Goal: Information Seeking & Learning: Learn about a topic

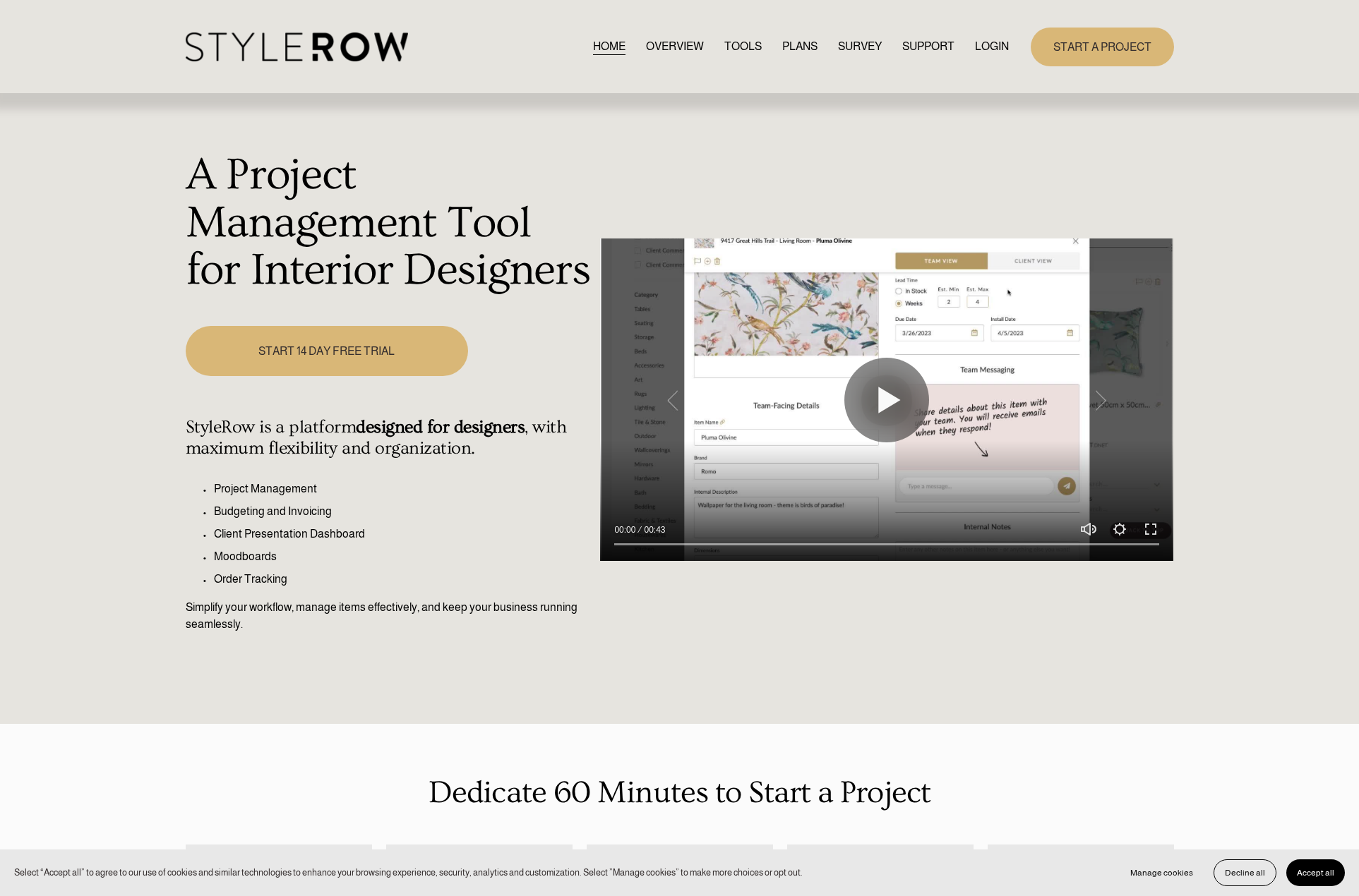
click at [975, 51] on link "LOGIN" at bounding box center [992, 46] width 34 height 19
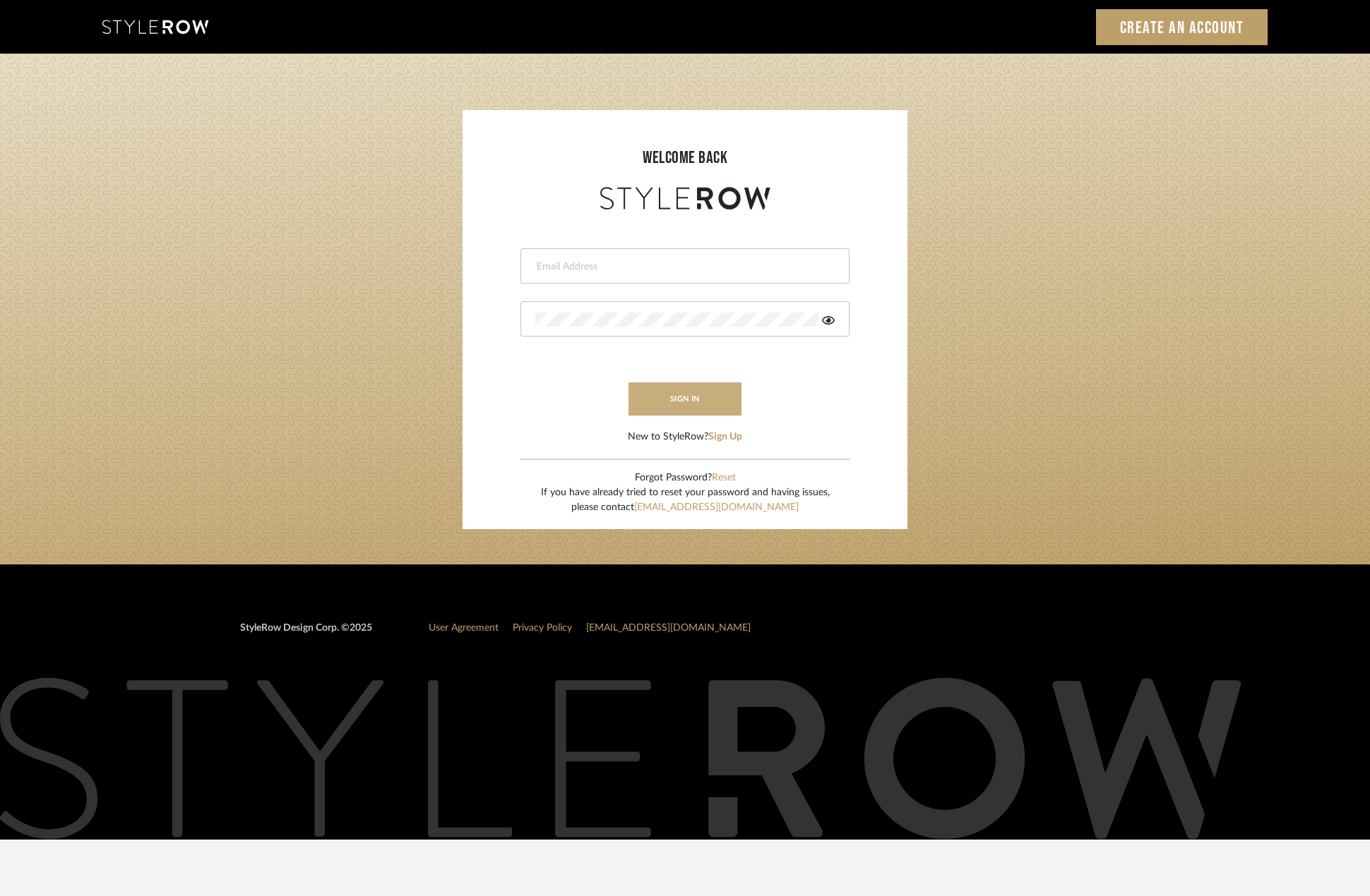
type input "madeleine@studiodb.com"
click at [656, 390] on button "sign in" at bounding box center [685, 399] width 113 height 33
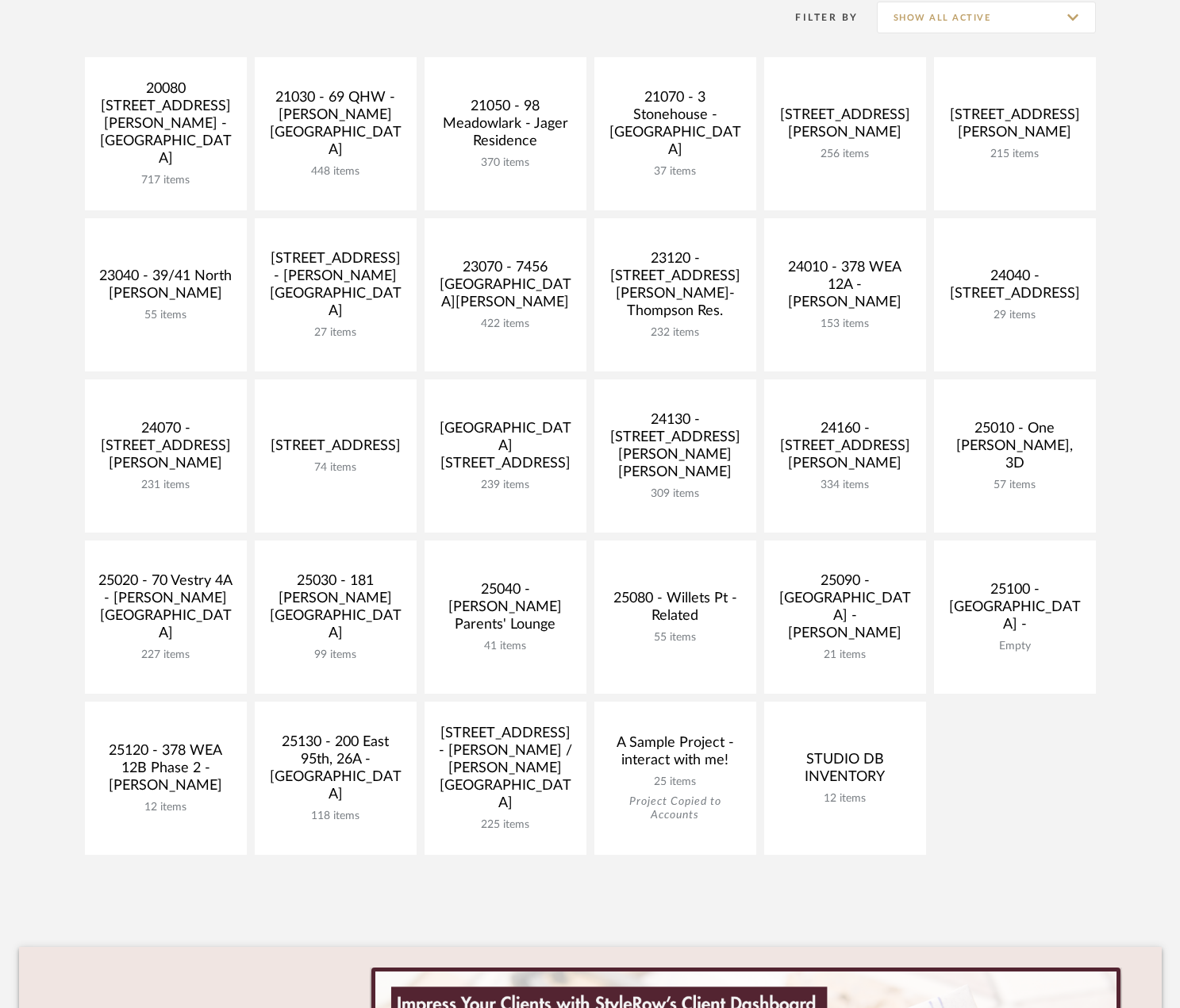
scroll to position [476, 0]
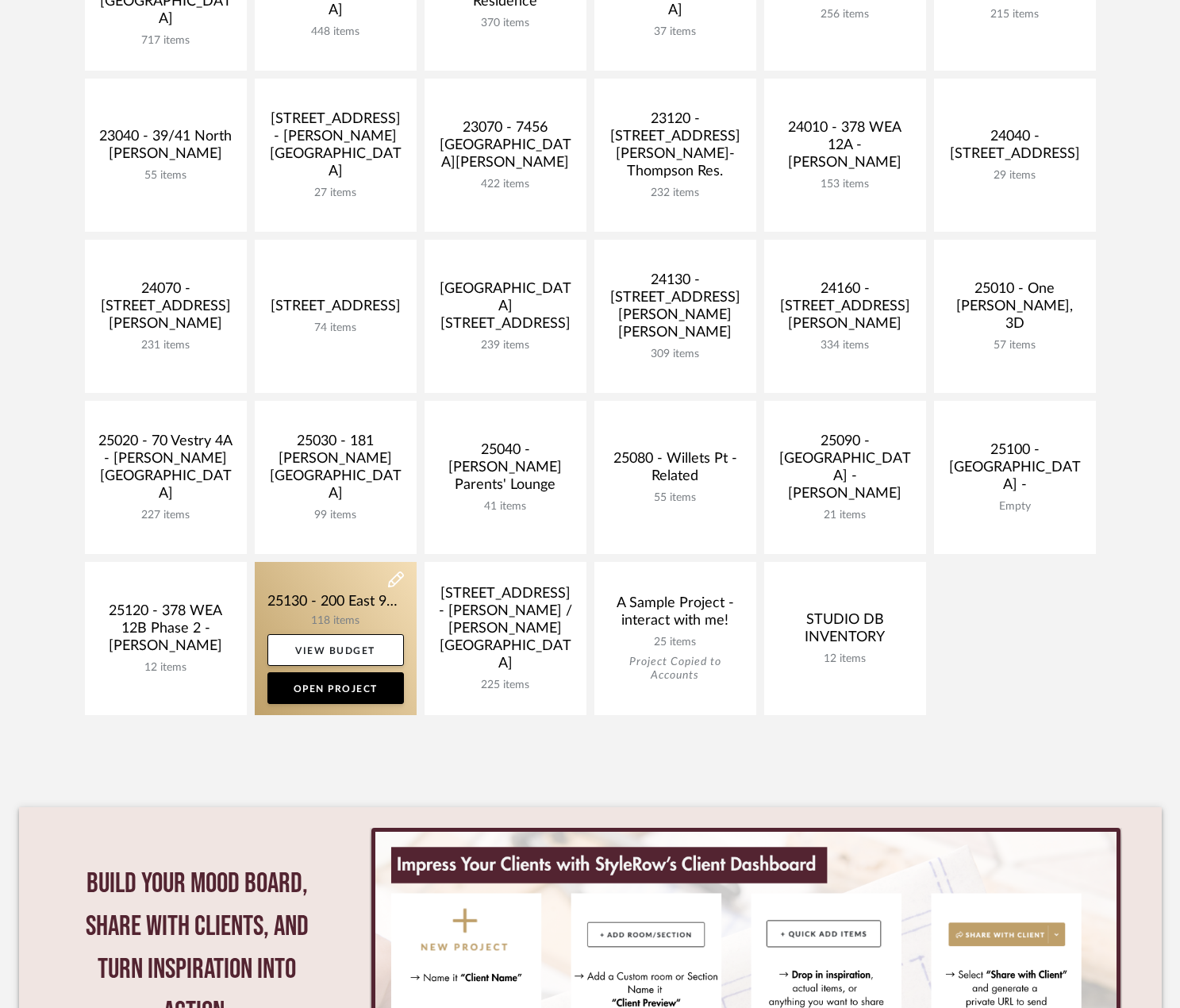
click at [337, 601] on link at bounding box center [336, 639] width 162 height 154
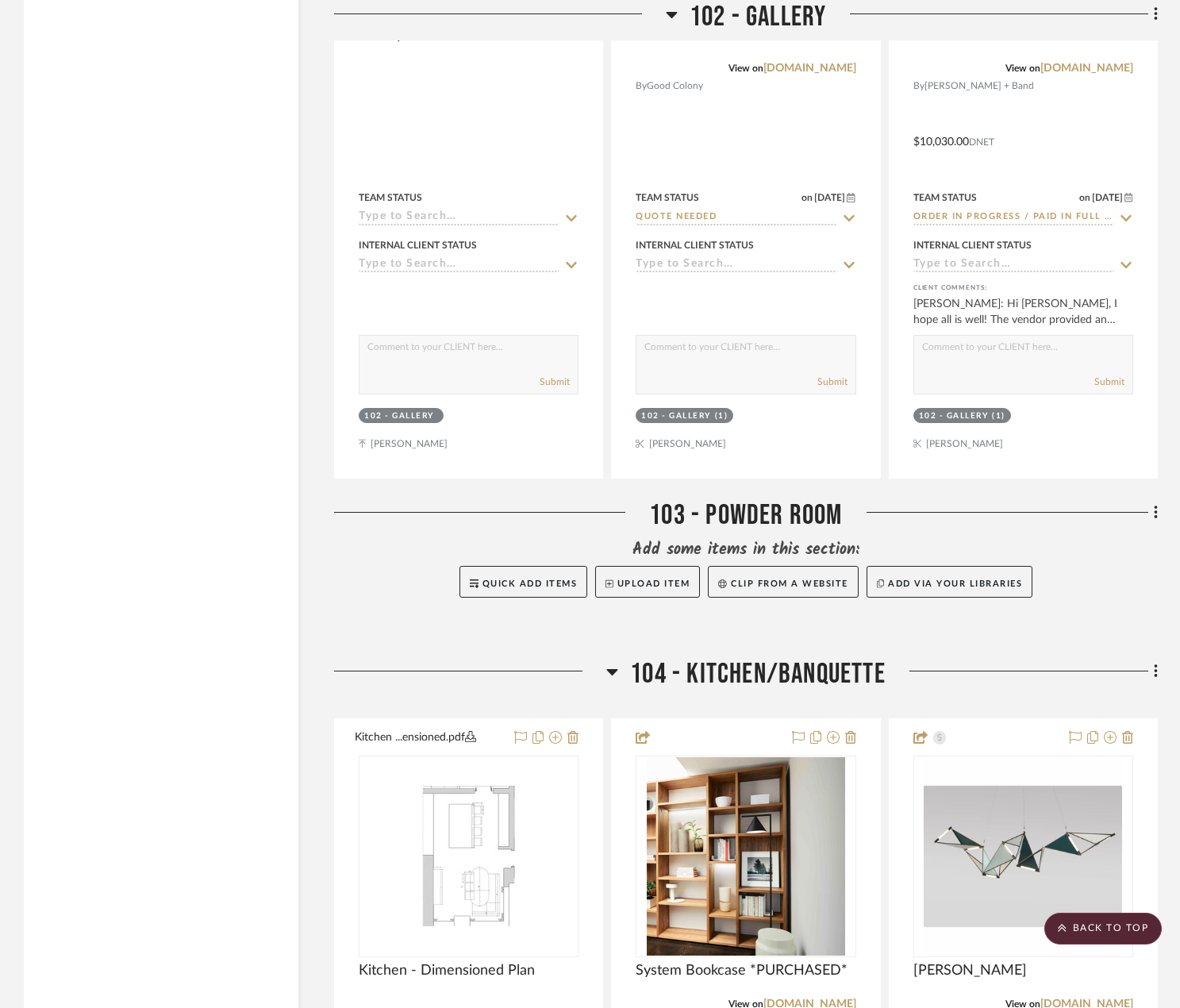
scroll to position [6272, 0]
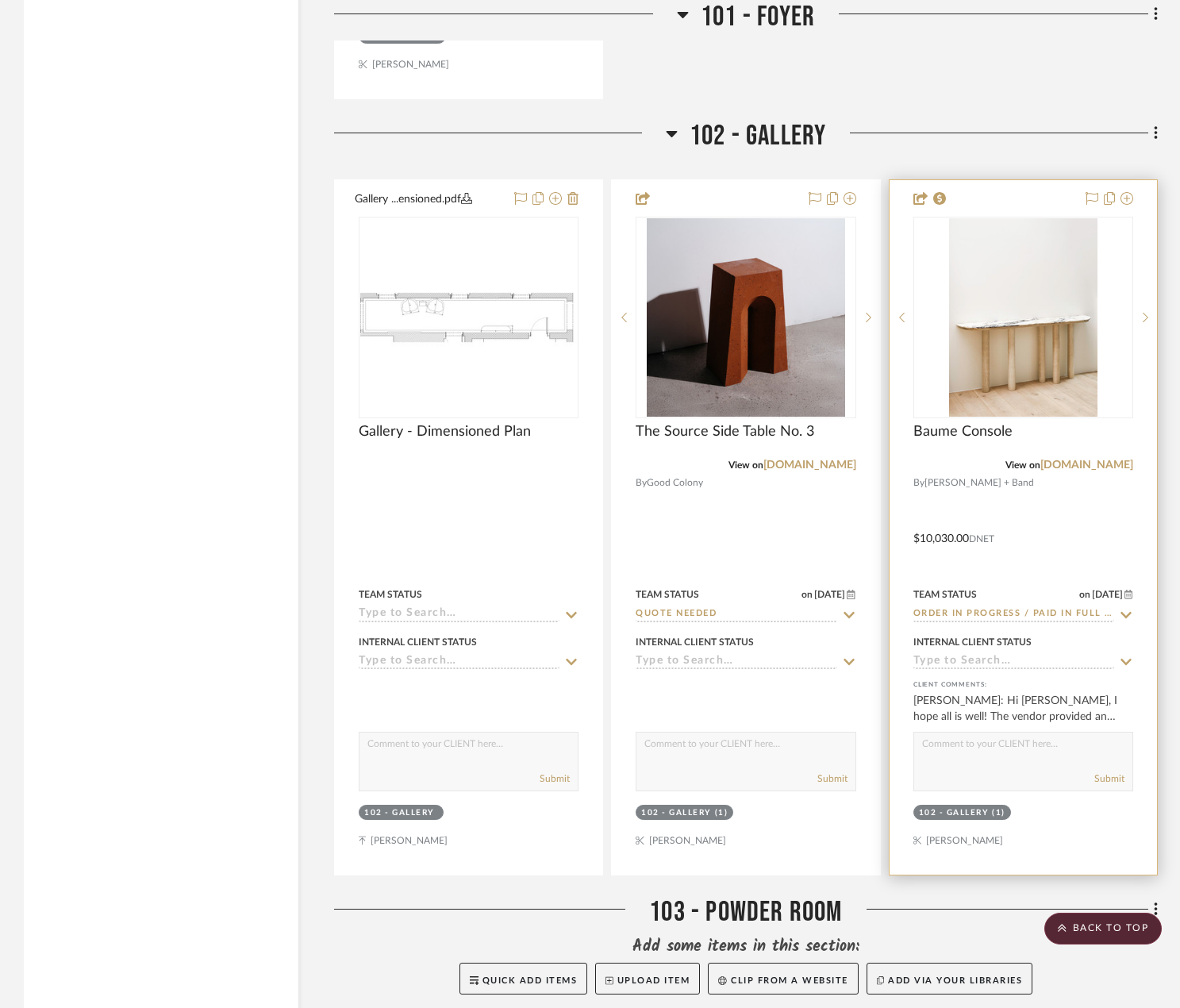
click at [1001, 496] on div at bounding box center [1023, 527] width 267 height 695
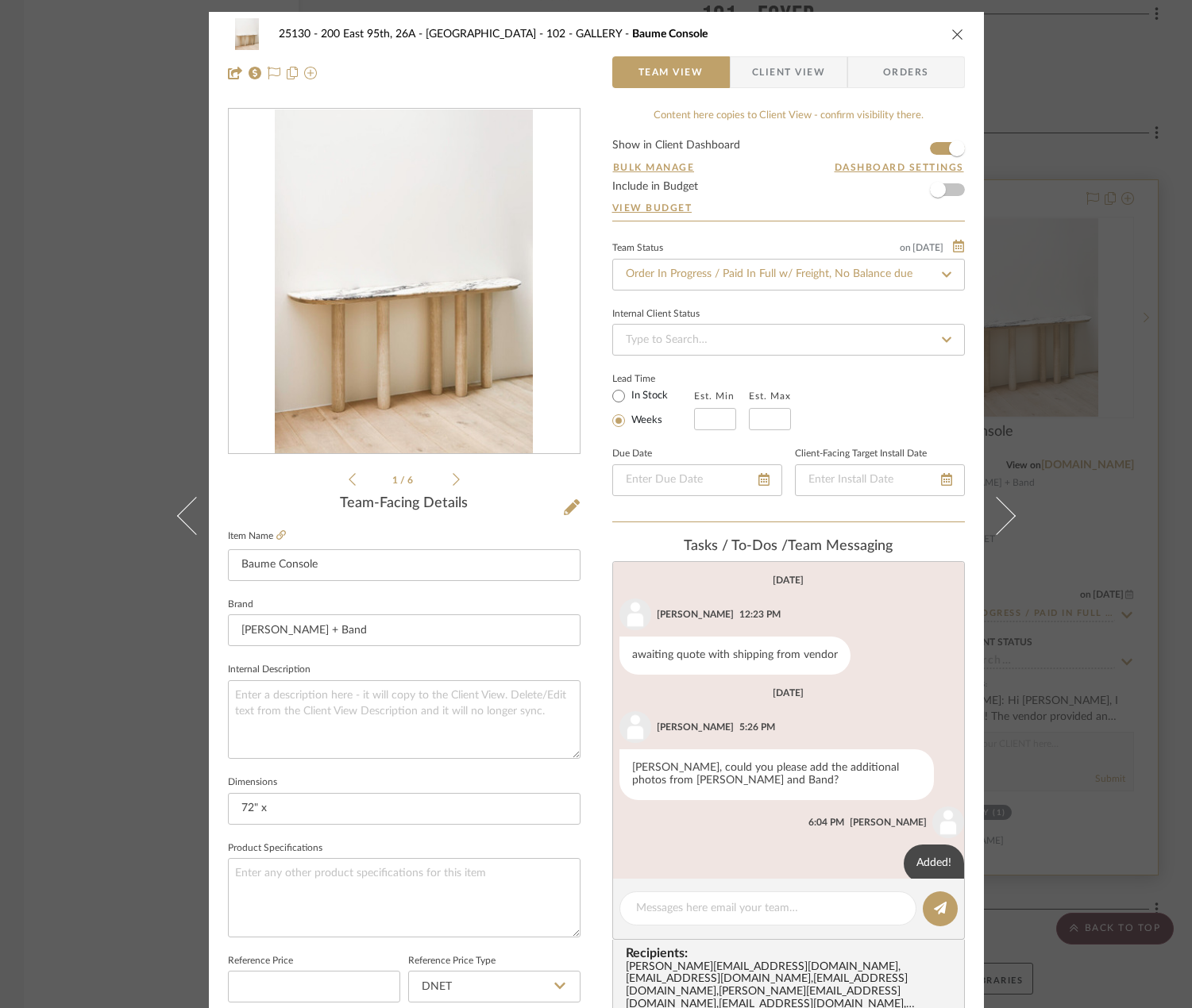
scroll to position [136, 0]
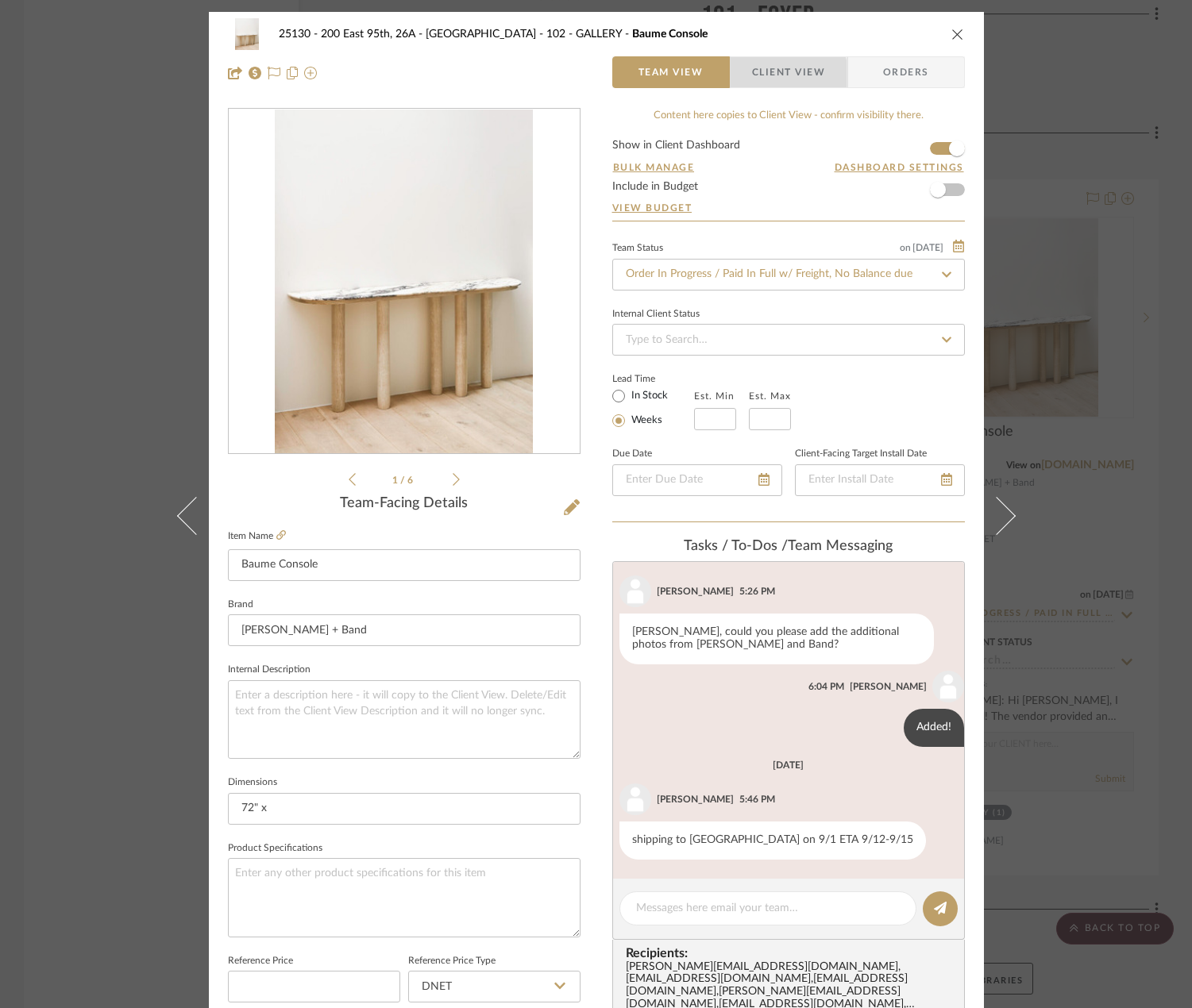
click at [772, 74] on span "Client View" at bounding box center [789, 72] width 73 height 32
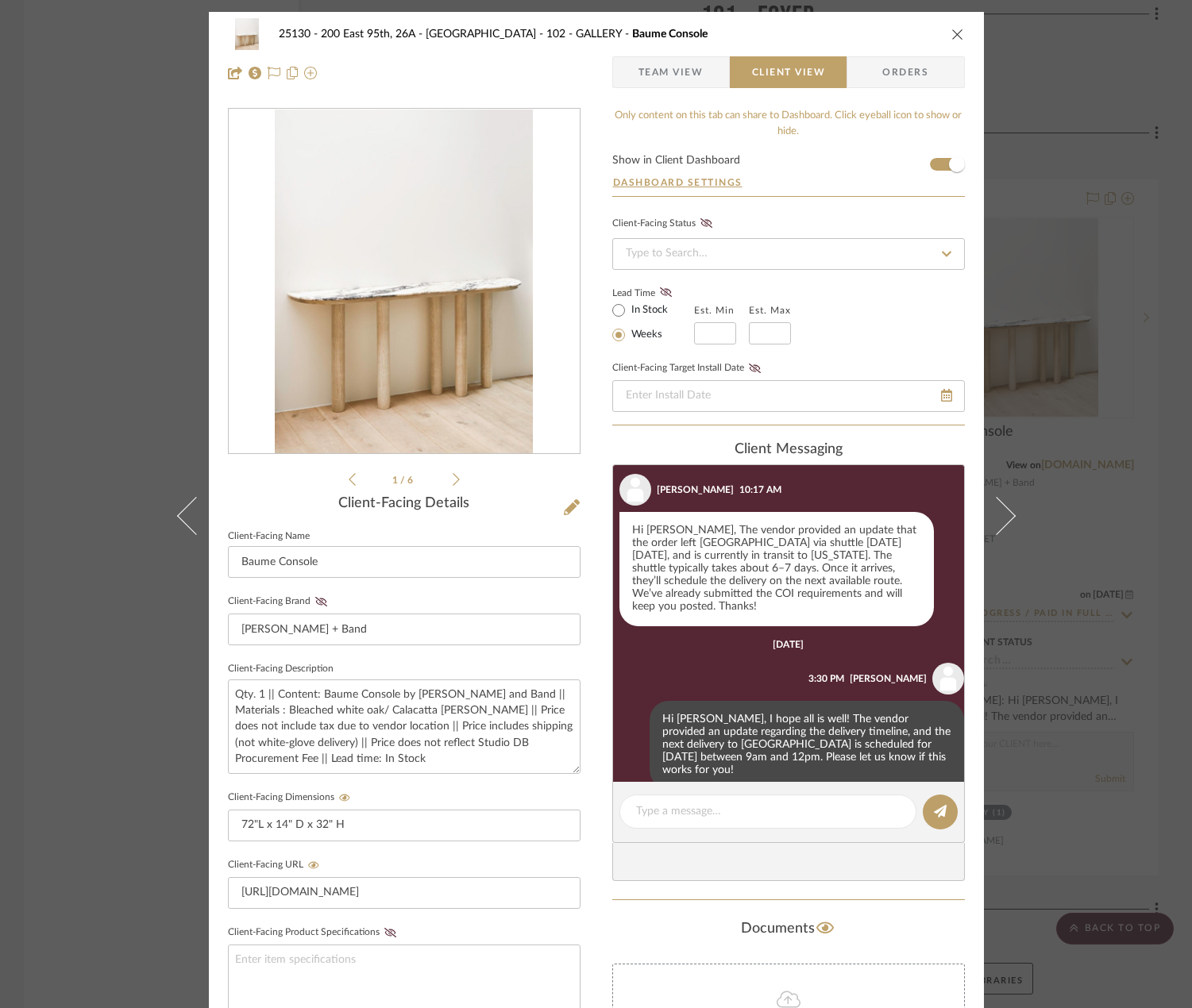
scroll to position [570, 0]
click at [1079, 389] on div "25130 - 200 East 95th, 26A - Kosheleva 102 - GALLERY Baume Console Team View Cl…" at bounding box center [596, 504] width 1192 height 1008
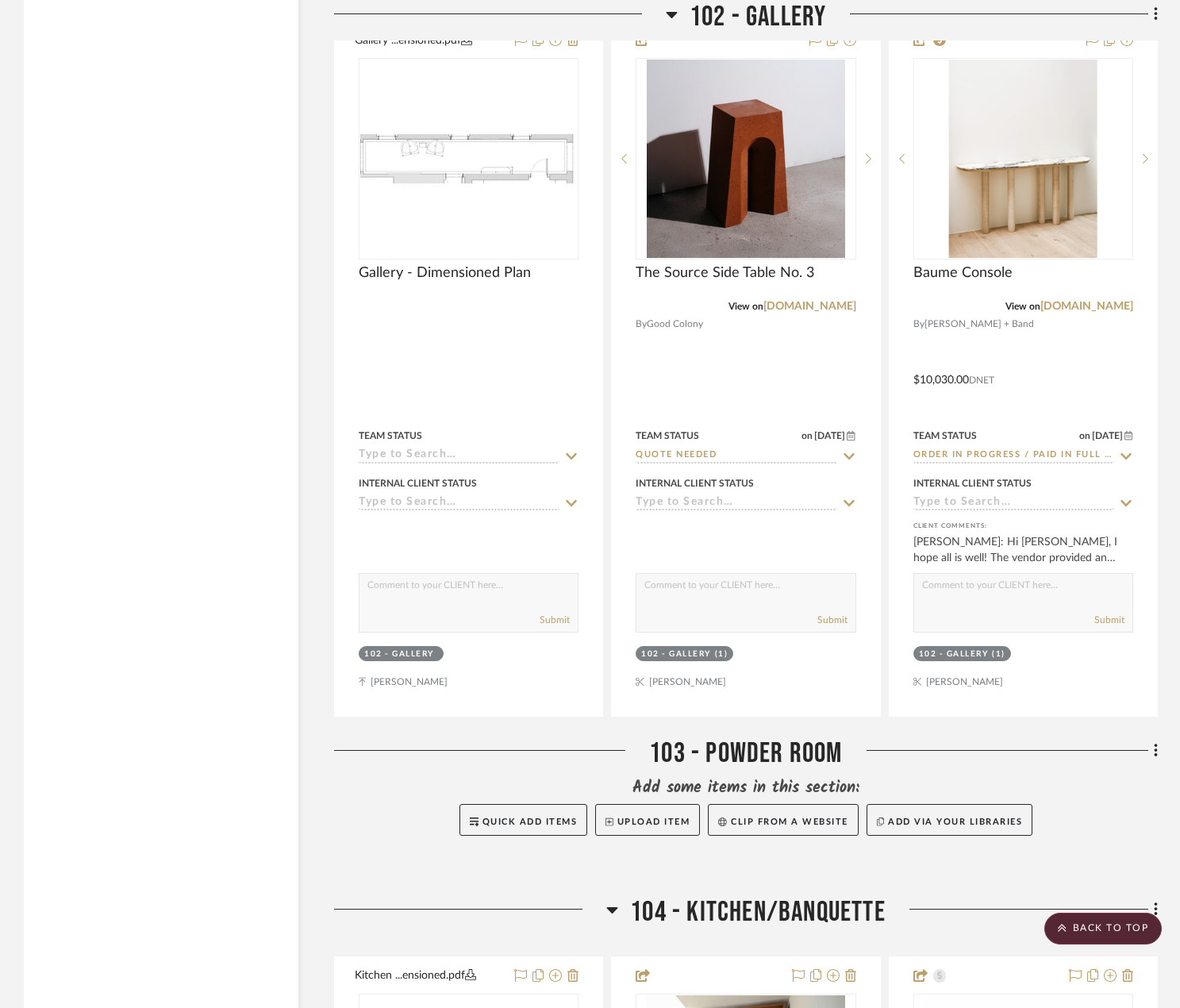
scroll to position [7066, 0]
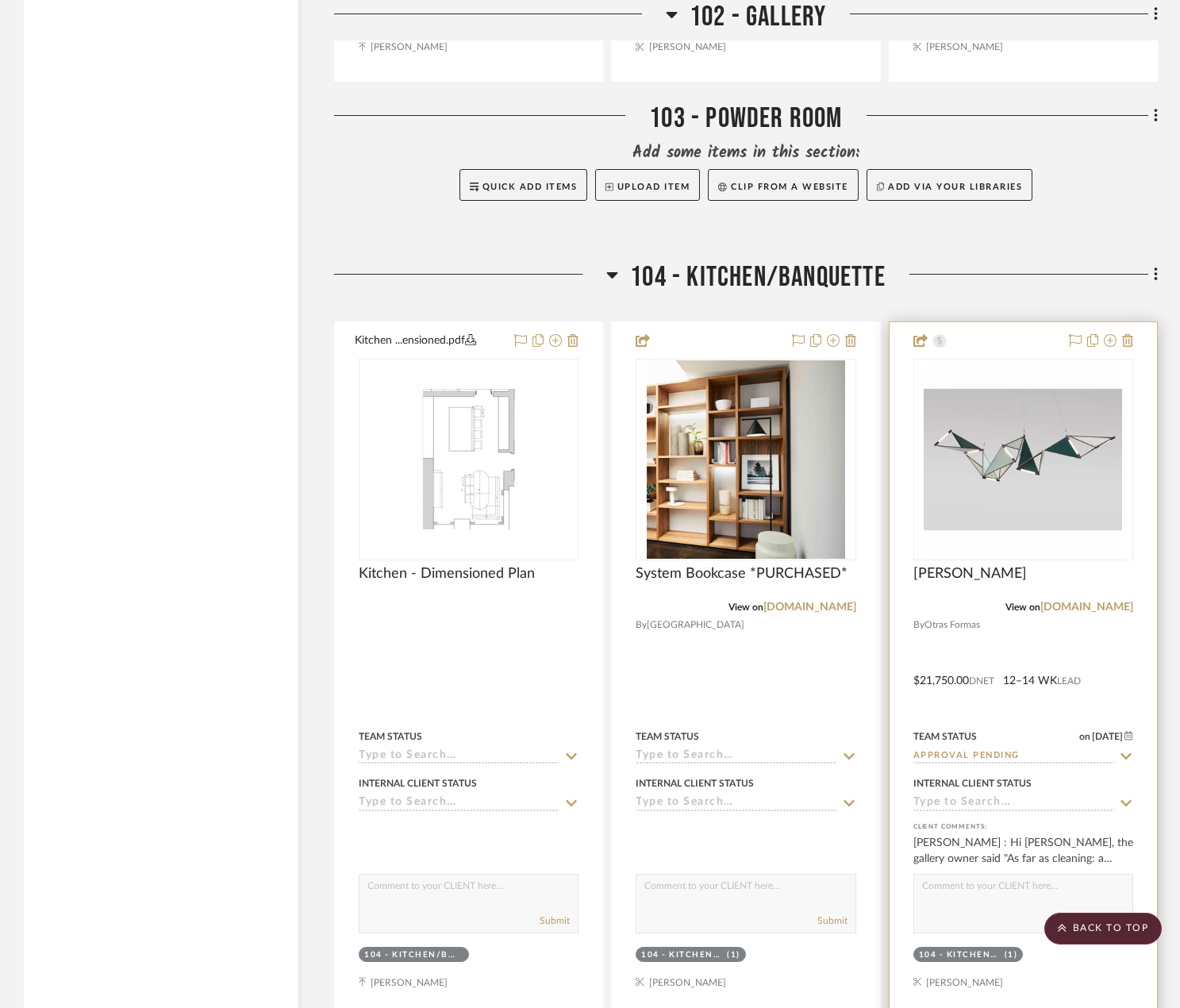
click at [1032, 652] on div at bounding box center [1023, 670] width 267 height 695
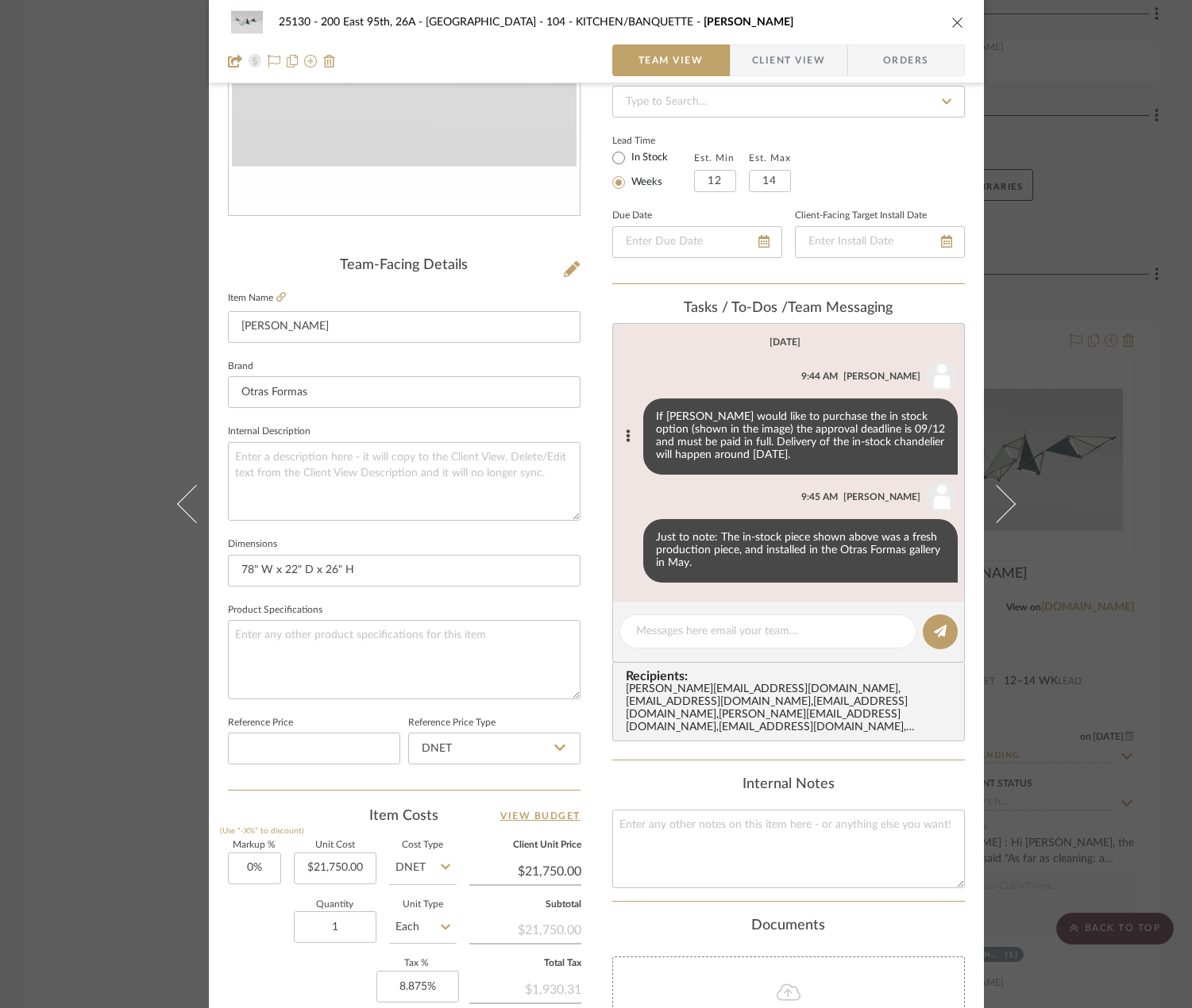
scroll to position [159, 0]
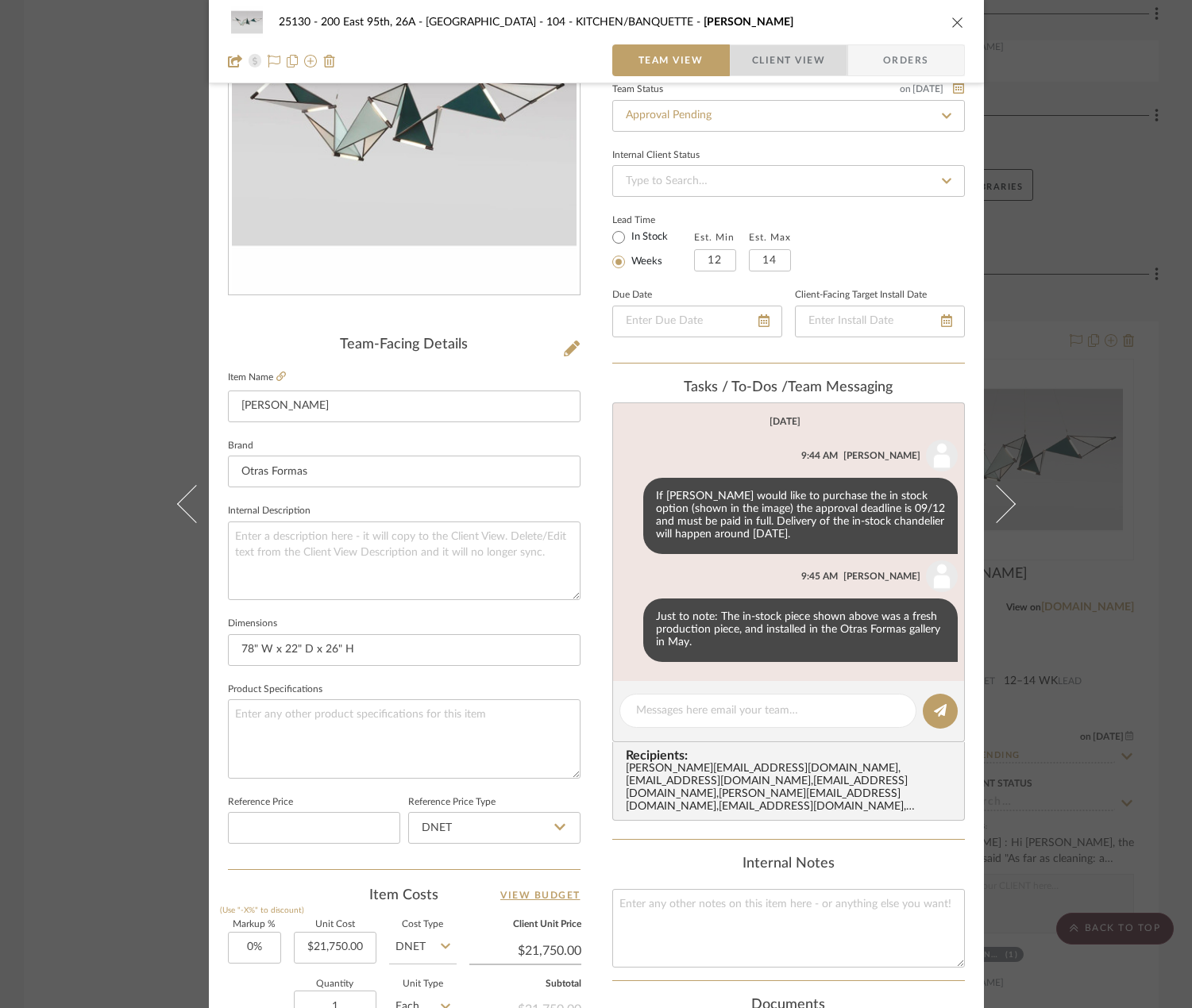
click at [774, 60] on span "Client View" at bounding box center [789, 60] width 73 height 32
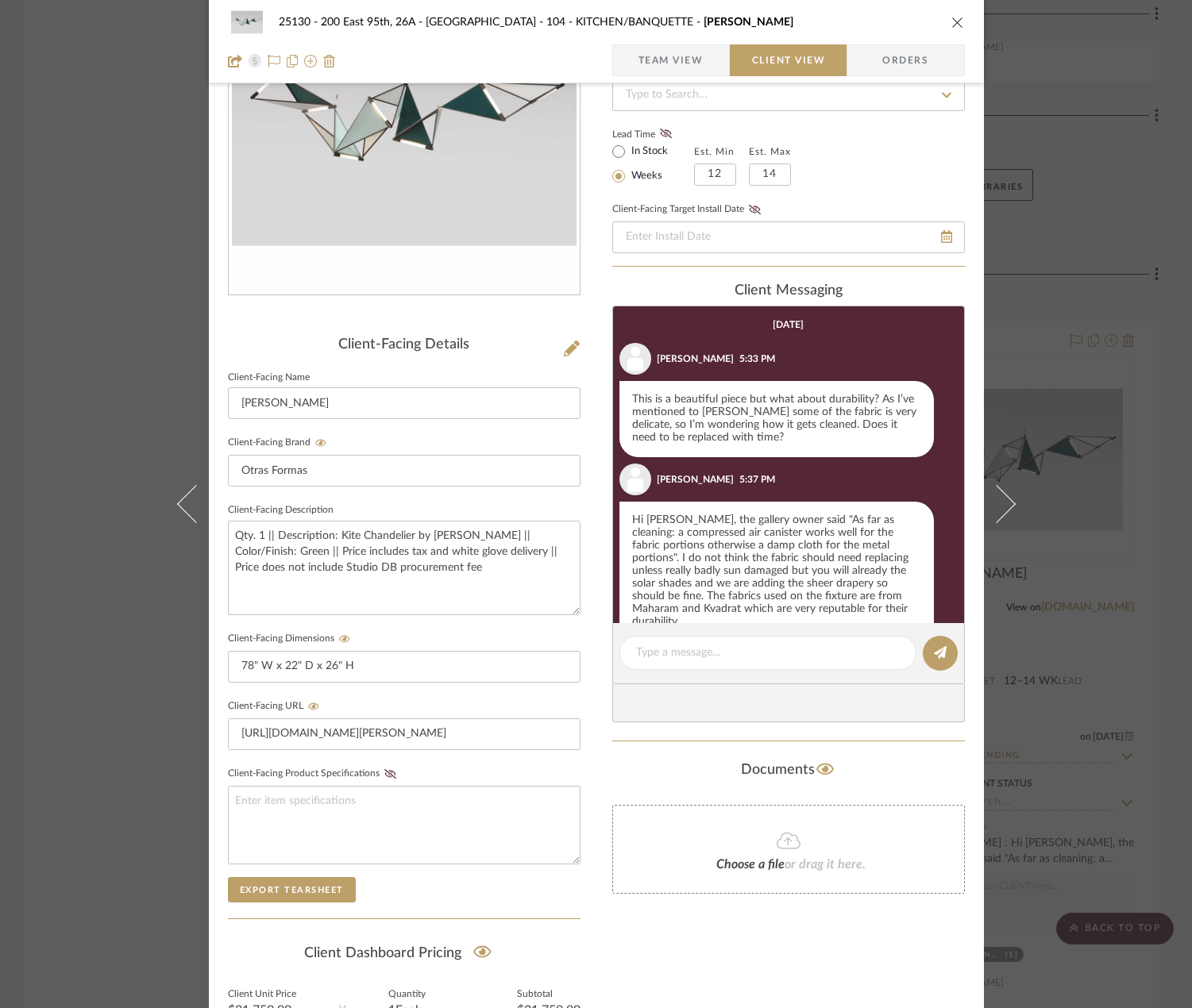
scroll to position [24, 0]
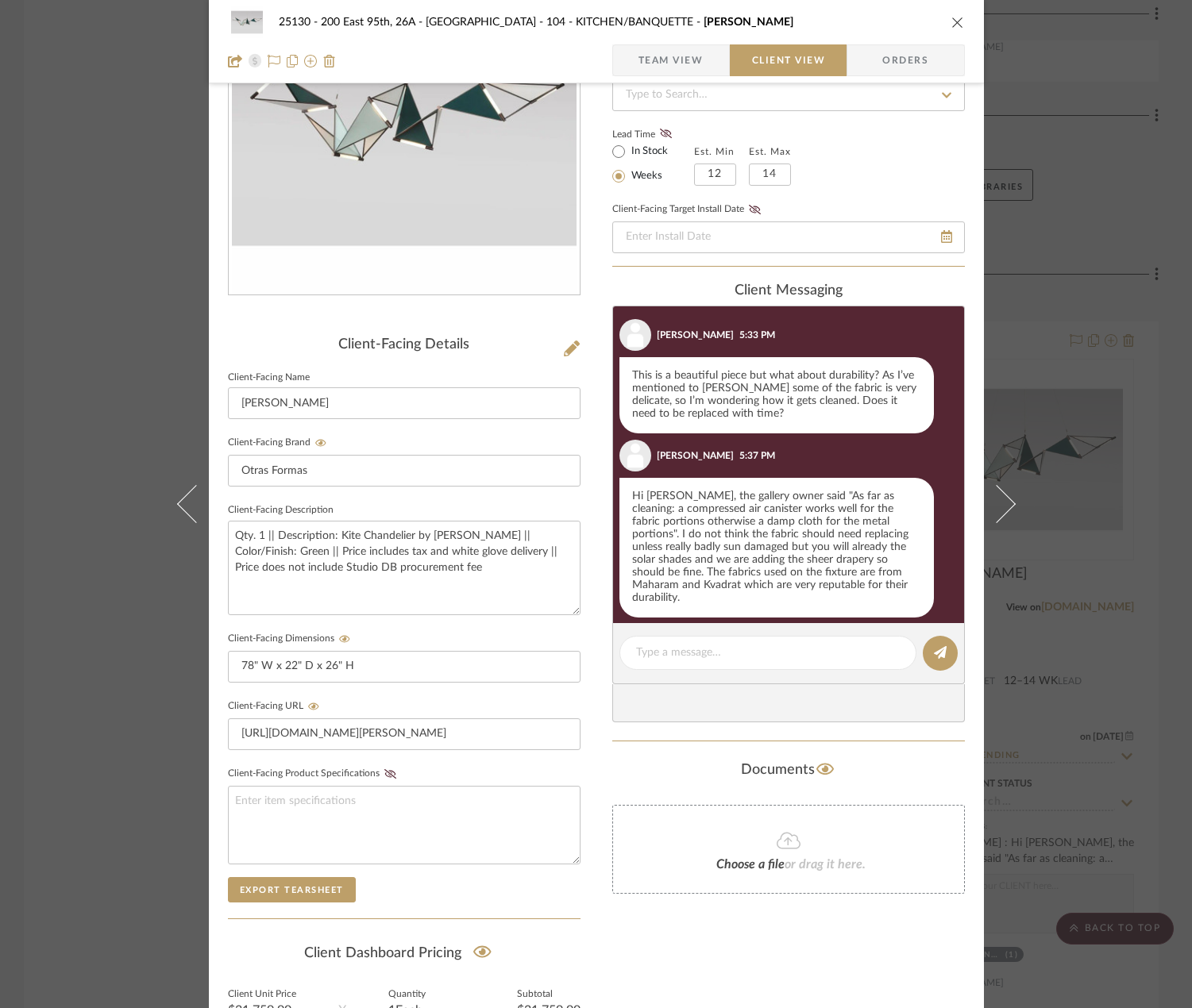
click at [677, 52] on span "Team View" at bounding box center [671, 60] width 65 height 32
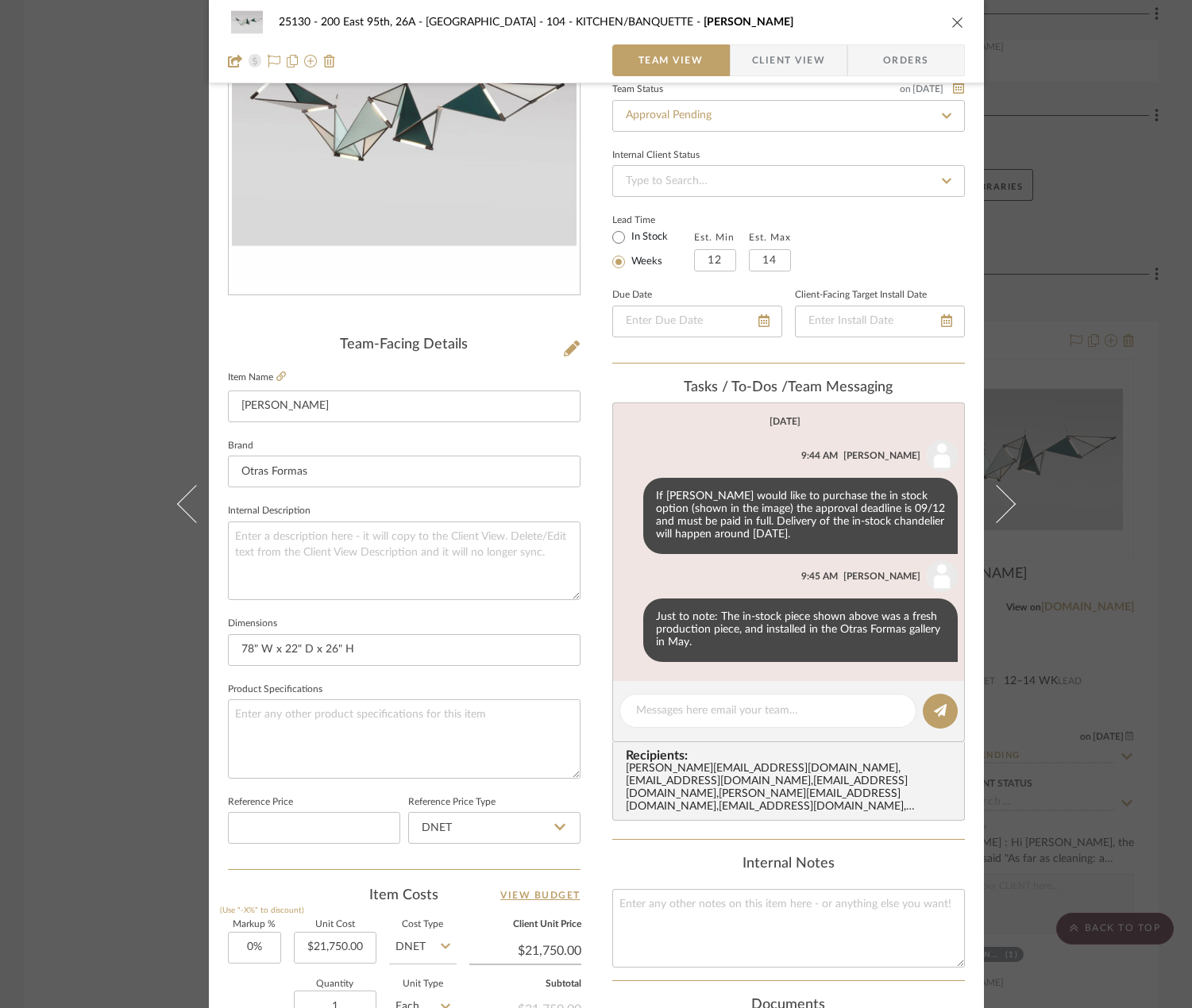
click at [1051, 253] on div "25130 - 200 East 95th, 26A - Kosheleva 104 - KITCHEN/BANQUETTE Kite Chandelier …" at bounding box center [596, 504] width 1192 height 1008
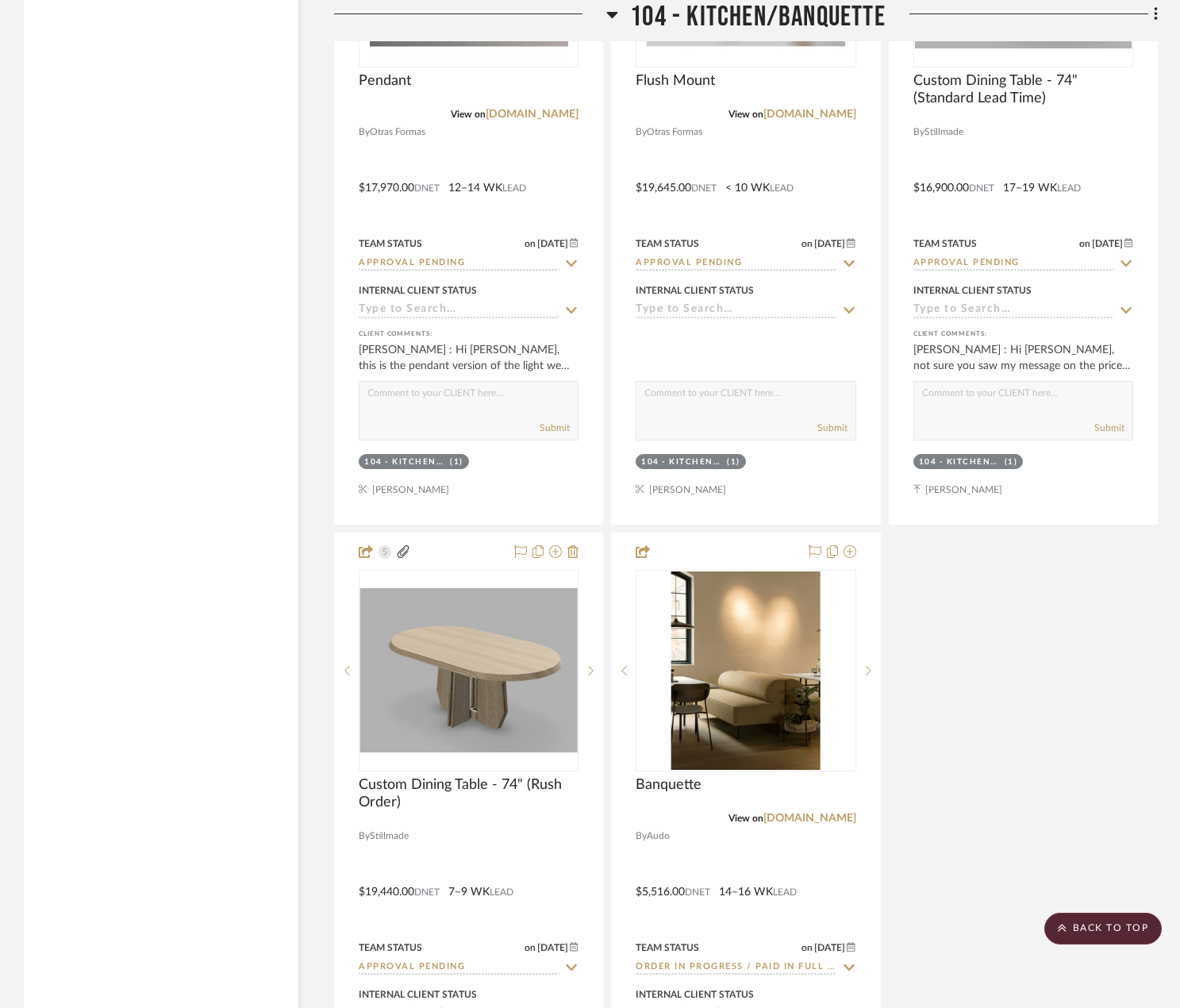
scroll to position [8574, 0]
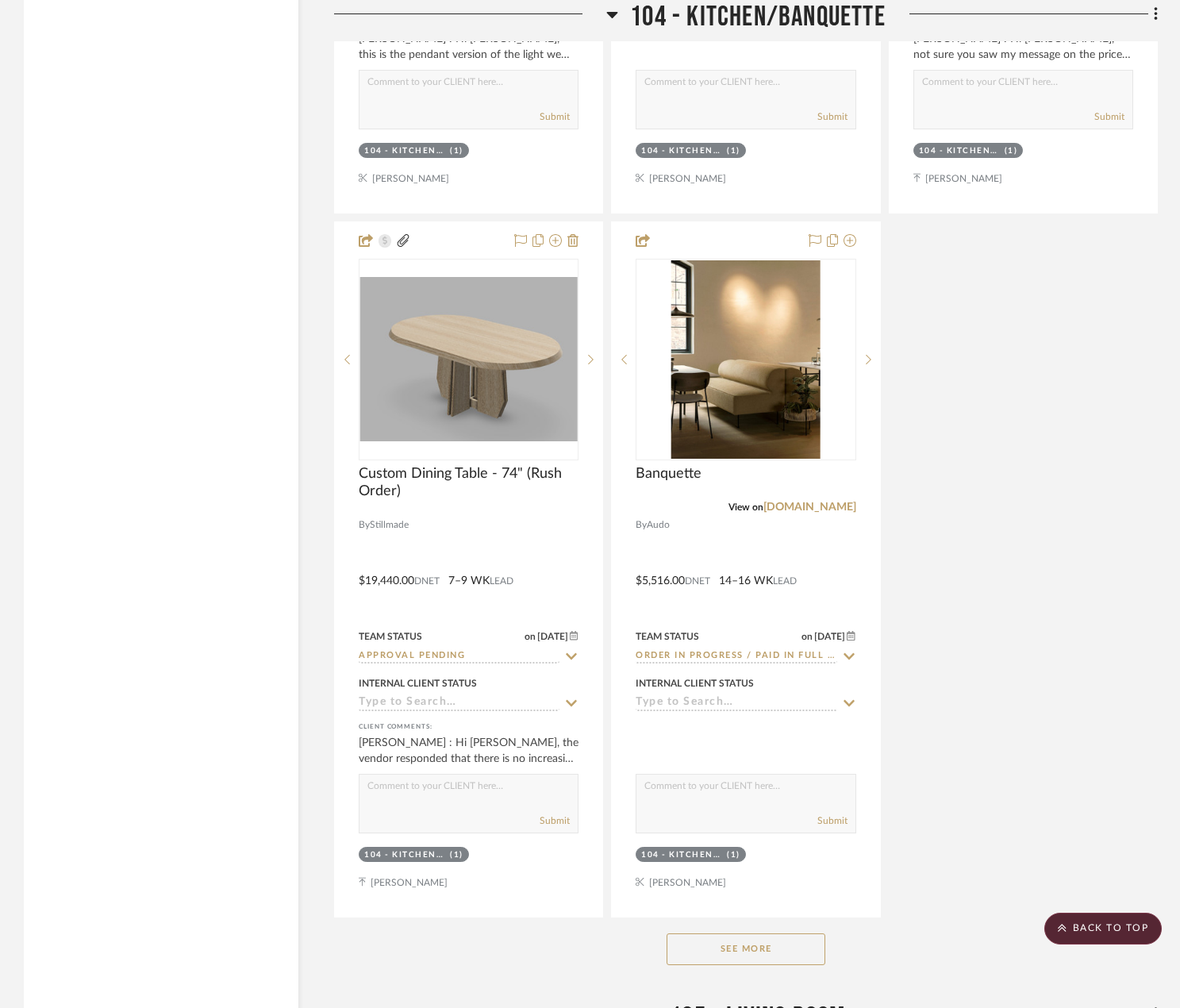
drag, startPoint x: 1052, startPoint y: 490, endPoint x: 999, endPoint y: 491, distance: 53.0
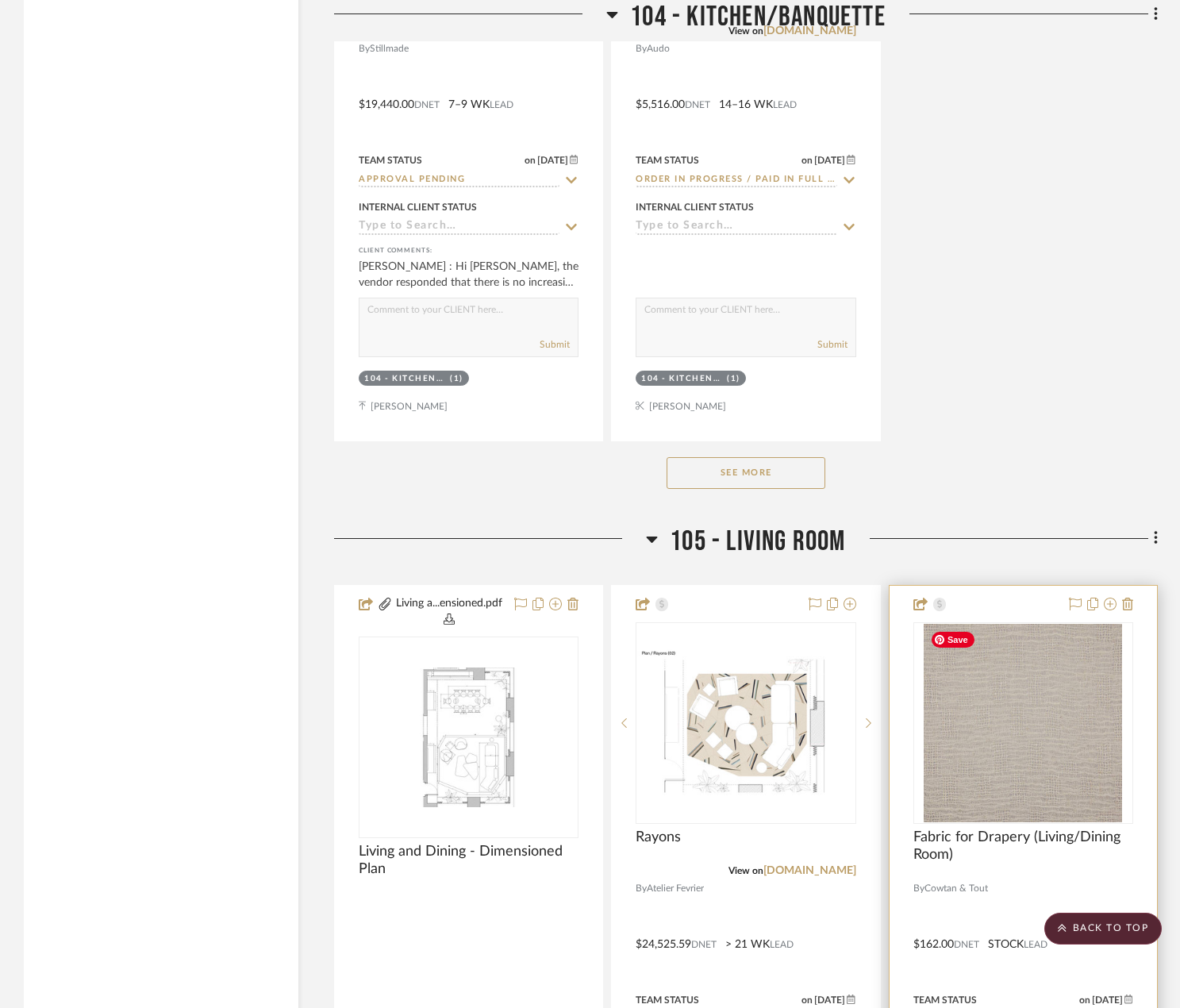
scroll to position [9527, 0]
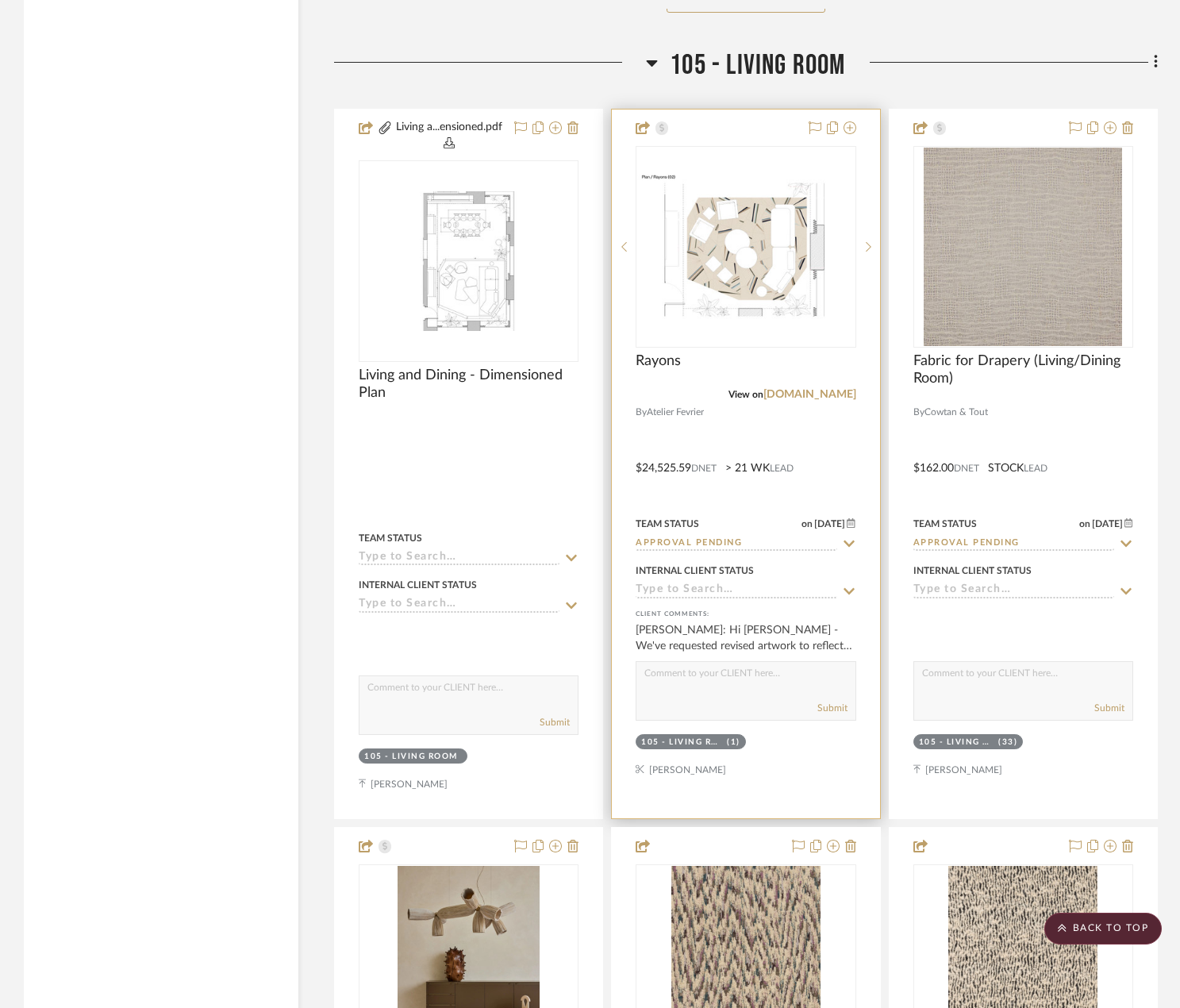
click at [783, 439] on div at bounding box center [745, 463] width 267 height 709
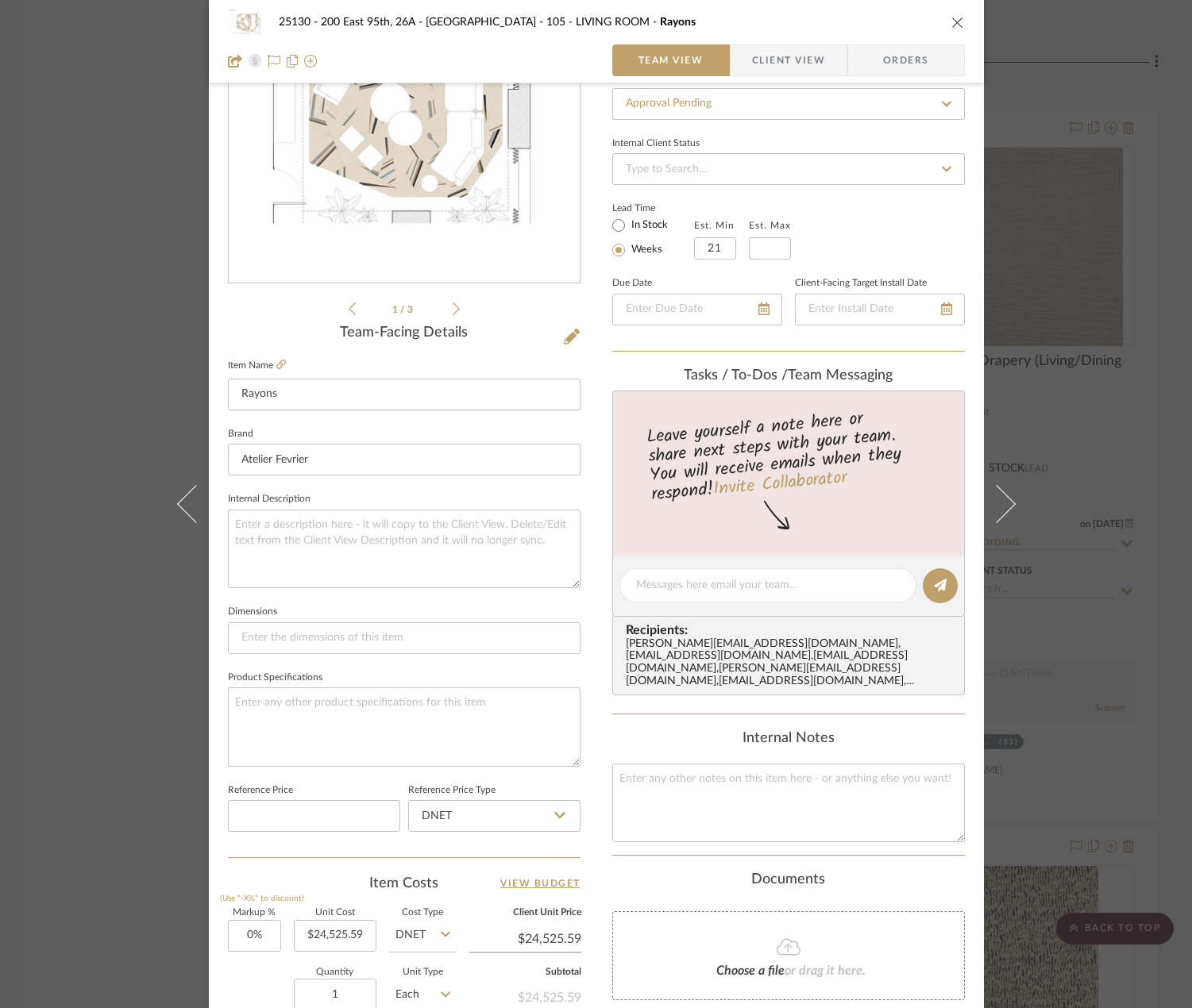
scroll to position [470, 0]
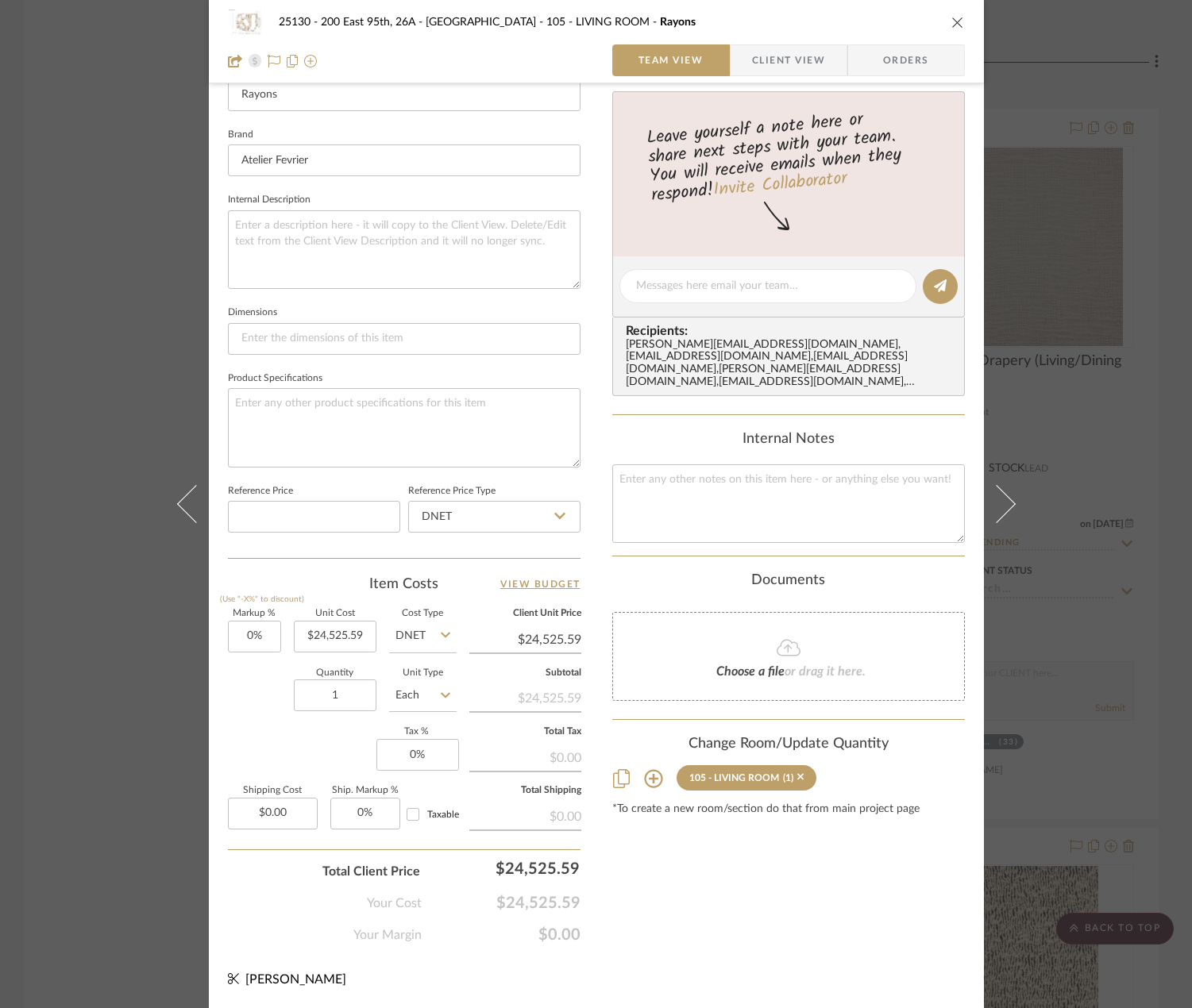
click at [796, 40] on div "25130 - 200 East 95th, 26A - Kosheleva 105 - LIVING ROOM Rayons Team View Clien…" at bounding box center [597, 42] width 775 height 84
click at [795, 65] on span "Client View" at bounding box center [789, 60] width 73 height 32
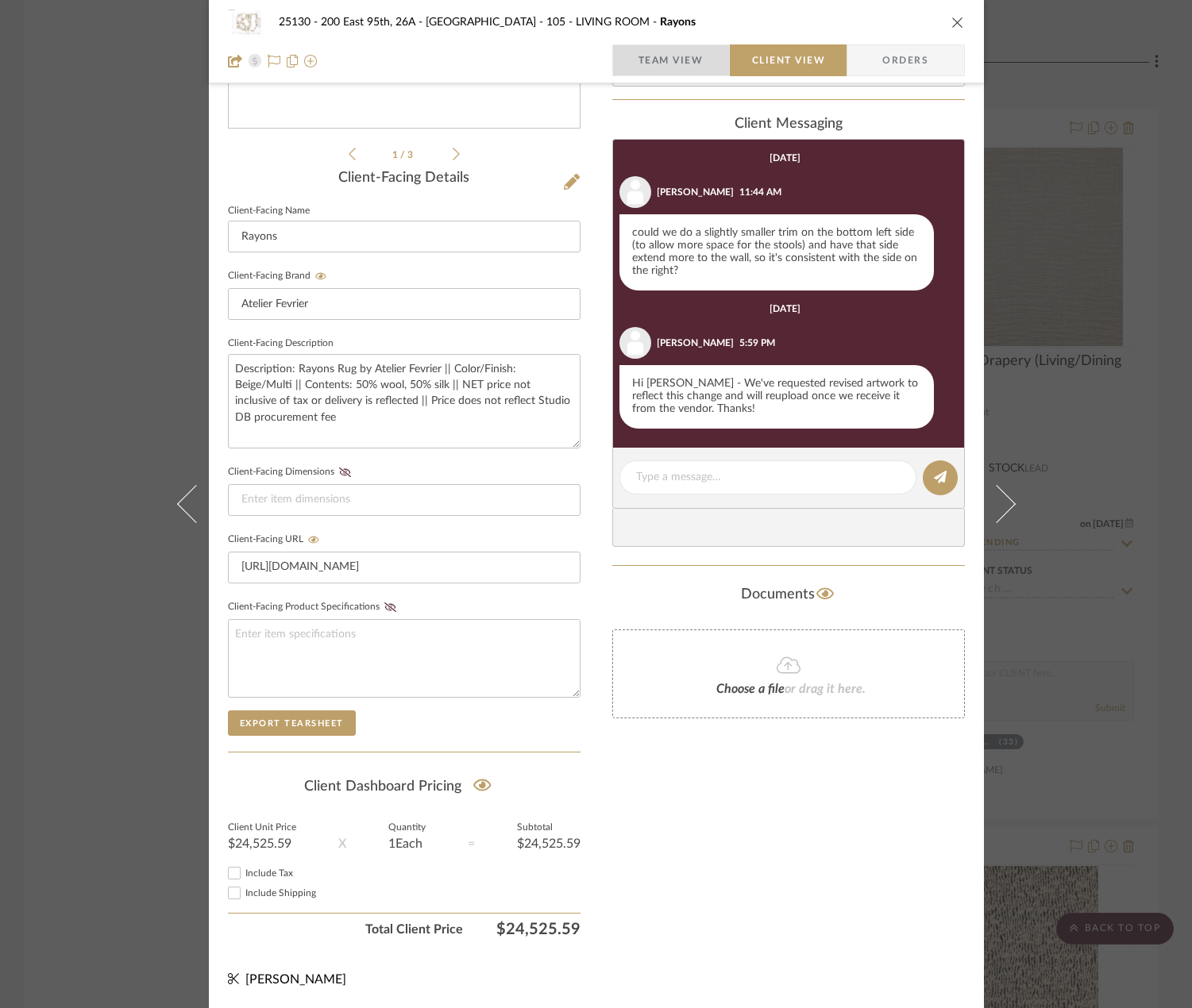
click at [692, 67] on span "Team View" at bounding box center [671, 60] width 65 height 32
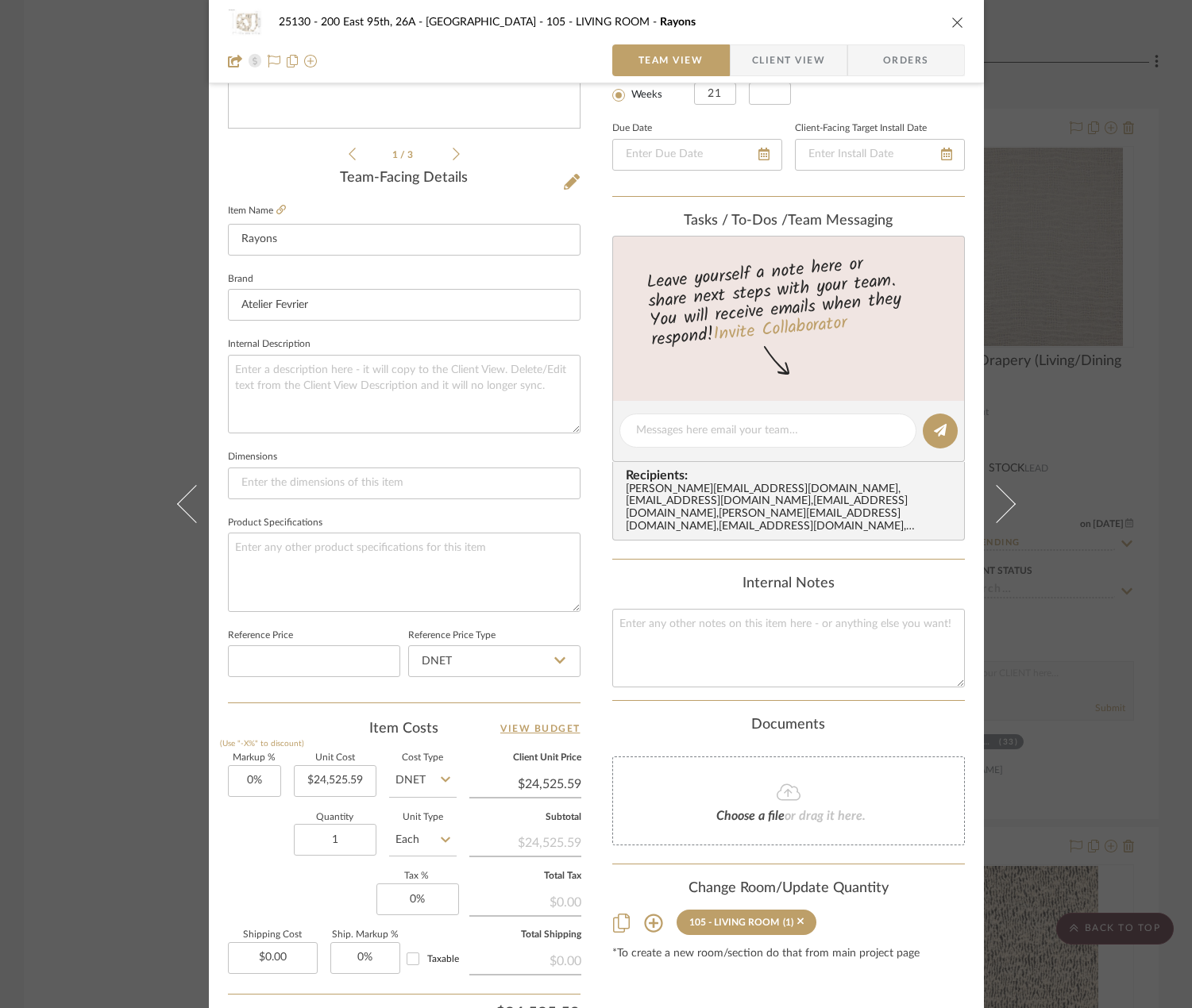
click at [1098, 246] on div "25130 - 200 East 95th, 26A - Kosheleva 105 - LIVING ROOM Rayons Team View Clien…" at bounding box center [596, 504] width 1192 height 1008
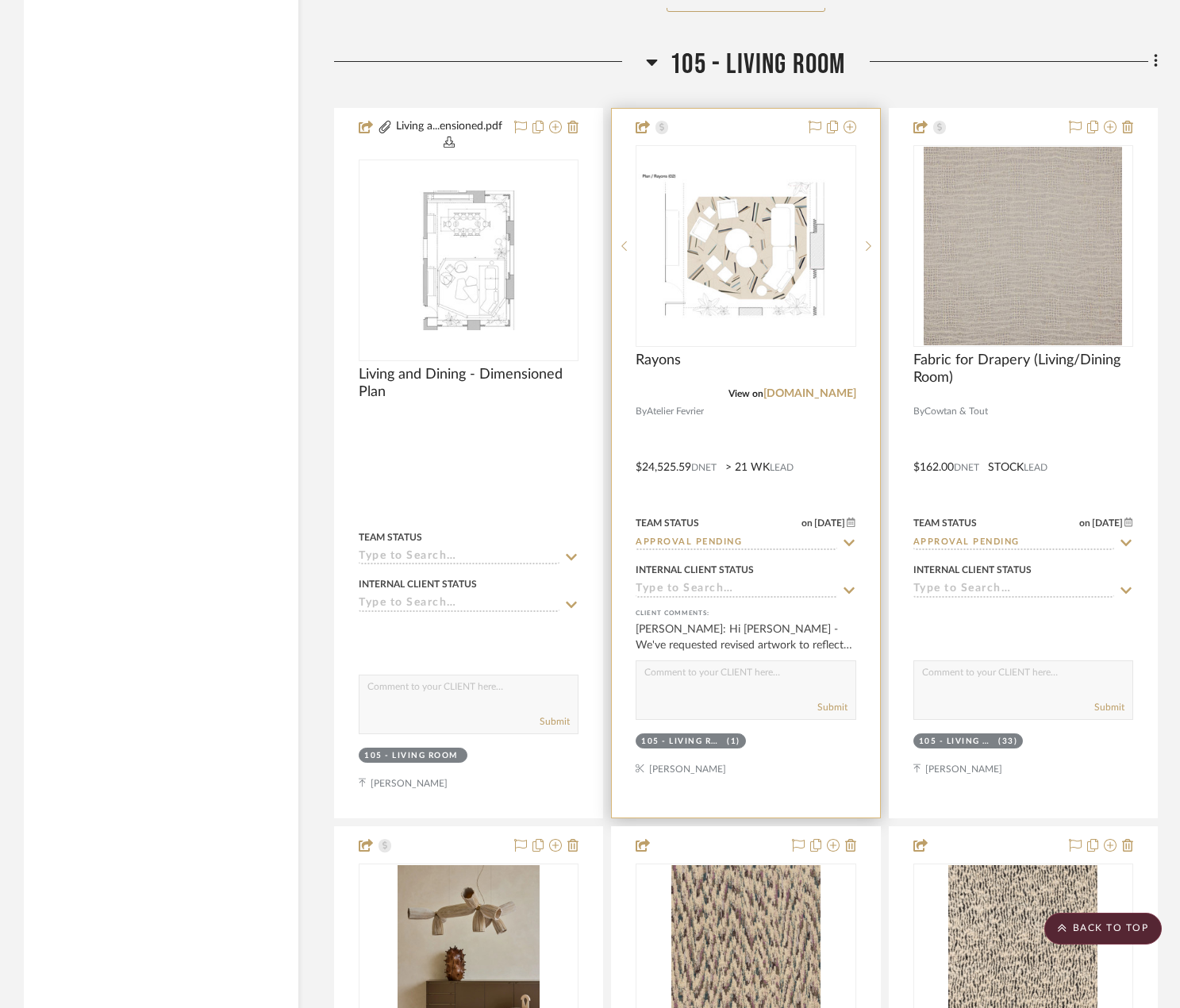
scroll to position [9527, 0]
click at [706, 382] on div "Rayons" at bounding box center [746, 370] width 220 height 35
click at [665, 351] on div at bounding box center [745, 463] width 267 height 709
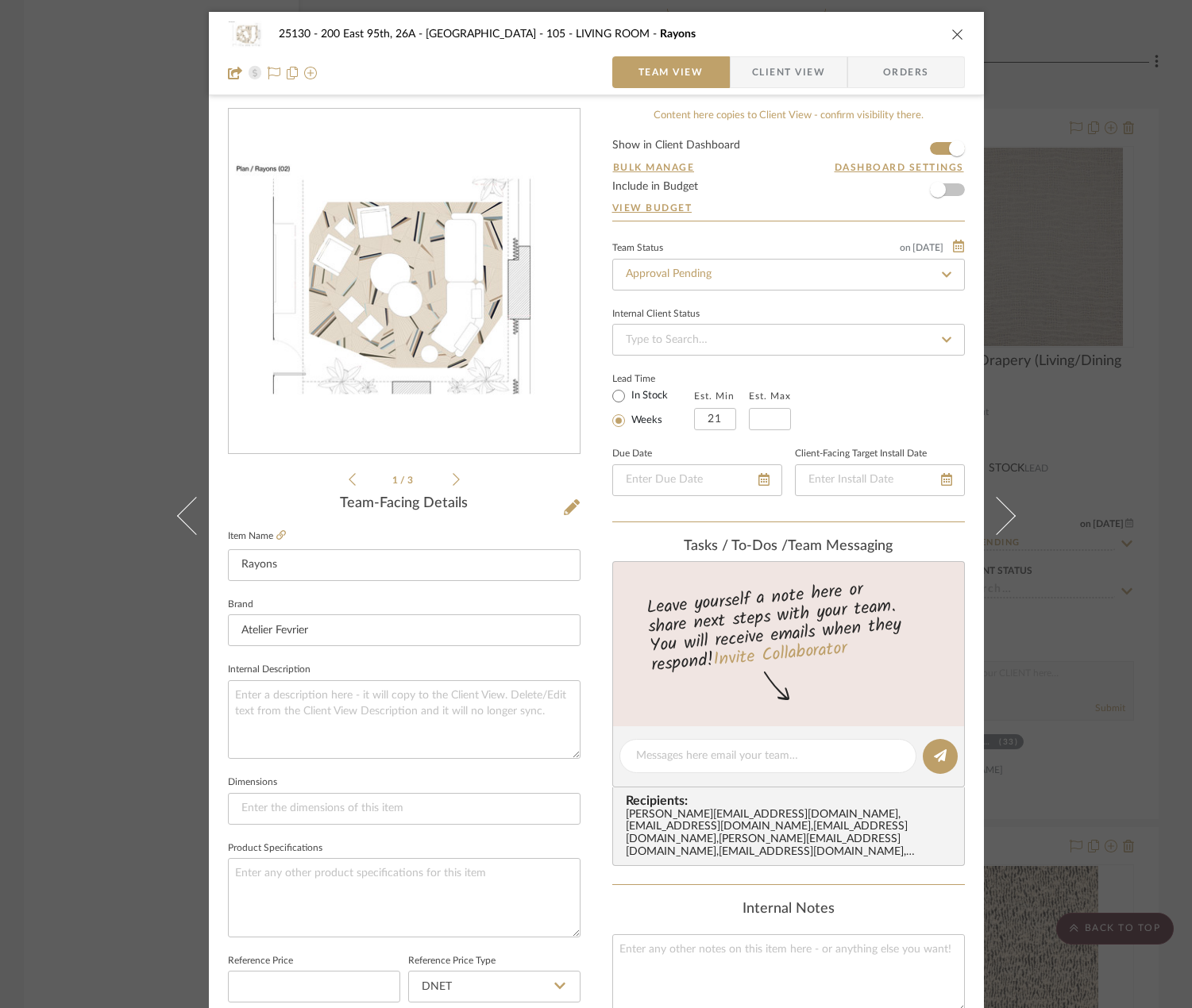
scroll to position [79, 0]
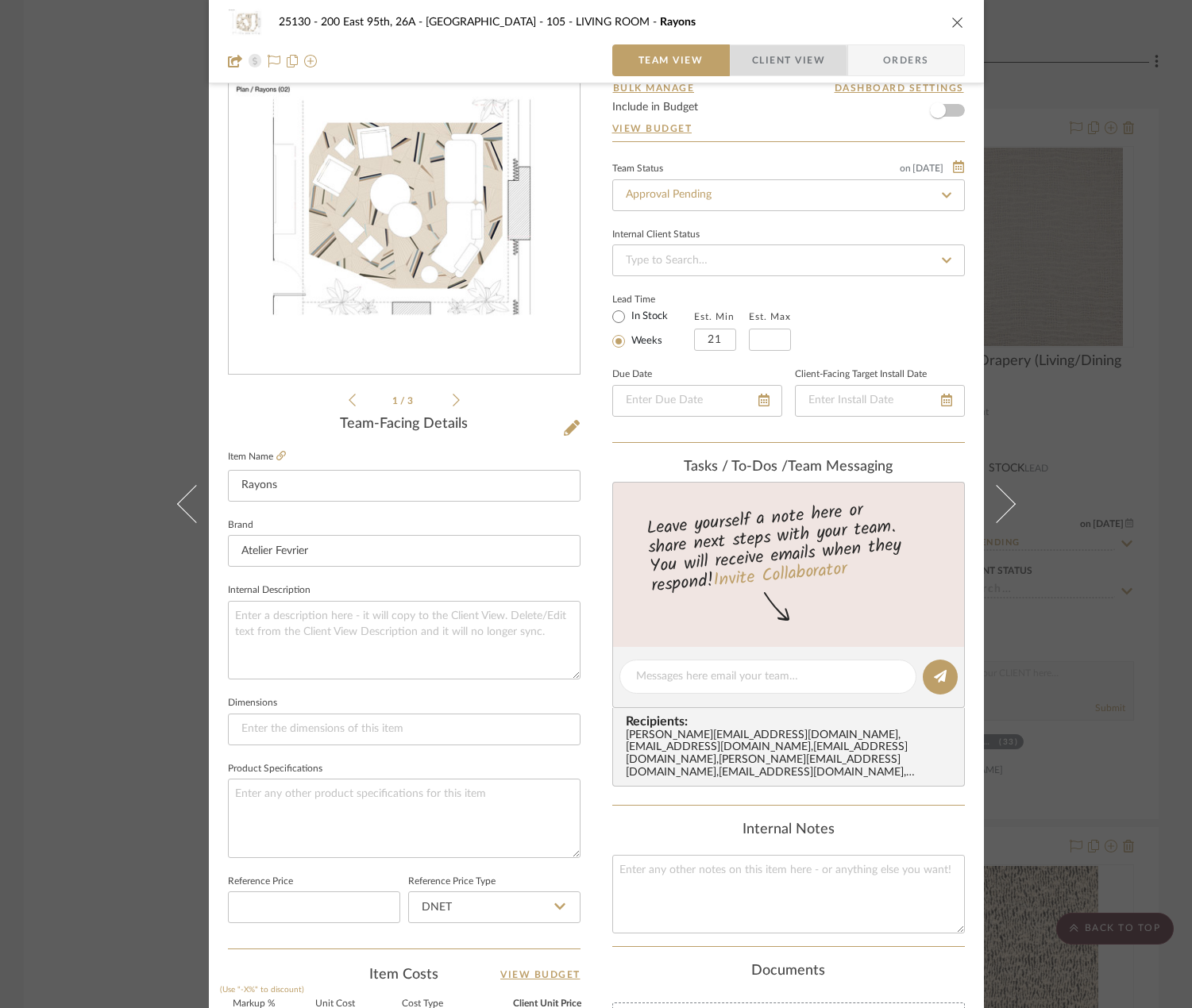
click at [752, 67] on span "Client View" at bounding box center [789, 60] width 73 height 32
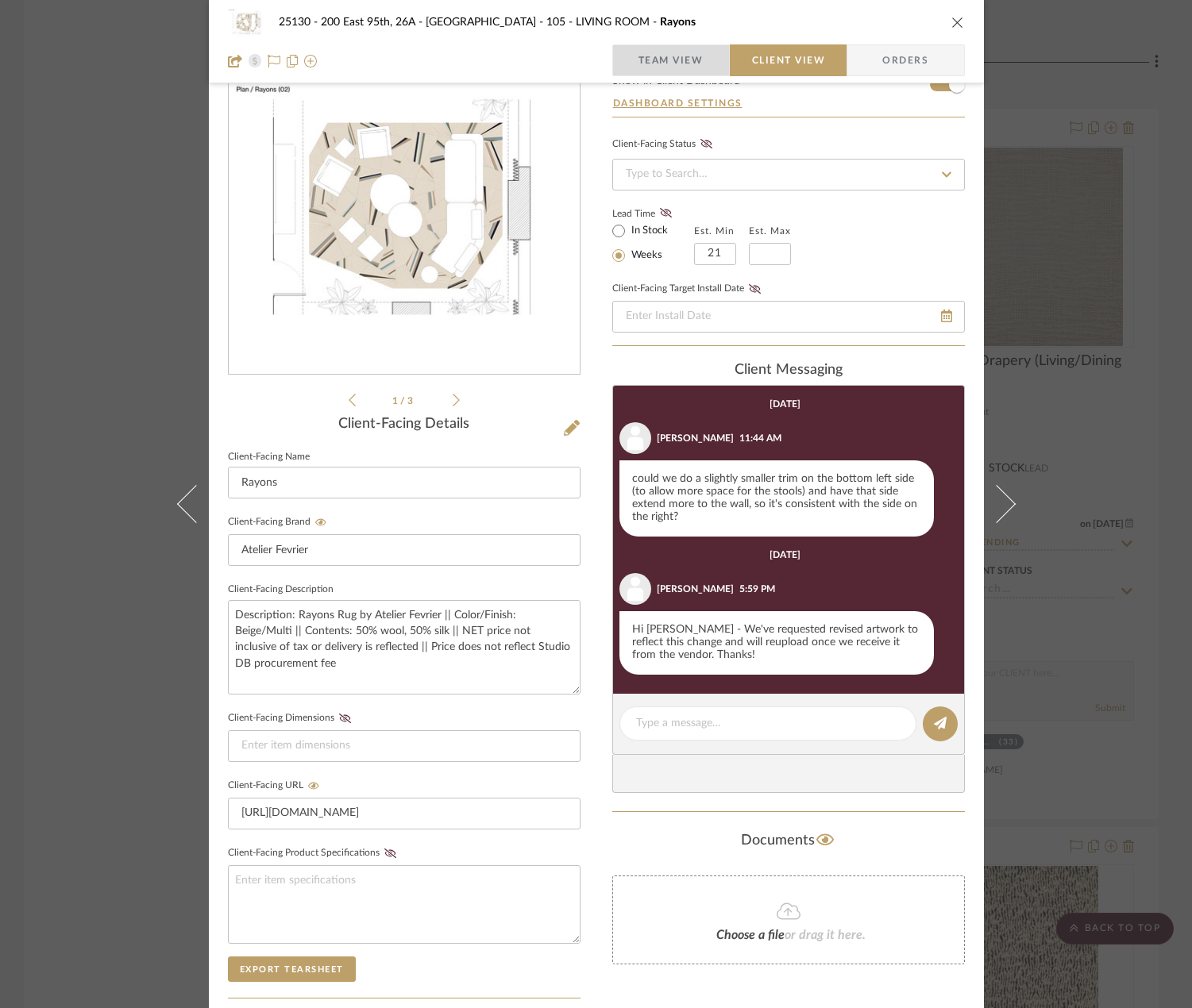
click at [668, 69] on span "Team View" at bounding box center [671, 60] width 65 height 32
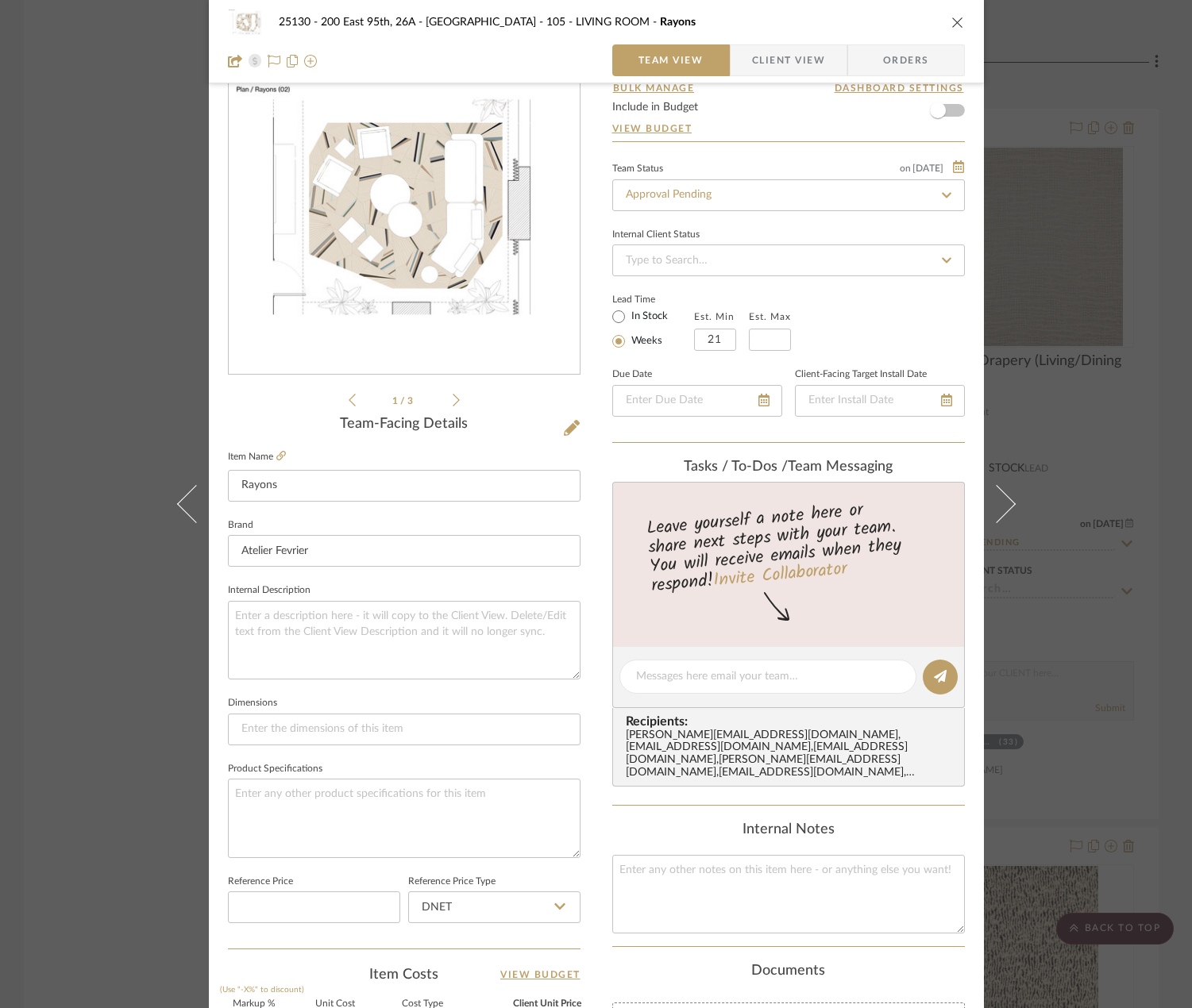
click at [1149, 256] on div "25130 - 200 East 95th, 26A - Kosheleva 105 - LIVING ROOM Rayons Team View Clien…" at bounding box center [596, 504] width 1192 height 1008
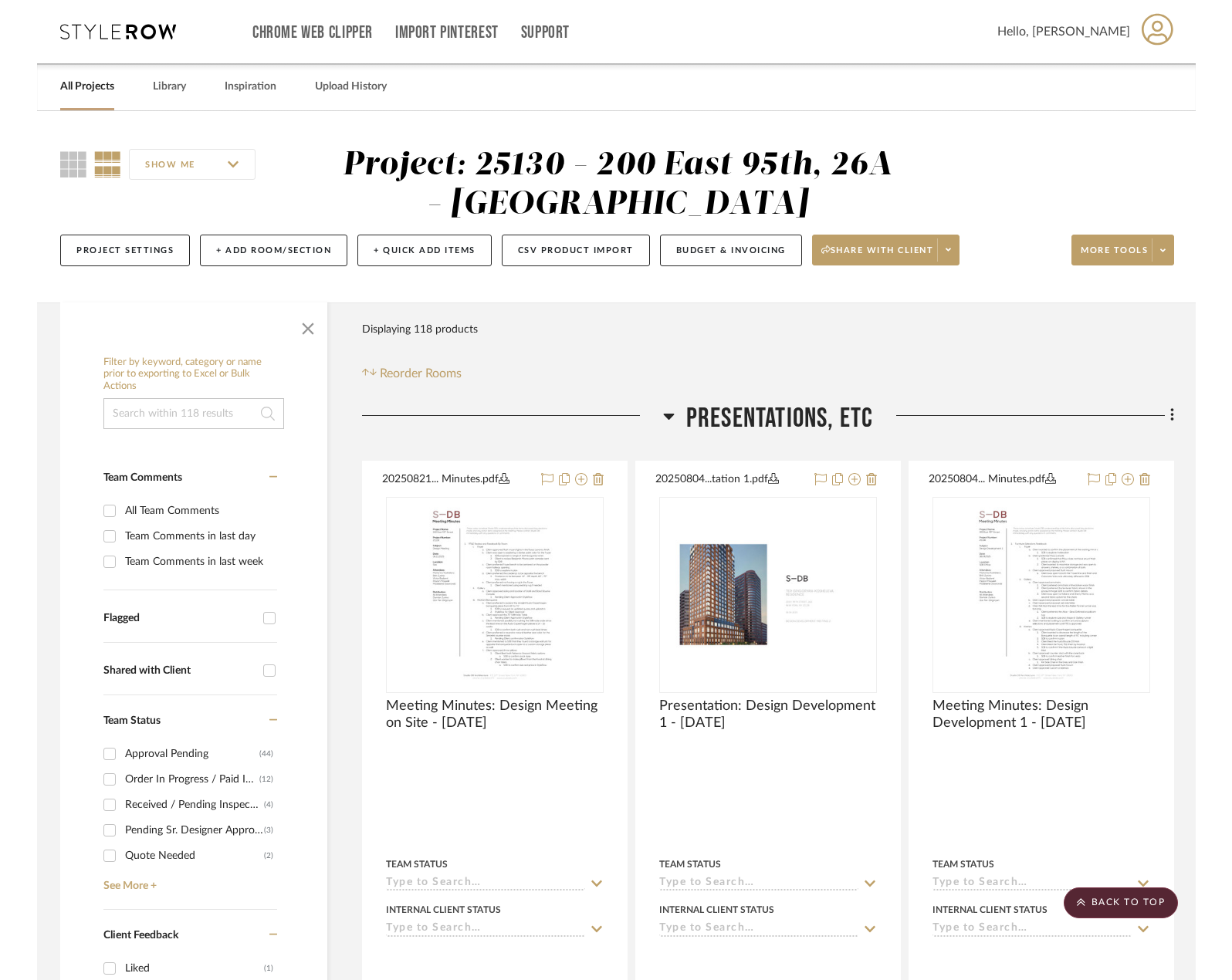
scroll to position [9262, 0]
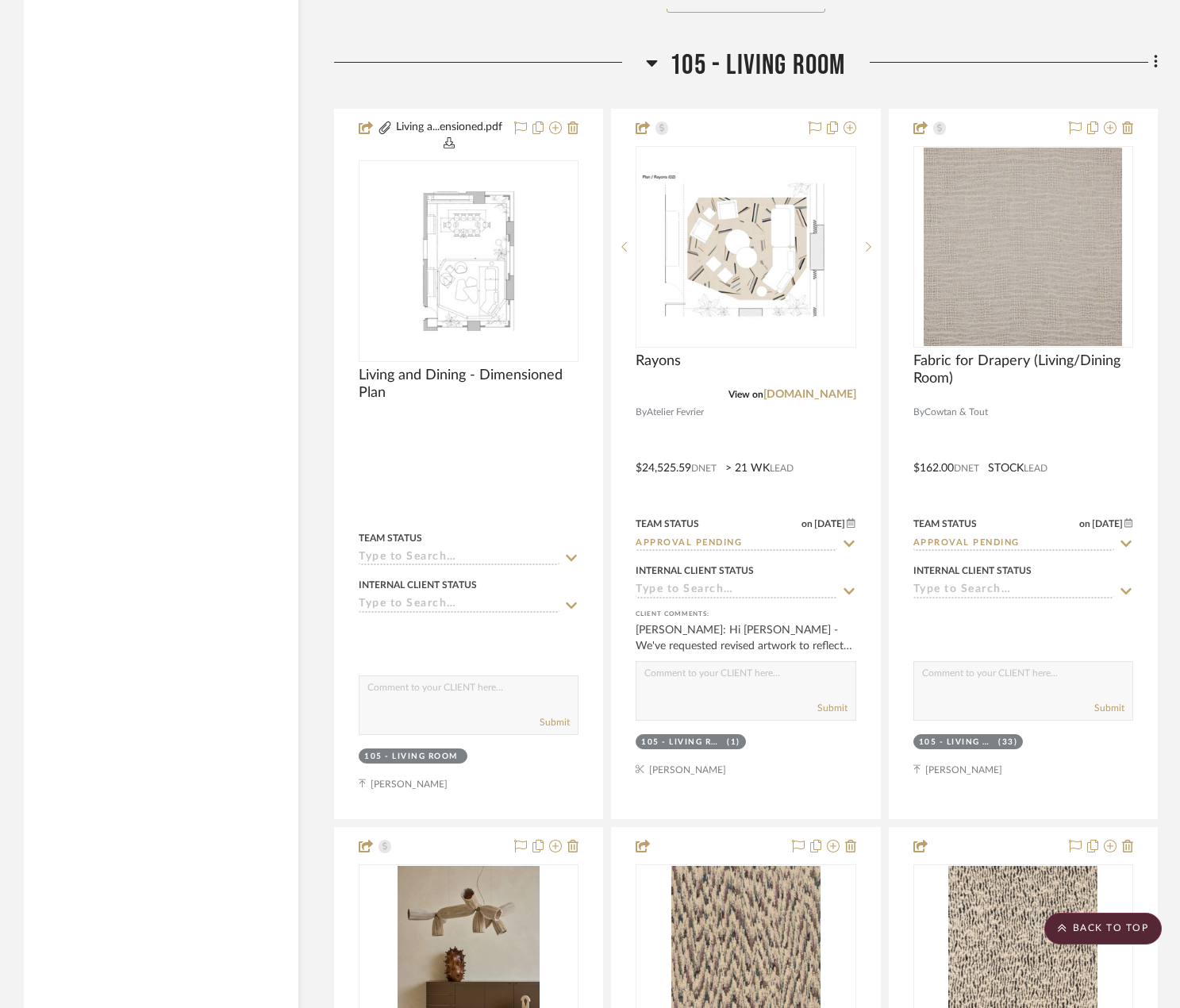
drag, startPoint x: 86, startPoint y: 912, endPoint x: 74, endPoint y: 770, distance: 142.5
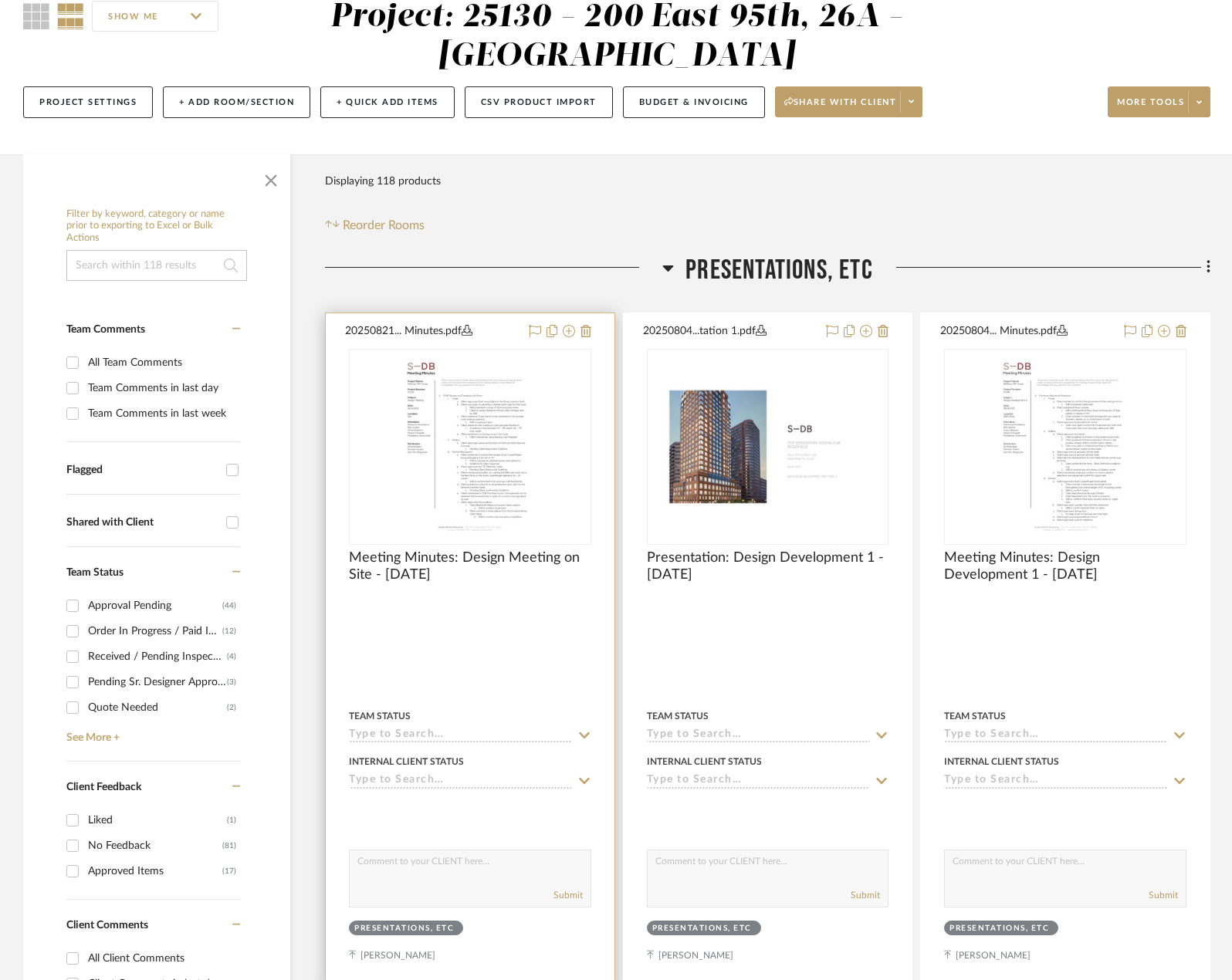
scroll to position [0, 0]
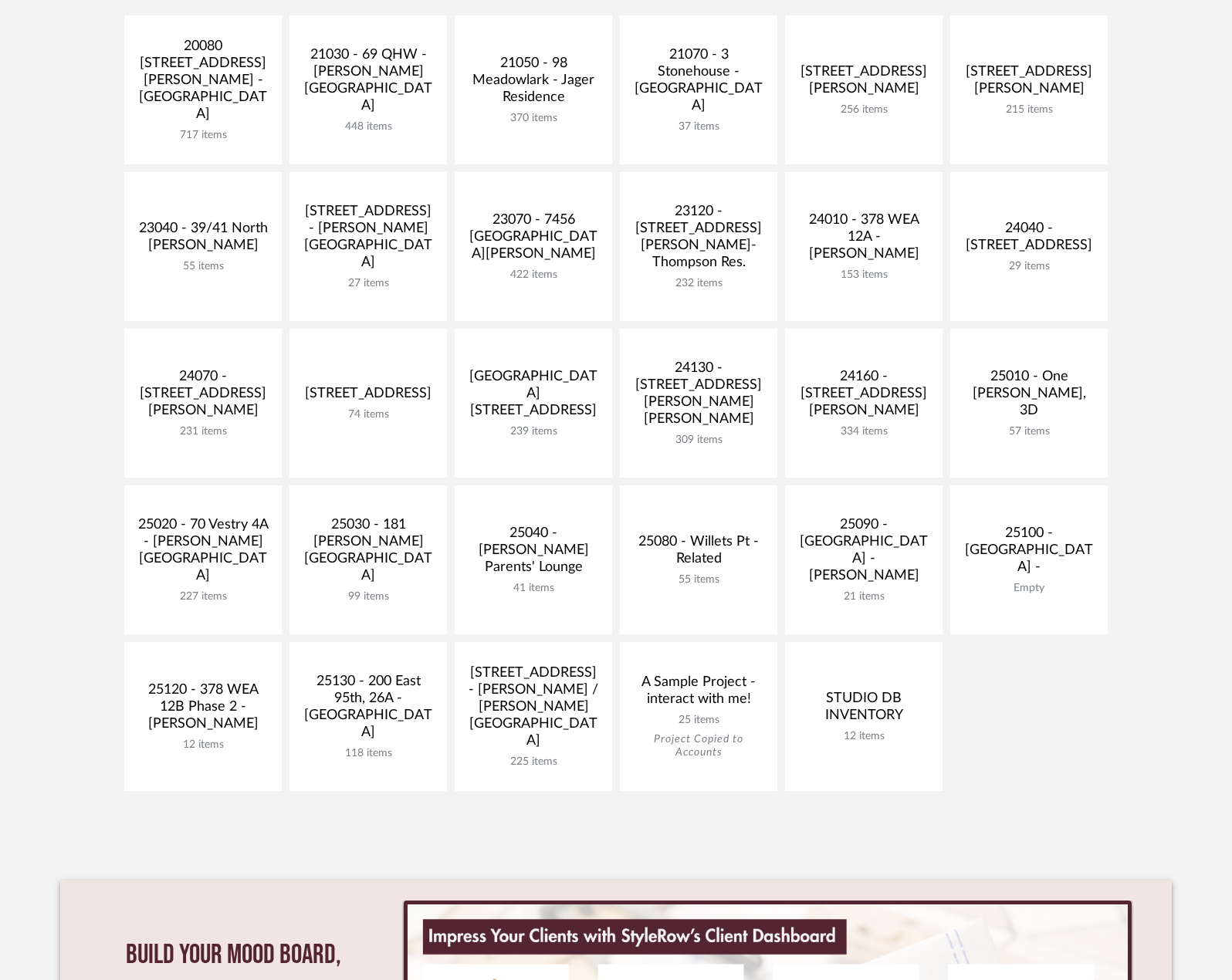
scroll to position [386, 0]
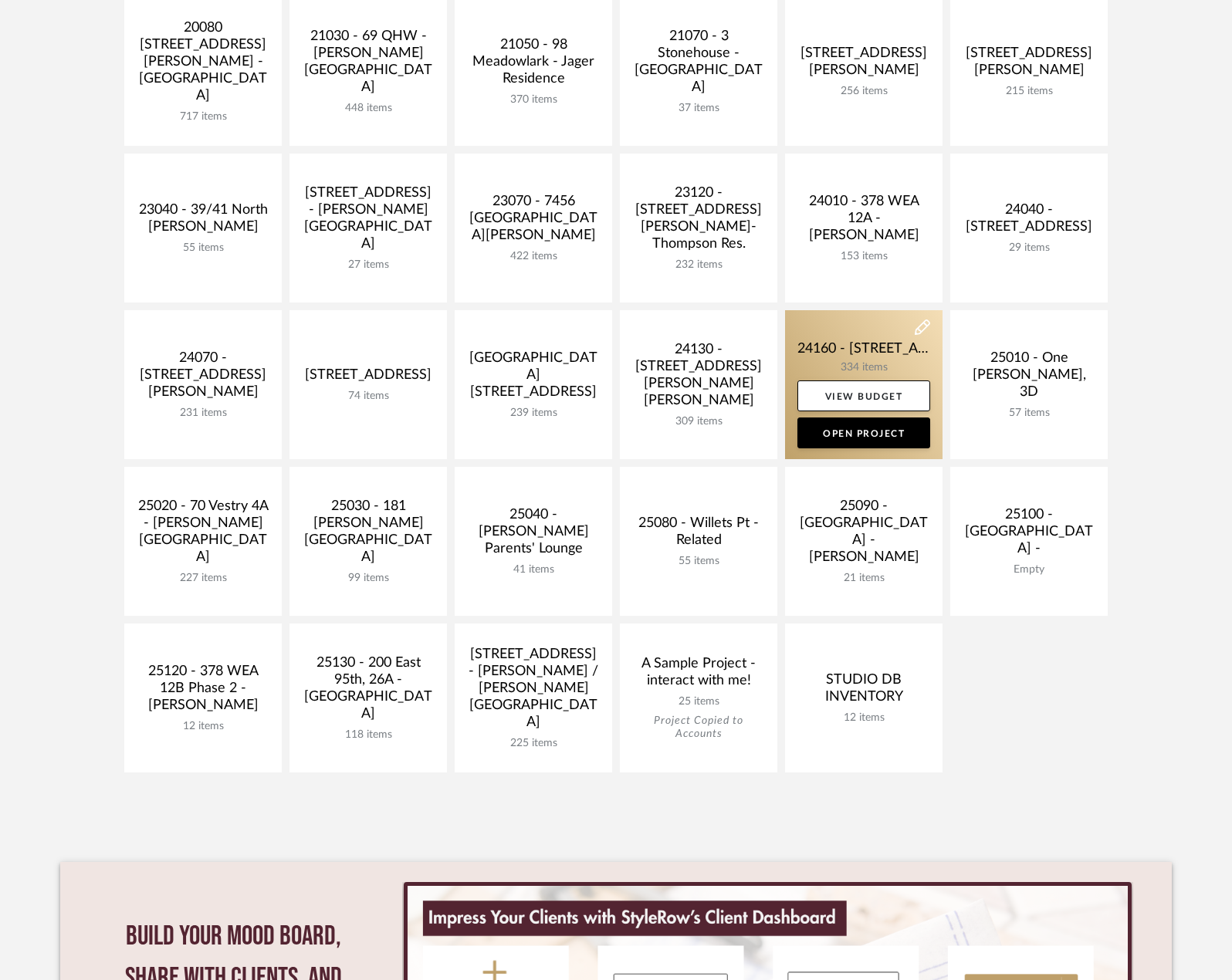
click at [847, 349] on link at bounding box center [864, 385] width 158 height 149
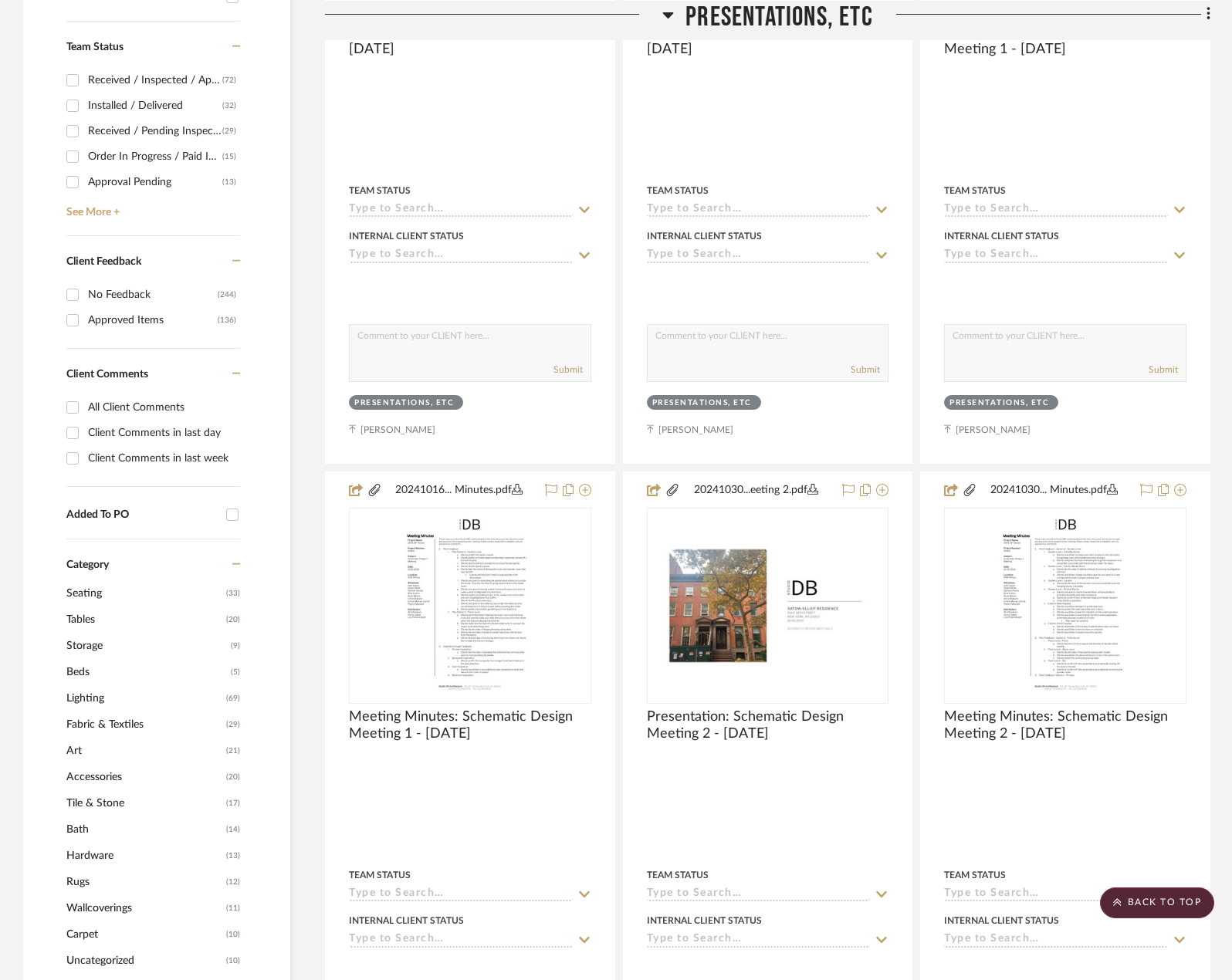
scroll to position [695, 0]
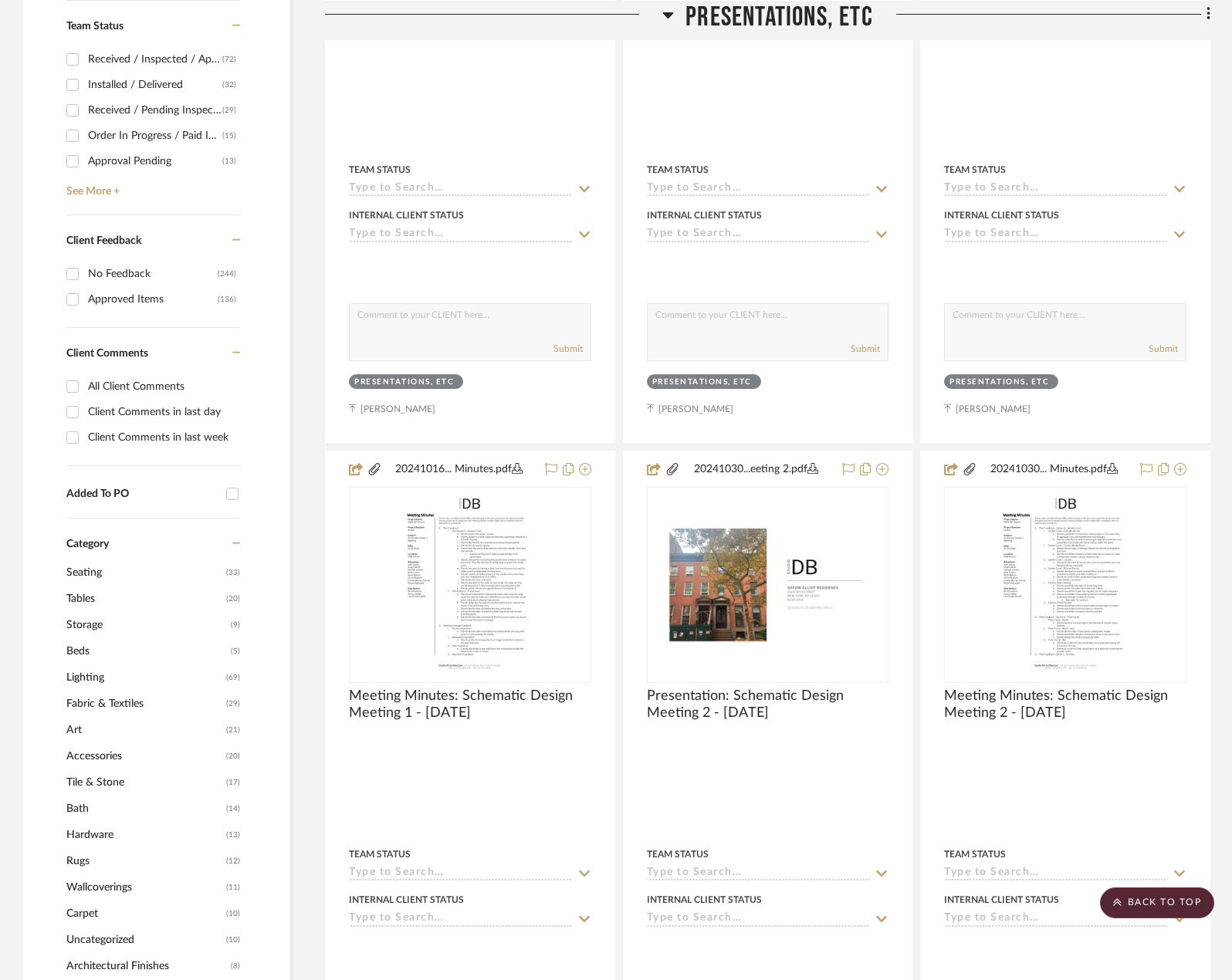
click at [143, 729] on span "Art" at bounding box center [144, 730] width 156 height 27
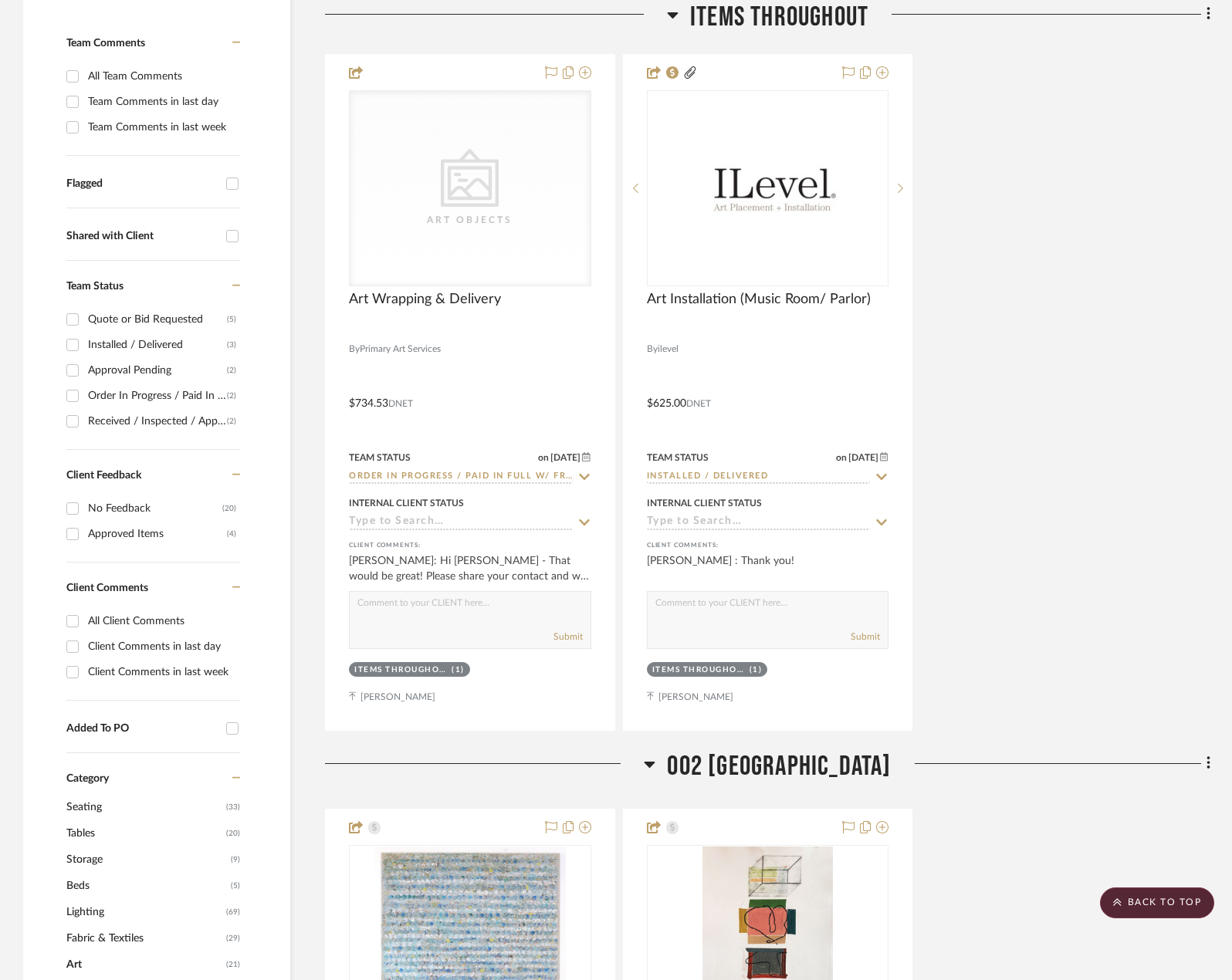
scroll to position [154, 0]
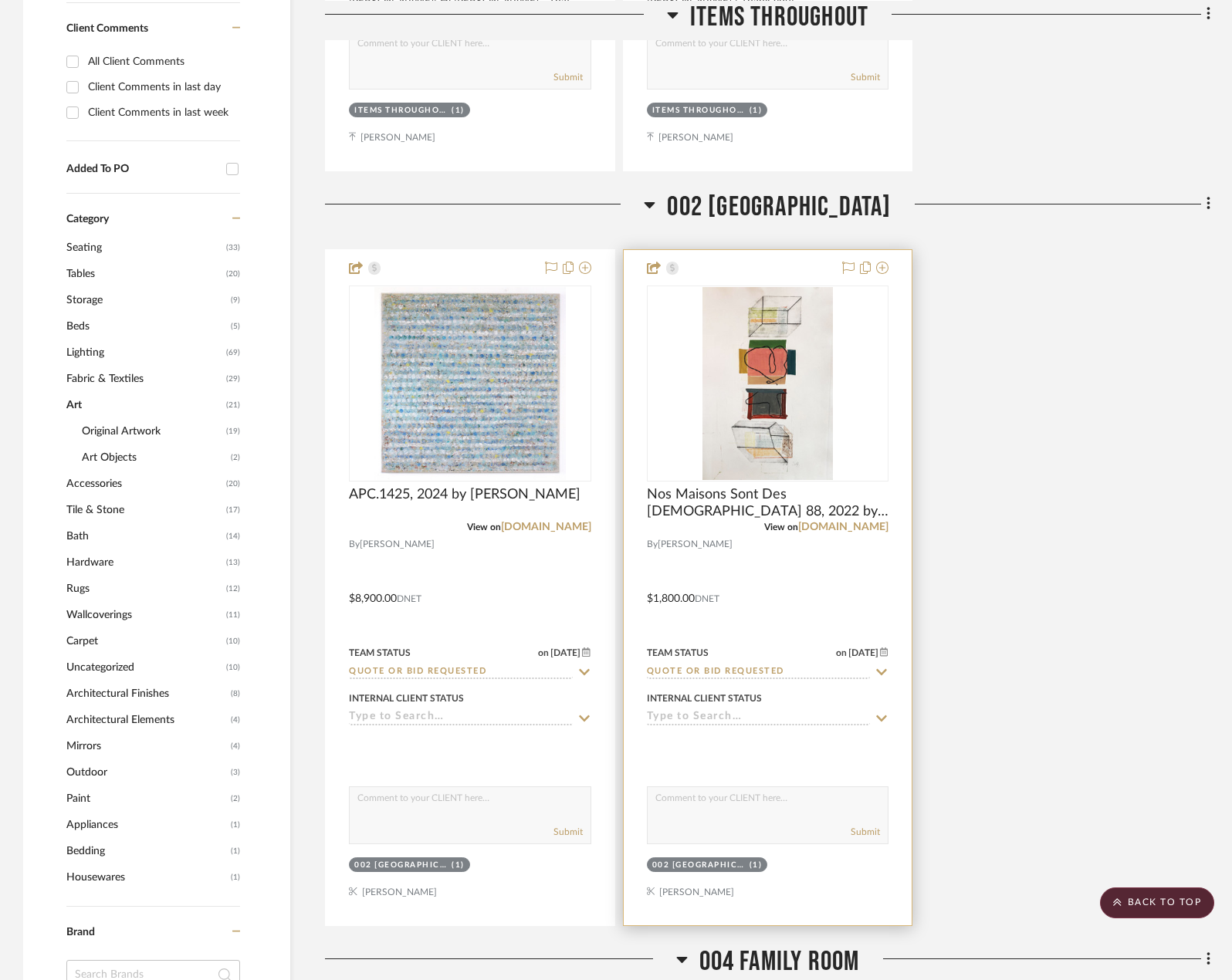
scroll to position [1080, 0]
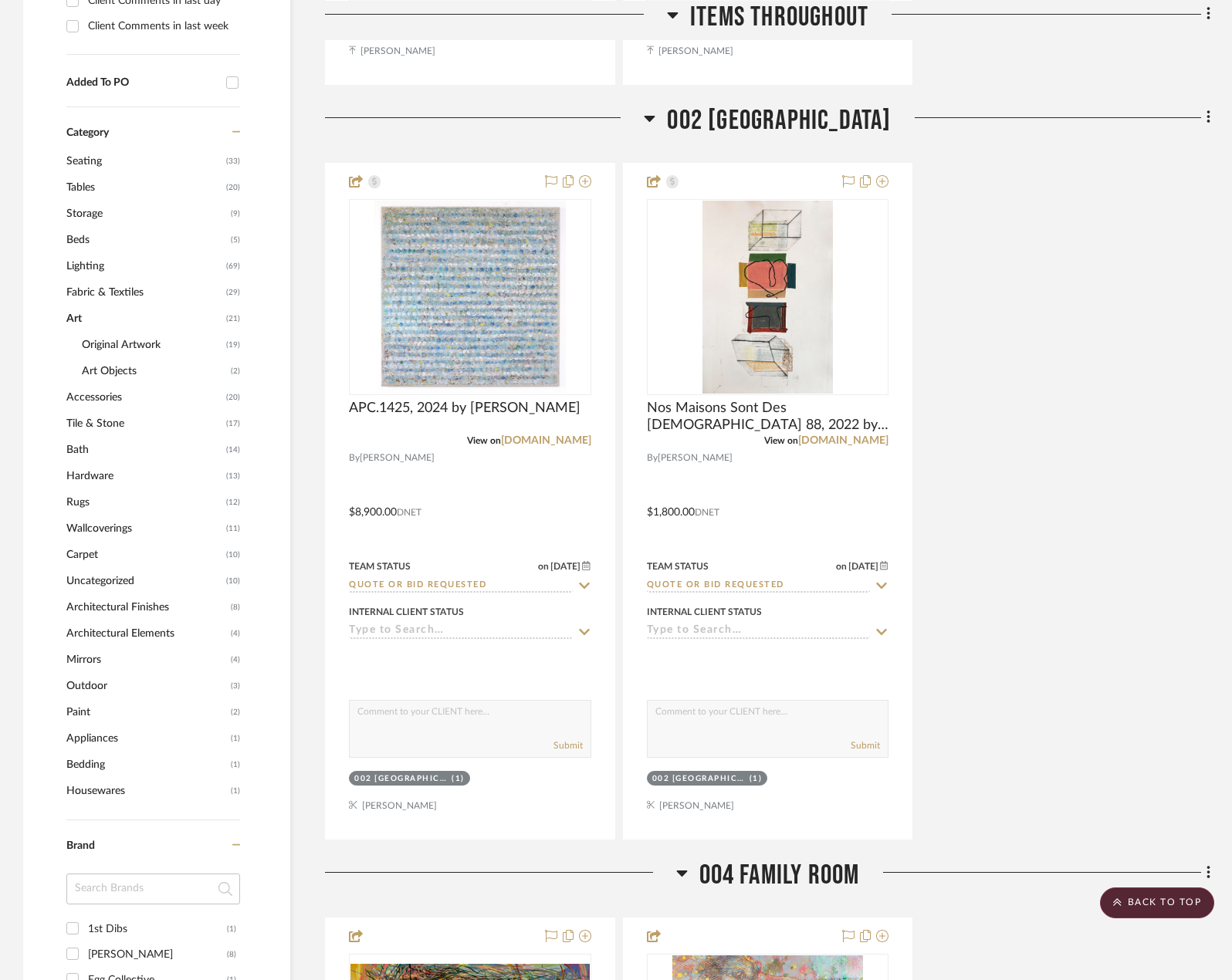
click at [933, 514] on div "APC.1425, 2024 by Vincent Lemaitre View on amelieduchalard.com By Amelie Du Cha…" at bounding box center [767, 501] width 885 height 677
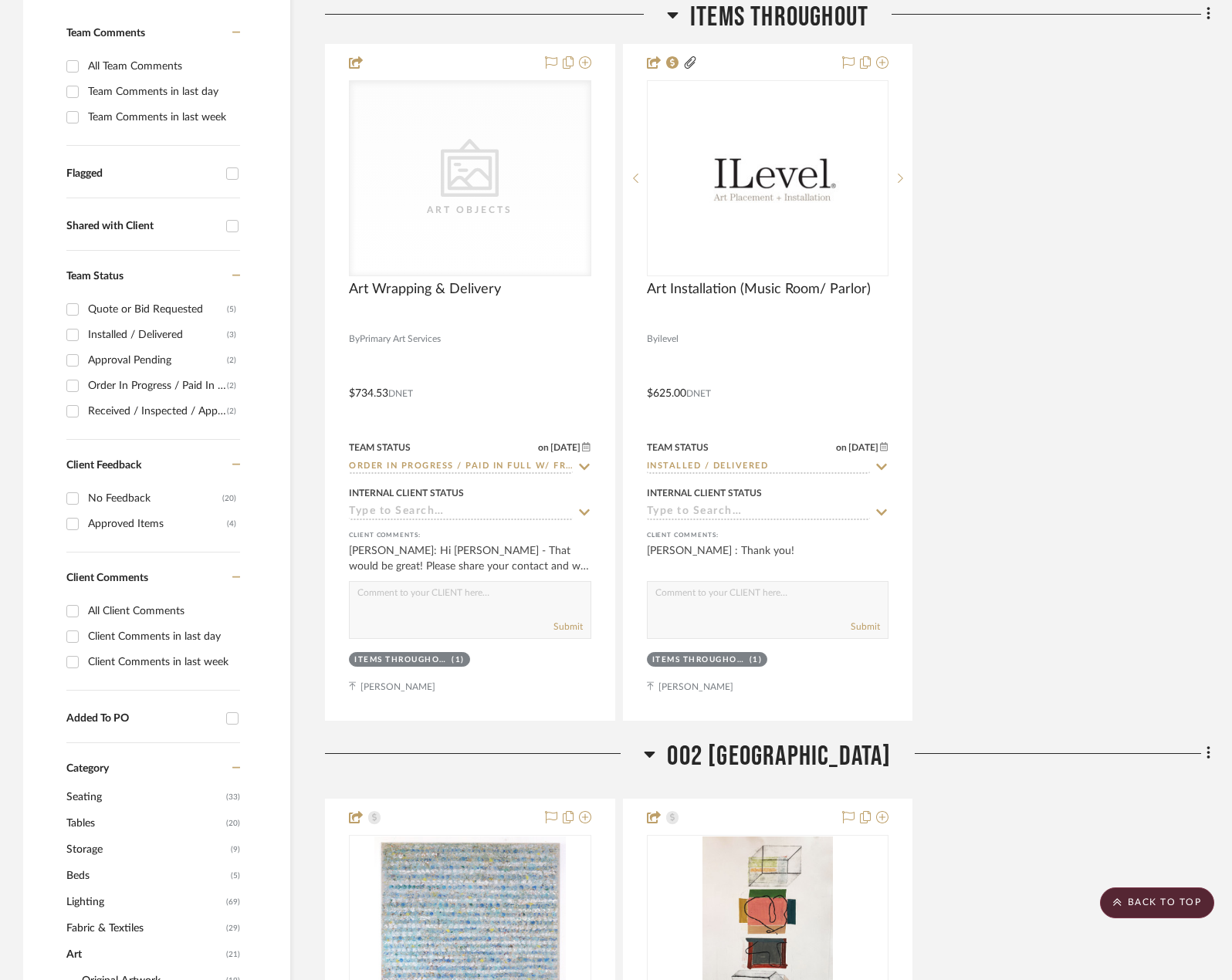
scroll to position [0, 0]
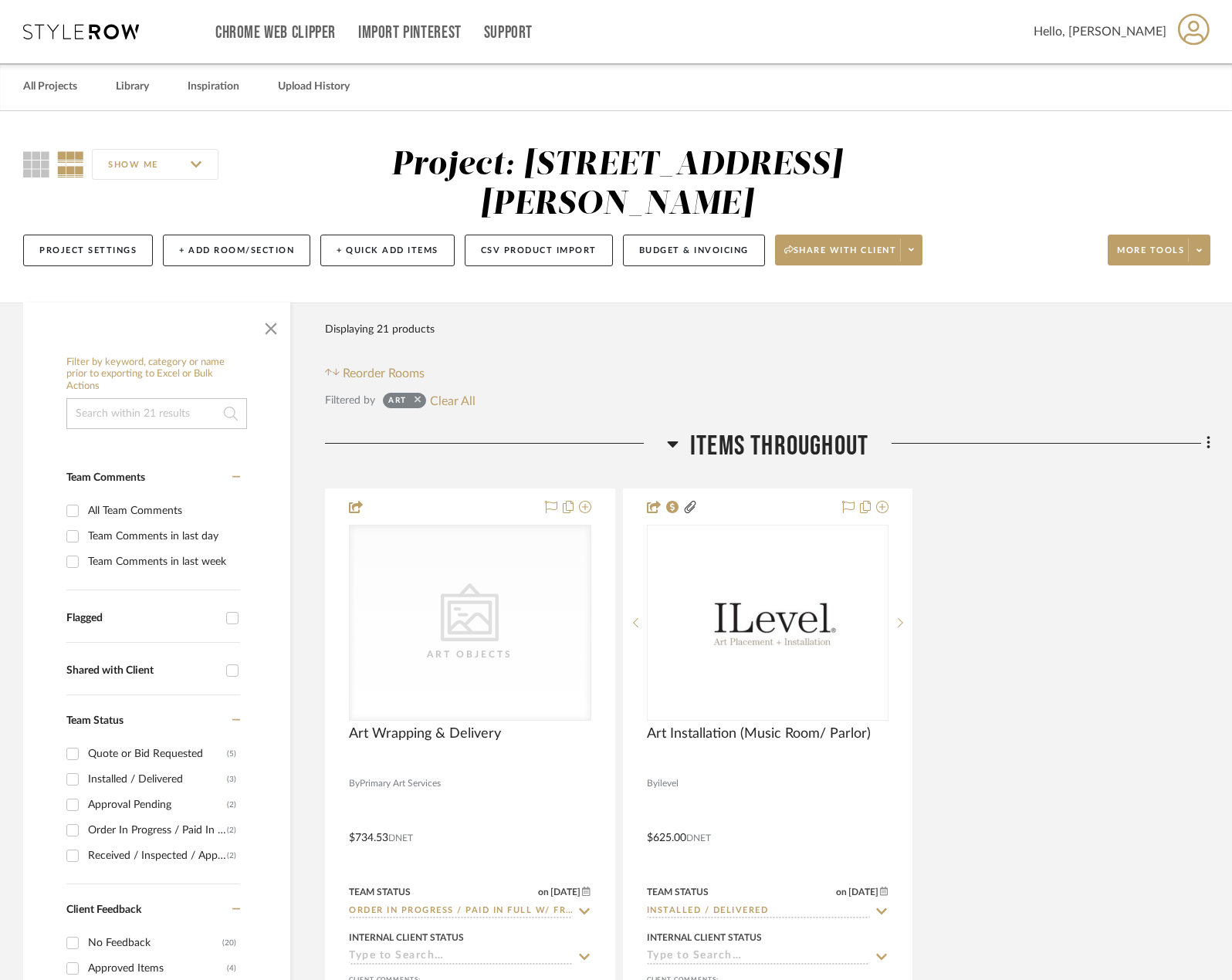
click at [418, 394] on icon at bounding box center [417, 399] width 6 height 10
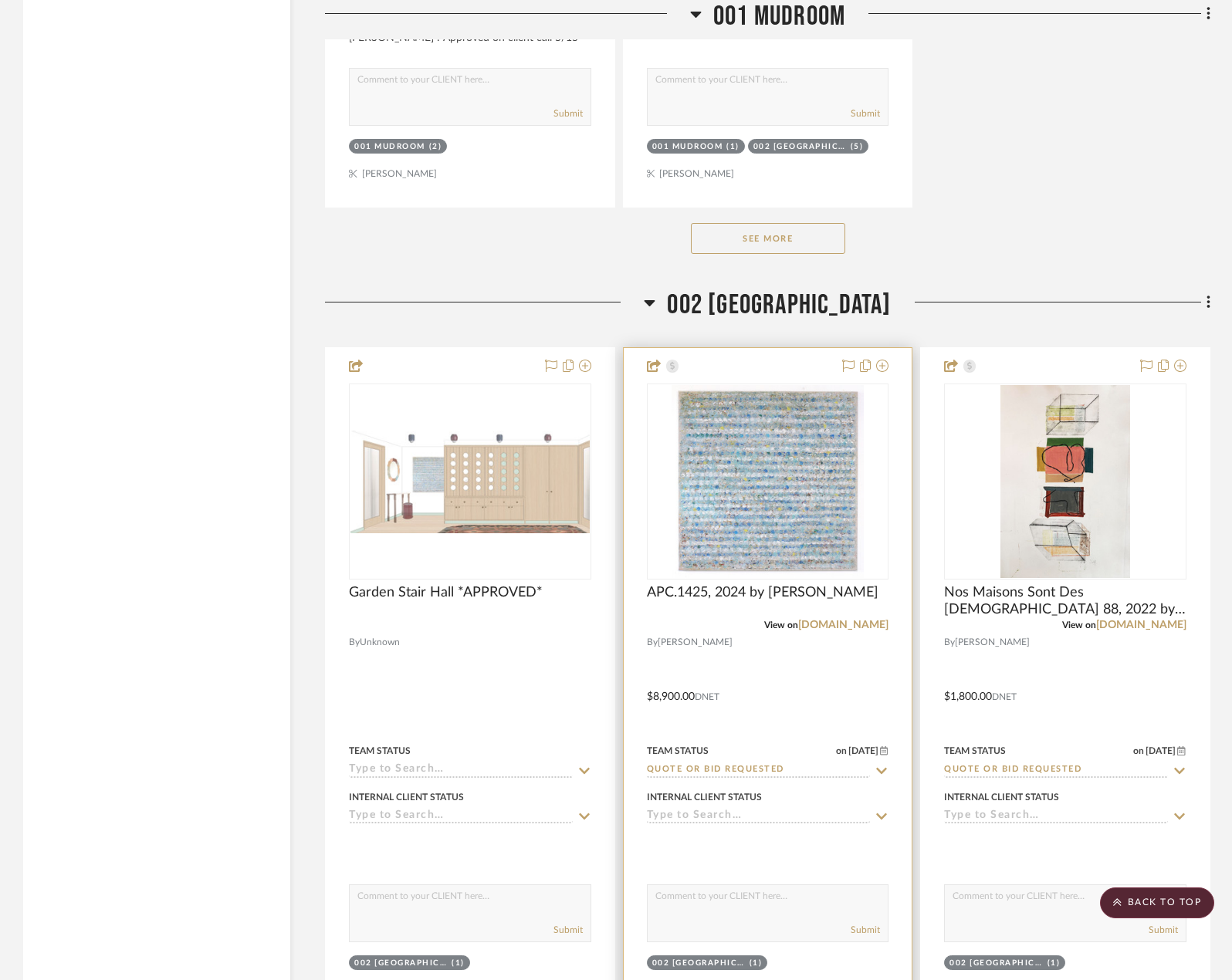
scroll to position [8876, 0]
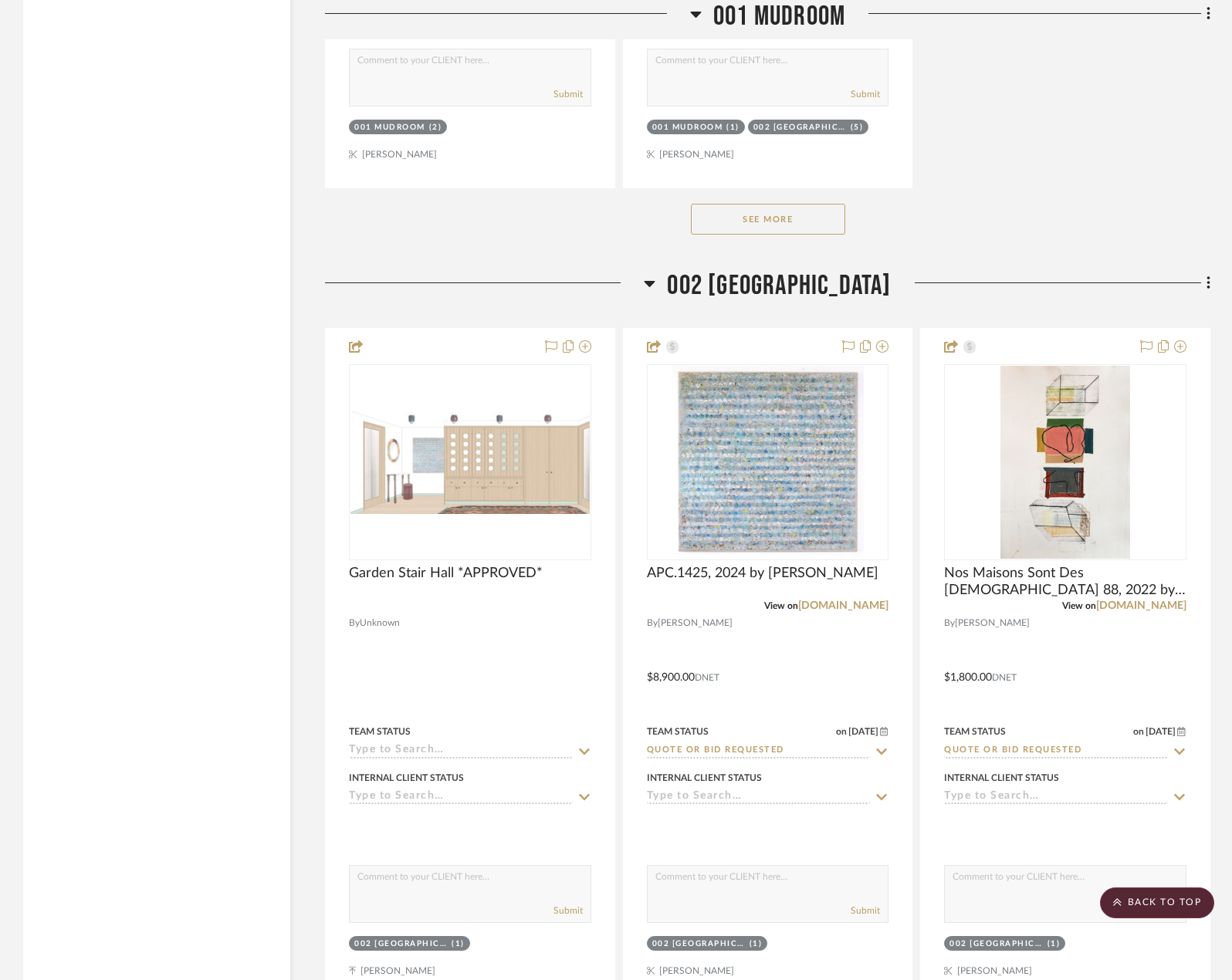
click at [967, 217] on div "See More" at bounding box center [767, 219] width 885 height 61
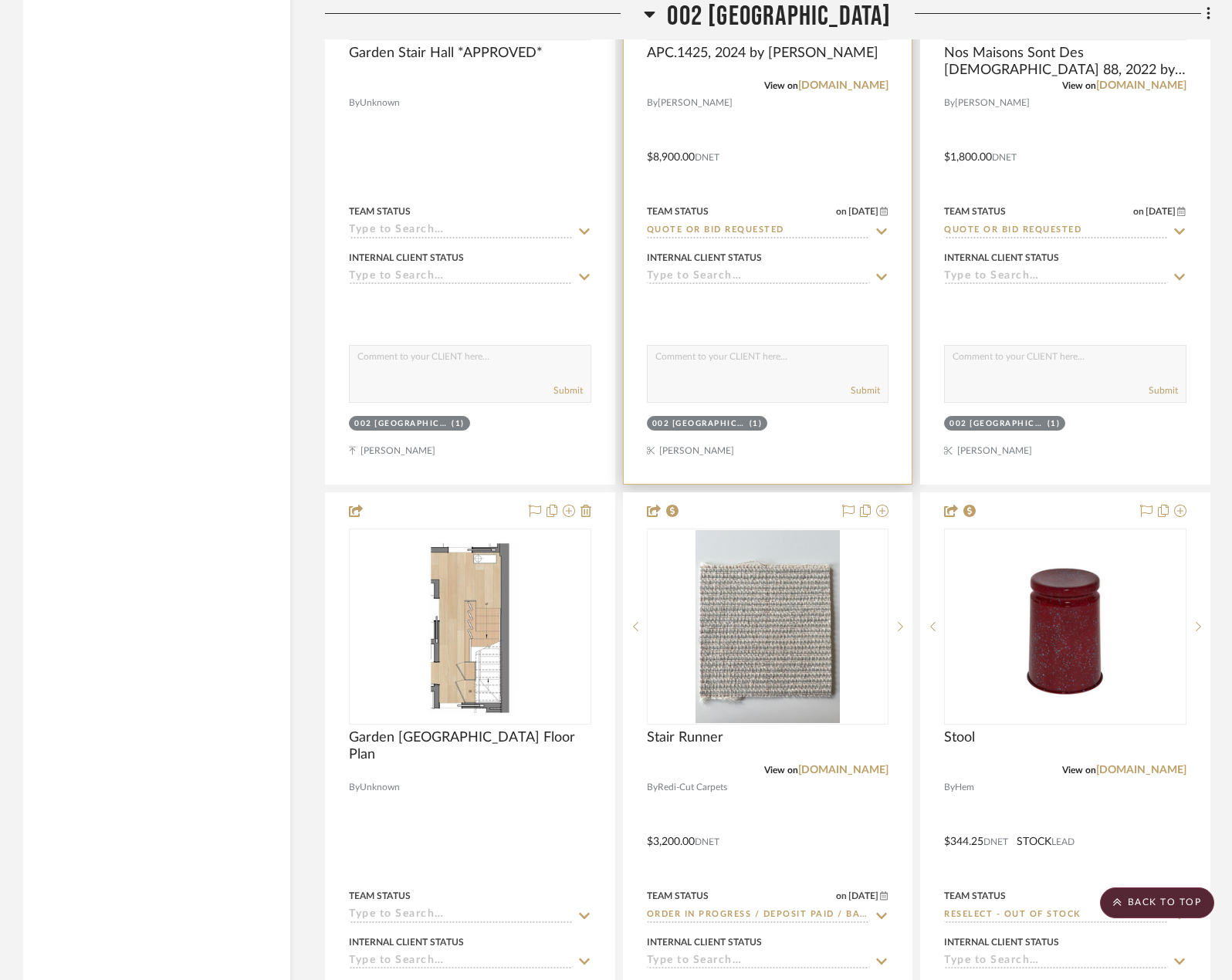
scroll to position [9494, 0]
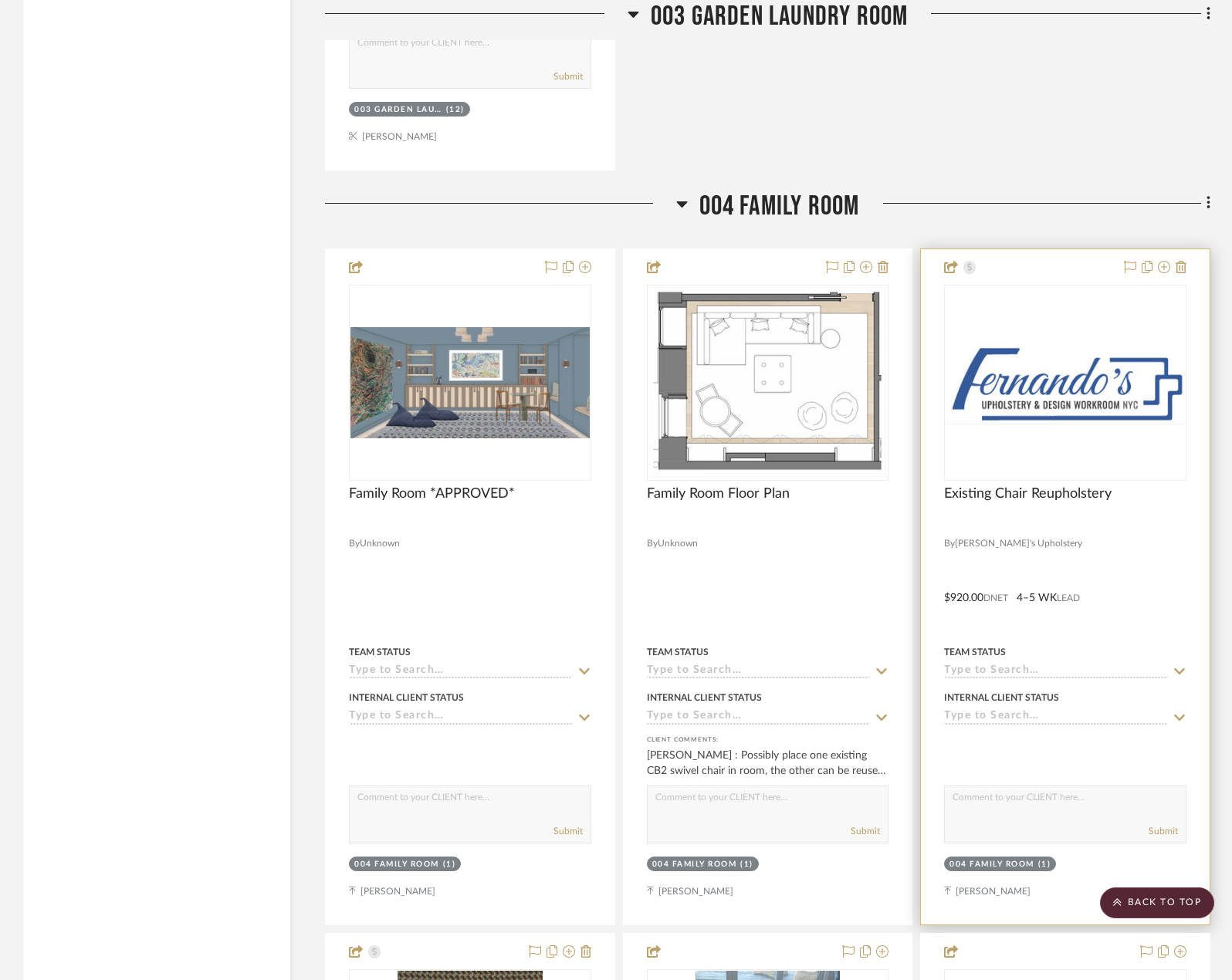
scroll to position [12582, 0]
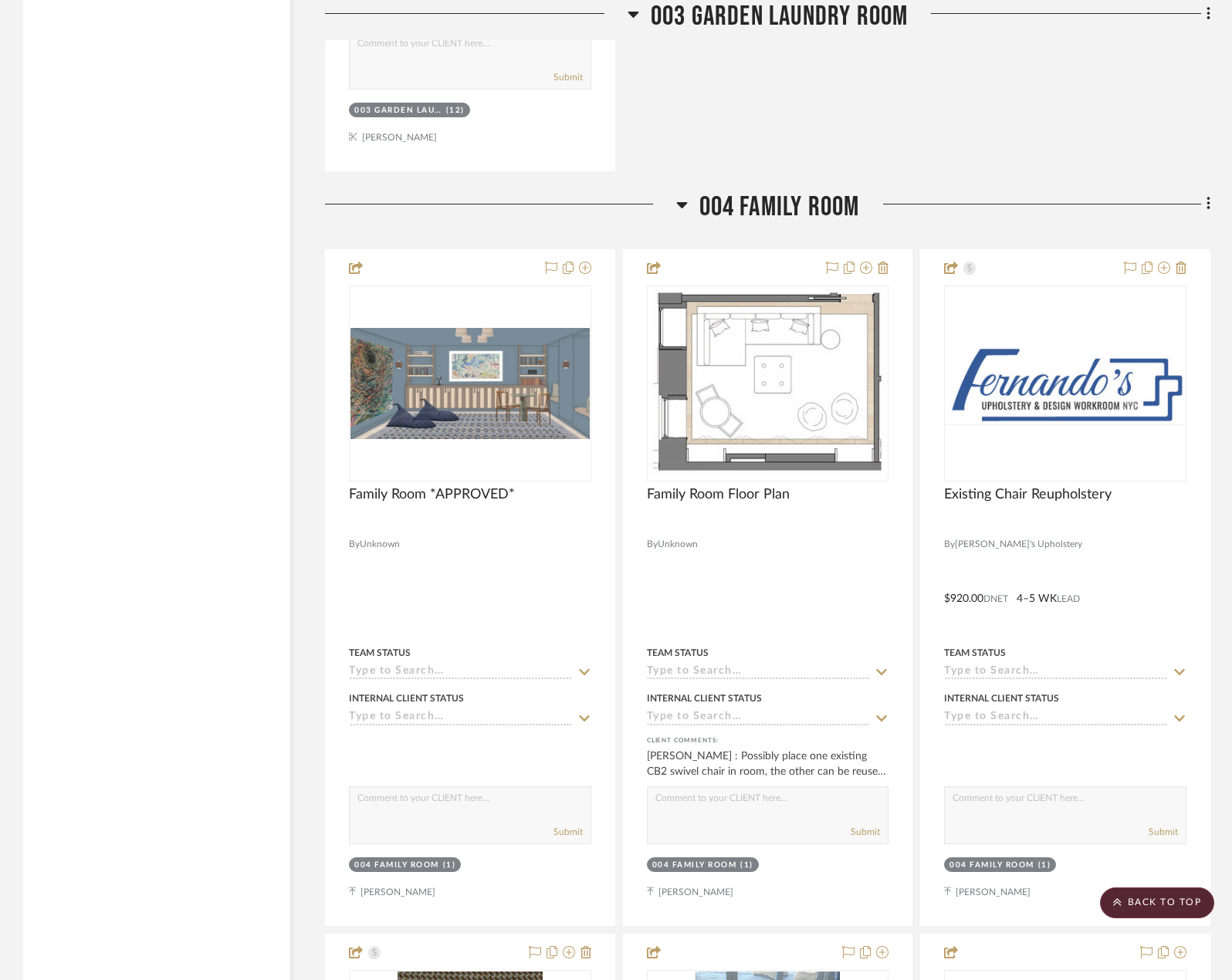
click at [225, 315] on div "Filter by keyword, category or name prior to exporting to Excel or Bulk Actions…" at bounding box center [157, 134] width 267 height 24825
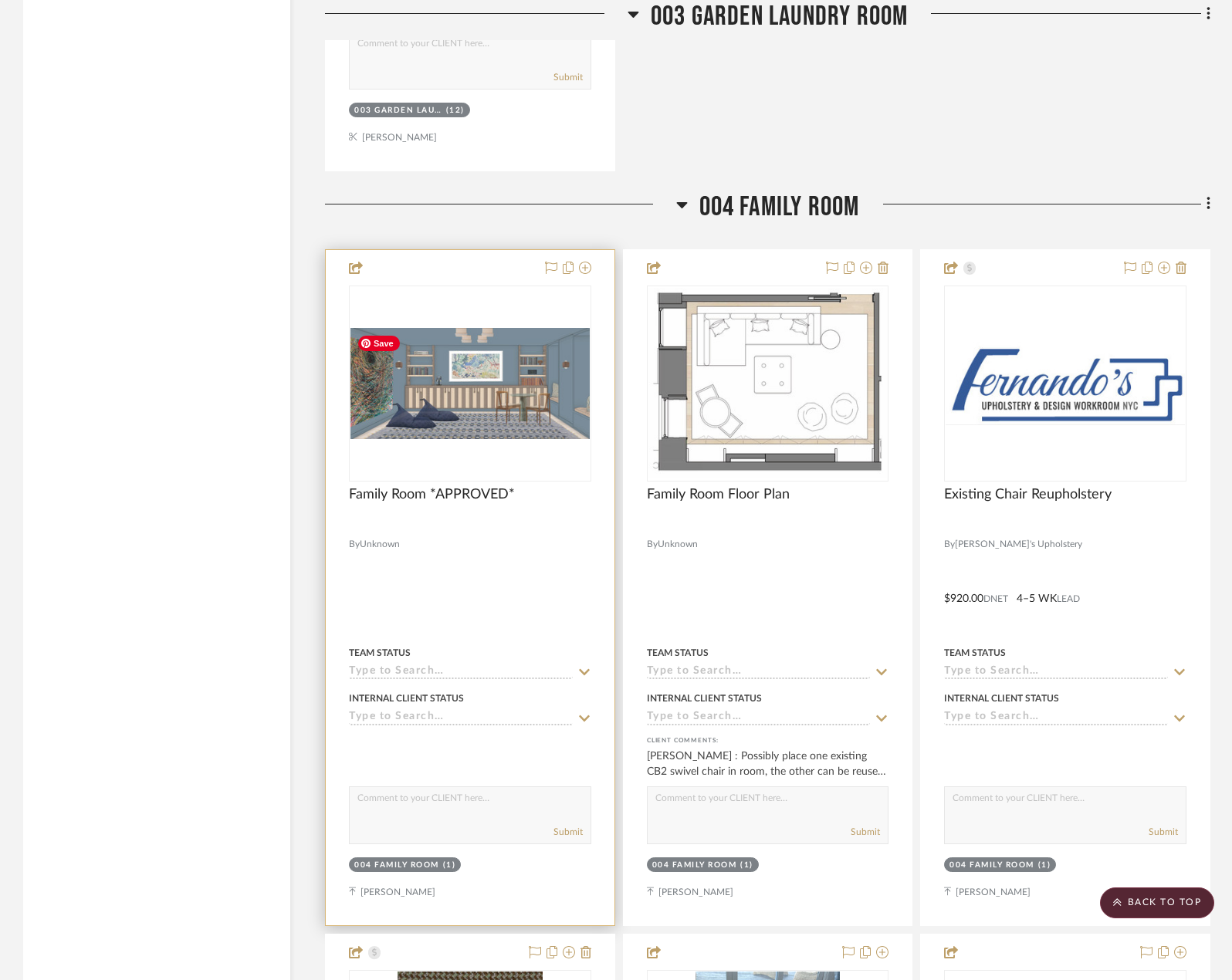
click at [473, 409] on img "0" at bounding box center [470, 383] width 239 height 111
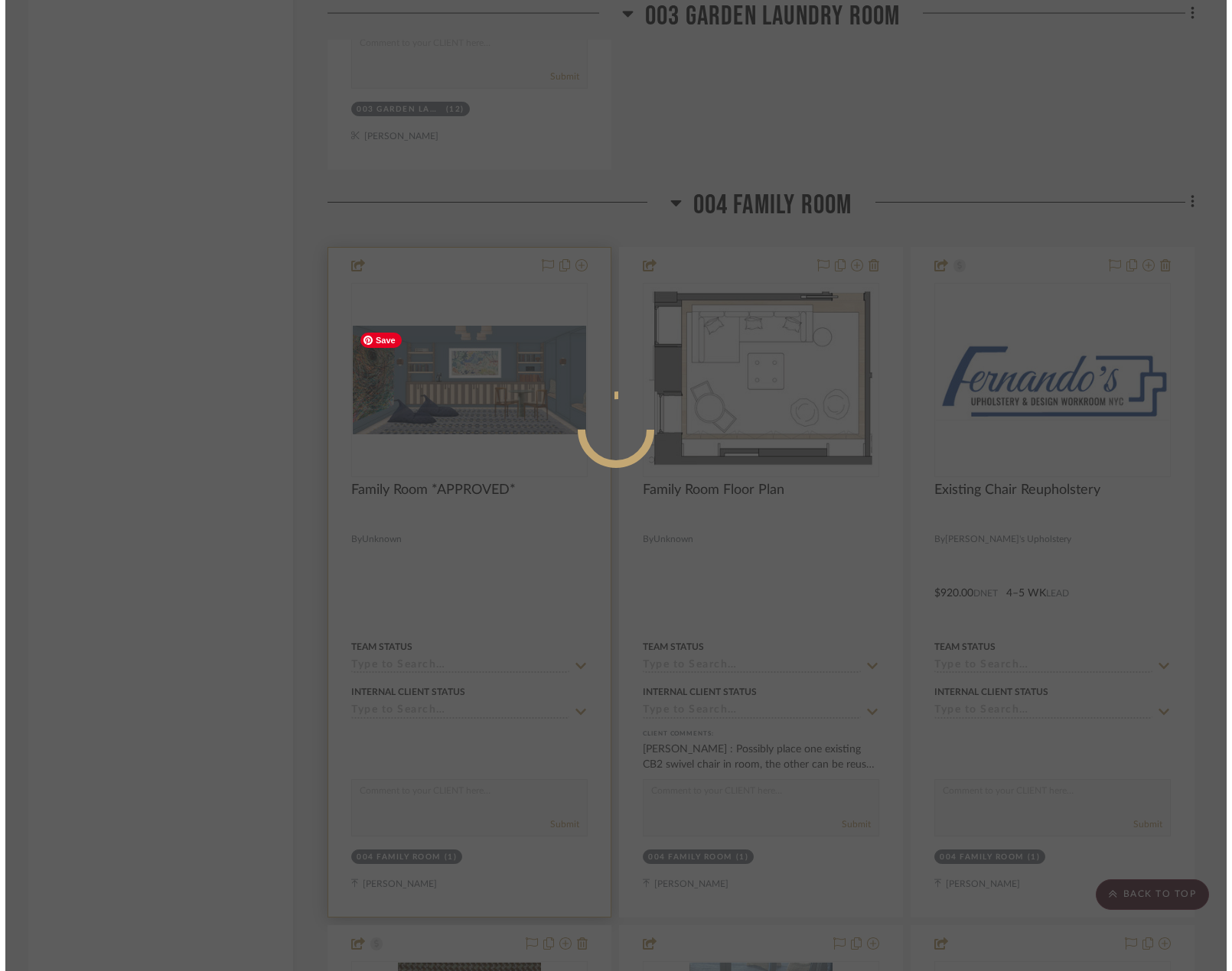
scroll to position [0, 0]
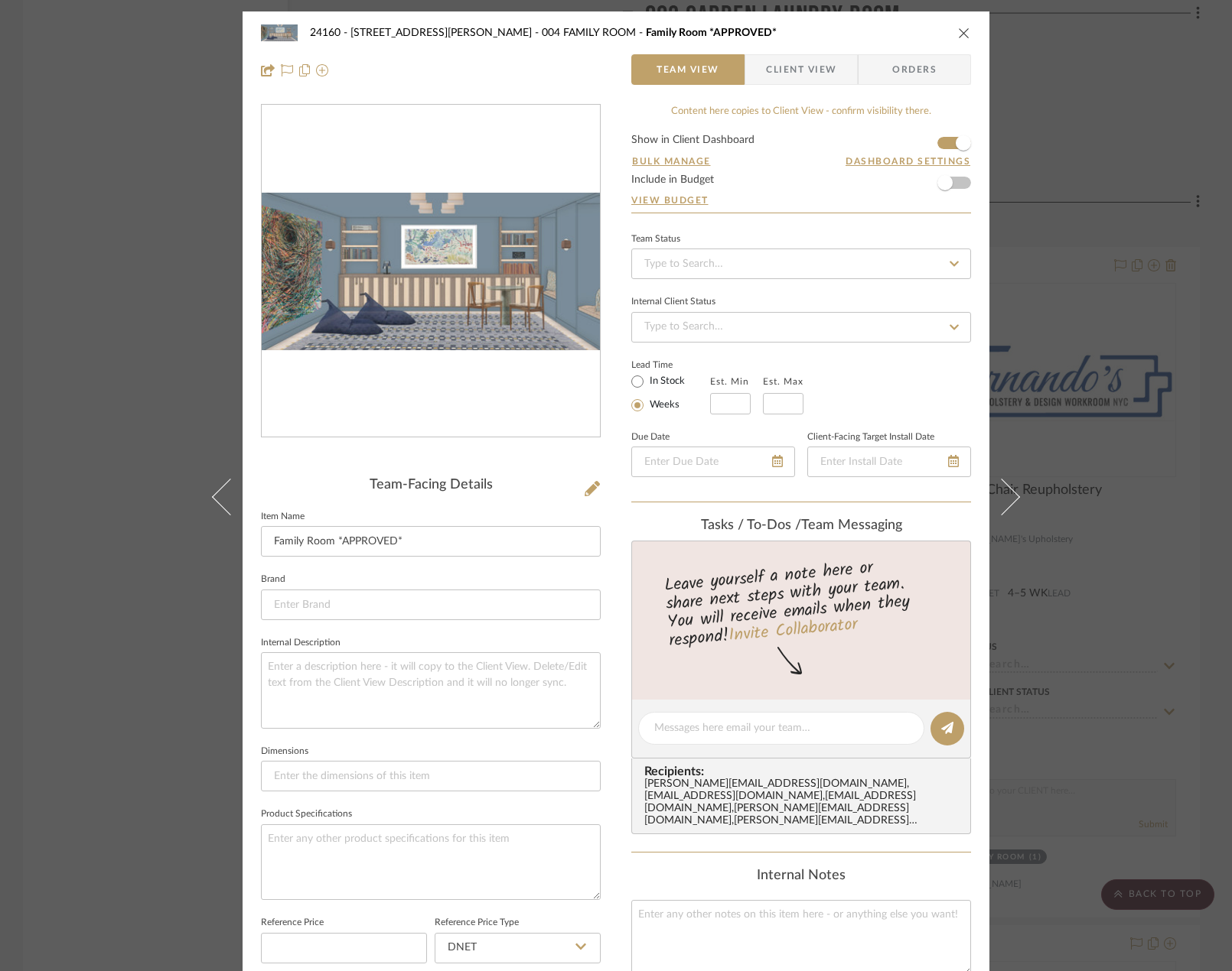
click at [1115, 145] on div "24160 - 214 E 18th Street - Satow Elliot 004 FAMILY ROOM Family Room *APPROVED*…" at bounding box center [616, 485] width 1232 height 971
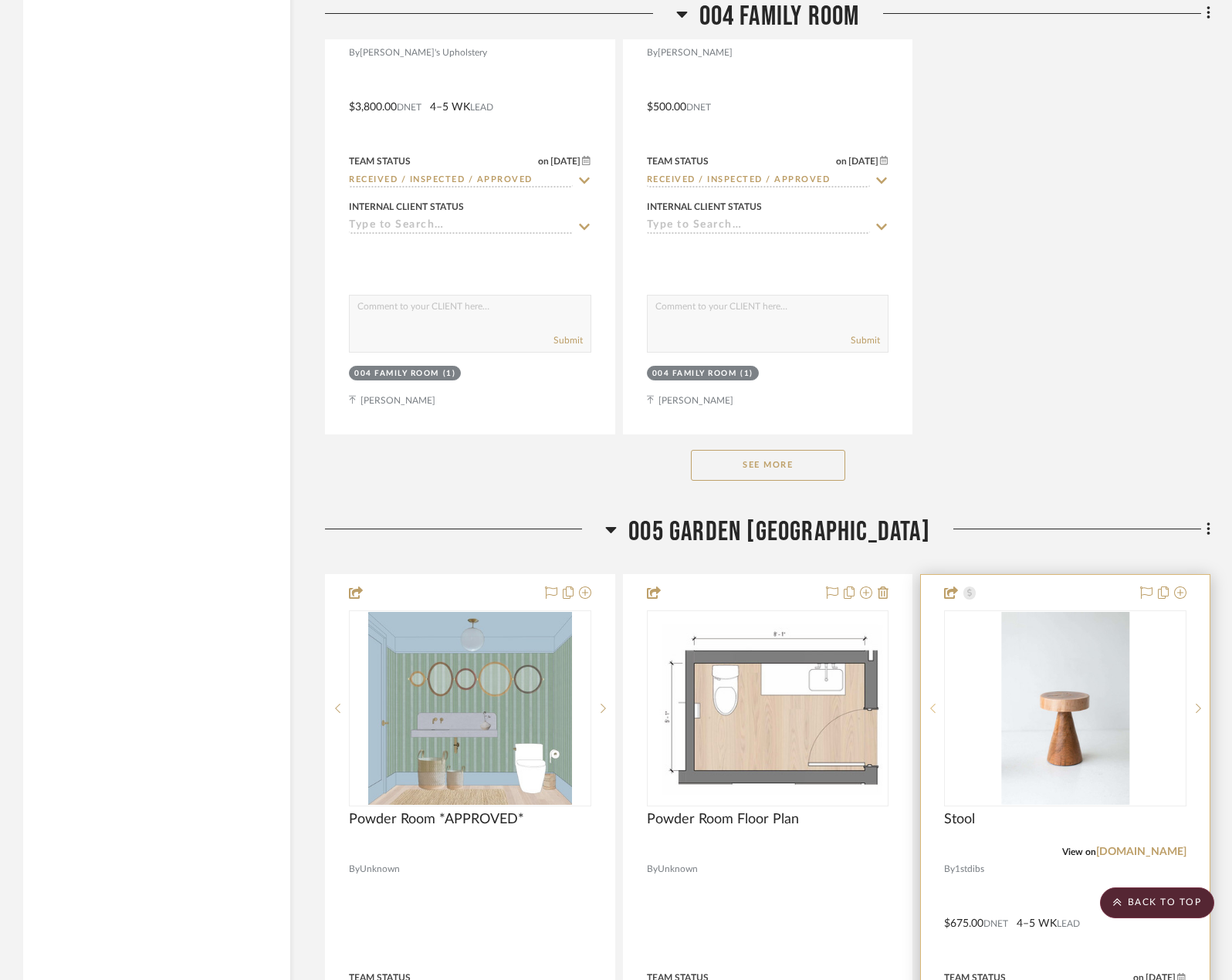
scroll to position [14511, 0]
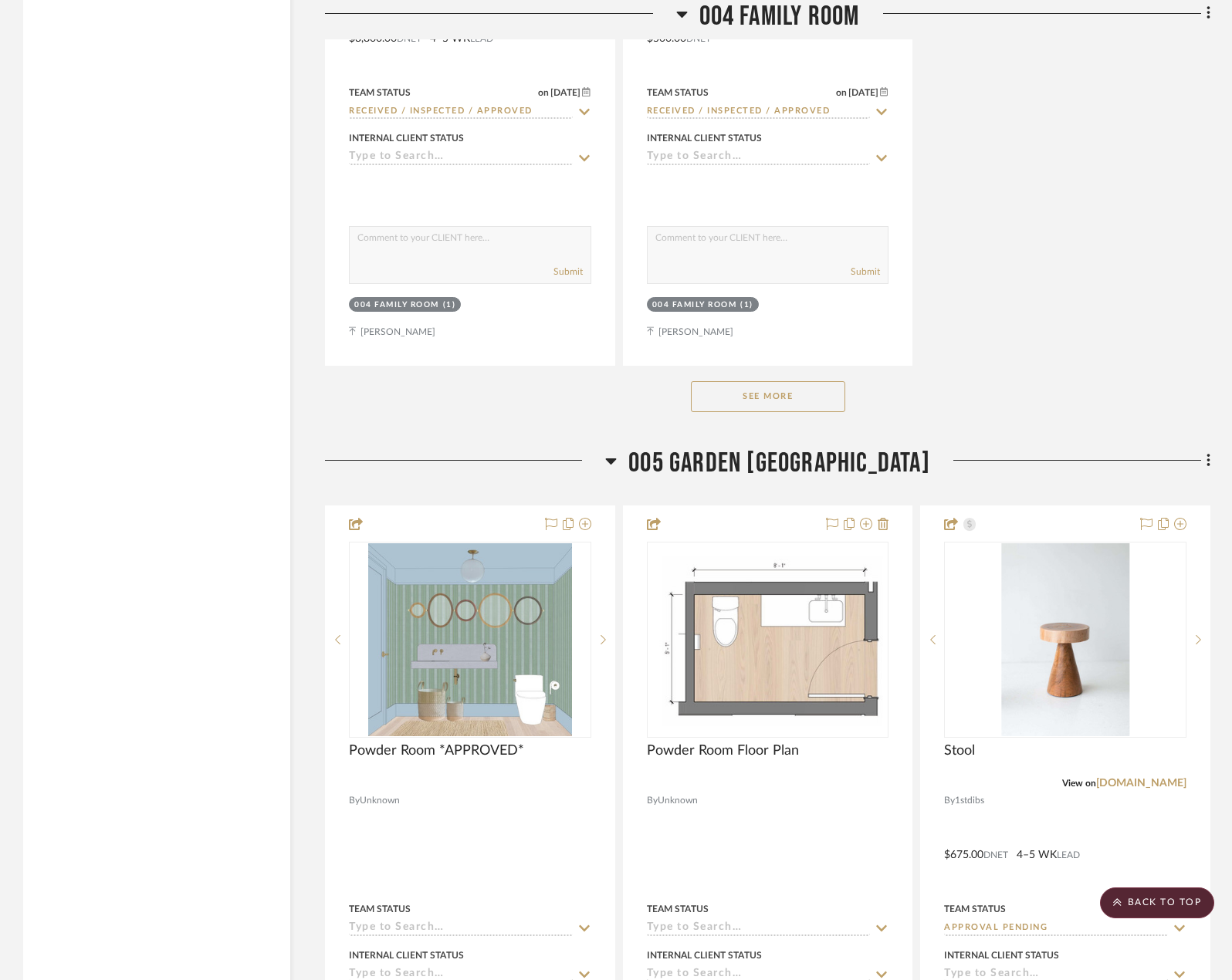
click at [813, 400] on button "See More" at bounding box center [768, 397] width 154 height 31
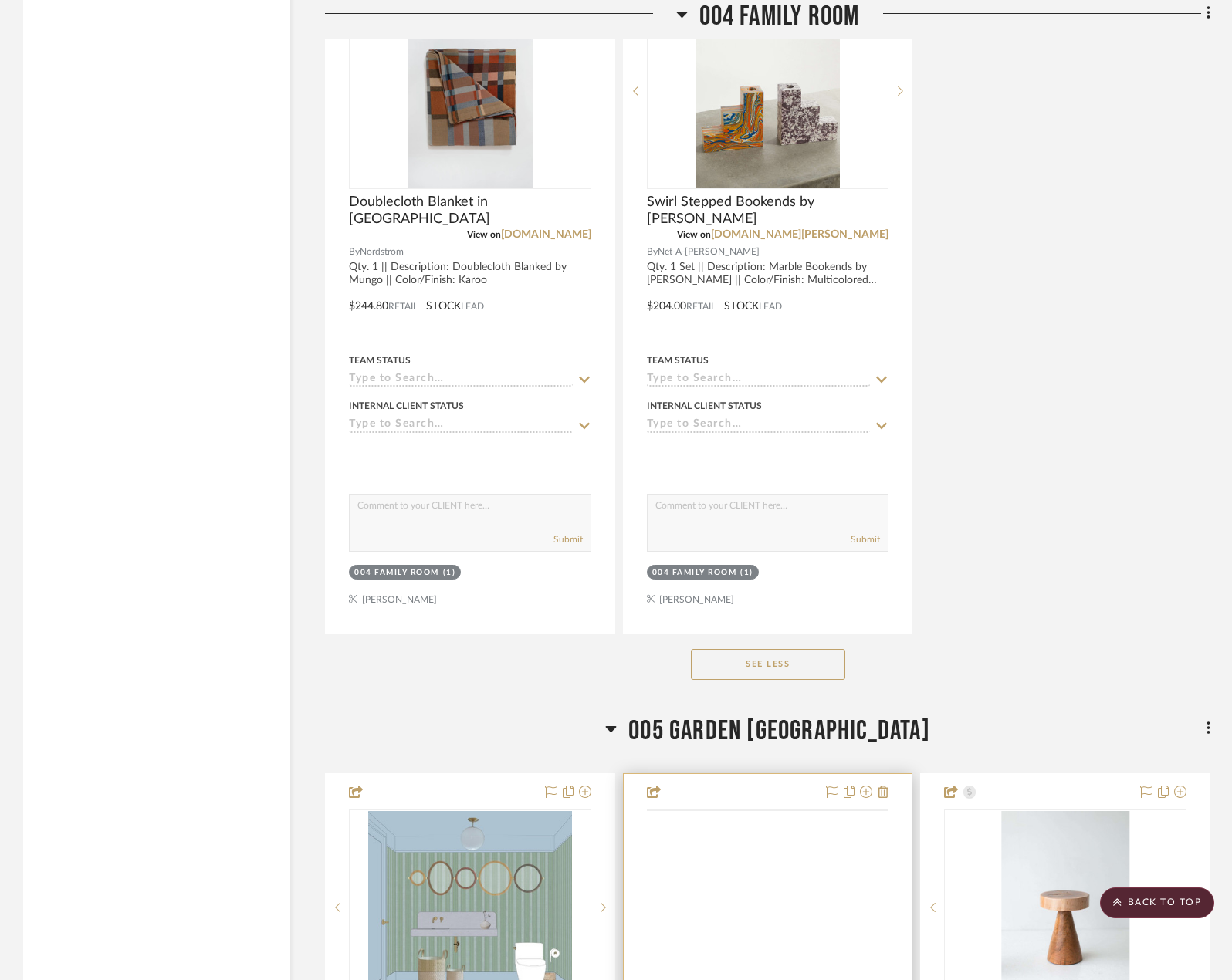
scroll to position [17907, 0]
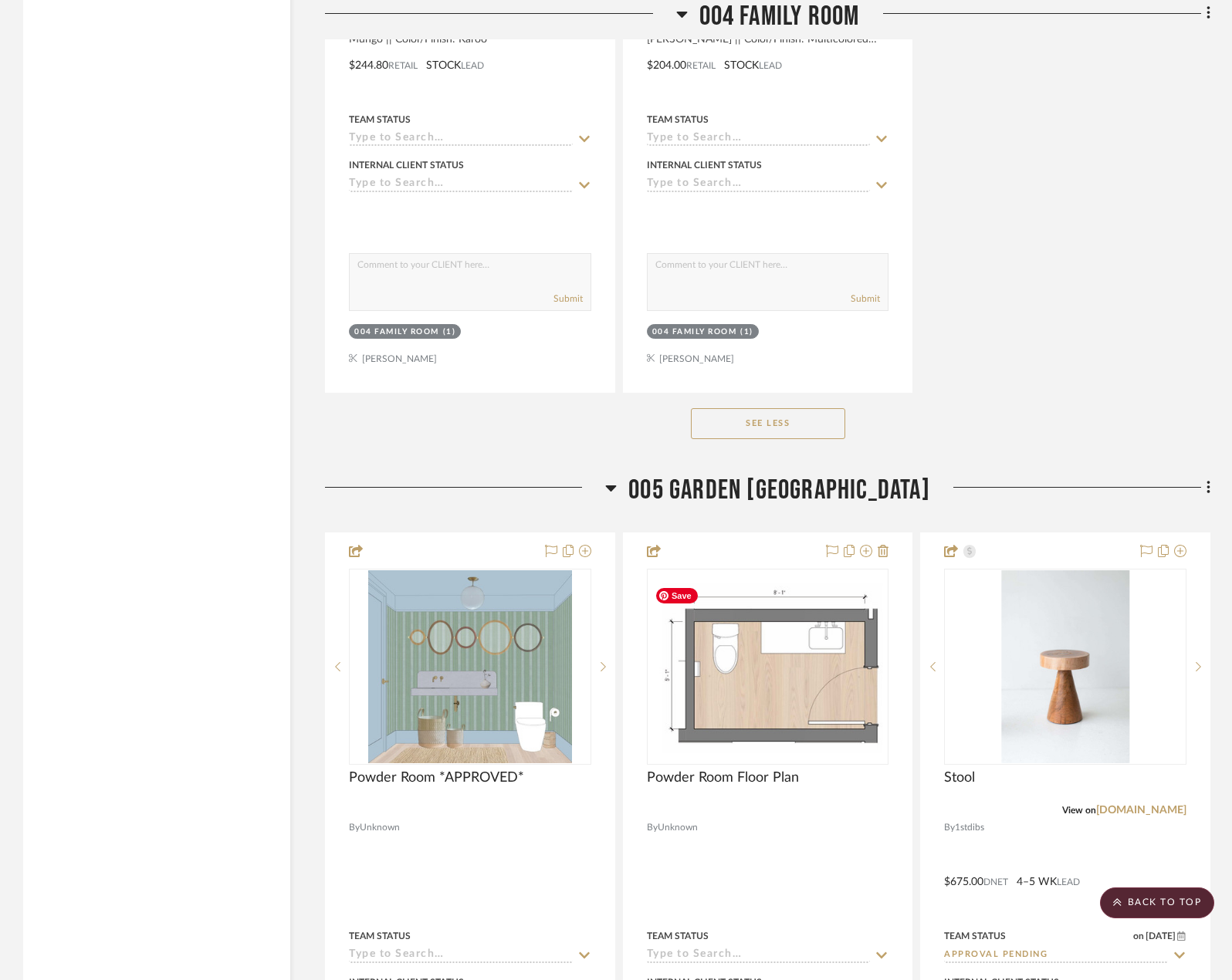
click at [812, 425] on button "See Less" at bounding box center [768, 423] width 154 height 31
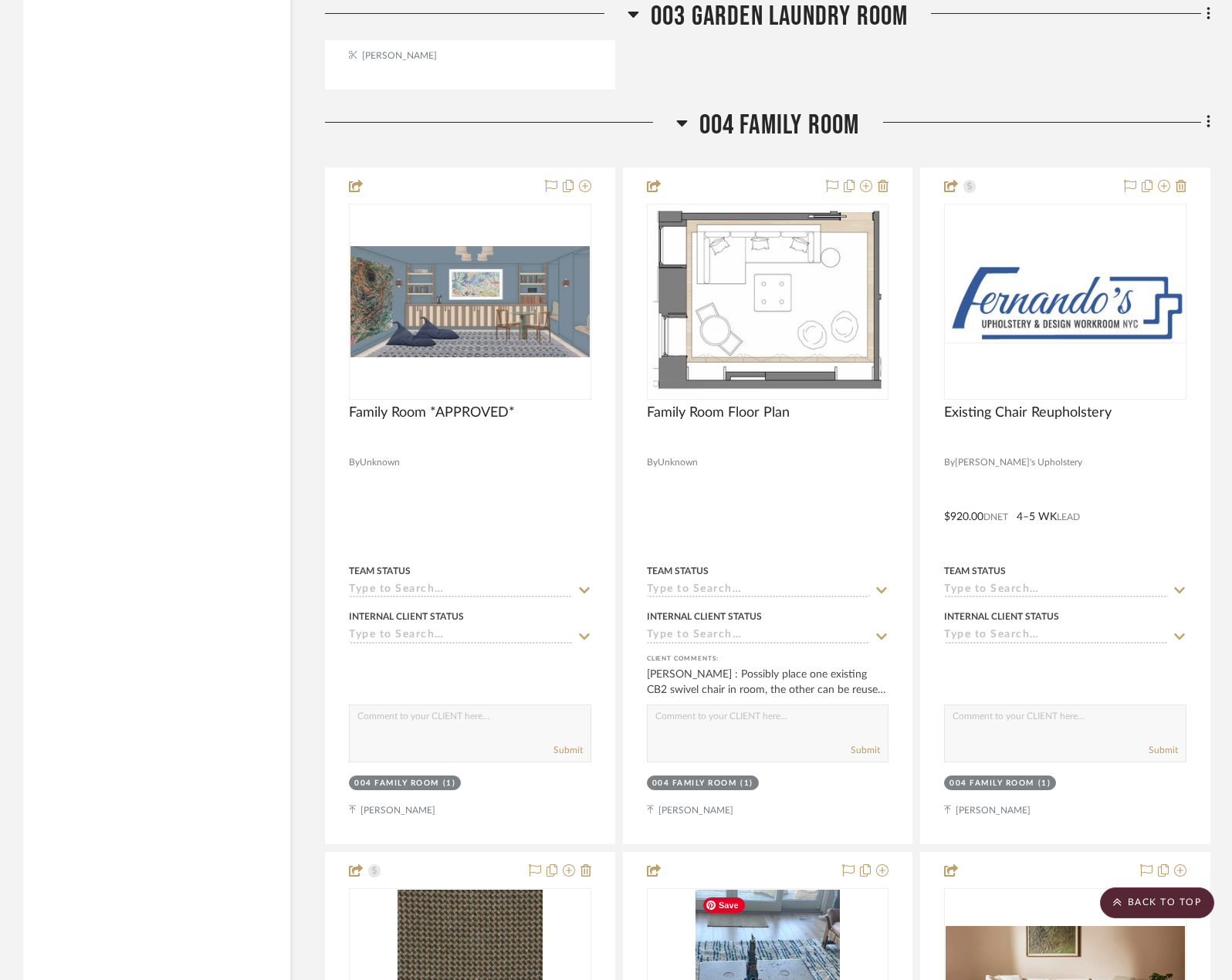
scroll to position [12582, 0]
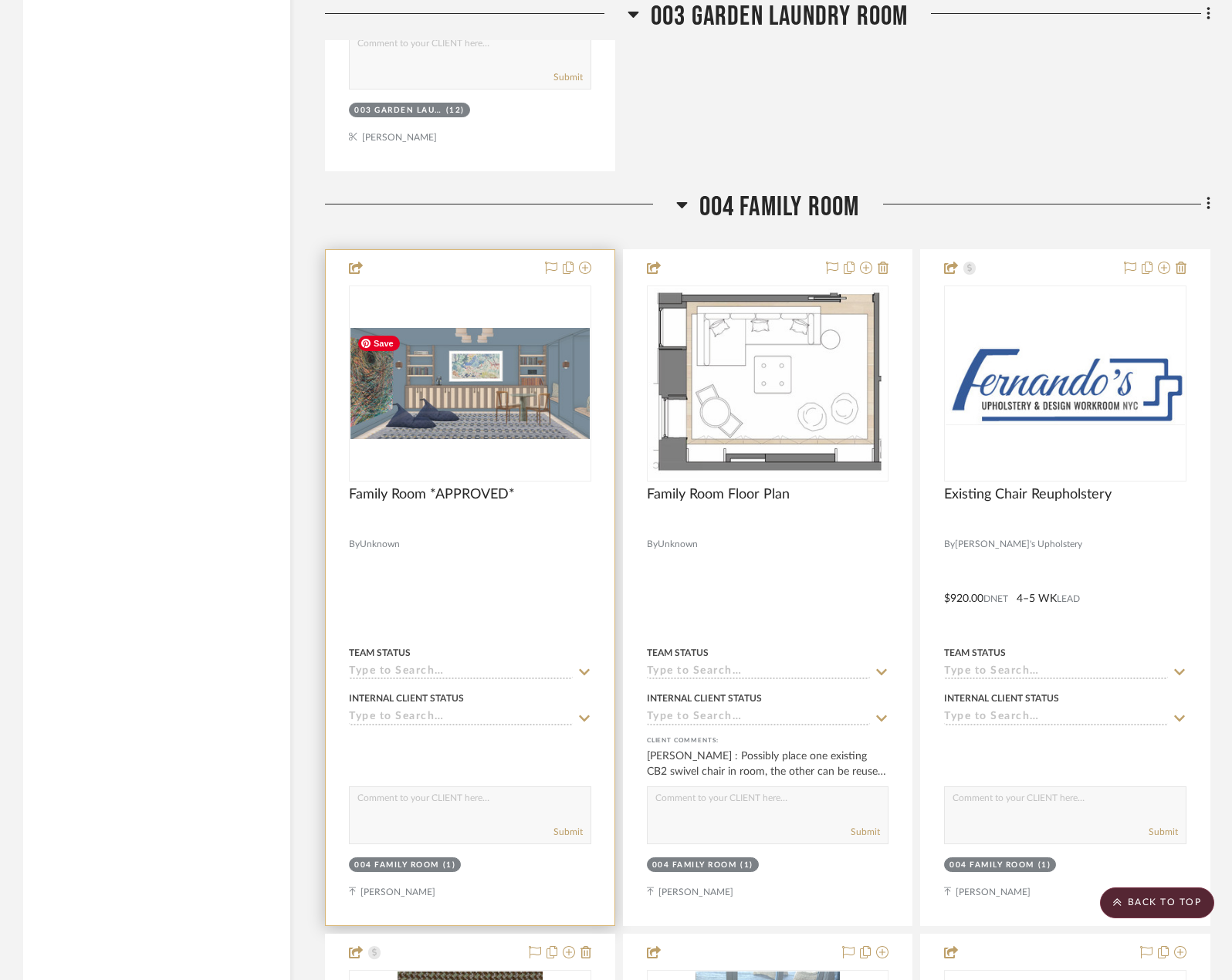
click at [562, 404] on img "0" at bounding box center [470, 383] width 239 height 111
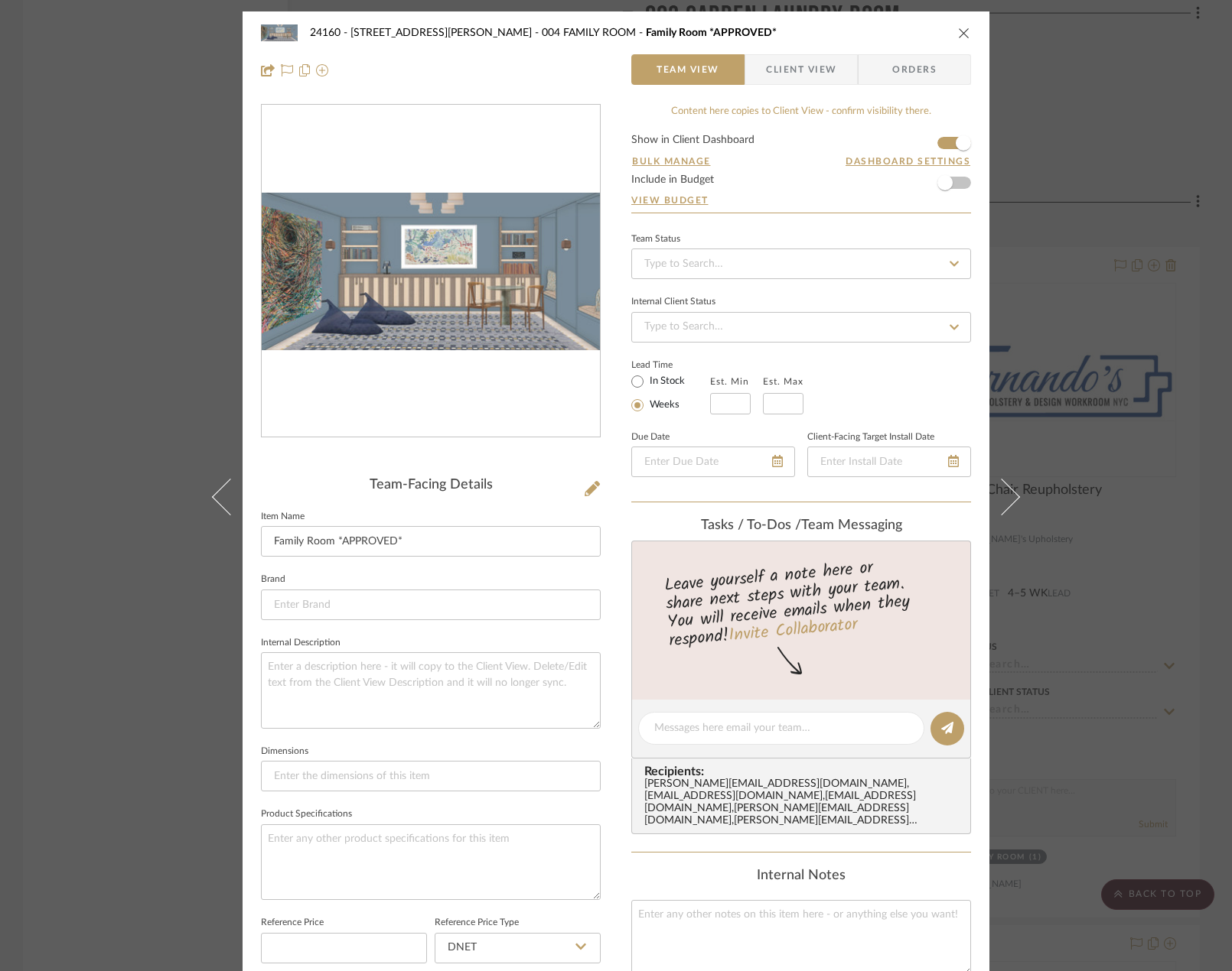
click at [1190, 363] on div "24160 - 214 E 18th Street - Satow Elliot 004 FAMILY ROOM Family Room *APPROVED*…" at bounding box center [616, 485] width 1232 height 971
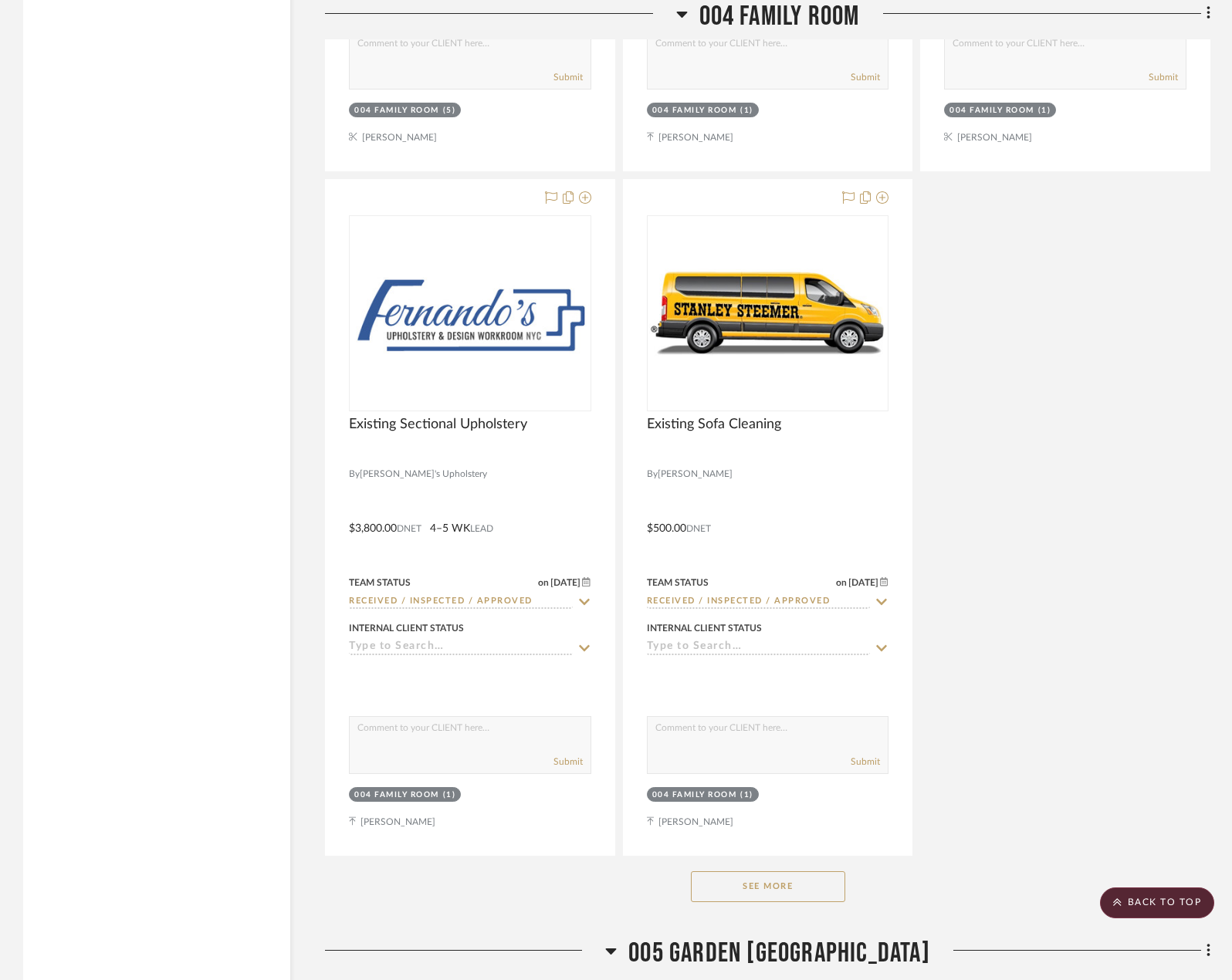
scroll to position [14048, 0]
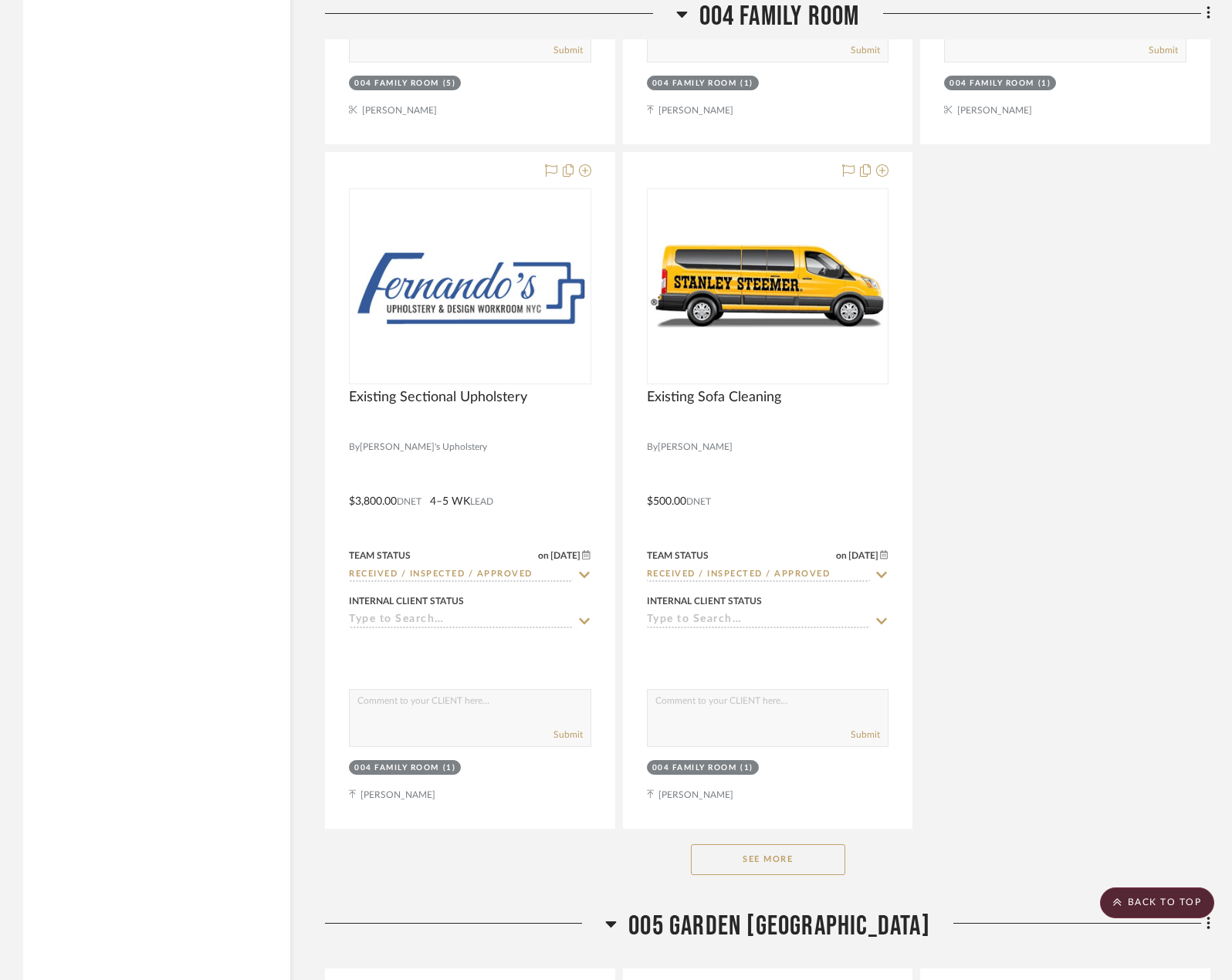
click at [793, 849] on button "See More" at bounding box center [768, 860] width 154 height 31
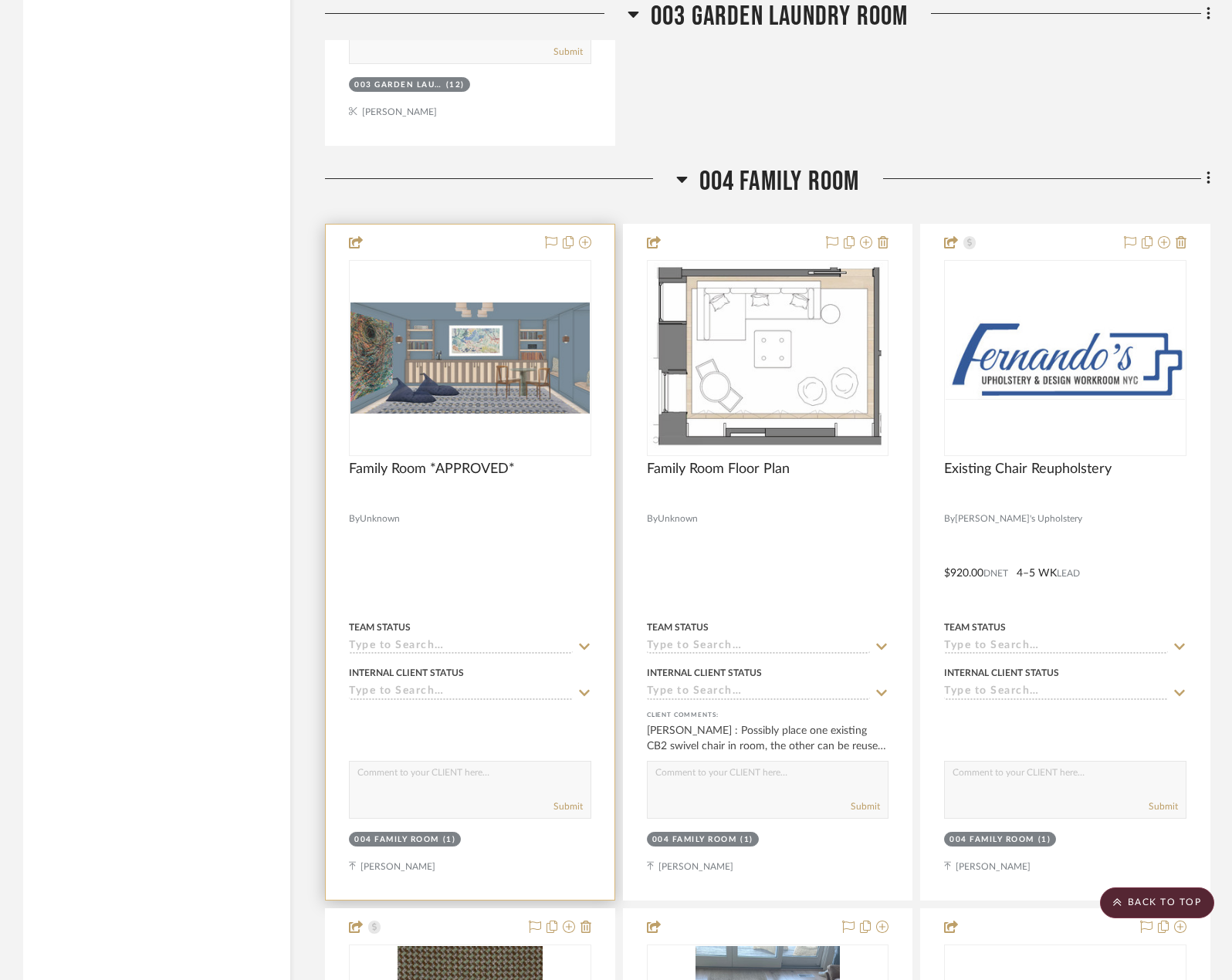
scroll to position [12582, 0]
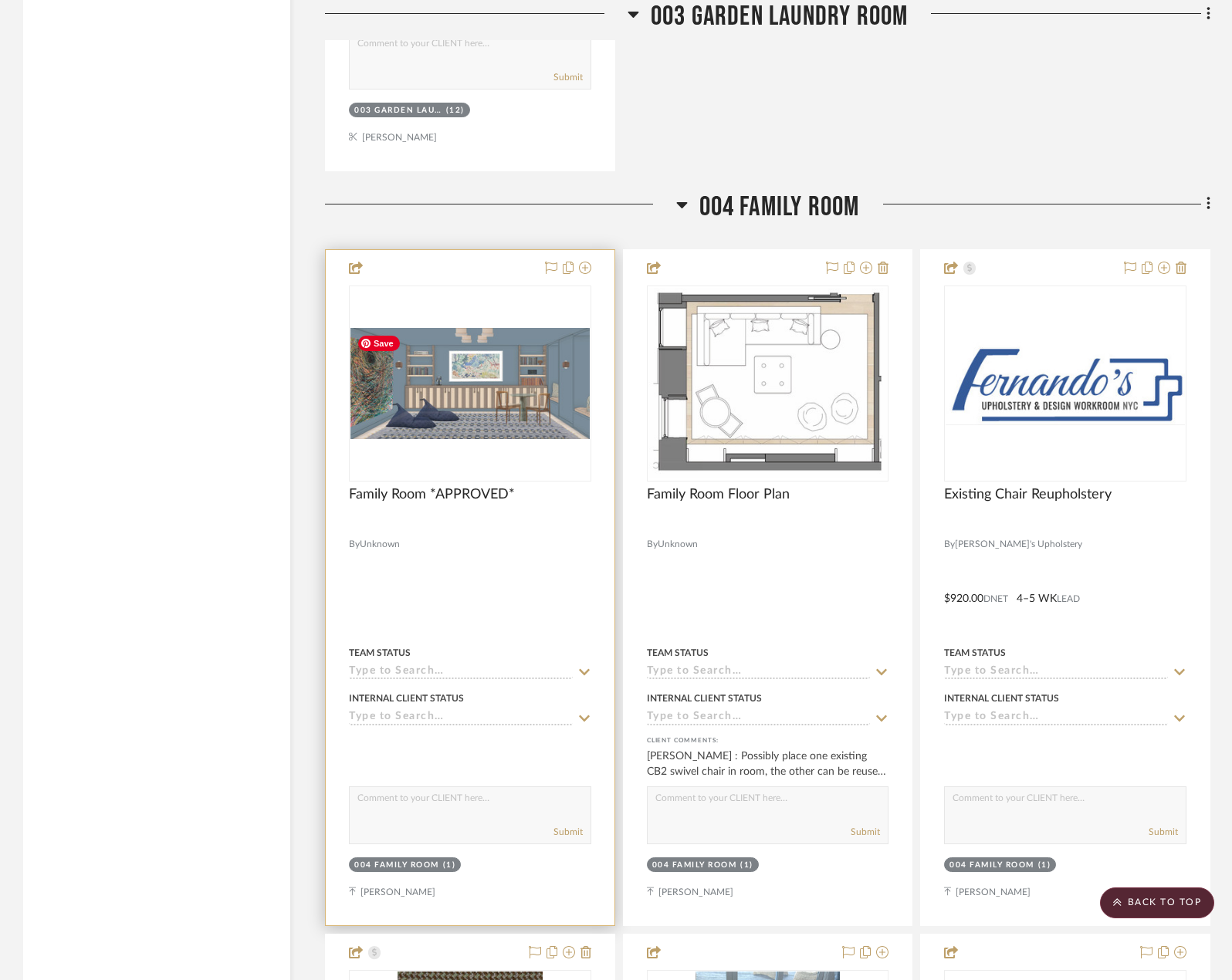
click at [479, 389] on img "0" at bounding box center [470, 383] width 239 height 111
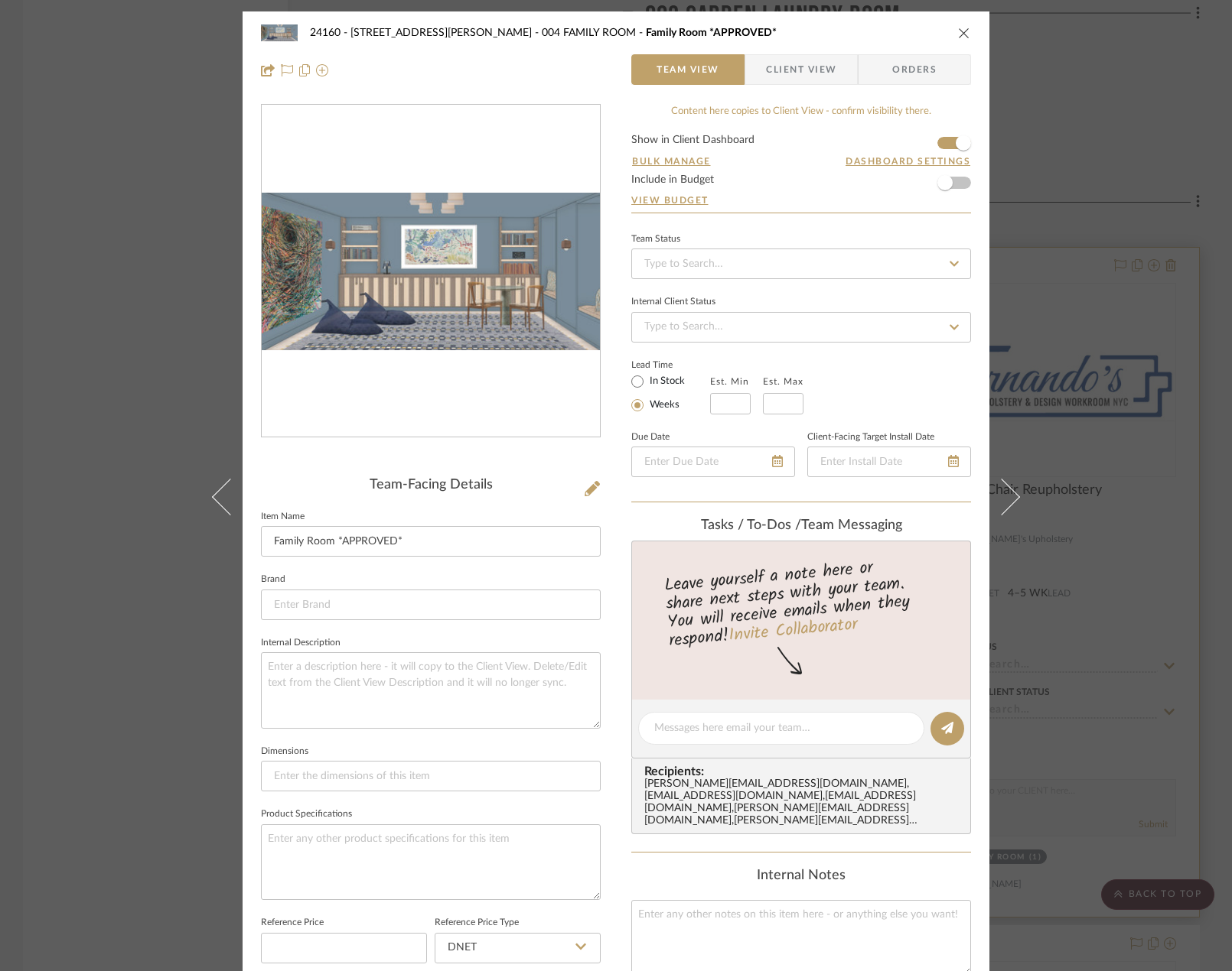
click at [1064, 275] on div "24160 - 214 E 18th Street - Satow Elliot 004 FAMILY ROOM Family Room *APPROVED*…" at bounding box center [616, 485] width 1232 height 971
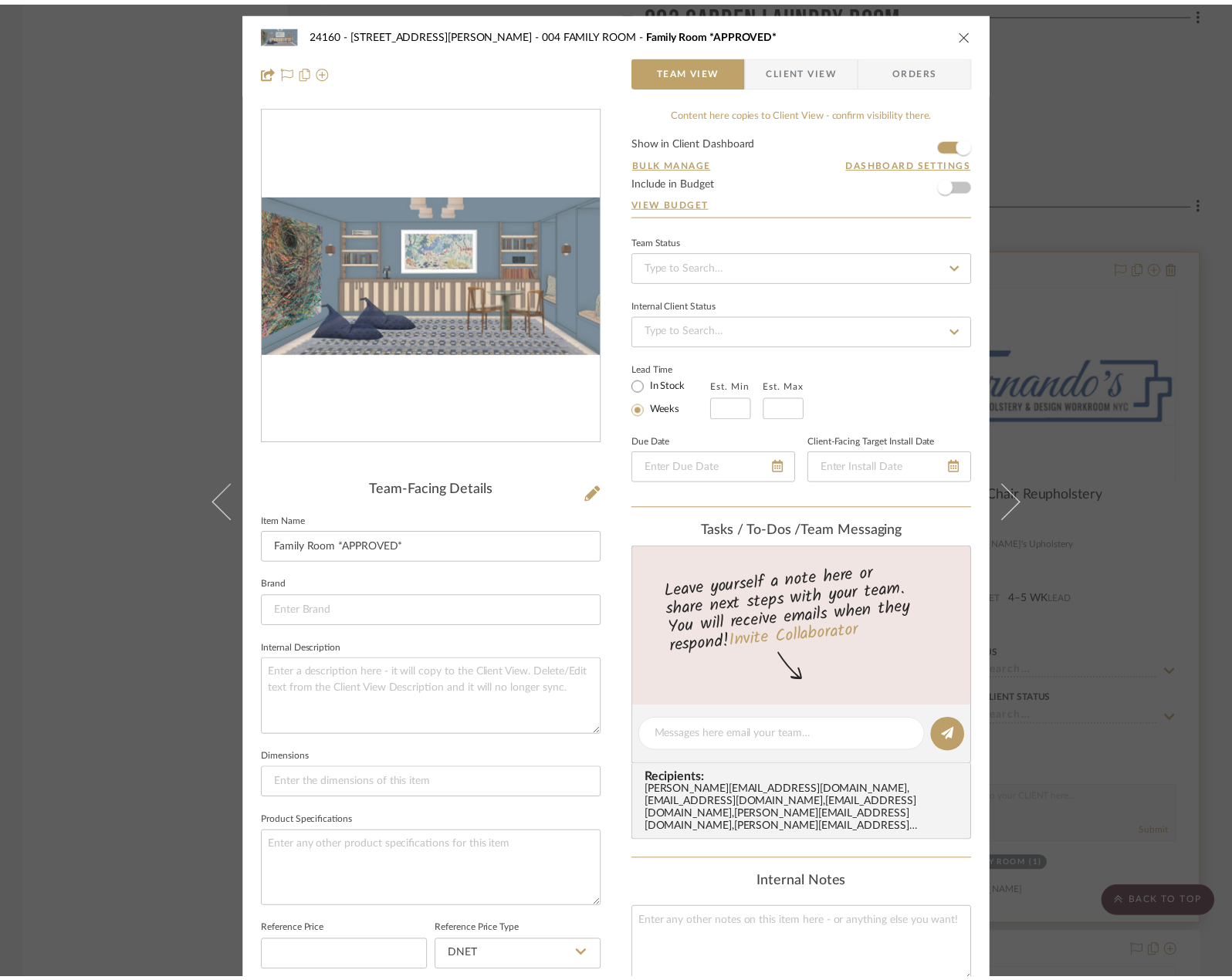
scroll to position [12582, 0]
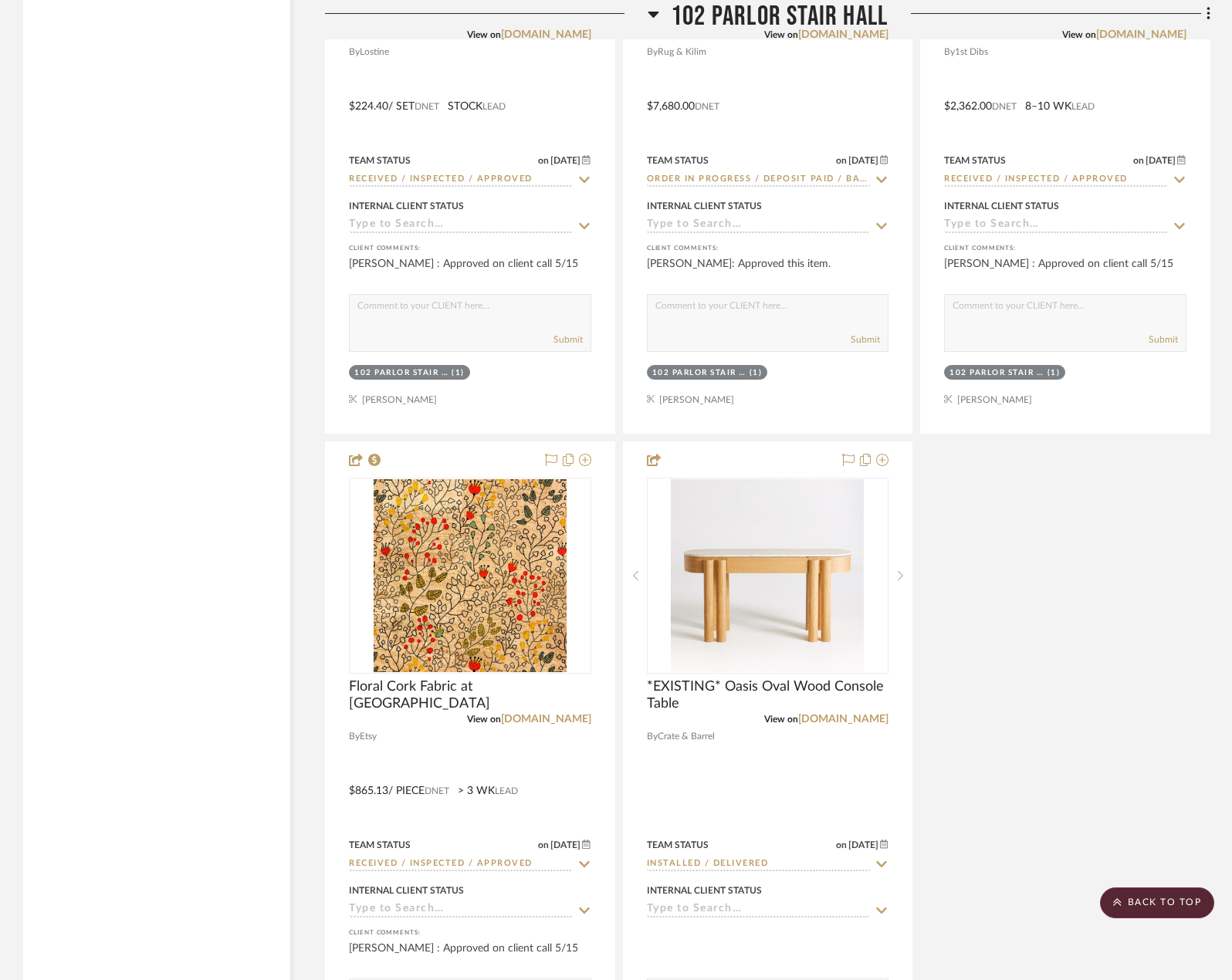
scroll to position [26475, 0]
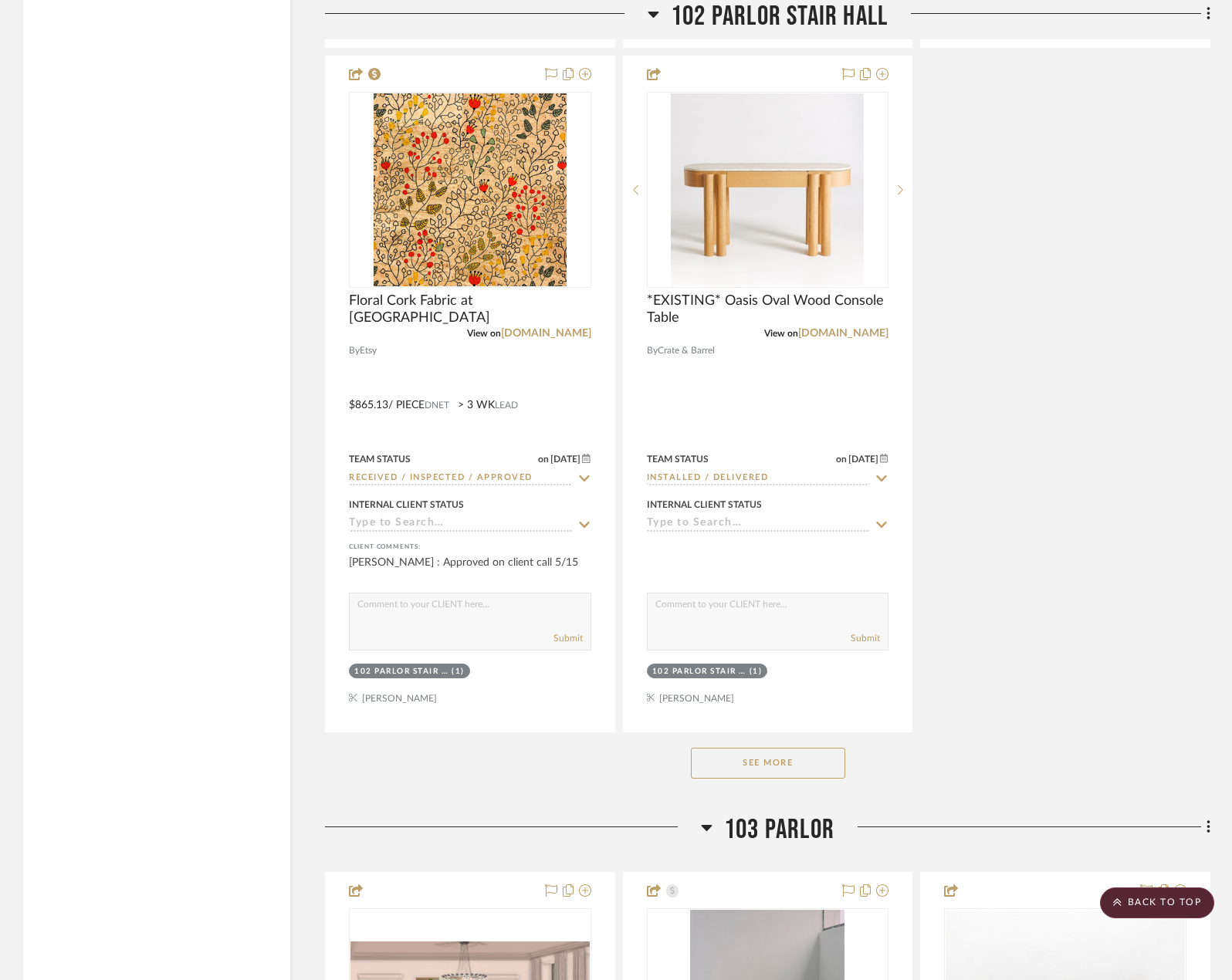
click at [799, 774] on button "See More" at bounding box center [768, 763] width 154 height 31
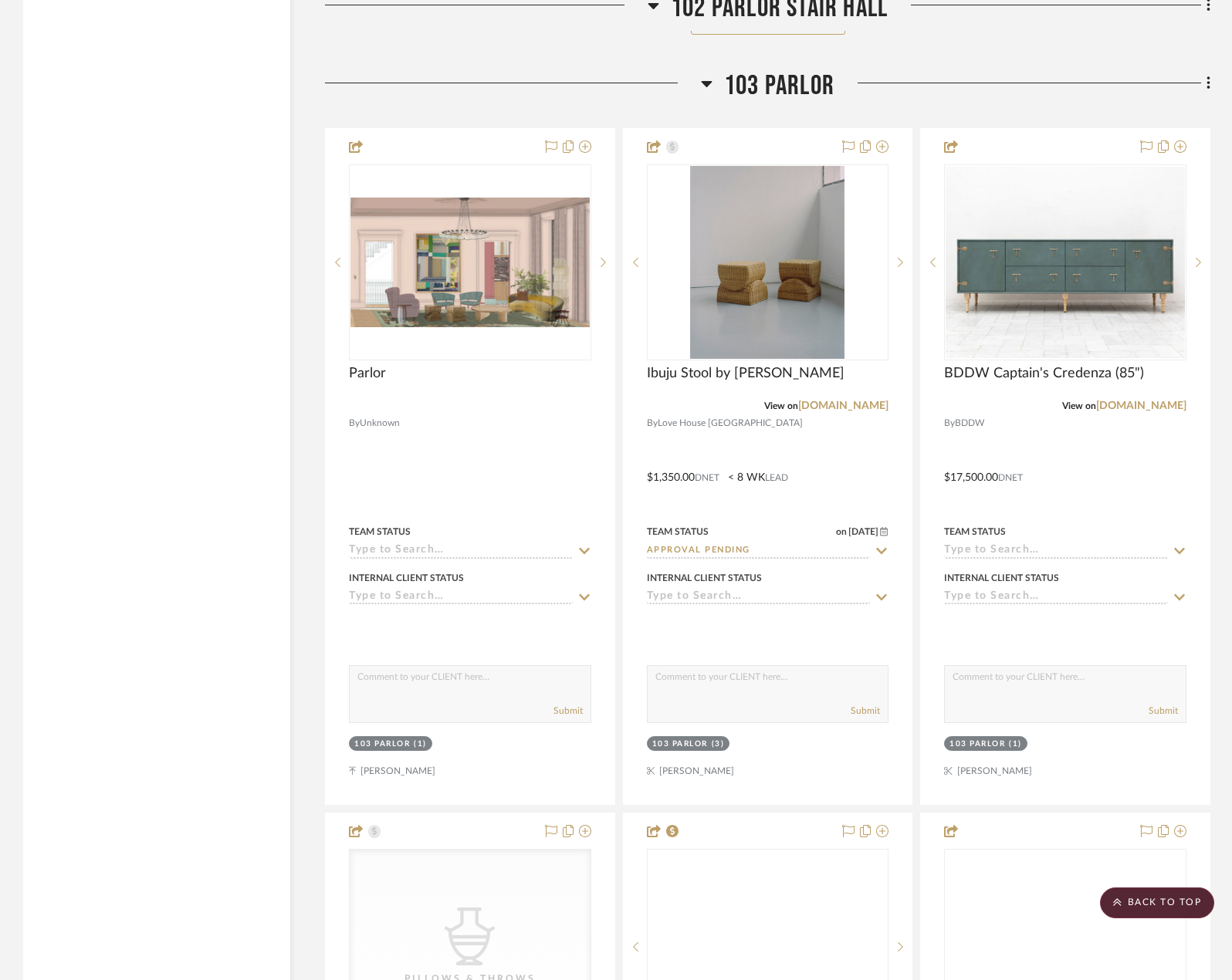
scroll to position [27247, 0]
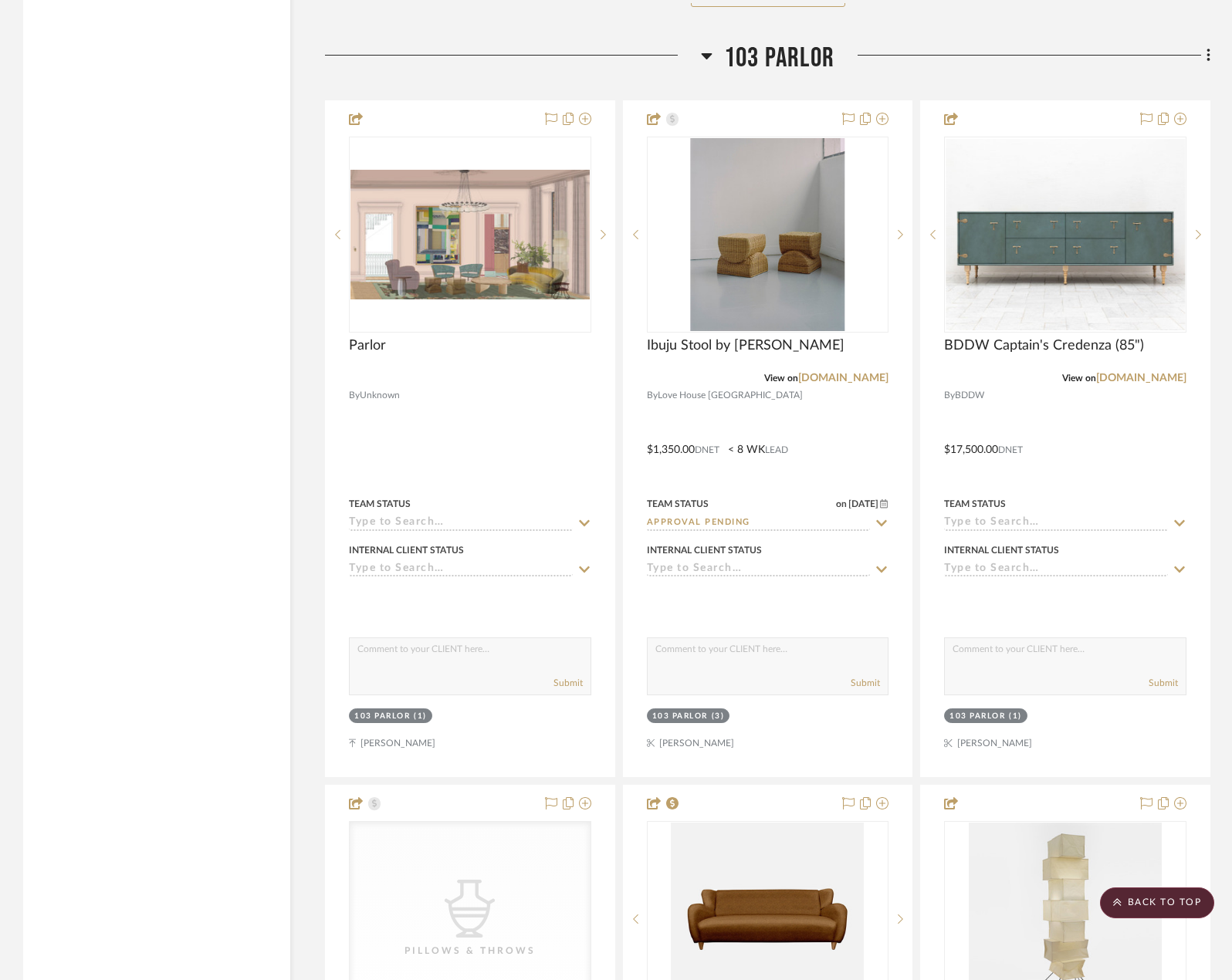
click at [869, 61] on div at bounding box center [1022, 61] width 376 height 39
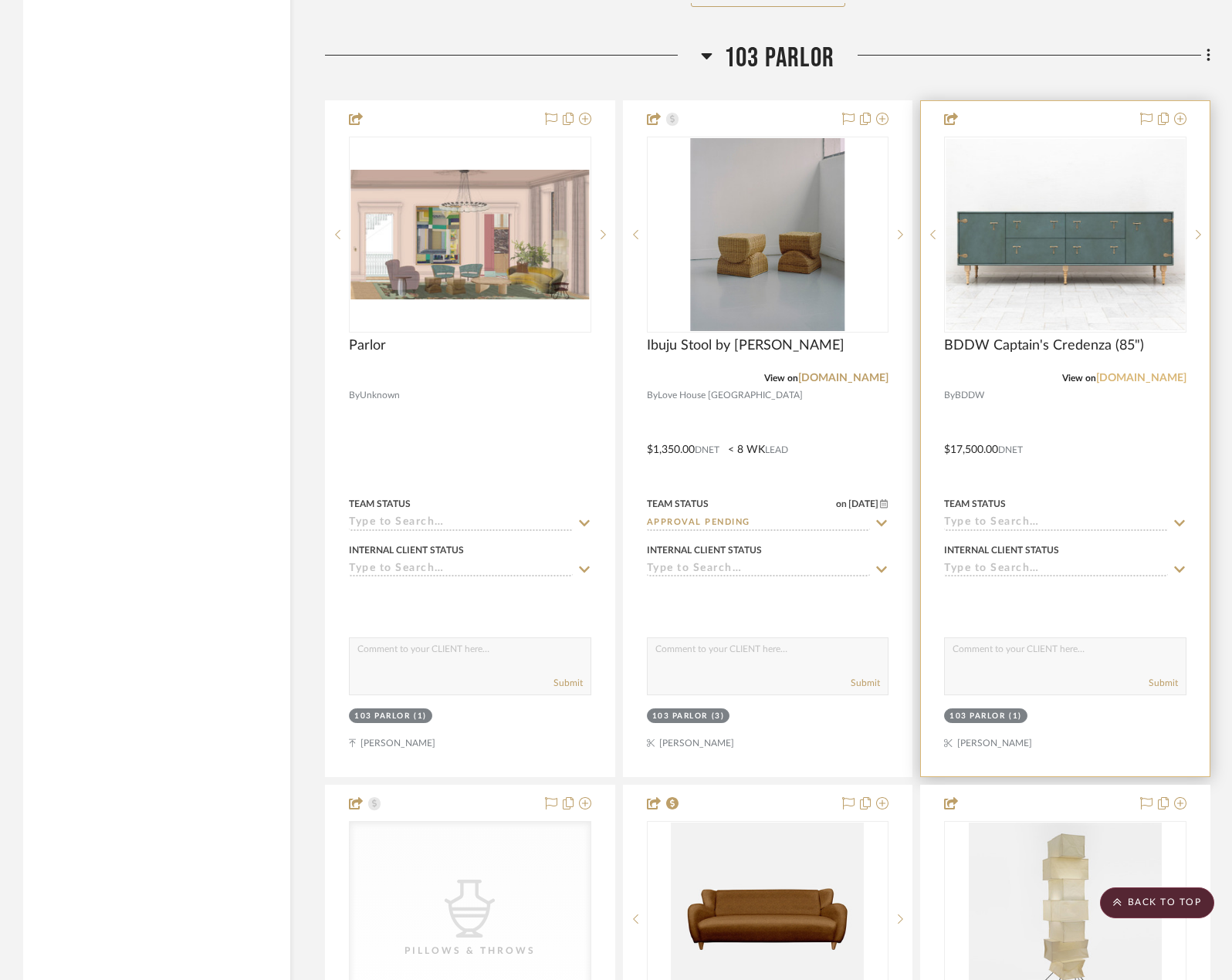
click at [1138, 378] on link "bddwauctions.com" at bounding box center [1141, 378] width 90 height 11
click at [1192, 250] on div at bounding box center [1198, 235] width 23 height 196
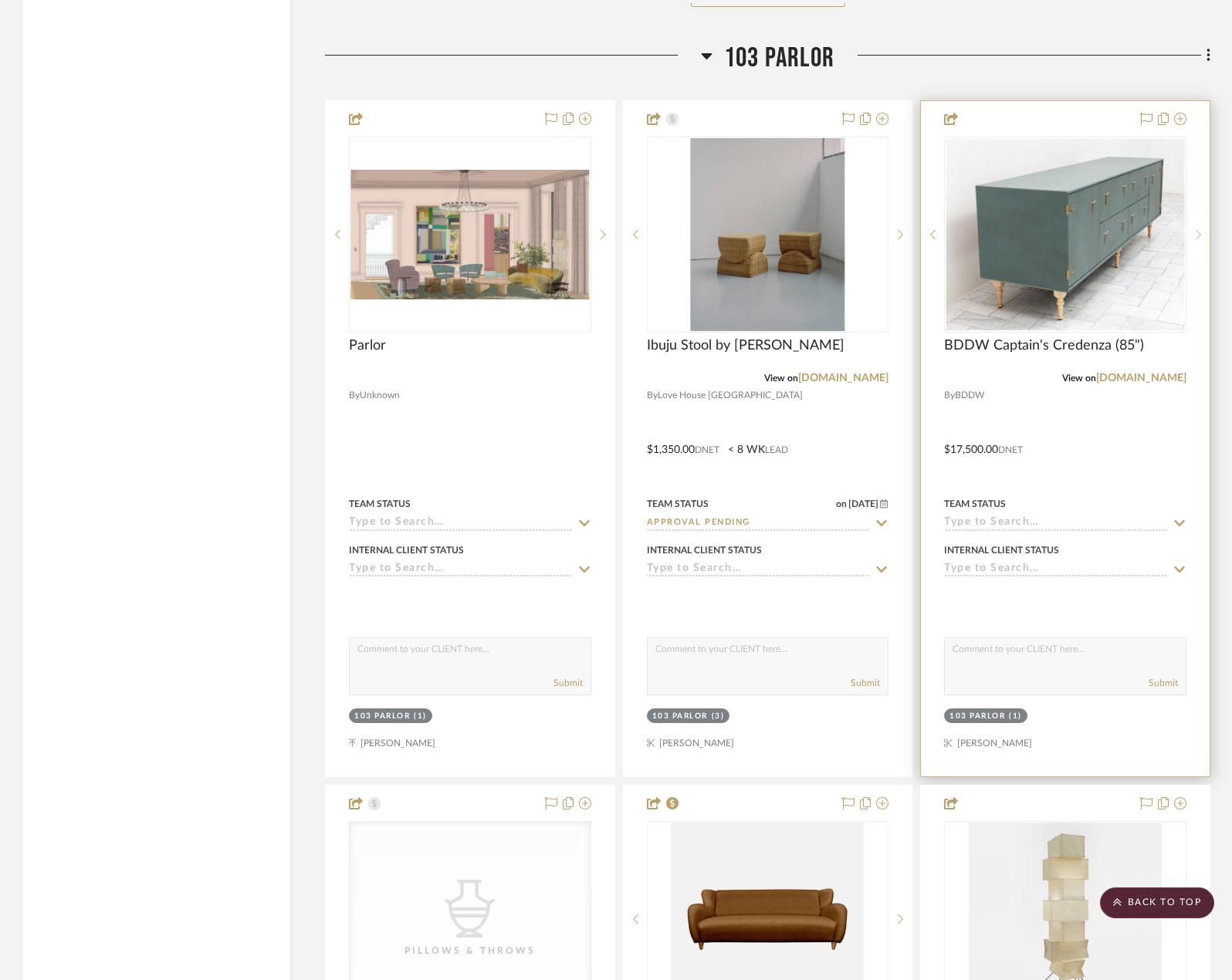
click at [1192, 250] on div at bounding box center [1198, 235] width 23 height 196
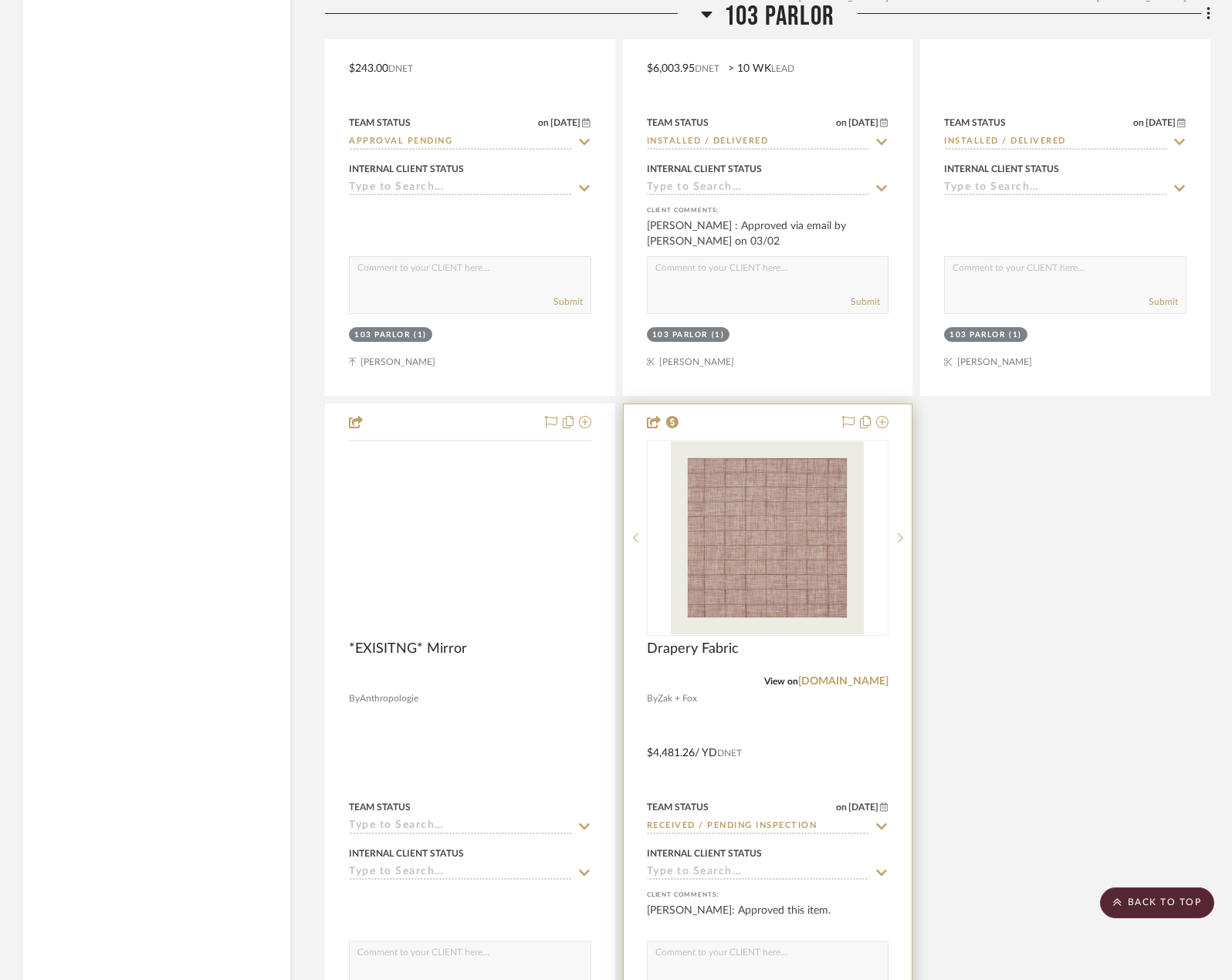
scroll to position [28482, 0]
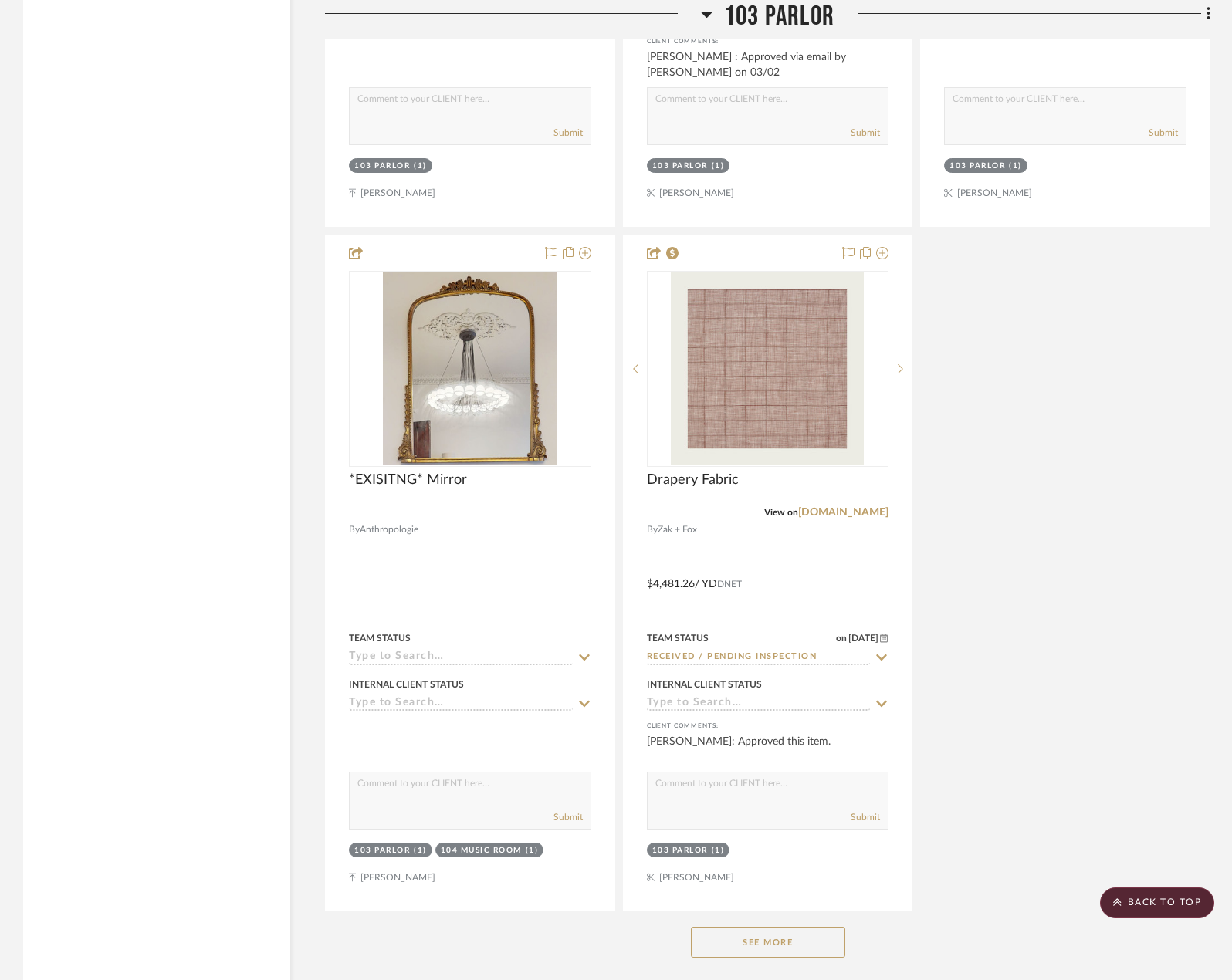
click at [770, 934] on button "See More" at bounding box center [768, 942] width 154 height 31
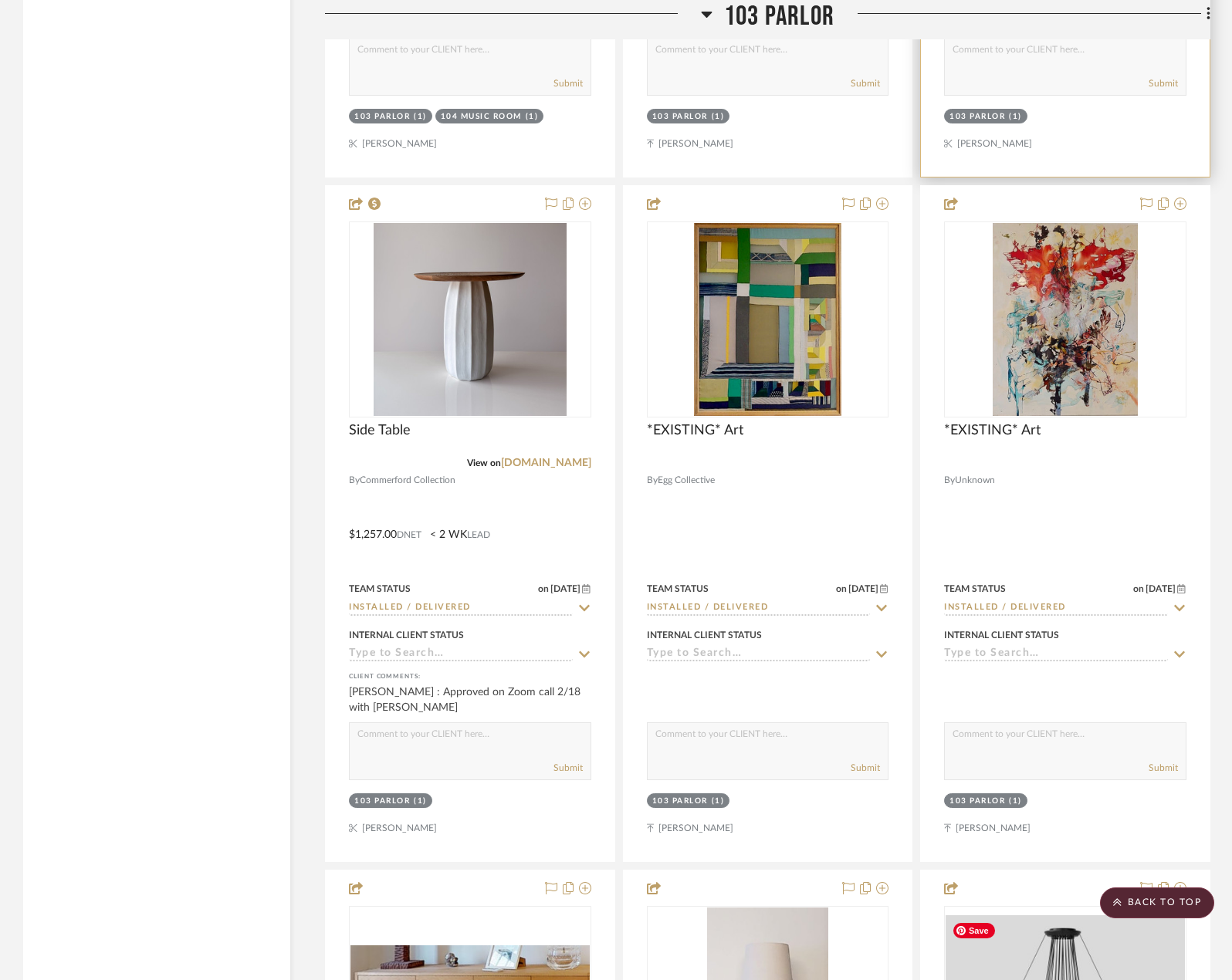
scroll to position [31261, 0]
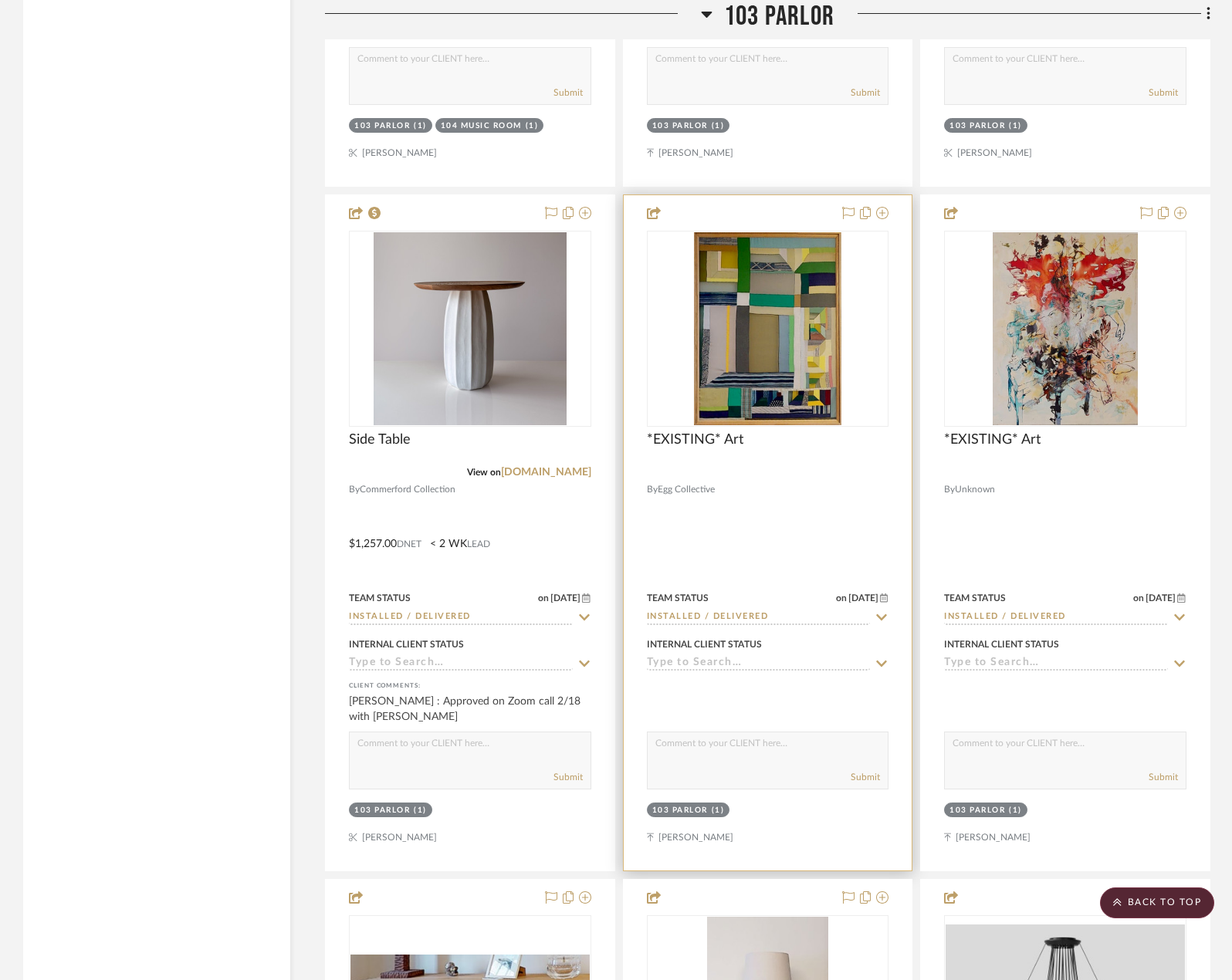
click at [688, 466] on div at bounding box center [767, 472] width 242 height 14
click at [700, 448] on span "*EXISTING* Art" at bounding box center [694, 440] width 96 height 17
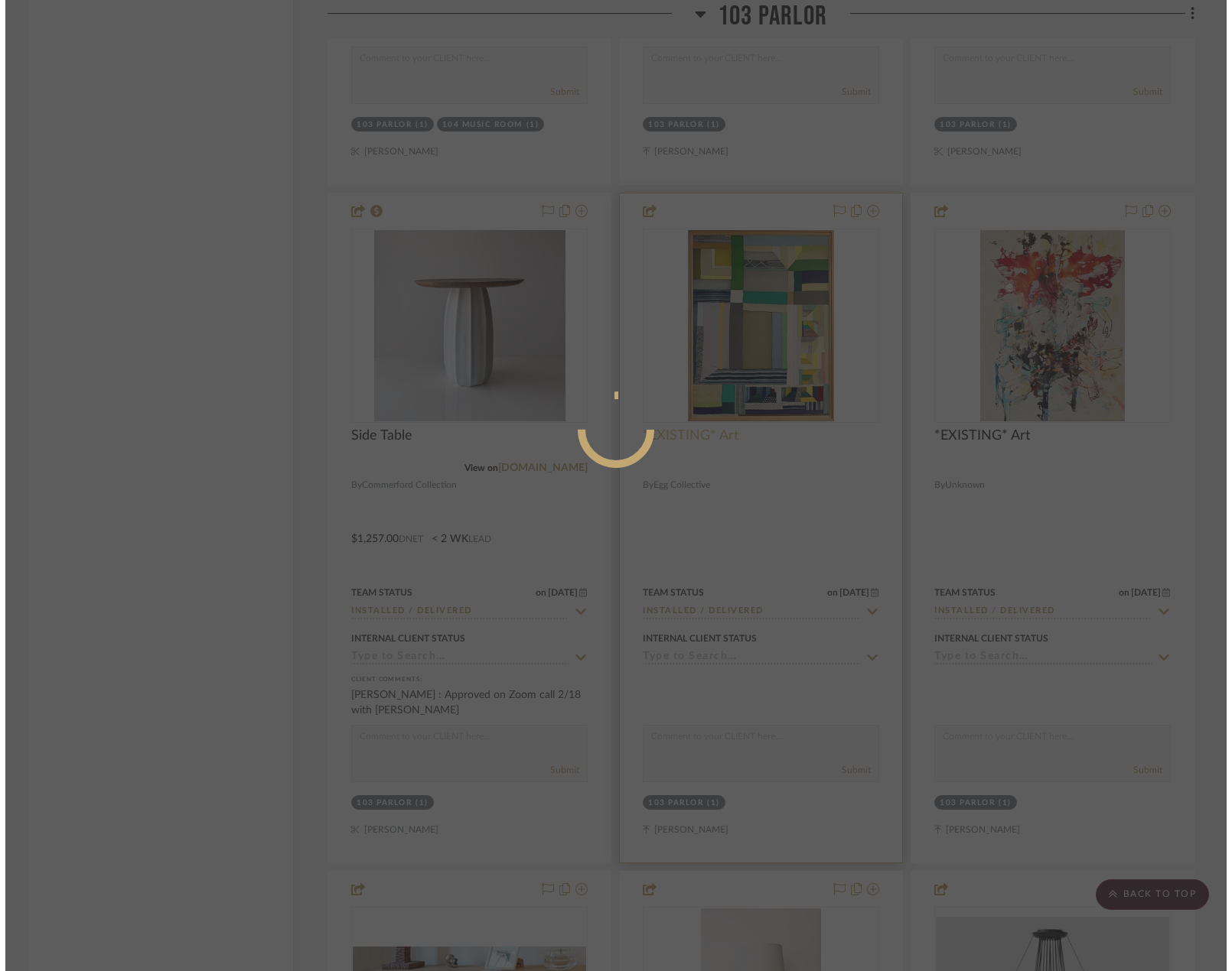
scroll to position [0, 0]
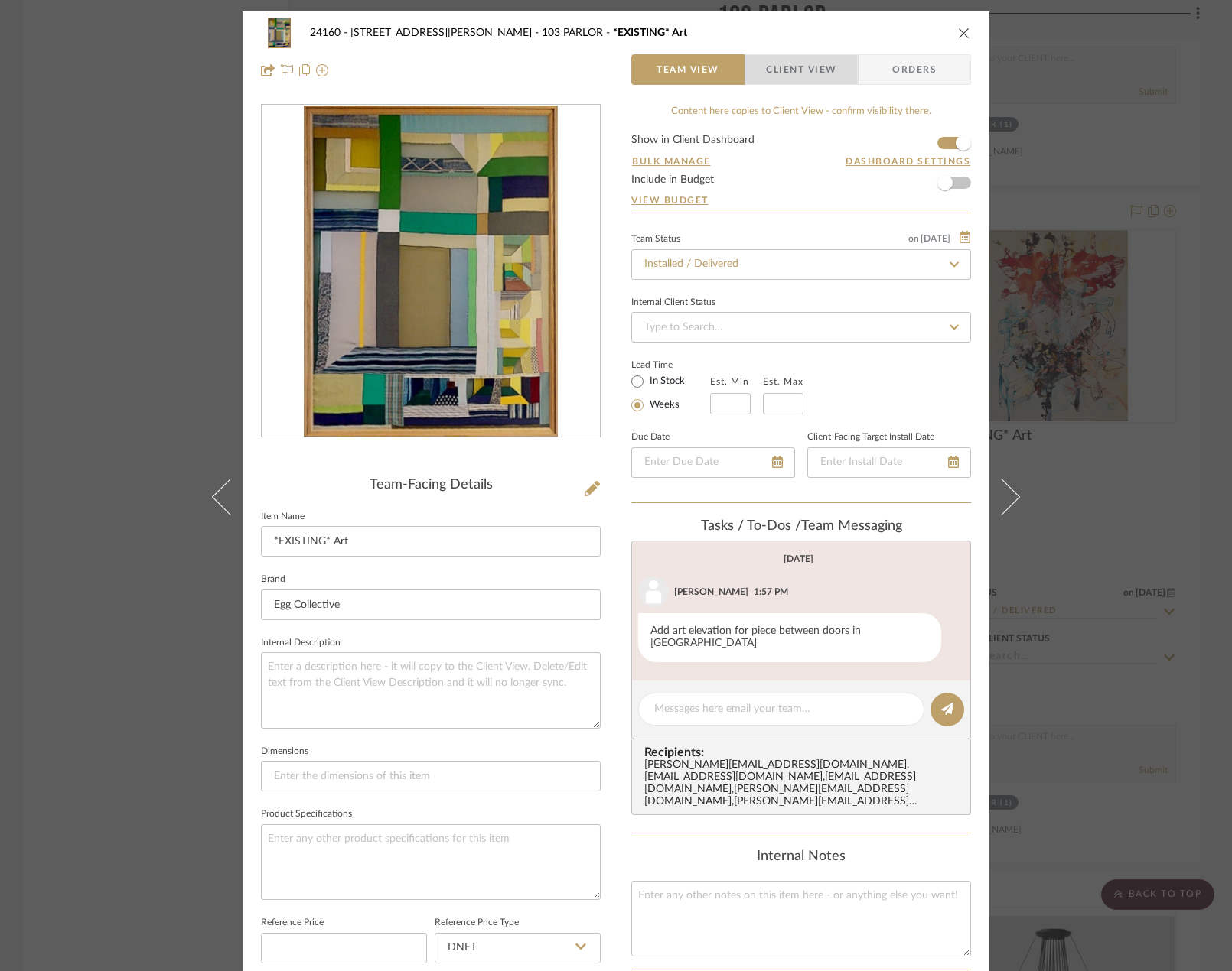
click at [794, 64] on span "Client View" at bounding box center [801, 69] width 71 height 30
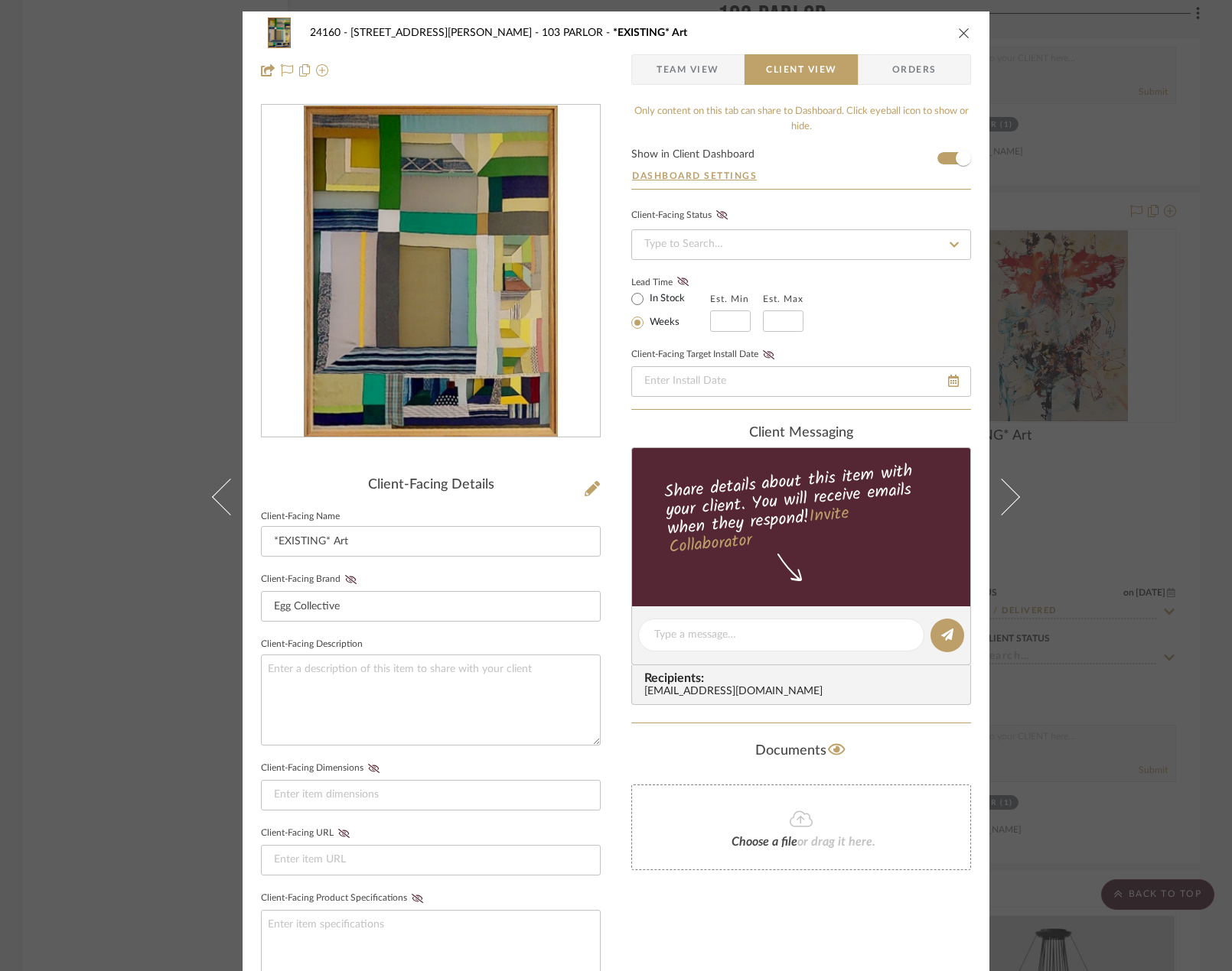
click at [1101, 191] on div "24160 - 214 E 18th Street - Satow Elliot 103 PARLOR *EXISTING* Art Team View Cl…" at bounding box center [616, 485] width 1232 height 971
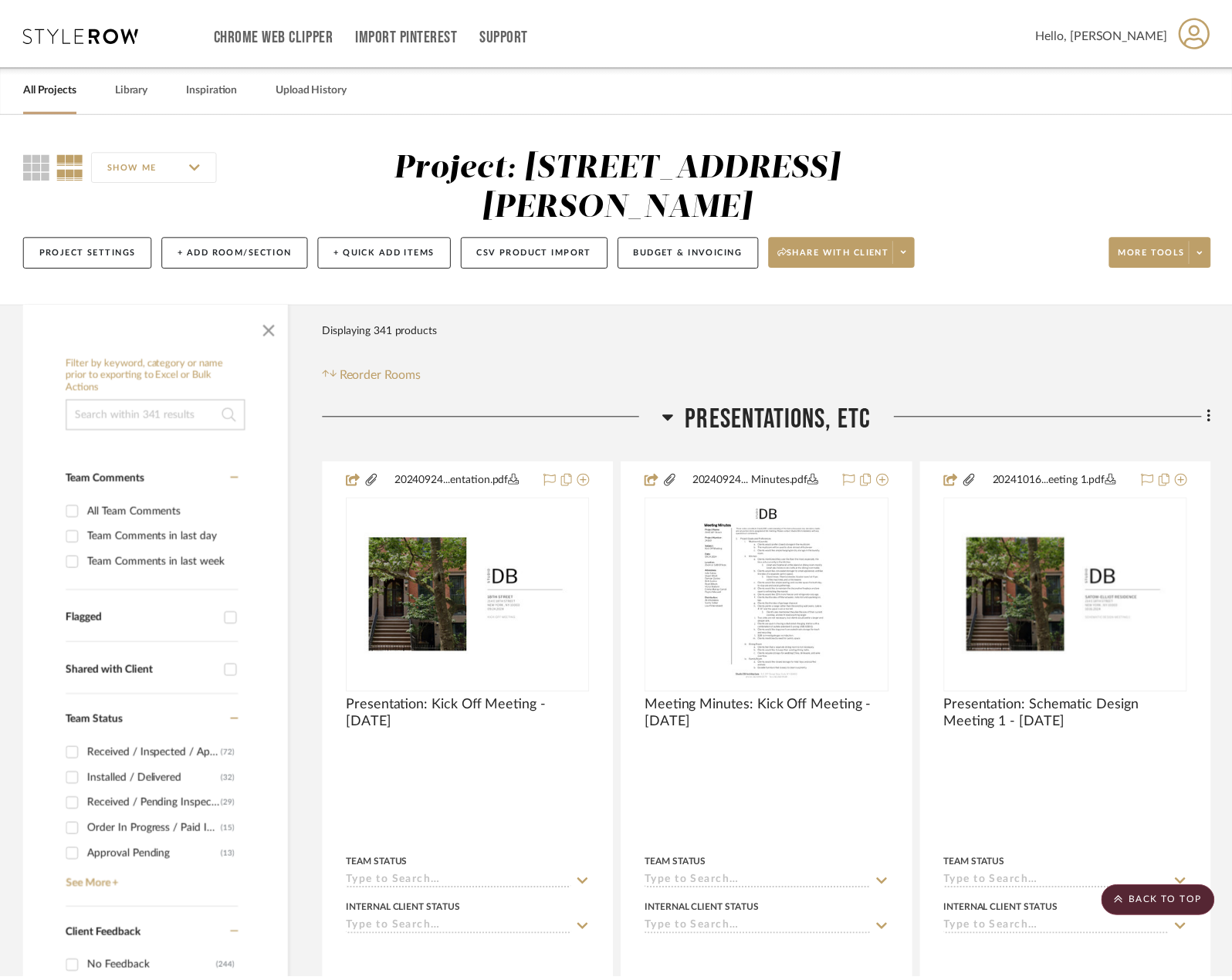
scroll to position [31261, 0]
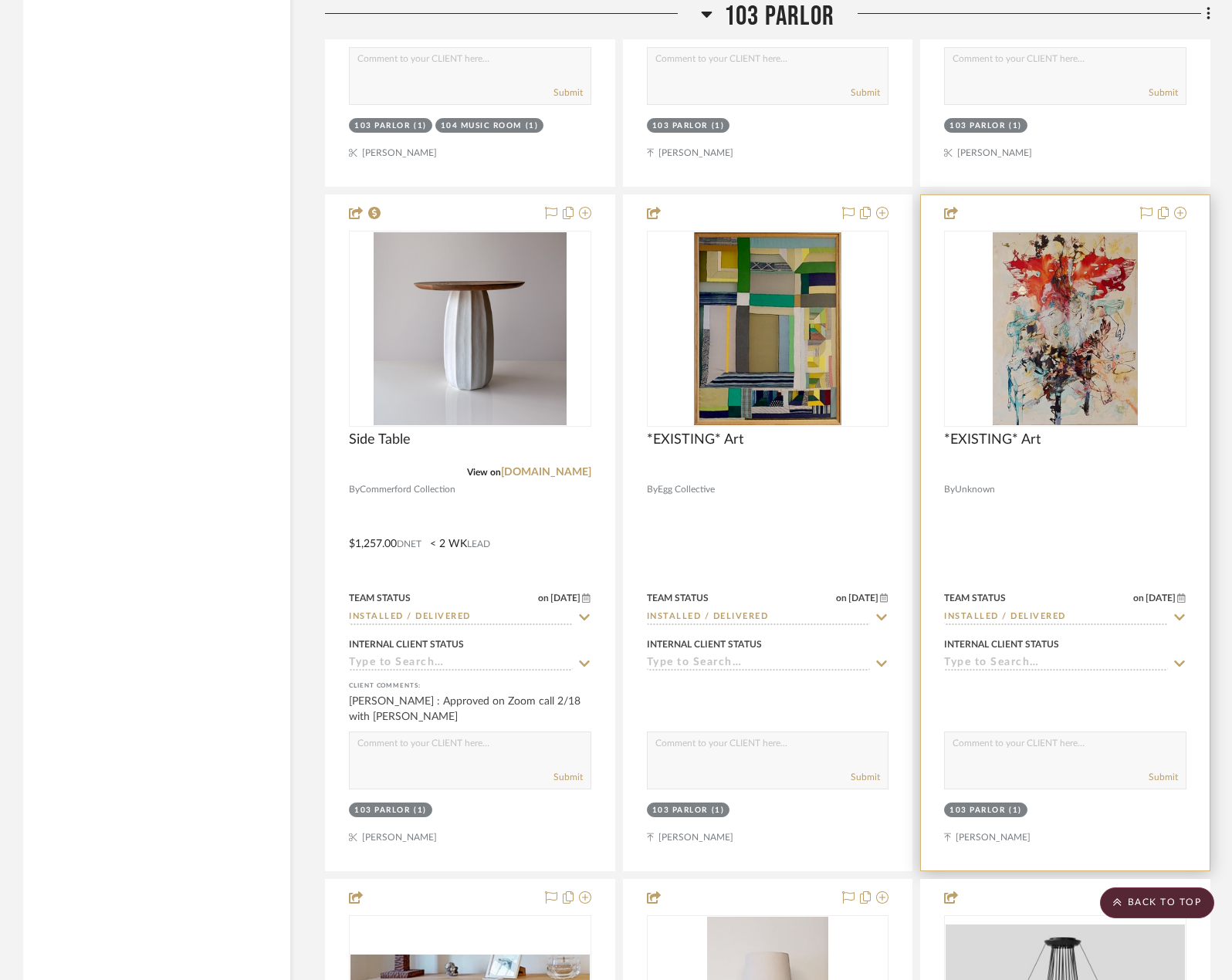
click at [1152, 471] on div at bounding box center [1065, 472] width 242 height 14
click at [1124, 518] on div at bounding box center [1065, 533] width 289 height 675
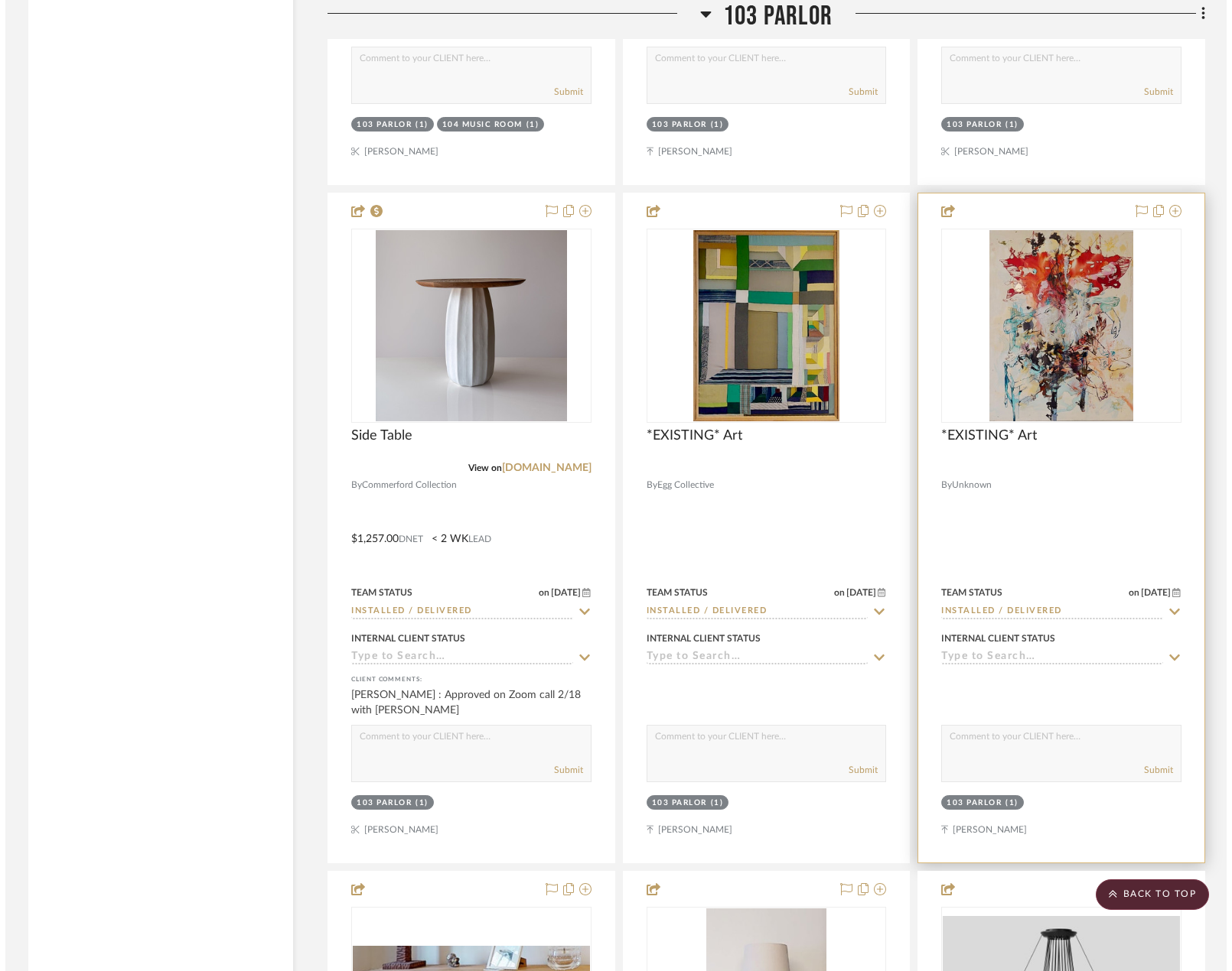
scroll to position [0, 0]
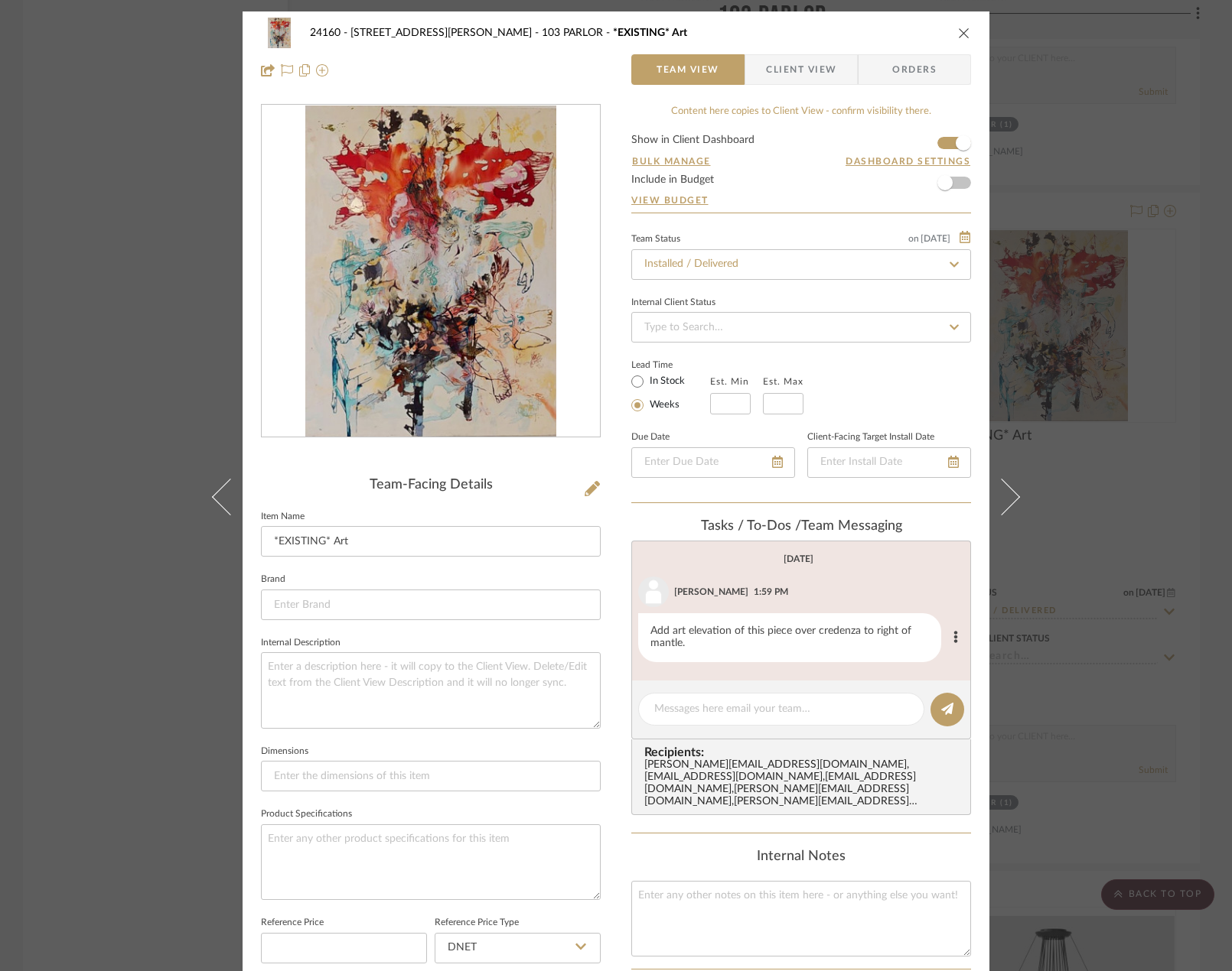
click at [850, 630] on div "Add art elevation of this piece over credenza to right of mantle." at bounding box center [790, 638] width 303 height 49
click at [1118, 626] on div "24160 - 214 E 18th Street - Satow Elliot 103 PARLOR *EXISTING* Art Team View Cl…" at bounding box center [616, 485] width 1232 height 971
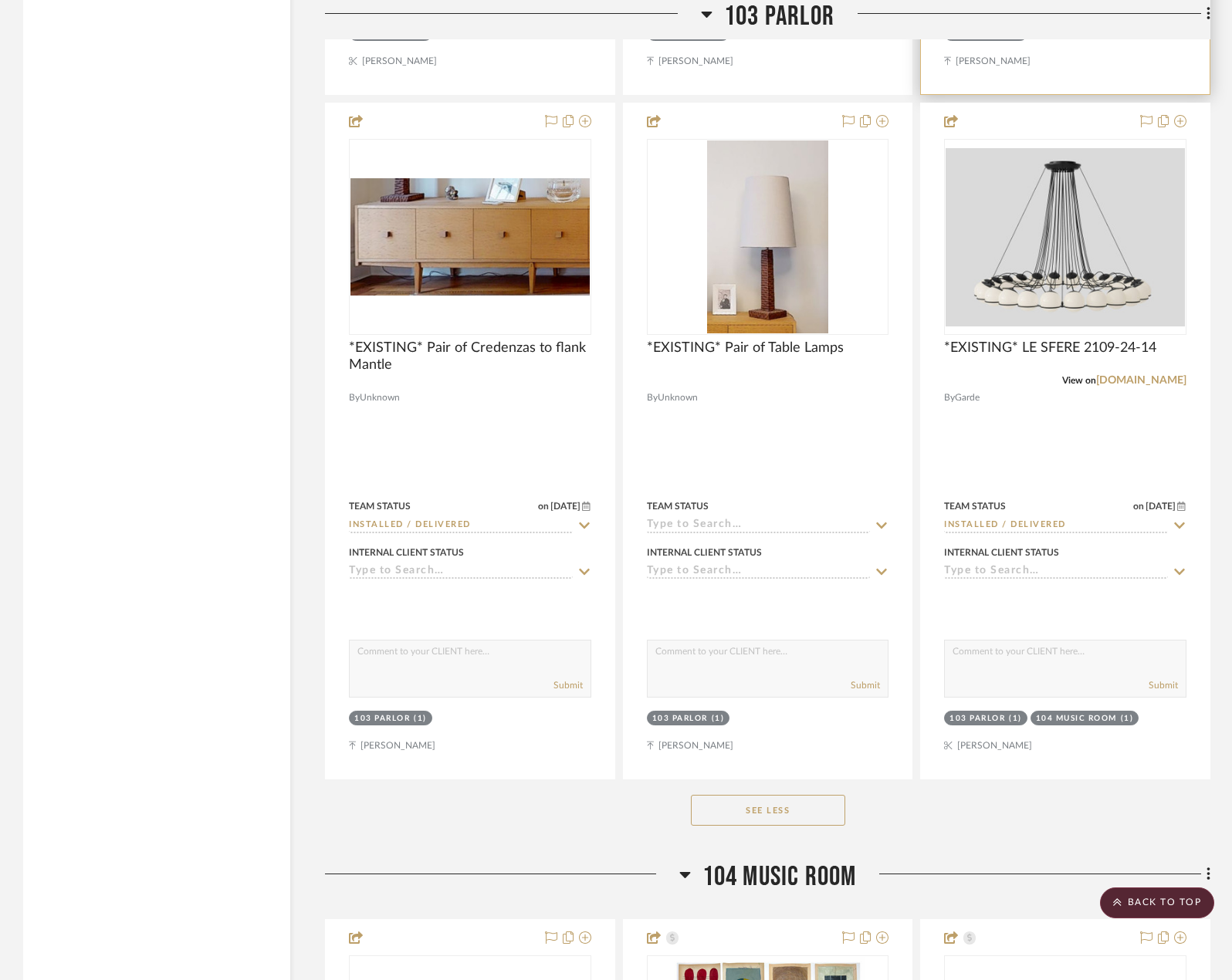
scroll to position [32110, 0]
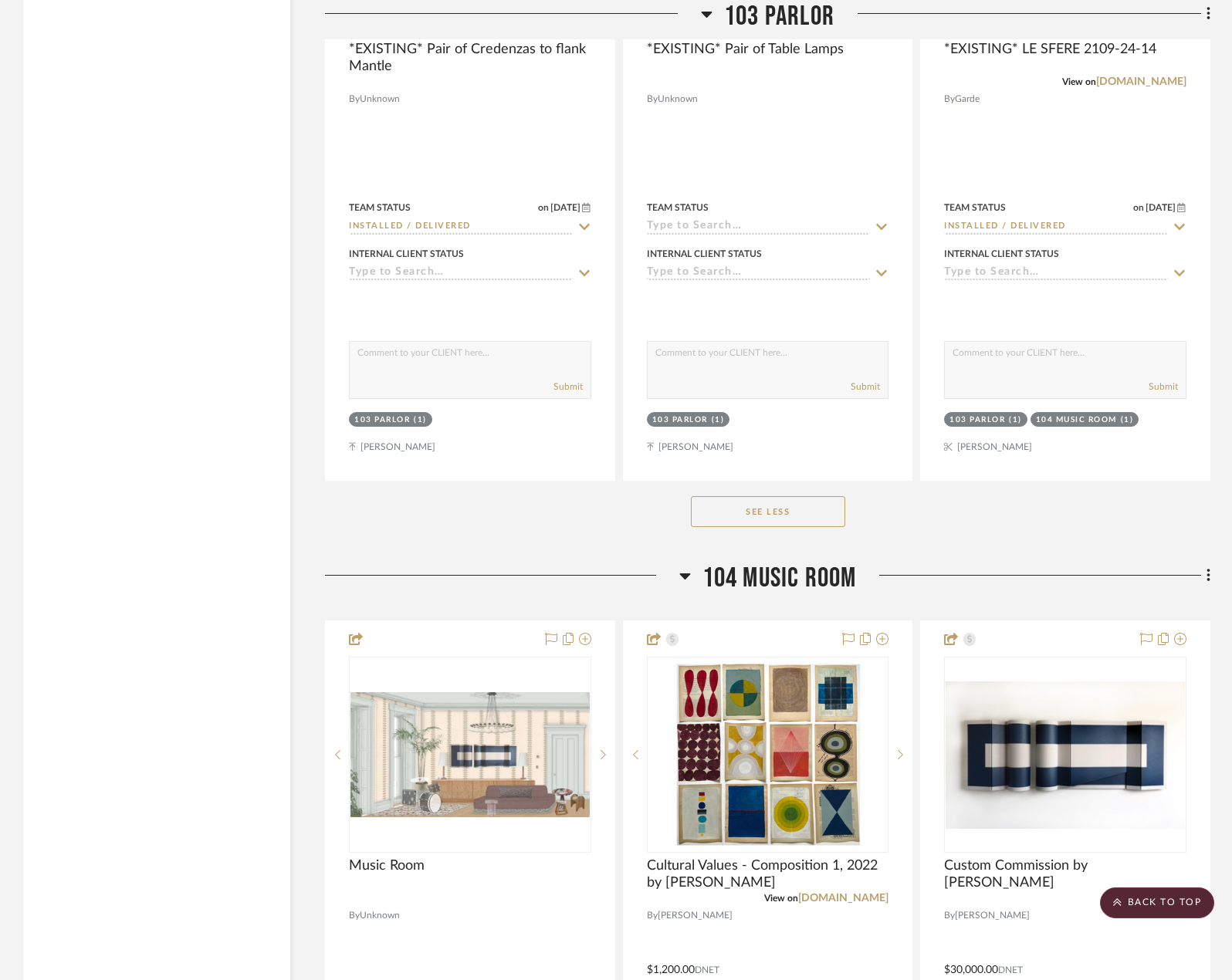
scroll to position [32496, 0]
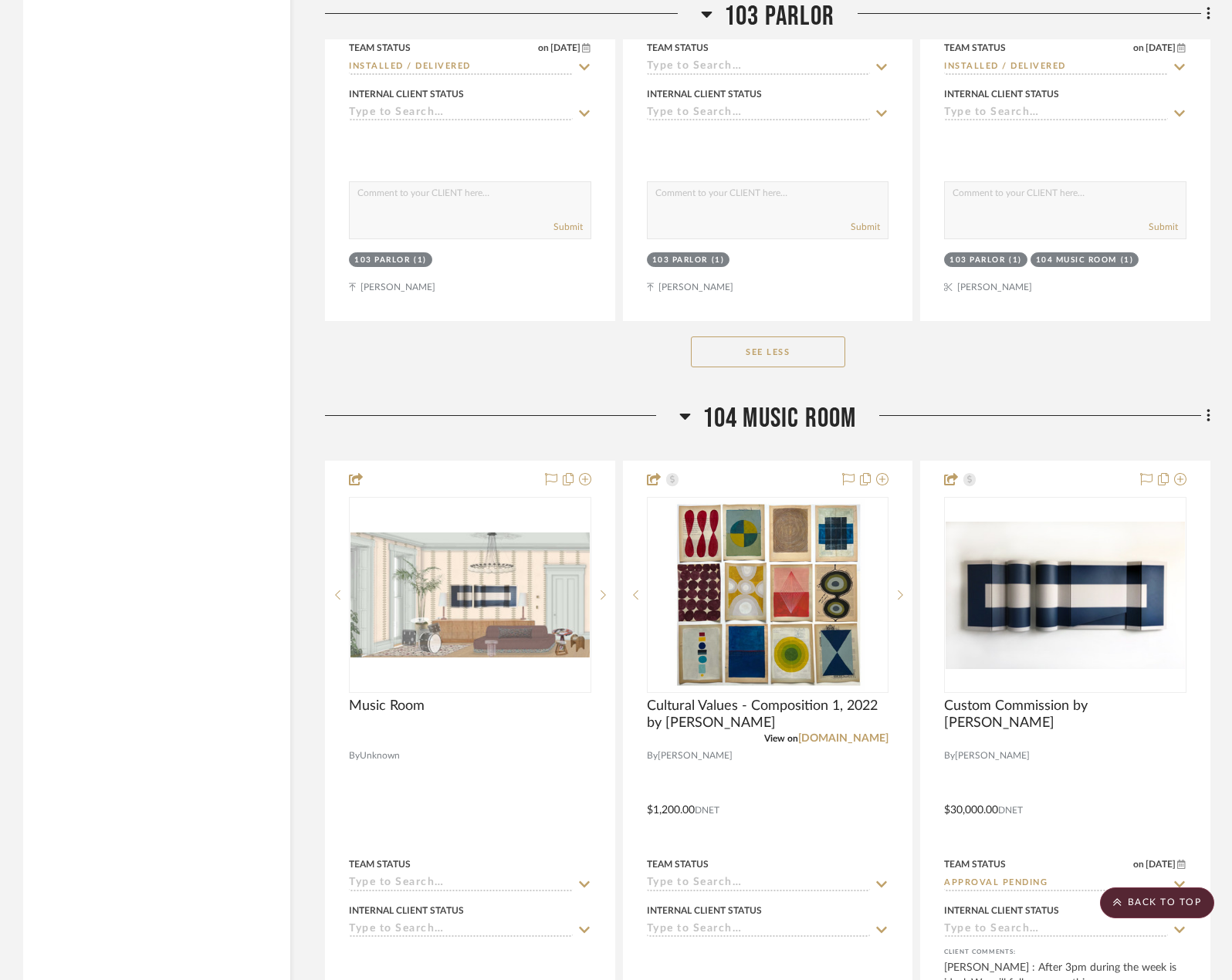
click at [417, 418] on div at bounding box center [502, 422] width 354 height 39
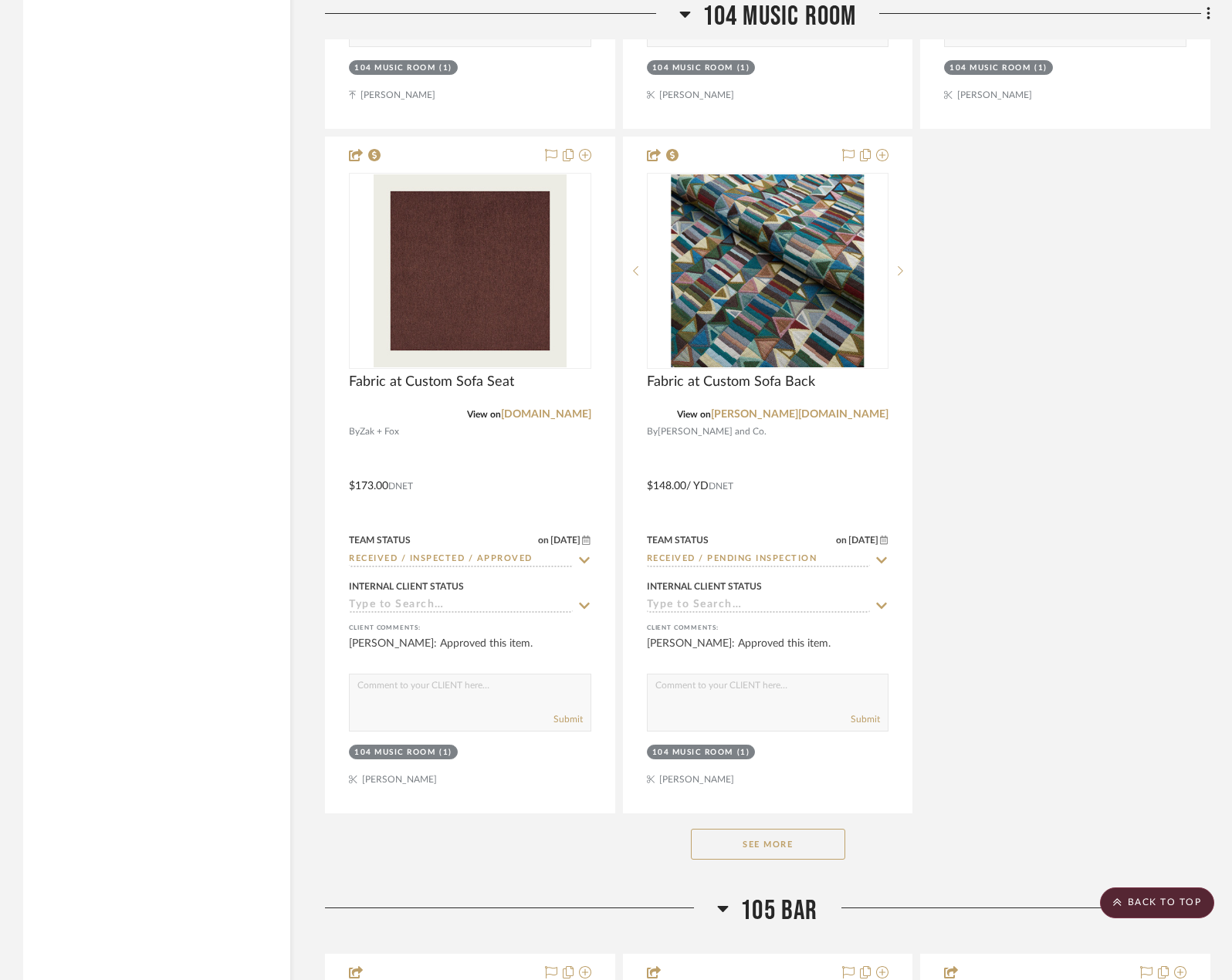
scroll to position [34425, 0]
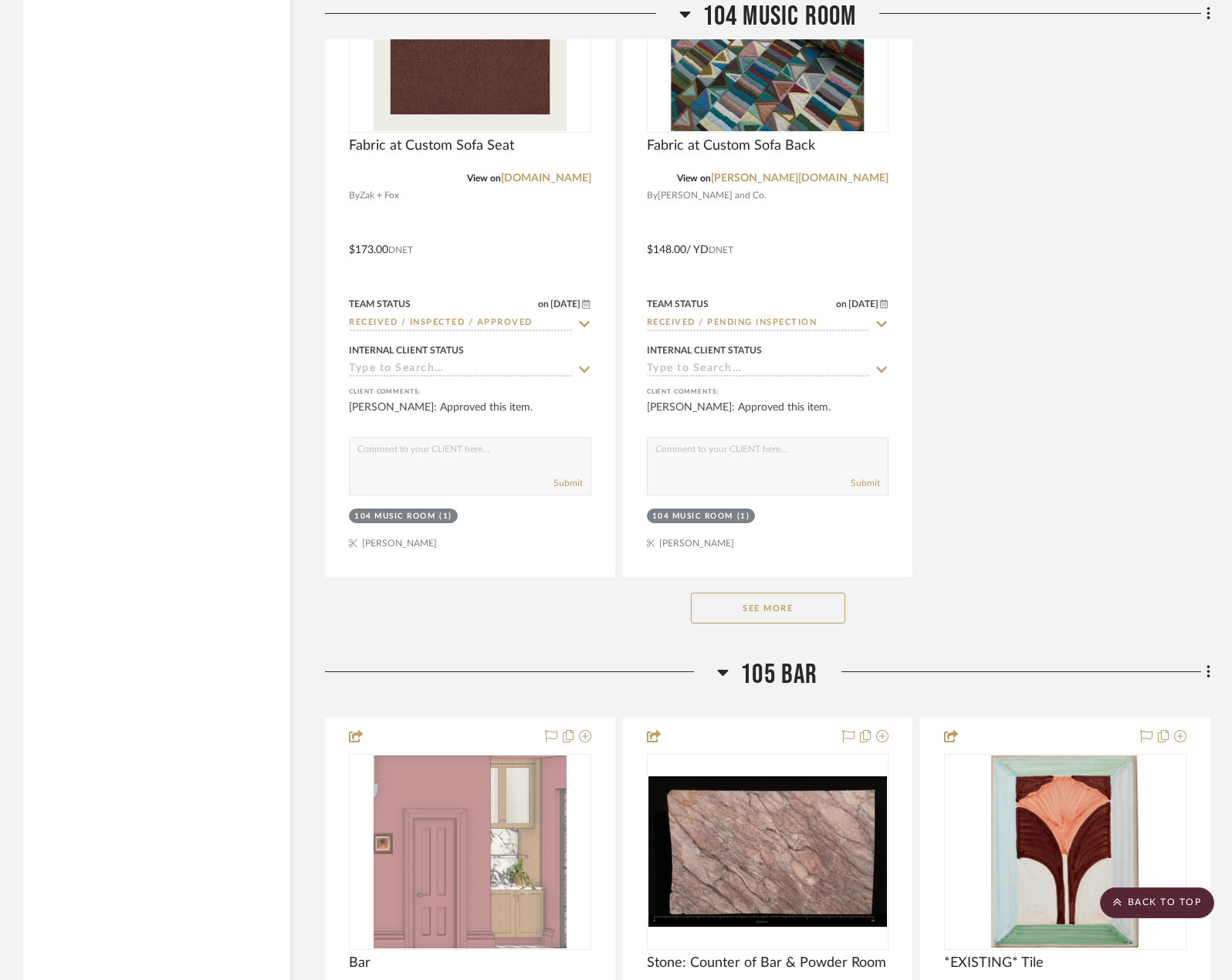
click at [777, 616] on button "See More" at bounding box center [768, 607] width 154 height 31
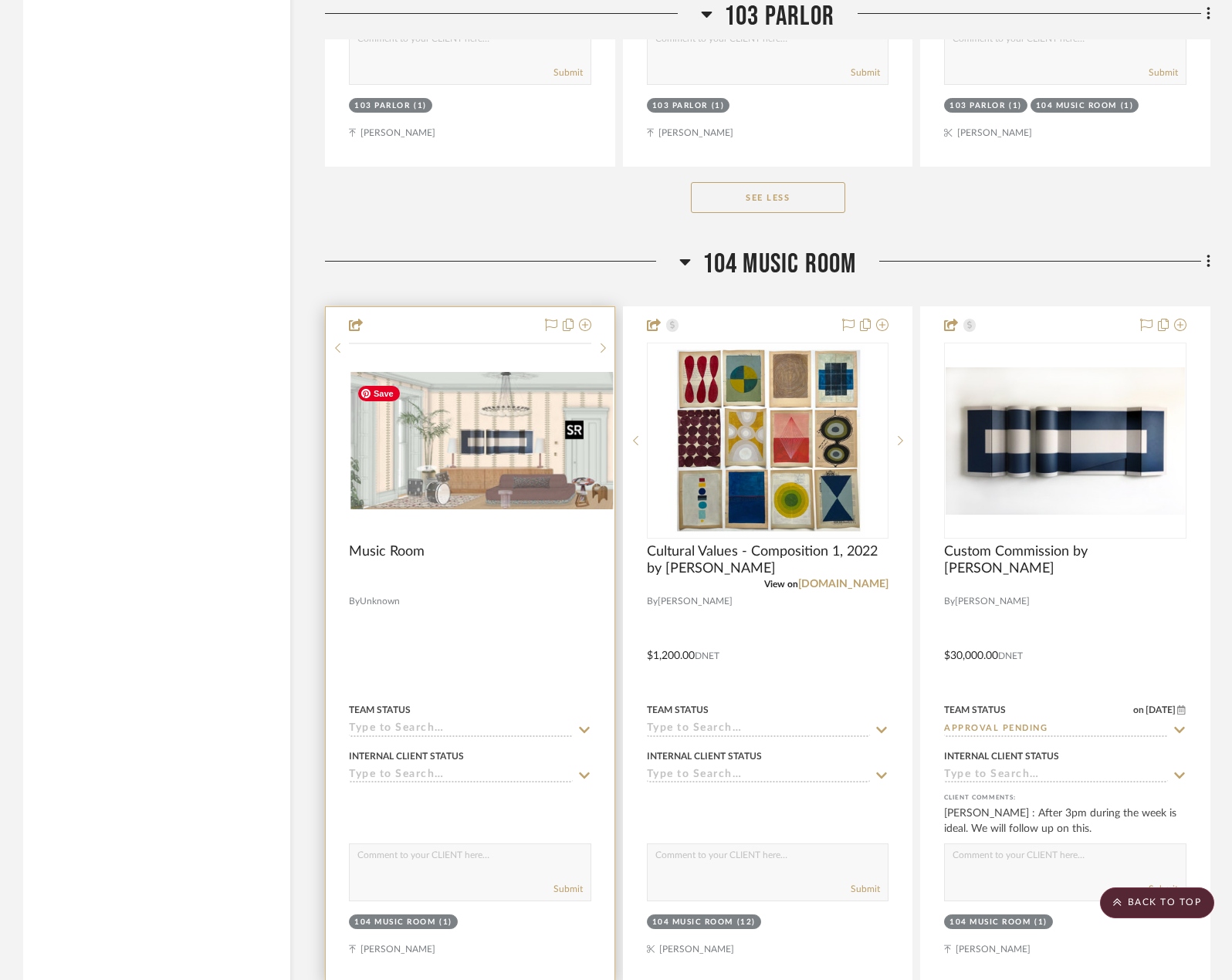
scroll to position [32419, 0]
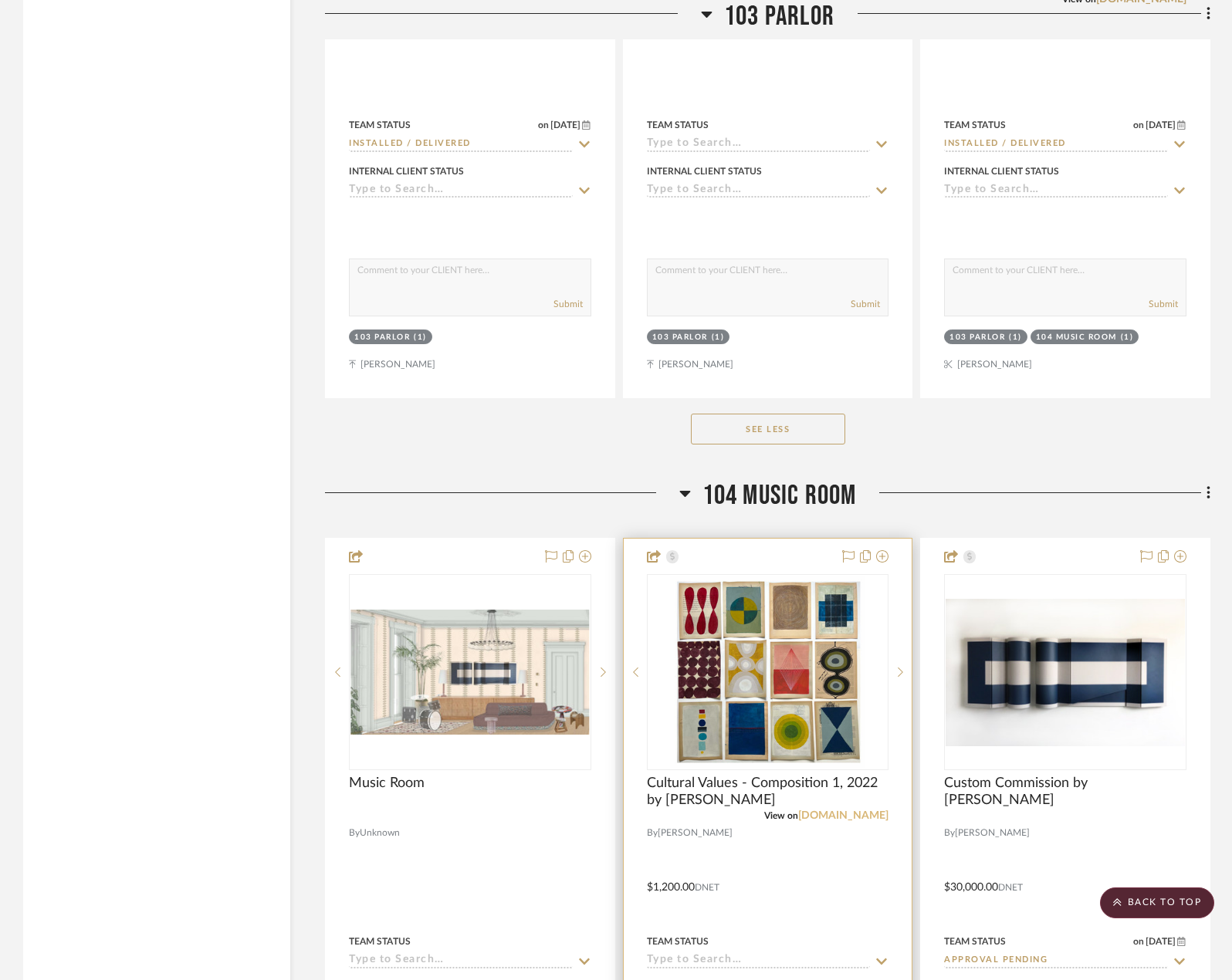
click at [836, 812] on link "[DOMAIN_NAME]" at bounding box center [843, 816] width 90 height 11
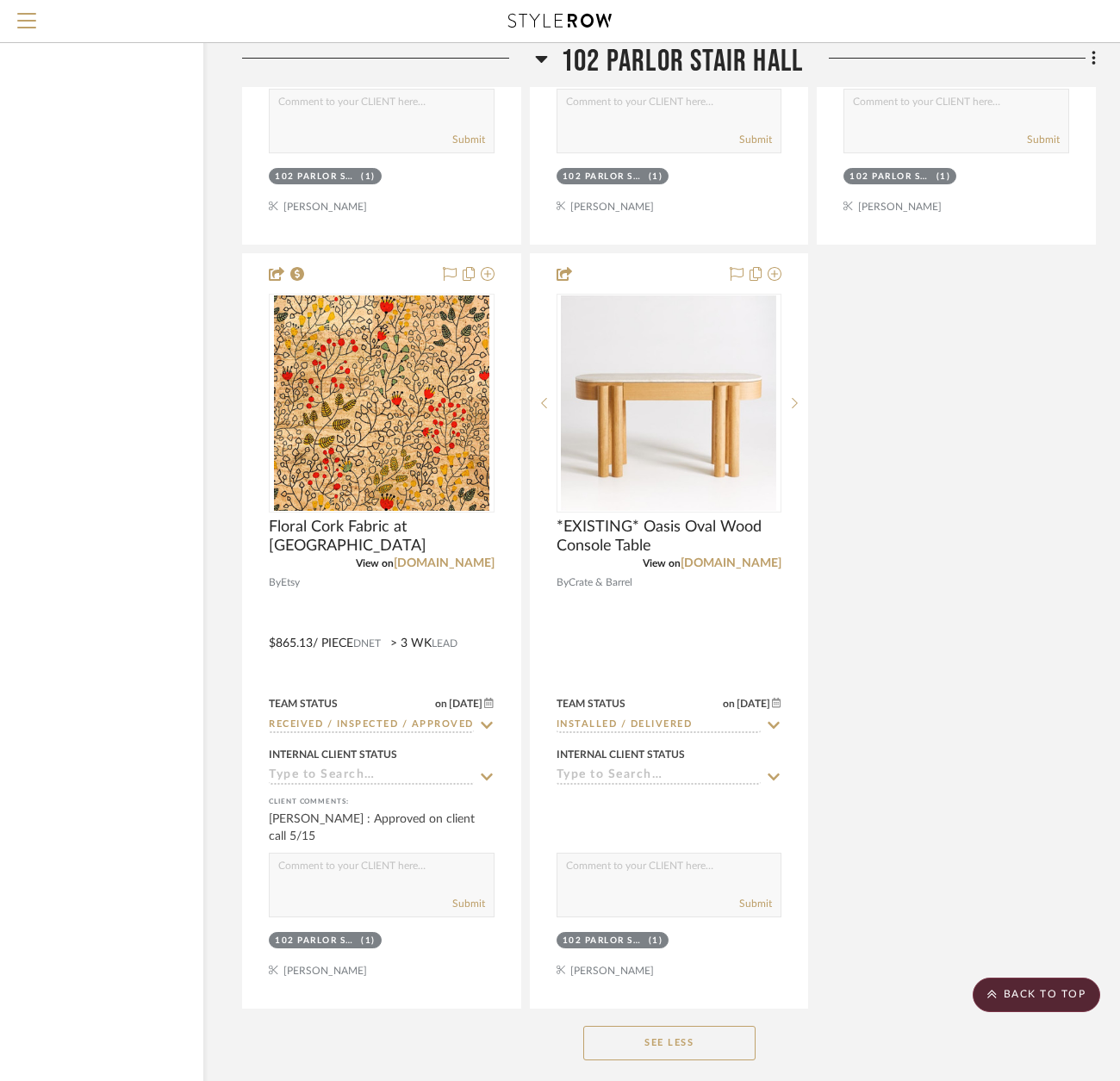
scroll to position [30028, 120]
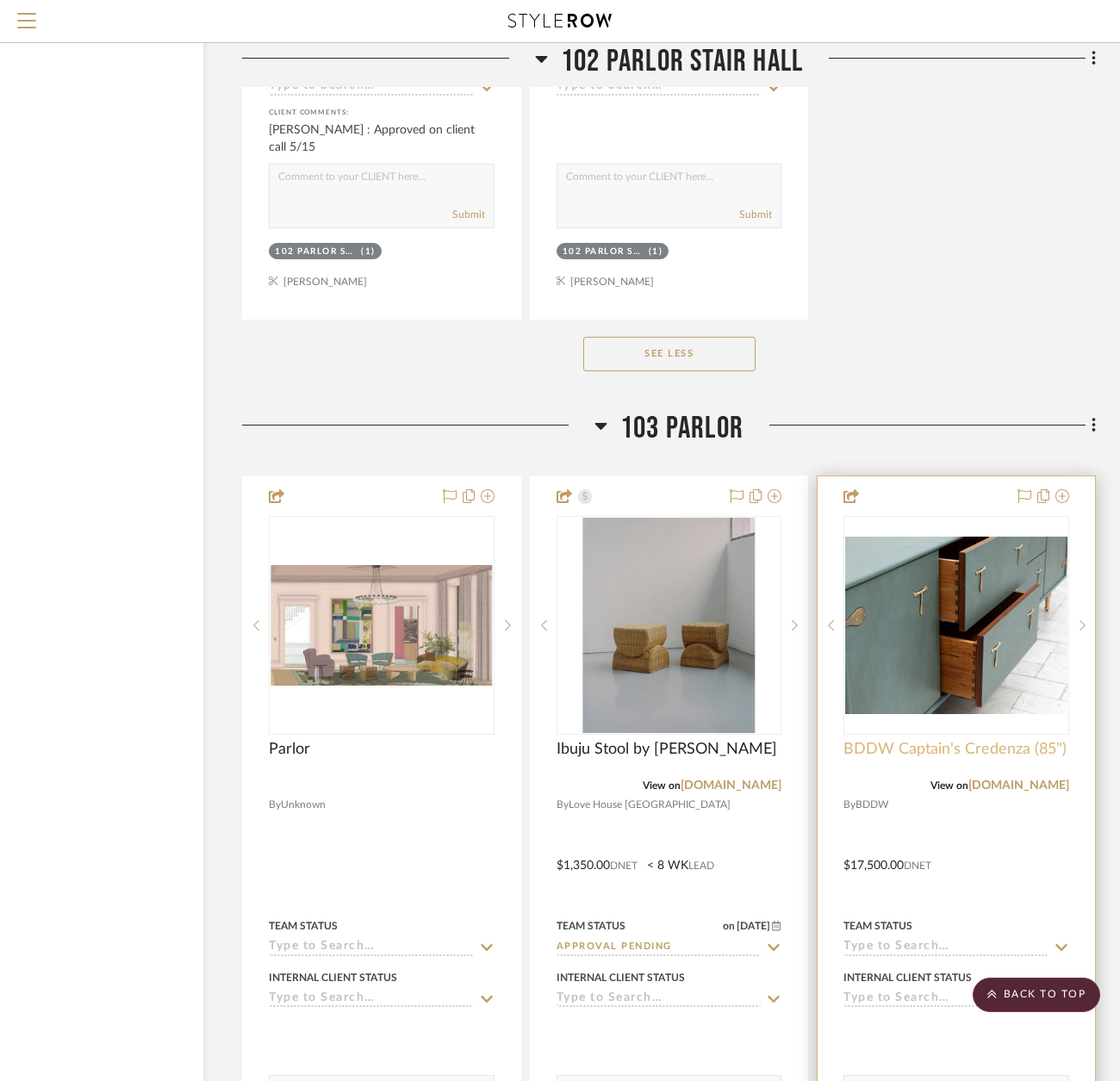
click at [1005, 751] on span "BDDW Captain's Credenza (85")" at bounding box center [955, 749] width 223 height 19
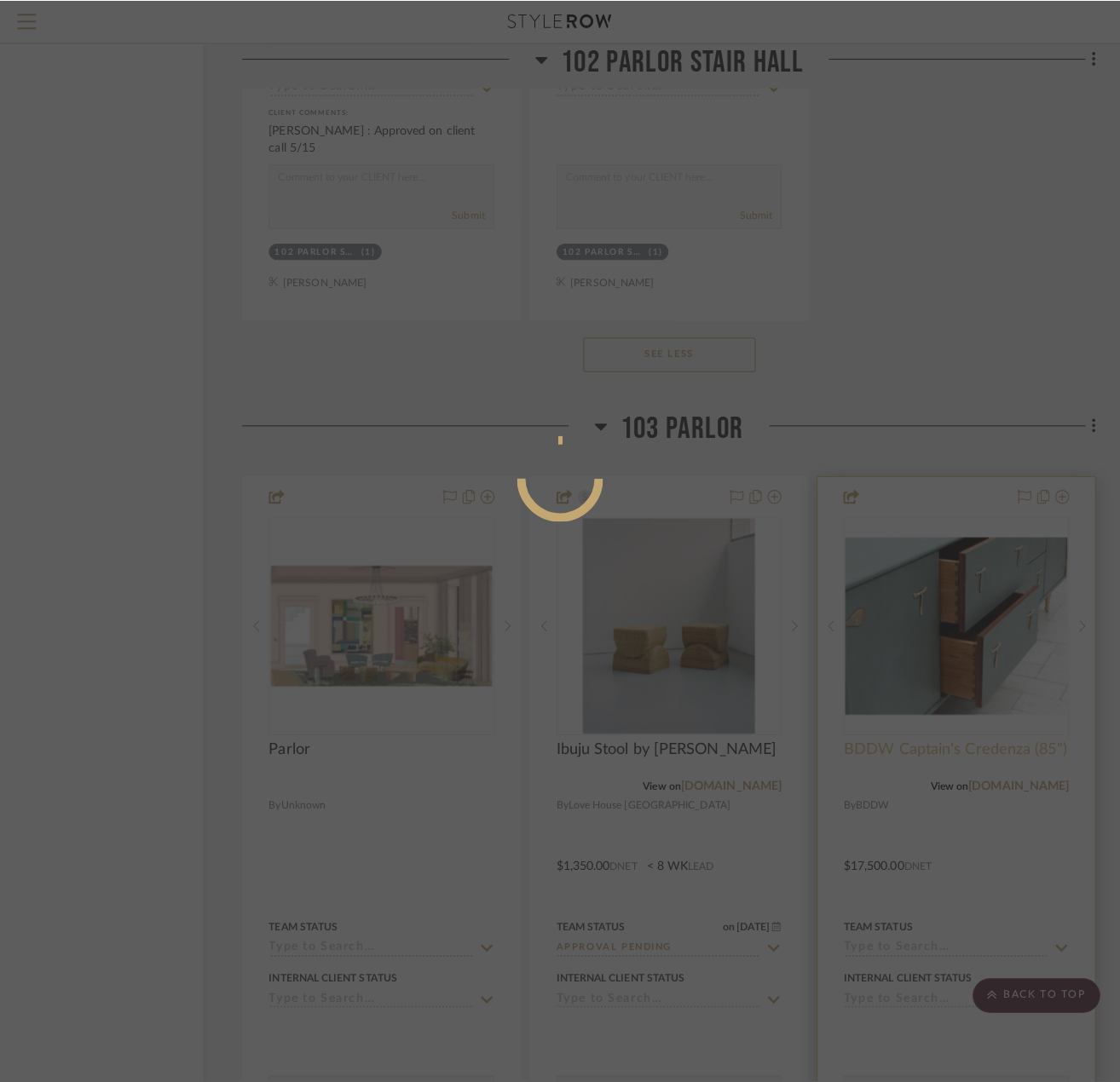
scroll to position [0, 0]
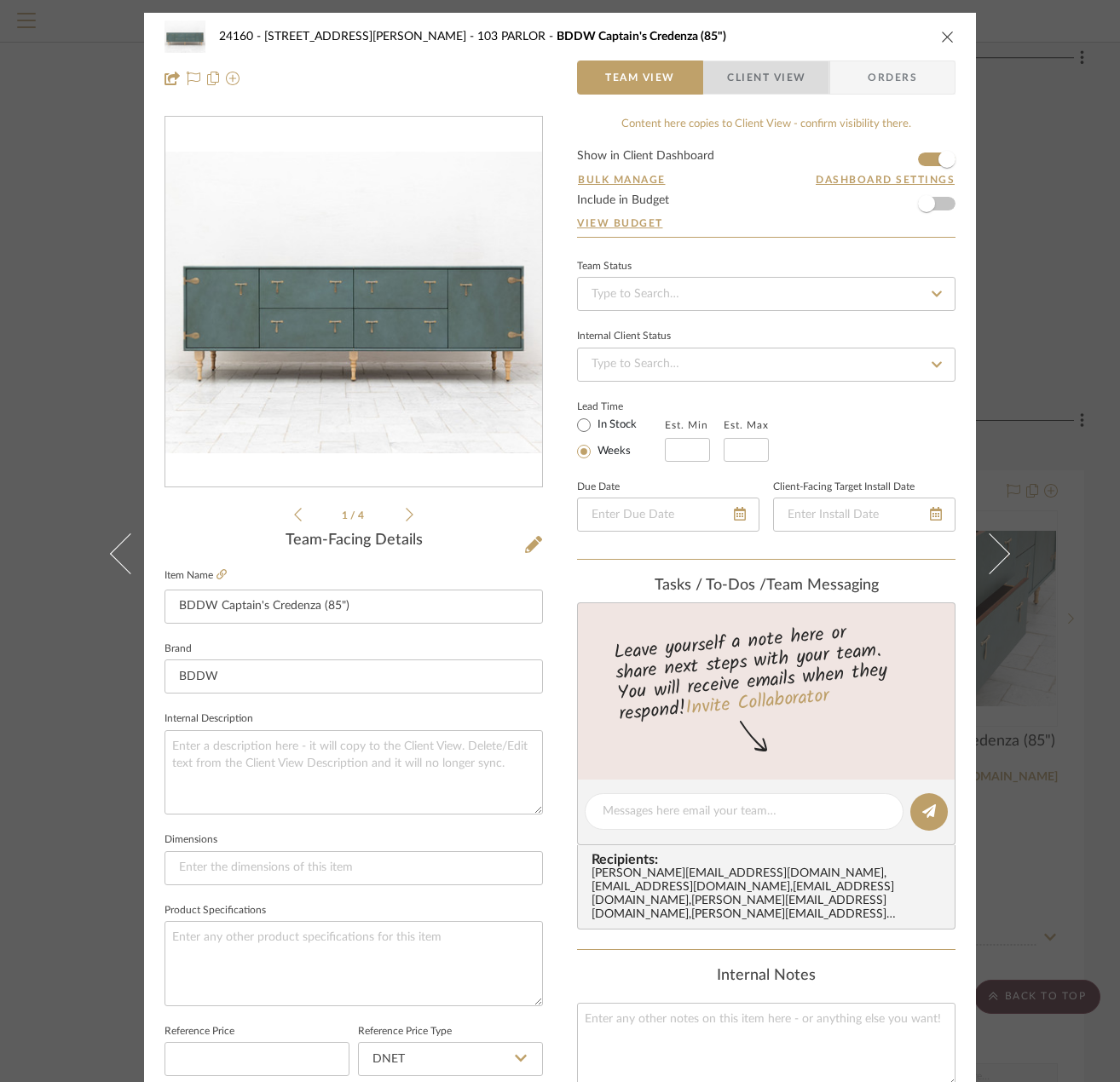
click at [754, 73] on span "Client View" at bounding box center [766, 77] width 79 height 34
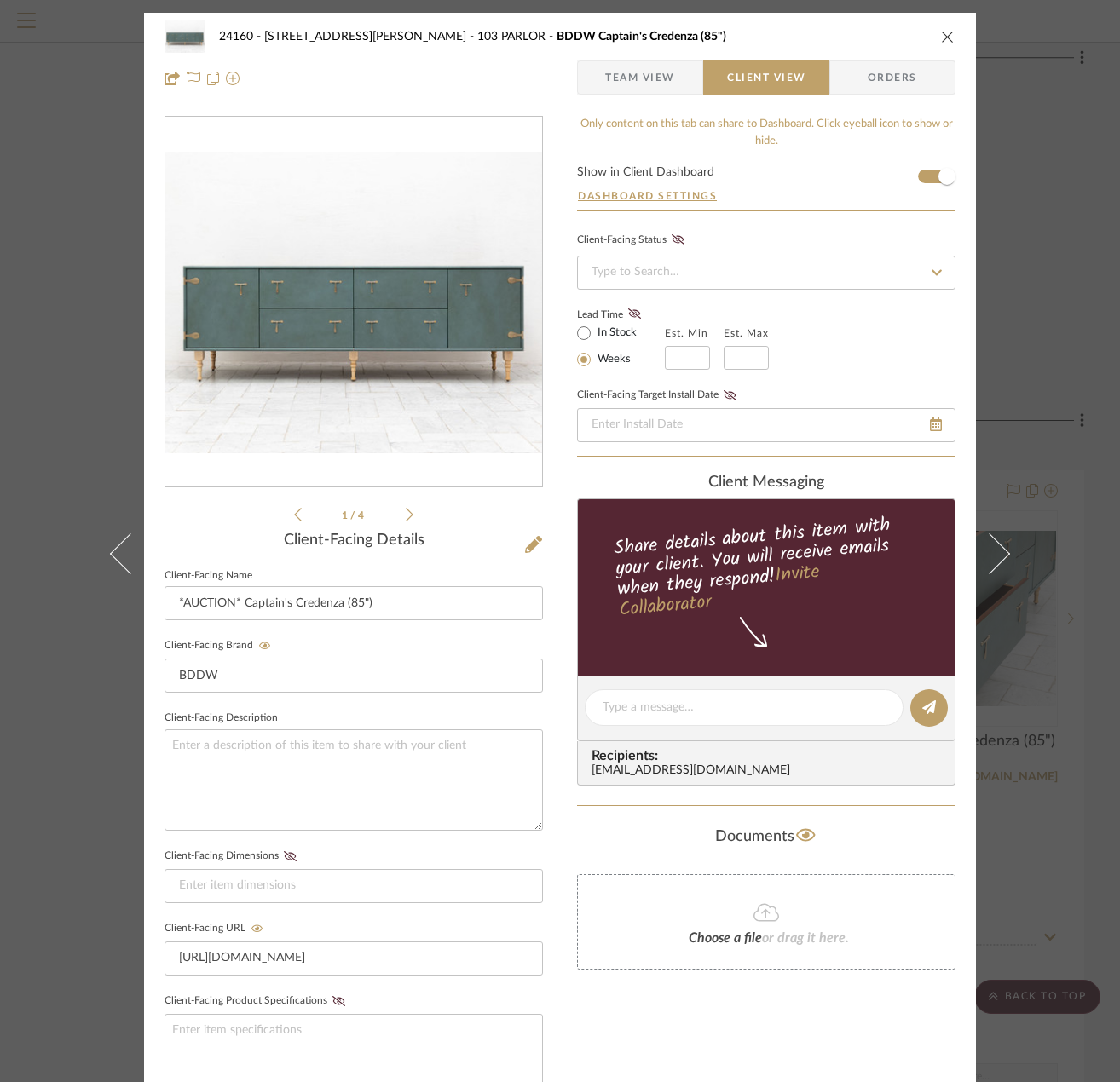
click at [635, 71] on span "Team View" at bounding box center [640, 77] width 70 height 34
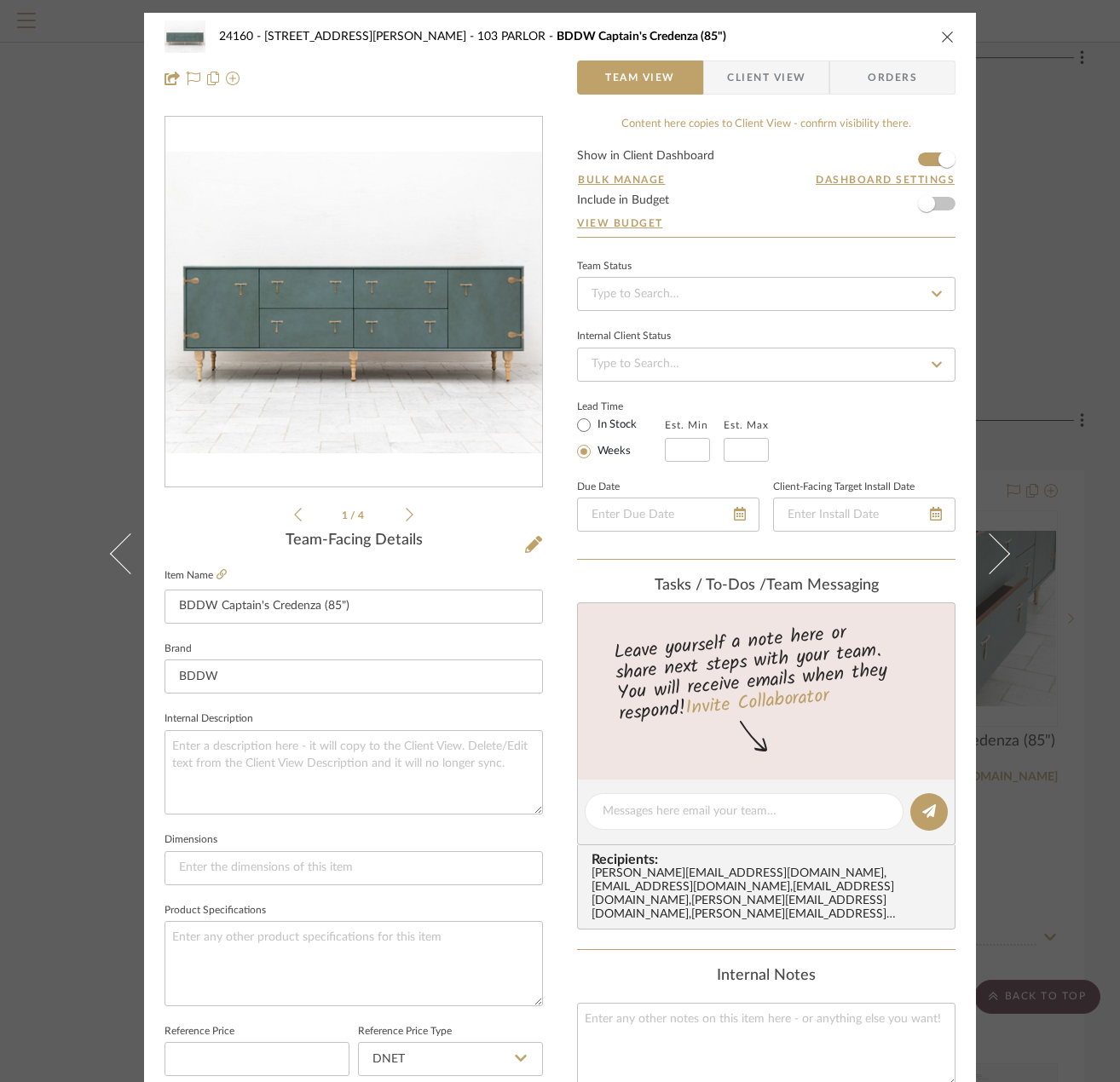
click at [751, 76] on span "Client View" at bounding box center [766, 77] width 79 height 34
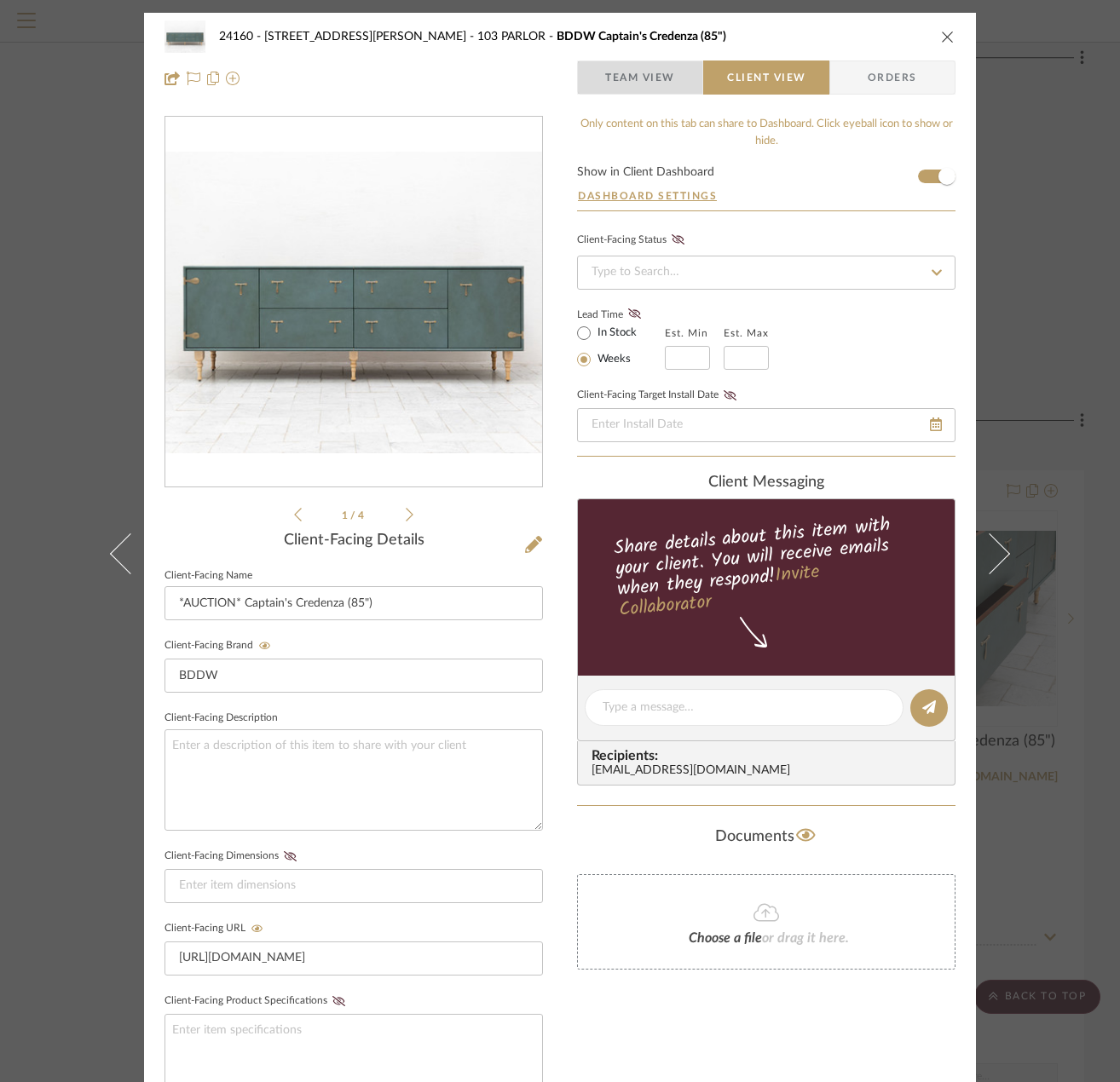
click at [658, 72] on span "Team View" at bounding box center [640, 77] width 70 height 34
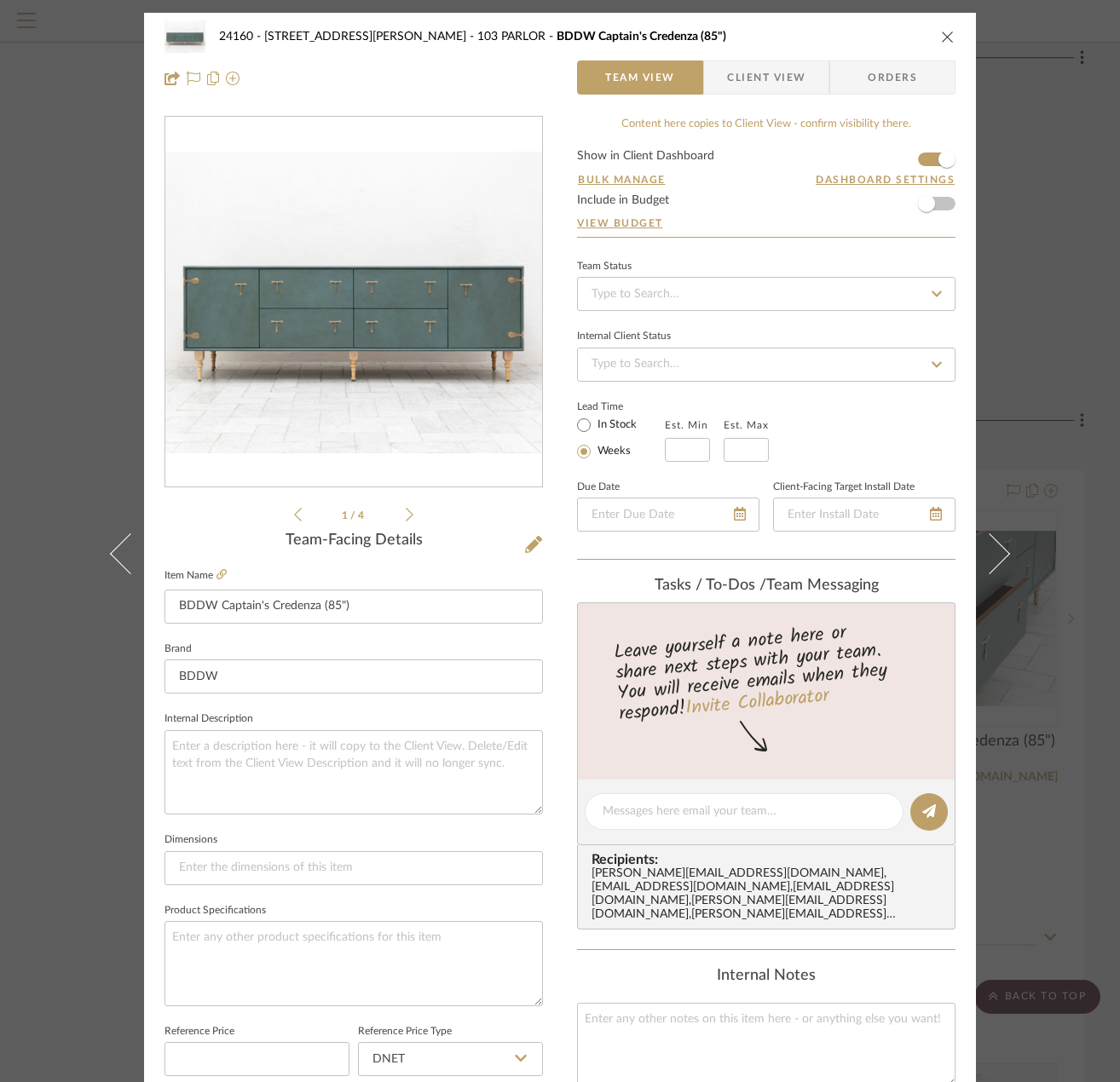
click at [406, 510] on icon at bounding box center [410, 514] width 7 height 16
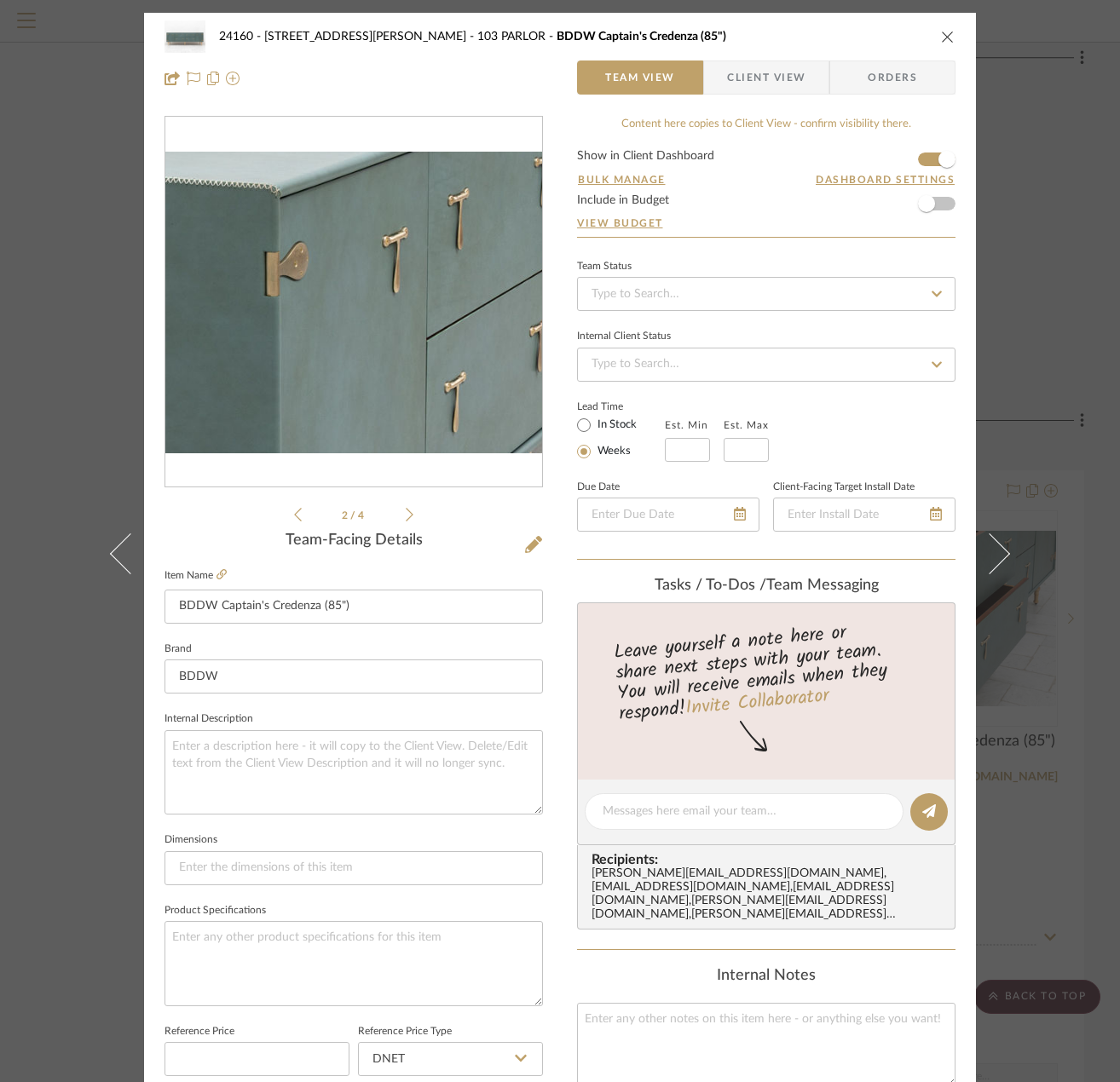
click at [378, 274] on img "1" at bounding box center [353, 302] width 377 height 301
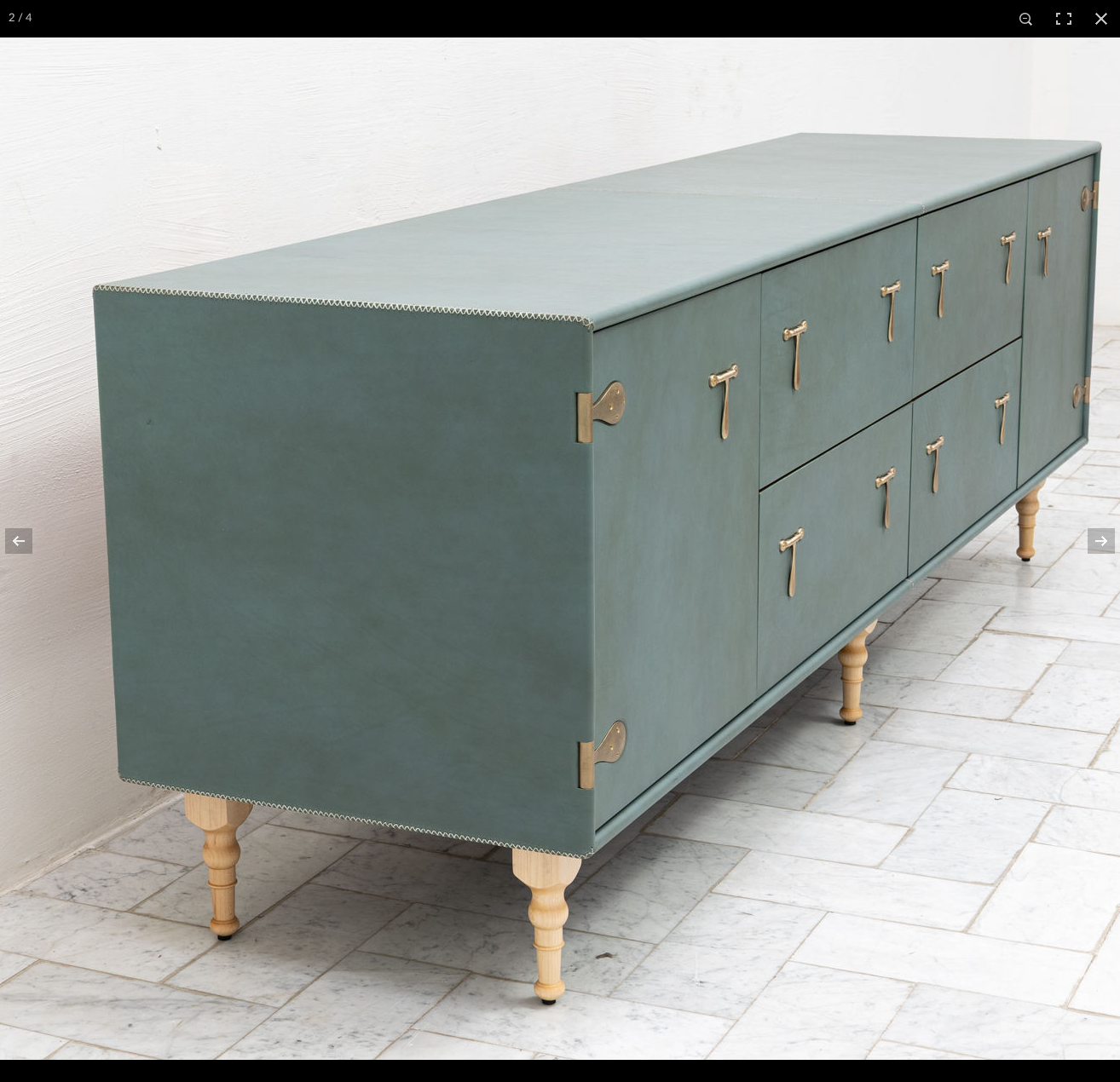
click at [718, 699] on img at bounding box center [575, 549] width 1279 height 1022
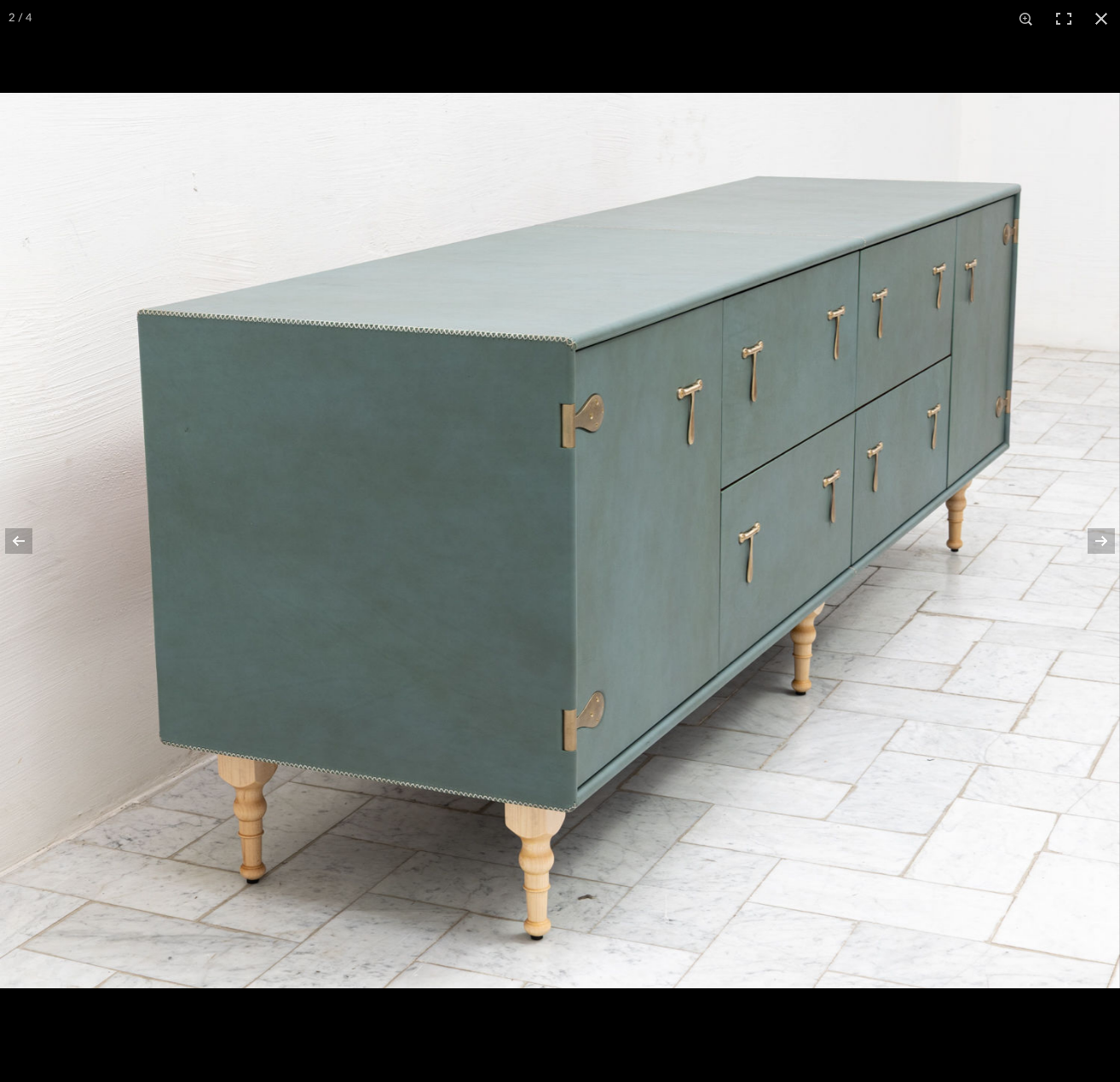
click at [372, 144] on img at bounding box center [560, 541] width 1120 height 896
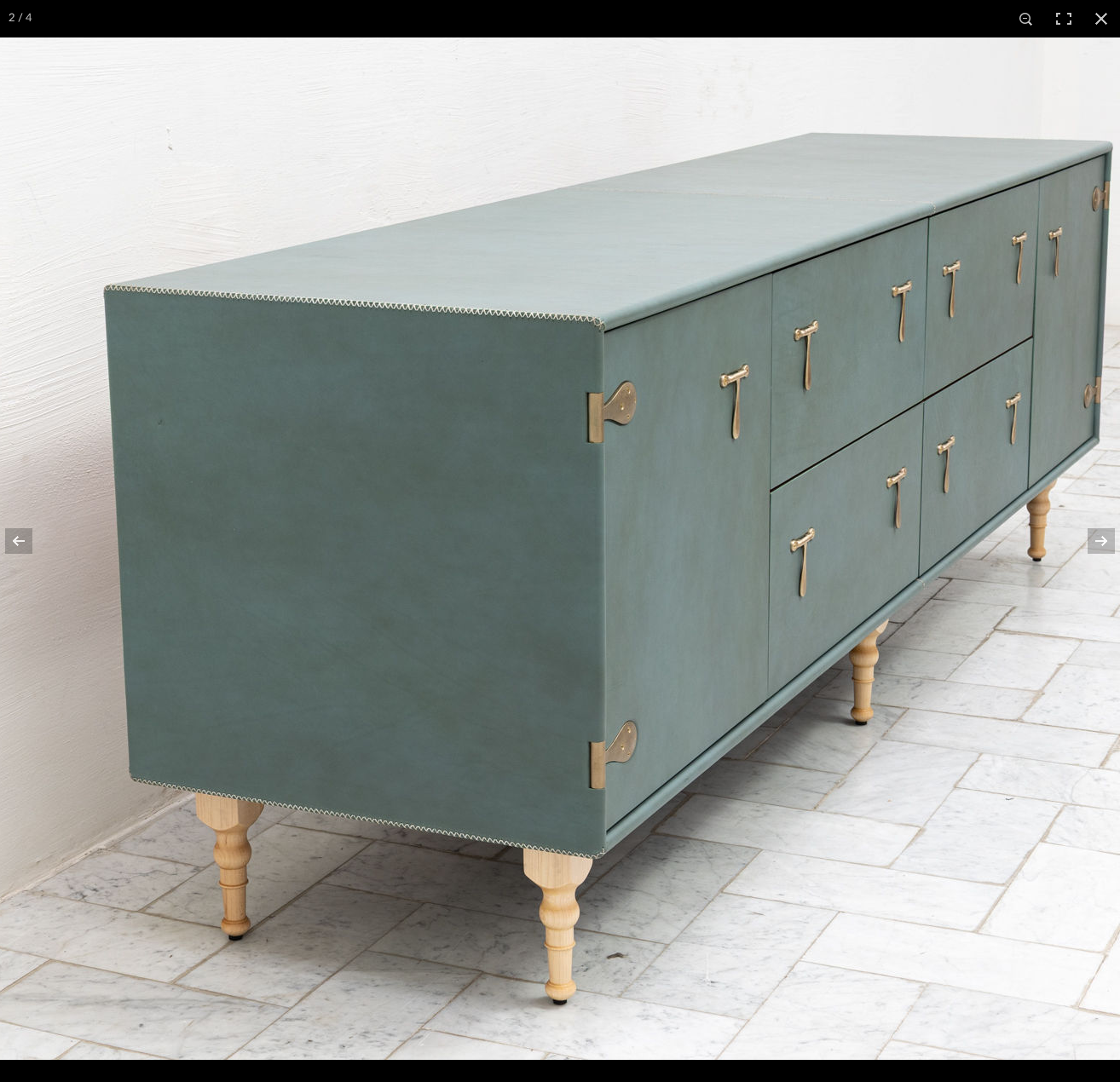
click at [1091, 153] on img at bounding box center [586, 549] width 1279 height 1022
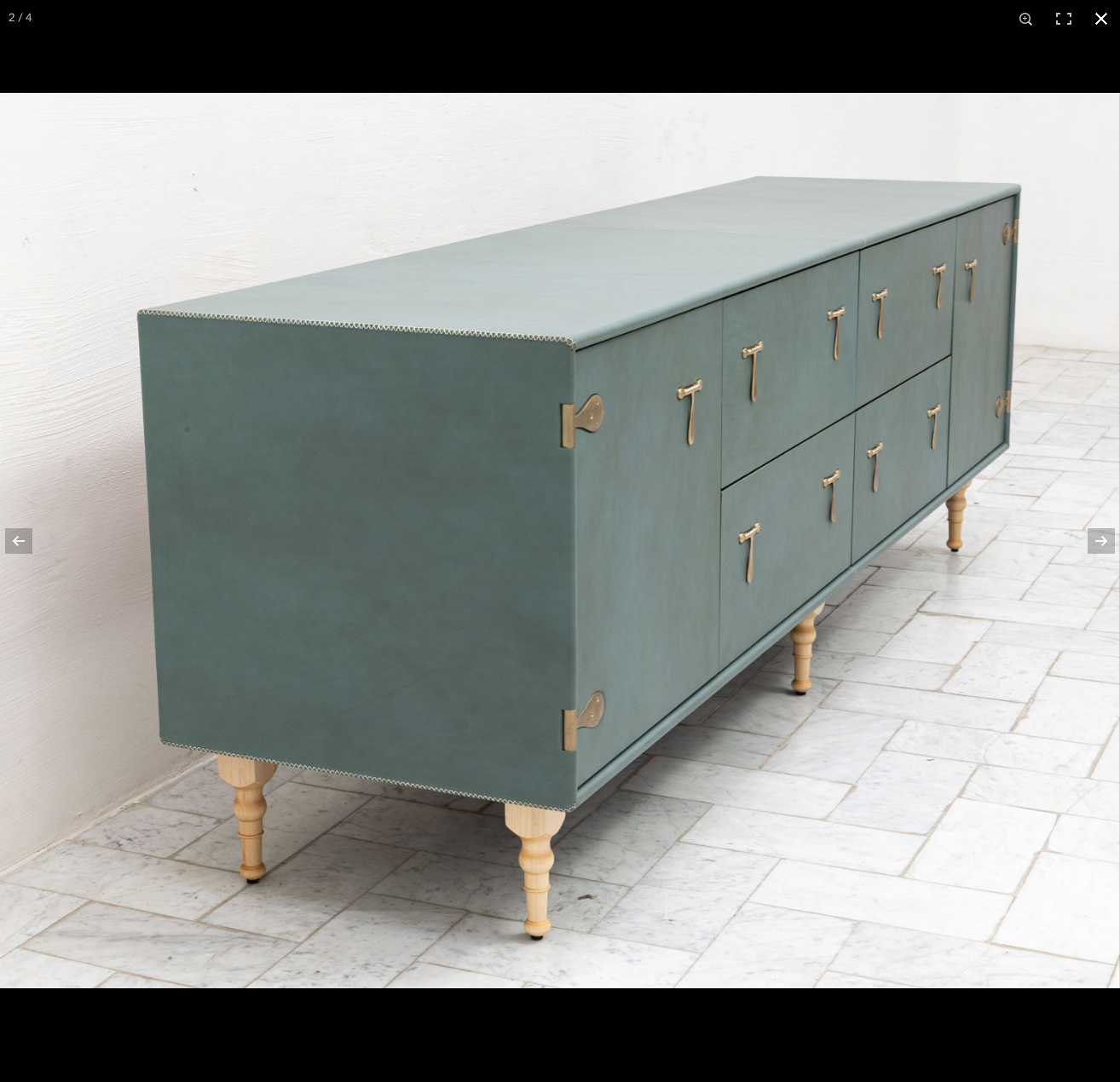
click at [1093, 17] on button at bounding box center [1101, 18] width 38 height 38
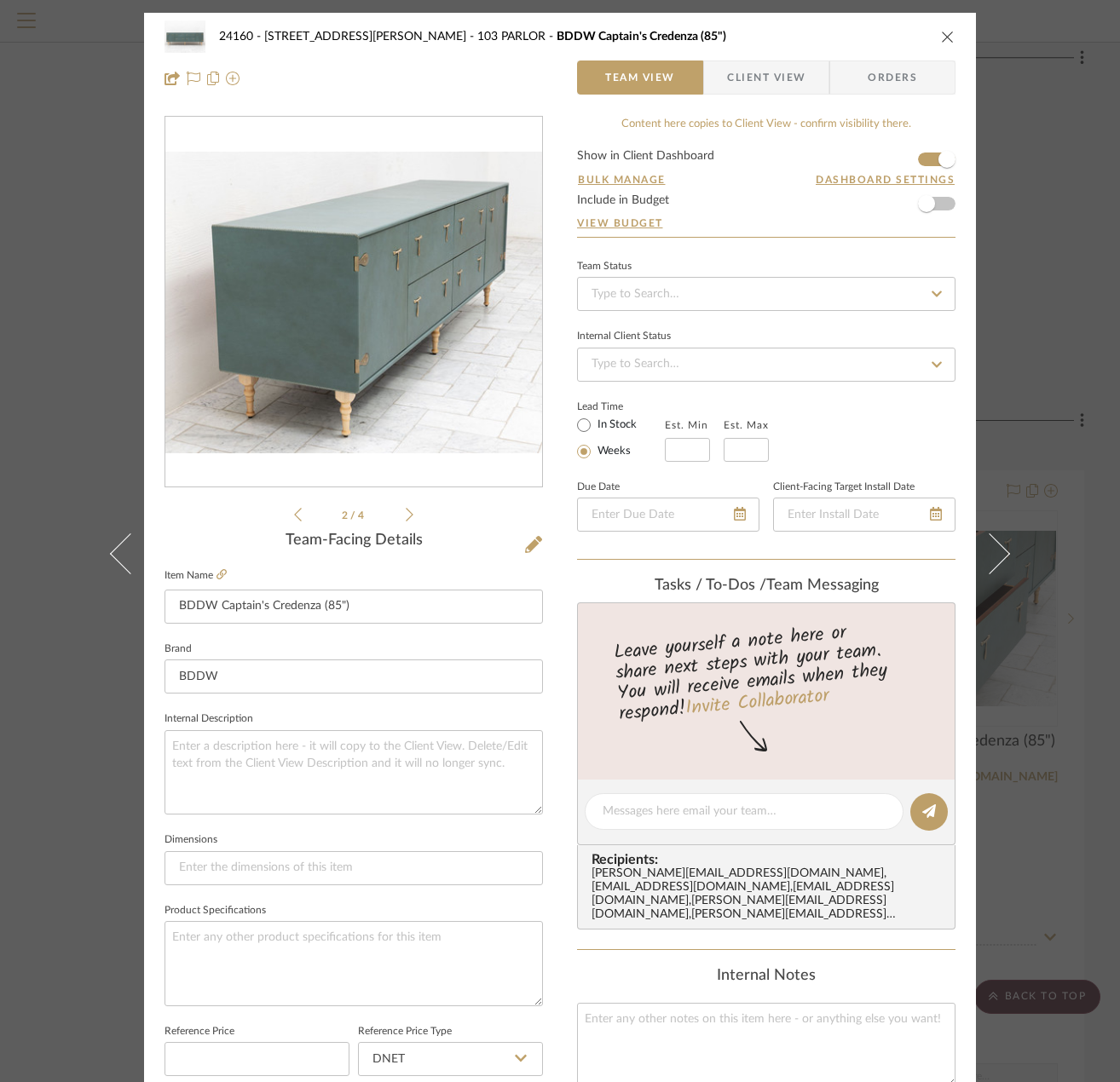
click at [1042, 207] on div "24160 - 214 E 18th Street - Satow Elliot 103 PARLOR BDDW Captain's Credenza (85…" at bounding box center [560, 541] width 1120 height 1082
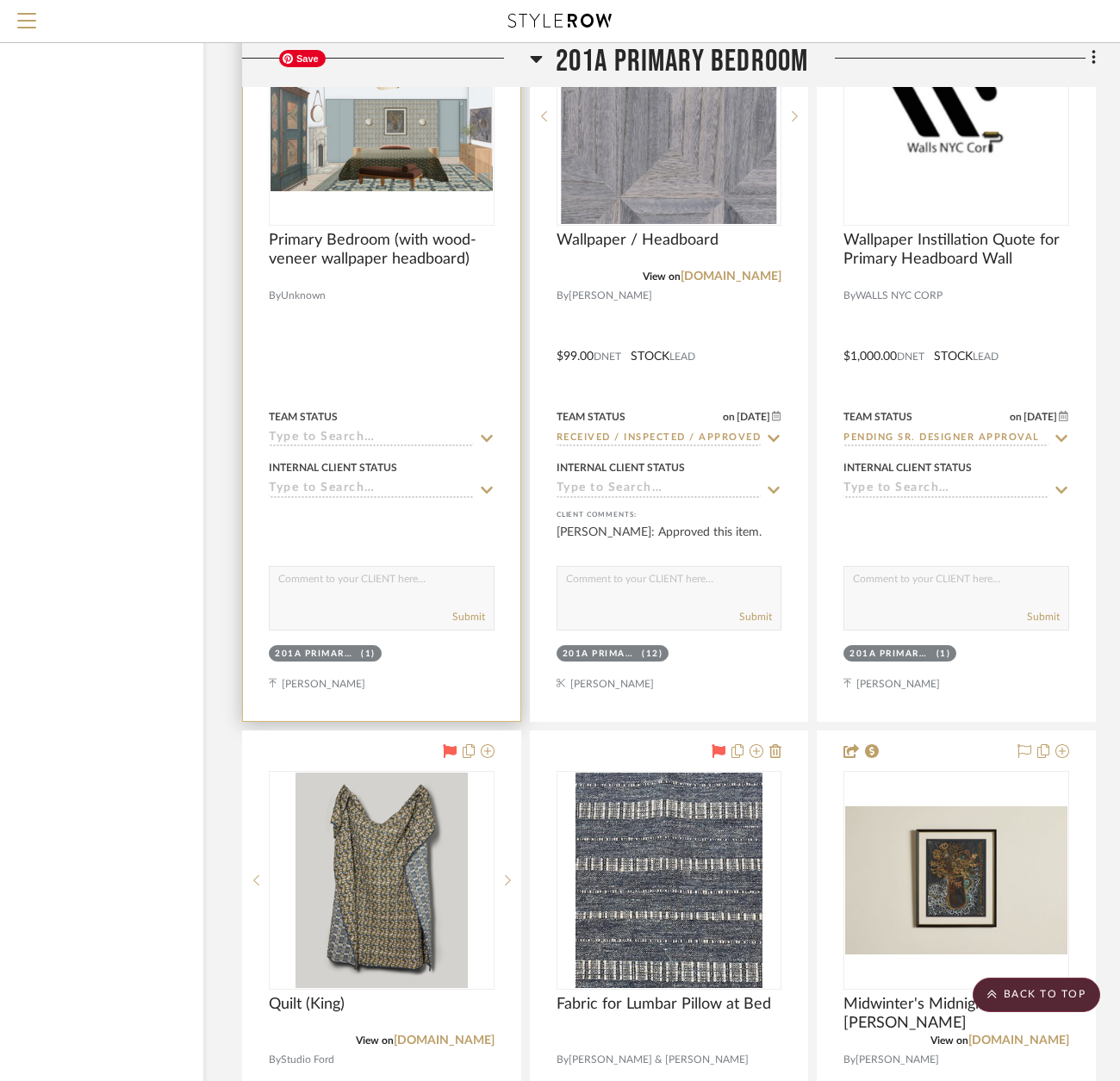
scroll to position [45796, 120]
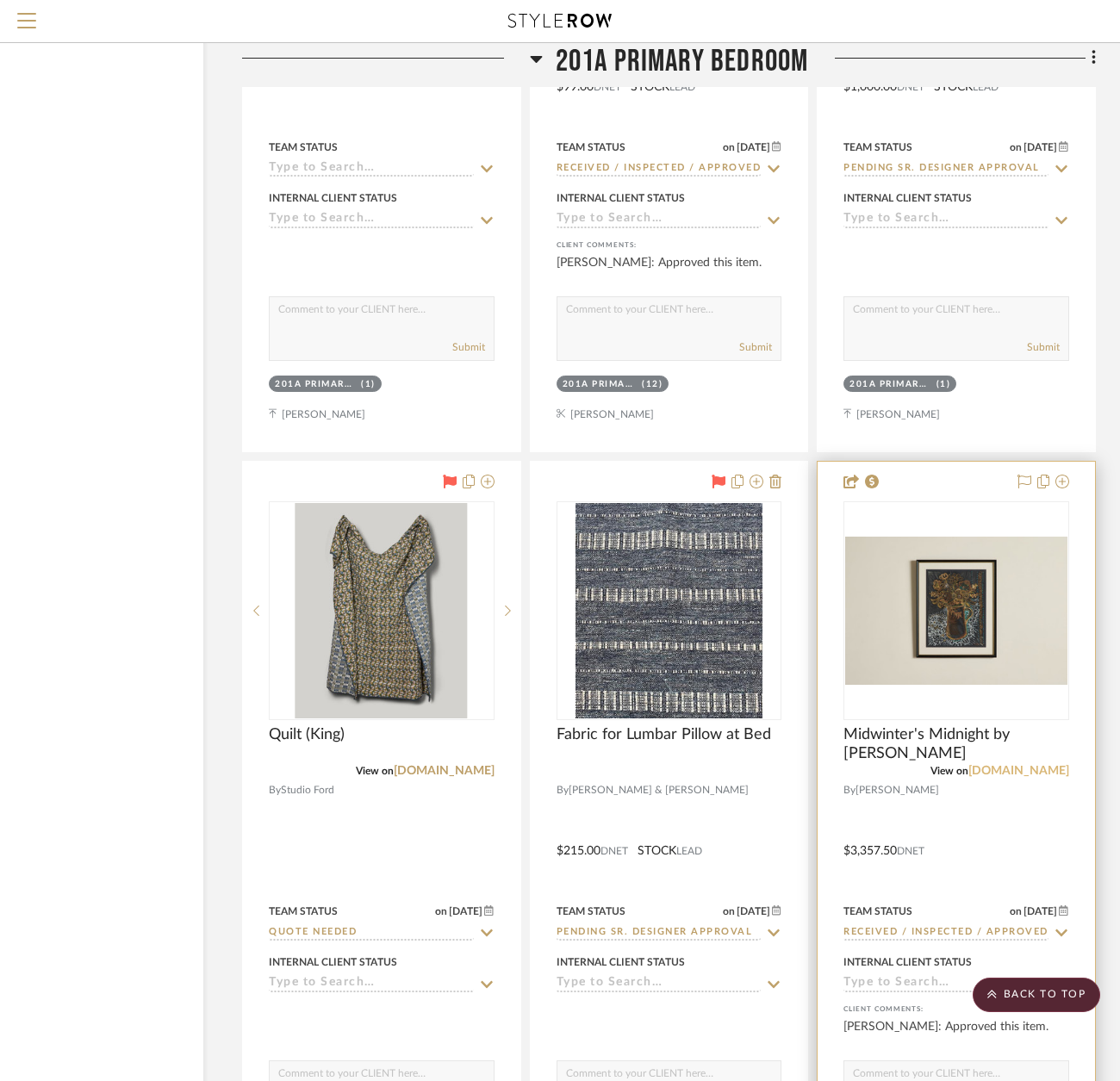
click at [1028, 769] on link "[DOMAIN_NAME]" at bounding box center [1019, 771] width 101 height 12
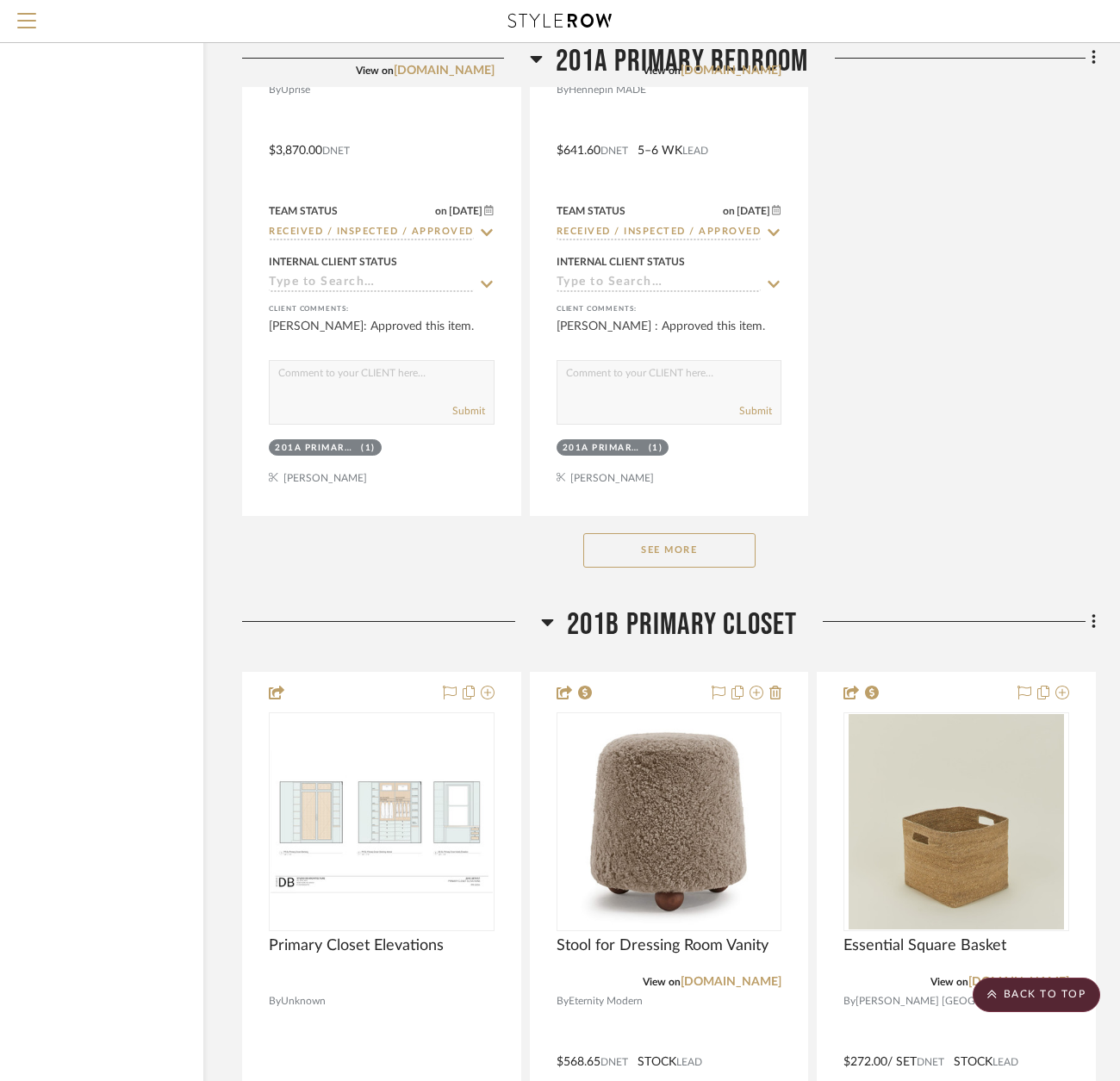
scroll to position [46917, 120]
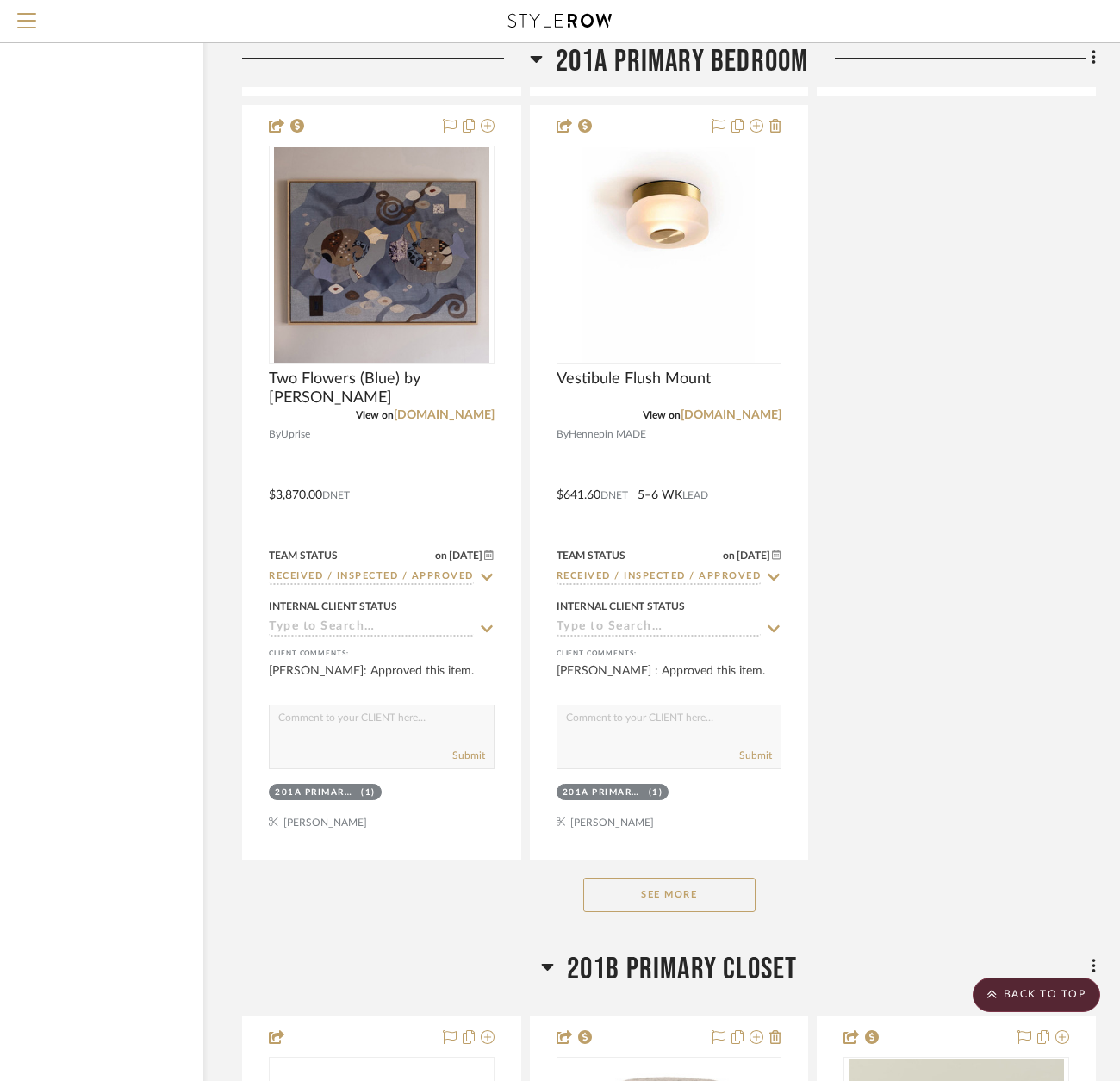
click at [663, 890] on button "See More" at bounding box center [670, 895] width 172 height 34
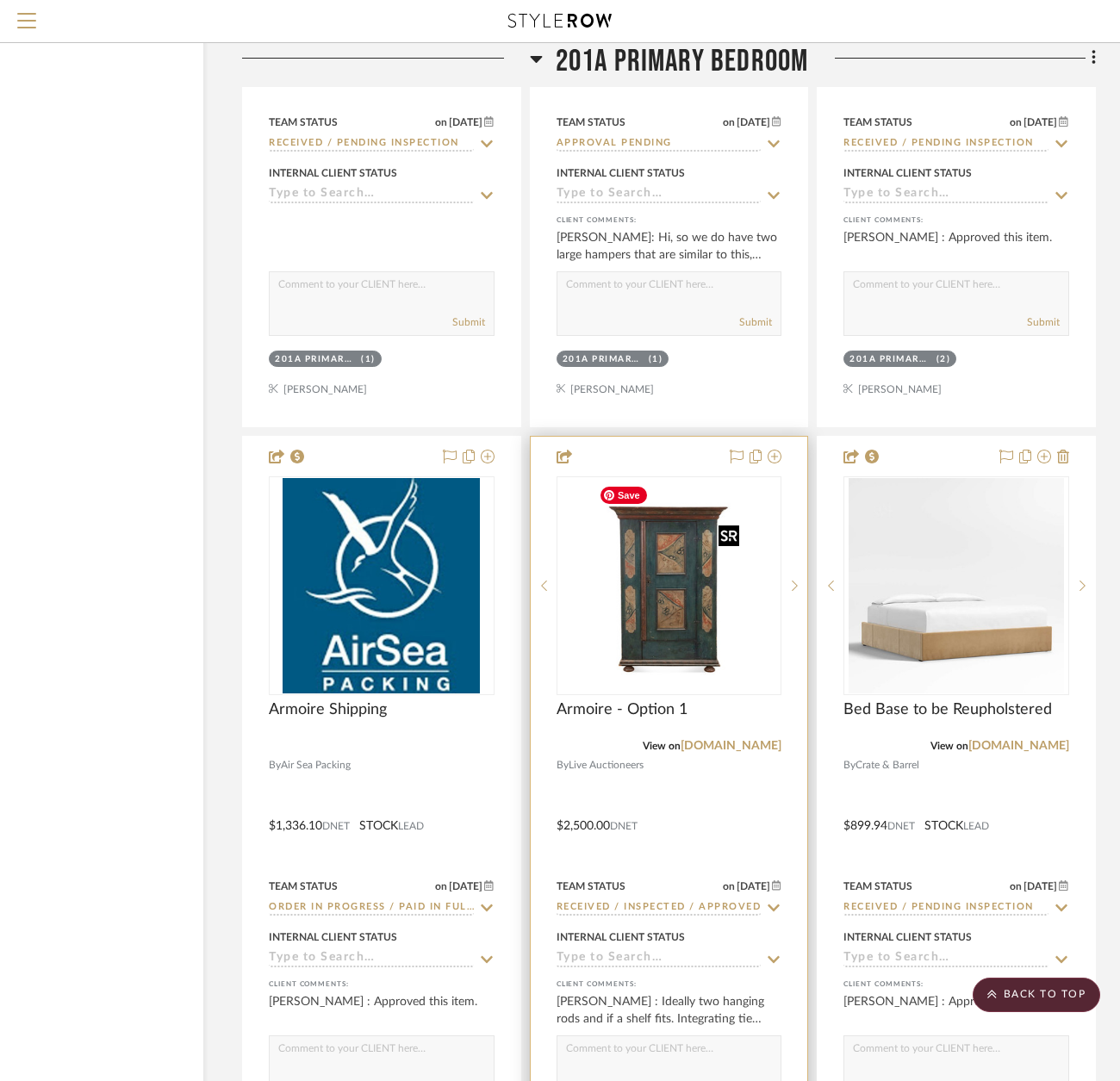
scroll to position [48209, 120]
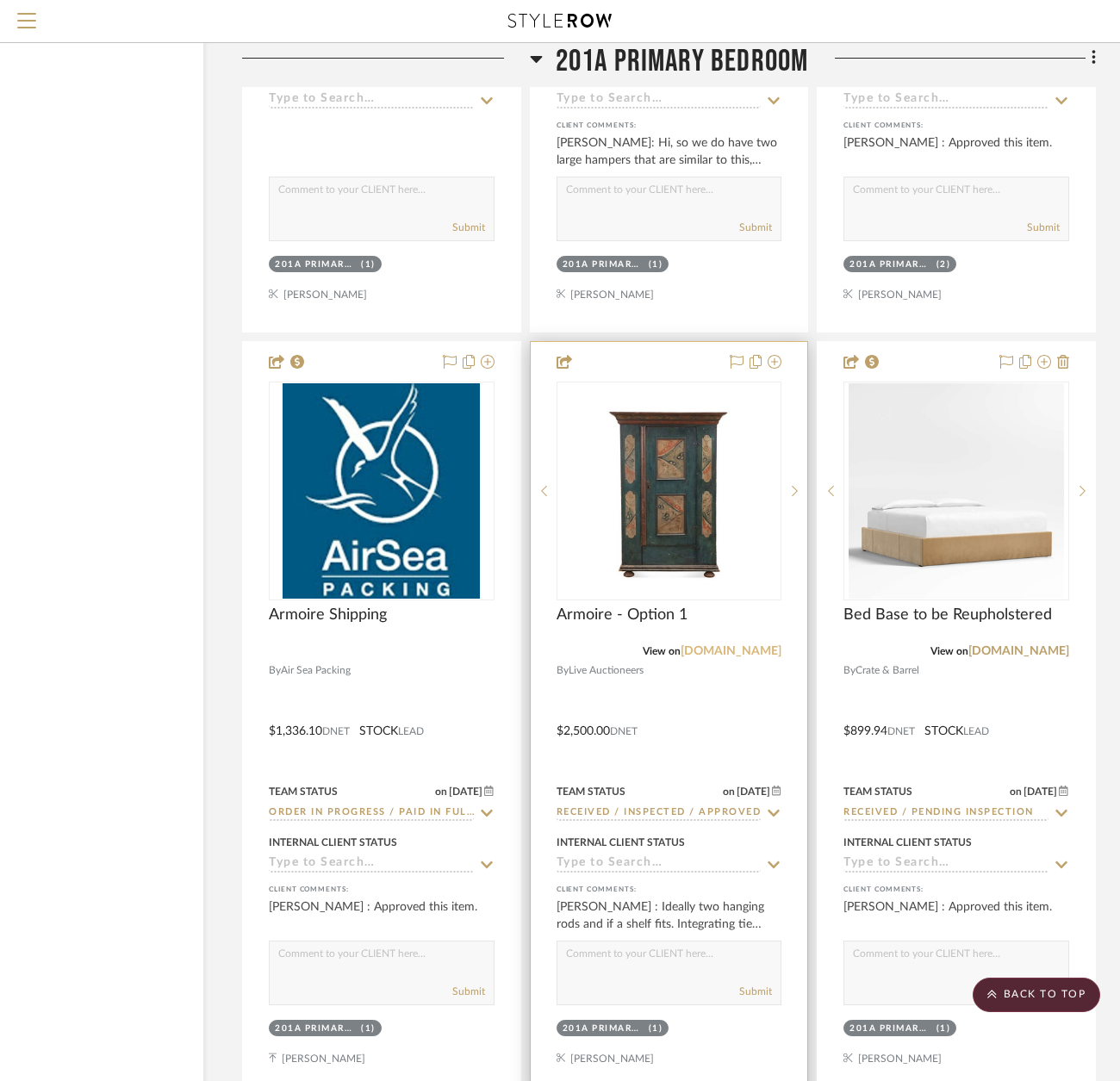
drag, startPoint x: 756, startPoint y: 644, endPoint x: 741, endPoint y: 652, distance: 17.0
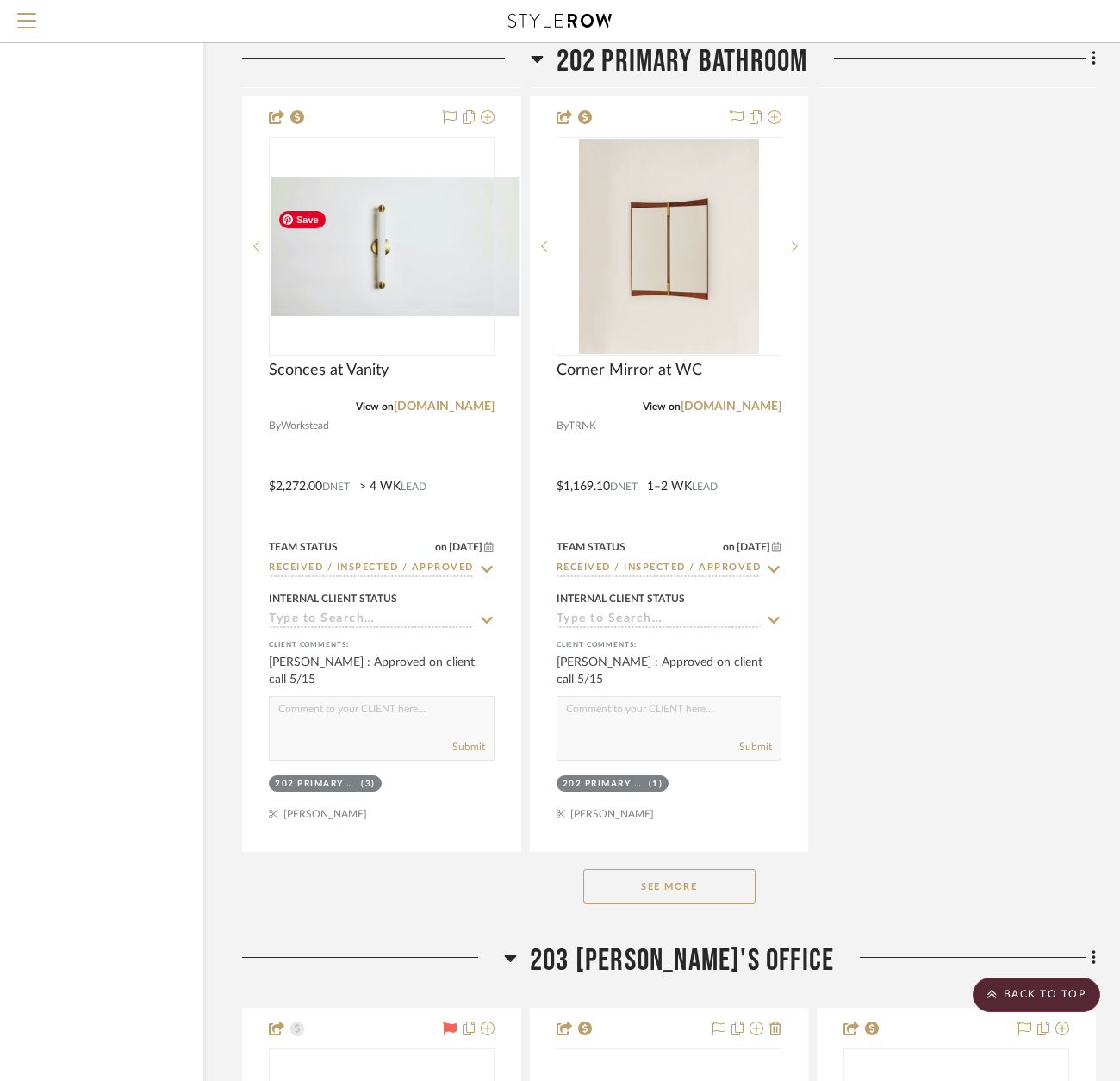
scroll to position [54068, 120]
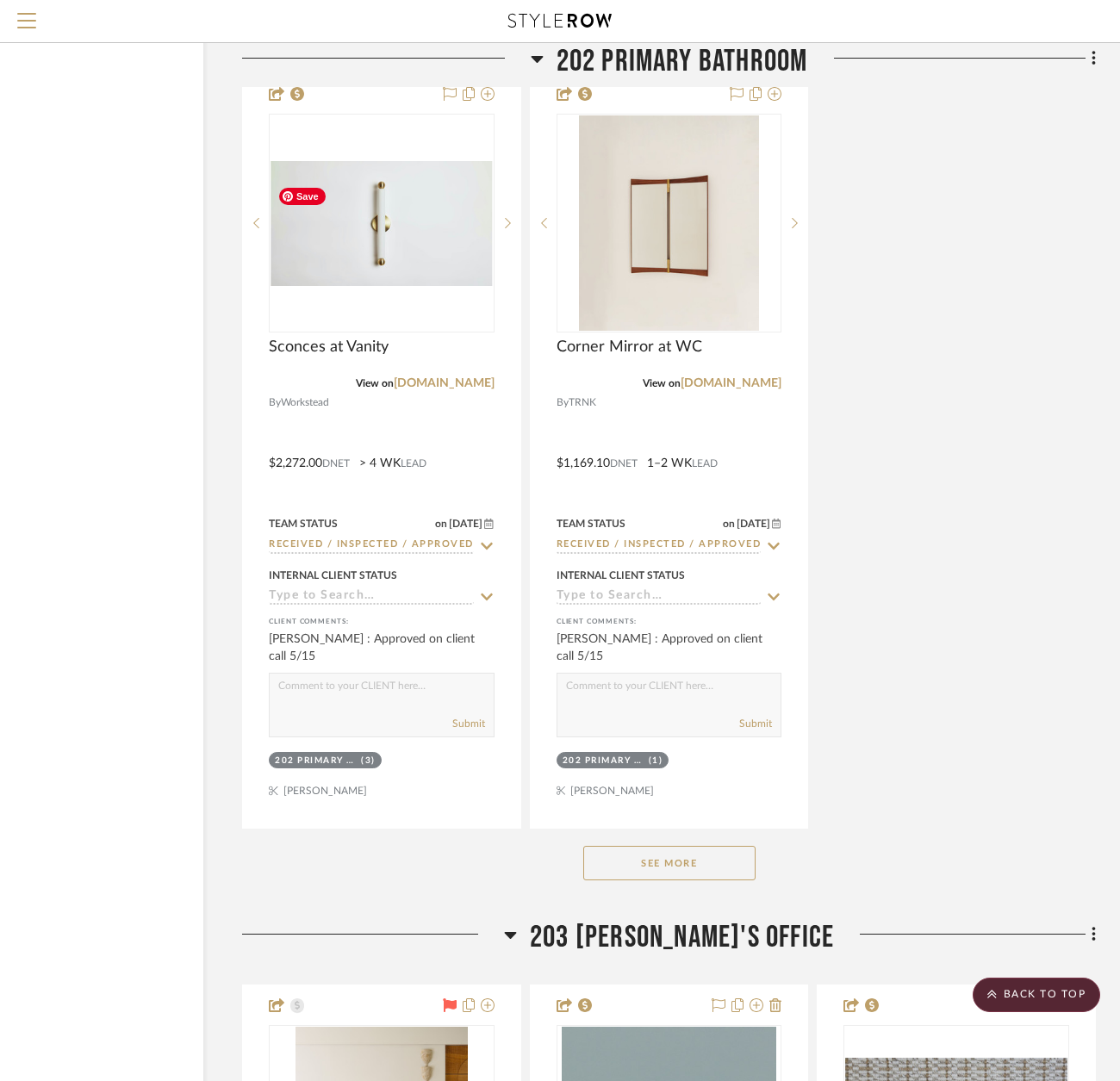
click at [662, 881] on button "See More" at bounding box center [670, 862] width 172 height 34
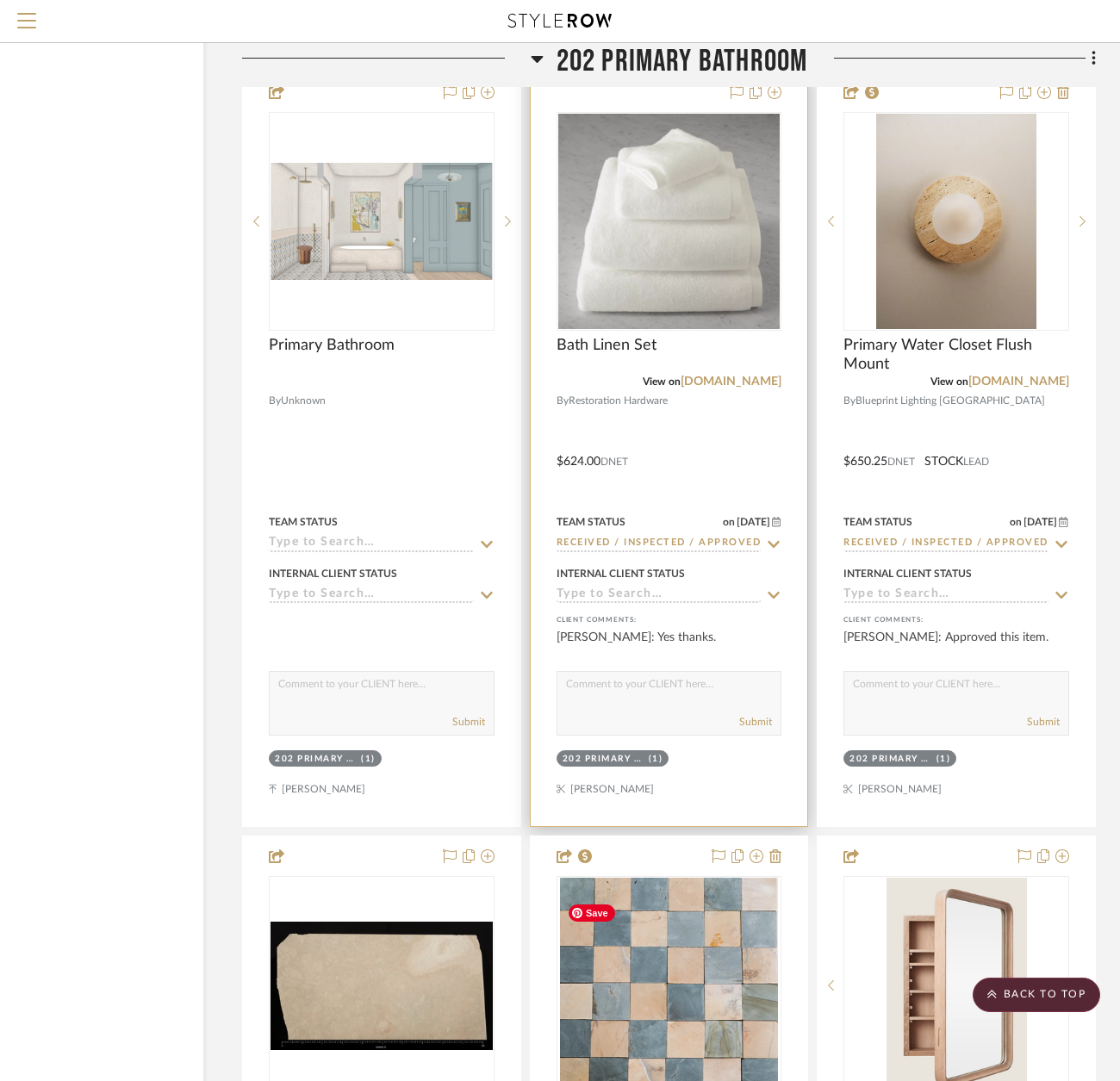
scroll to position [52345, 120]
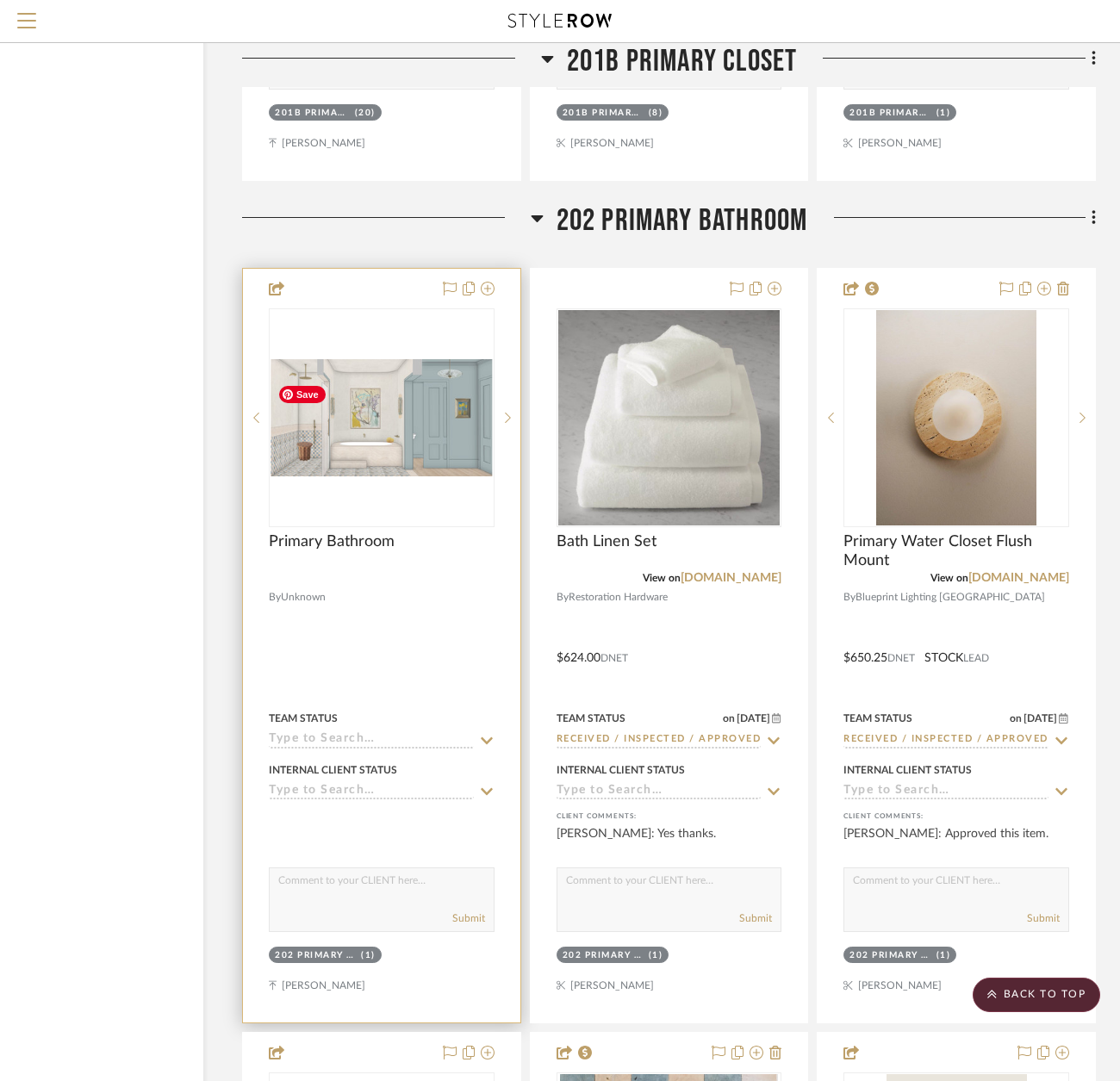
click at [384, 476] on img "0" at bounding box center [382, 418] width 222 height 118
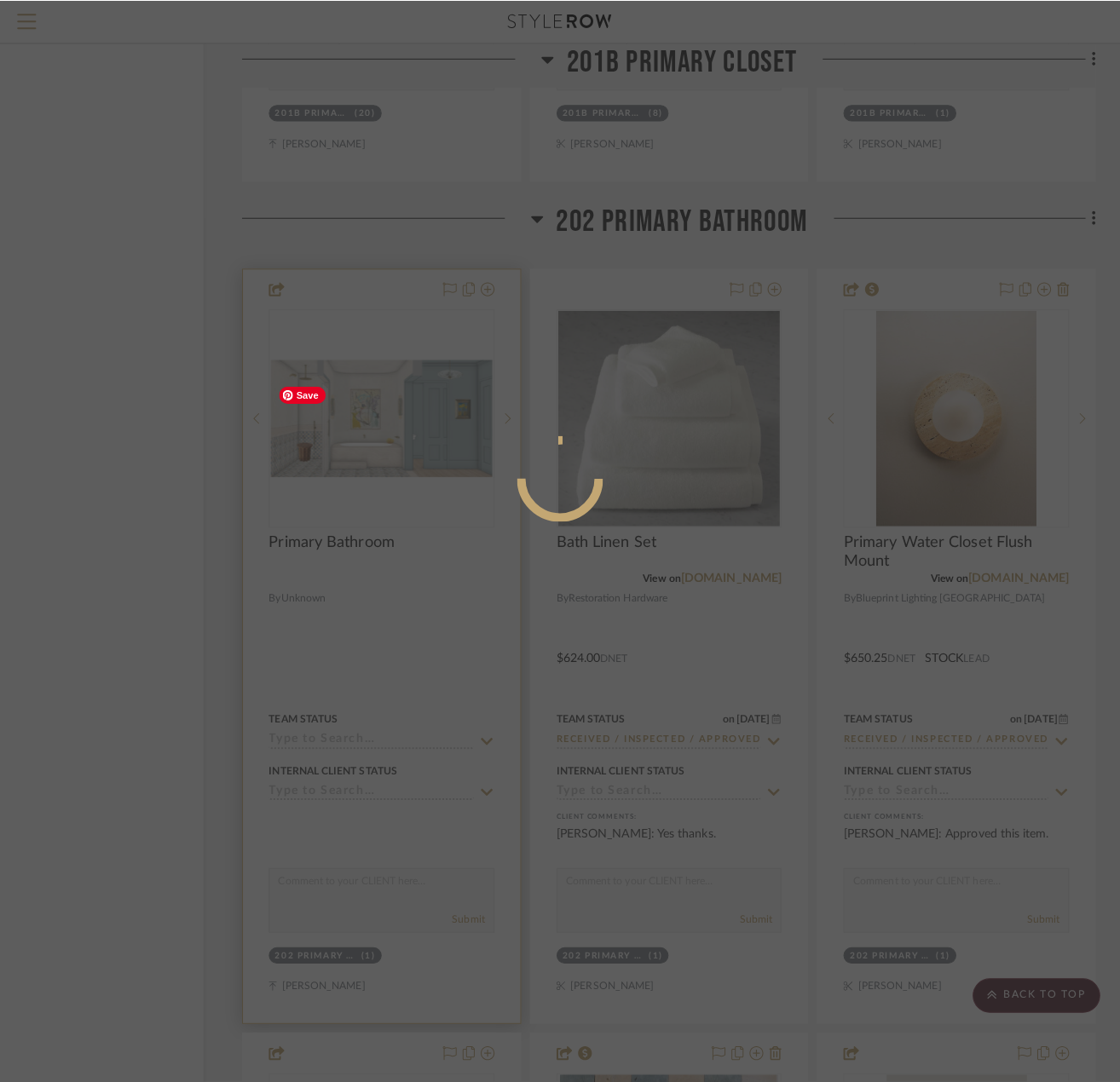
scroll to position [0, 0]
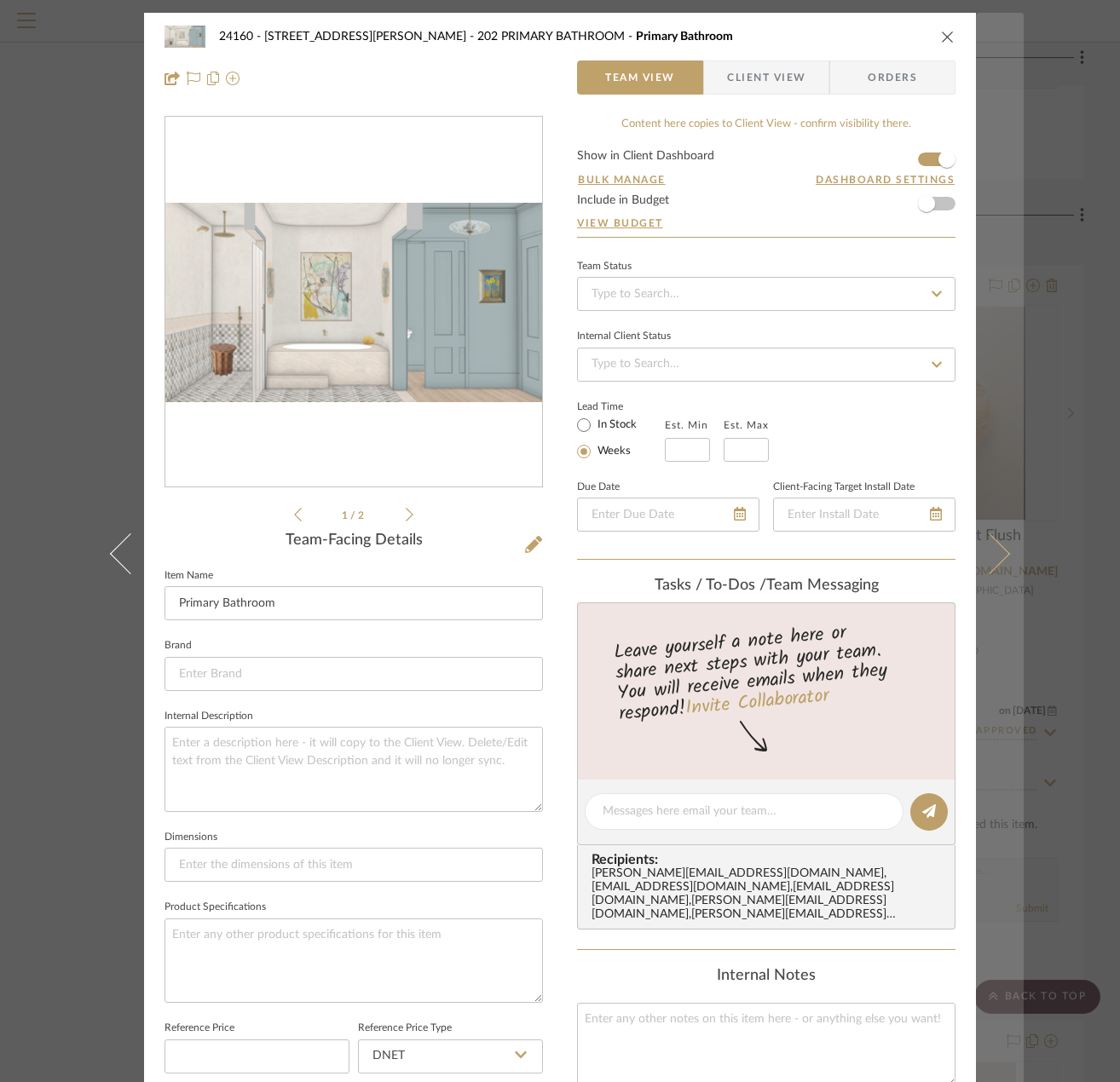
click at [1008, 672] on button at bounding box center [1000, 553] width 48 height 1082
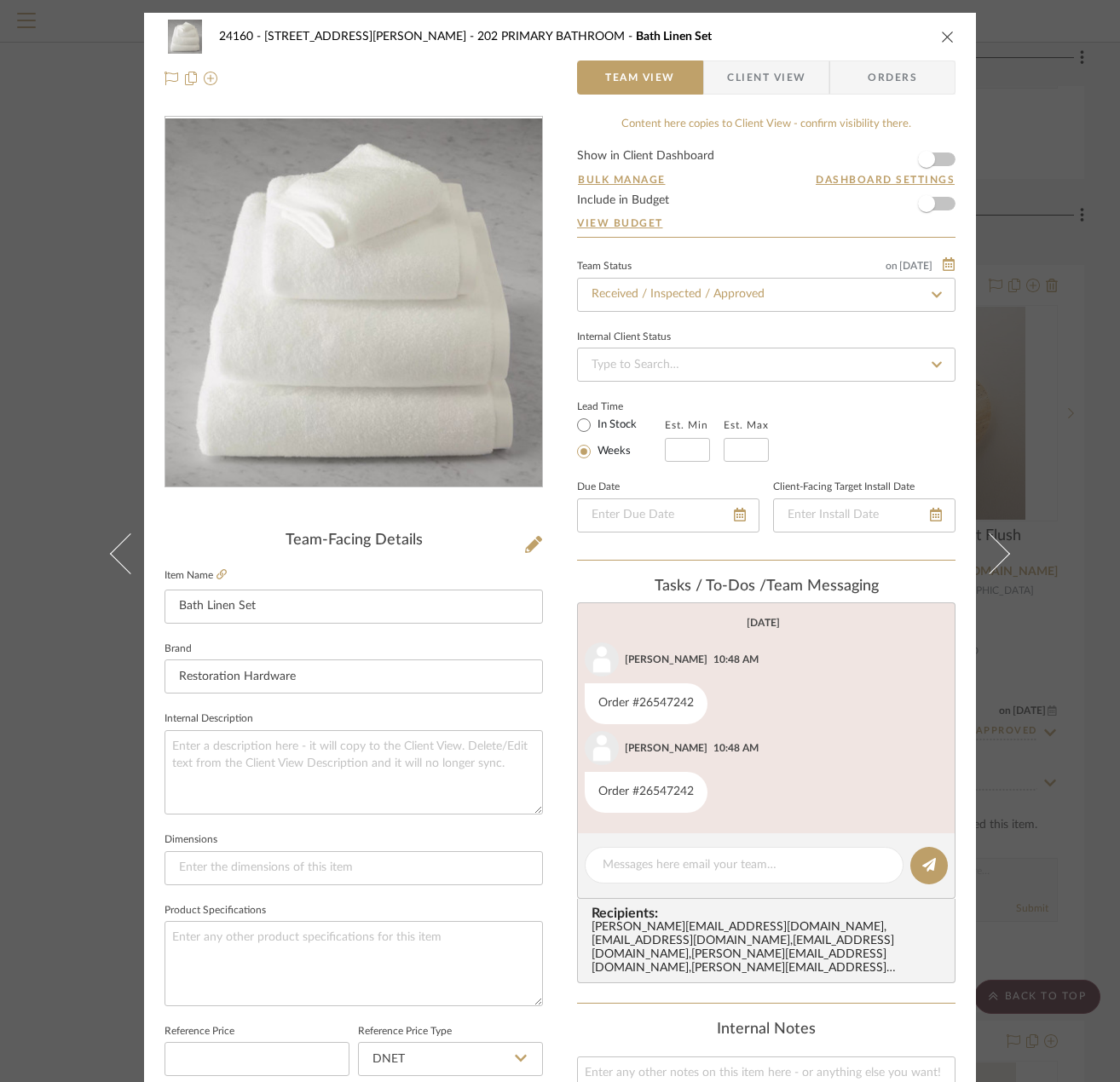
click at [1069, 662] on div "24160 - 214 E 18th Street - Satow Elliot 202 PRIMARY BATHROOM Bath Linen Set Te…" at bounding box center [560, 541] width 1120 height 1082
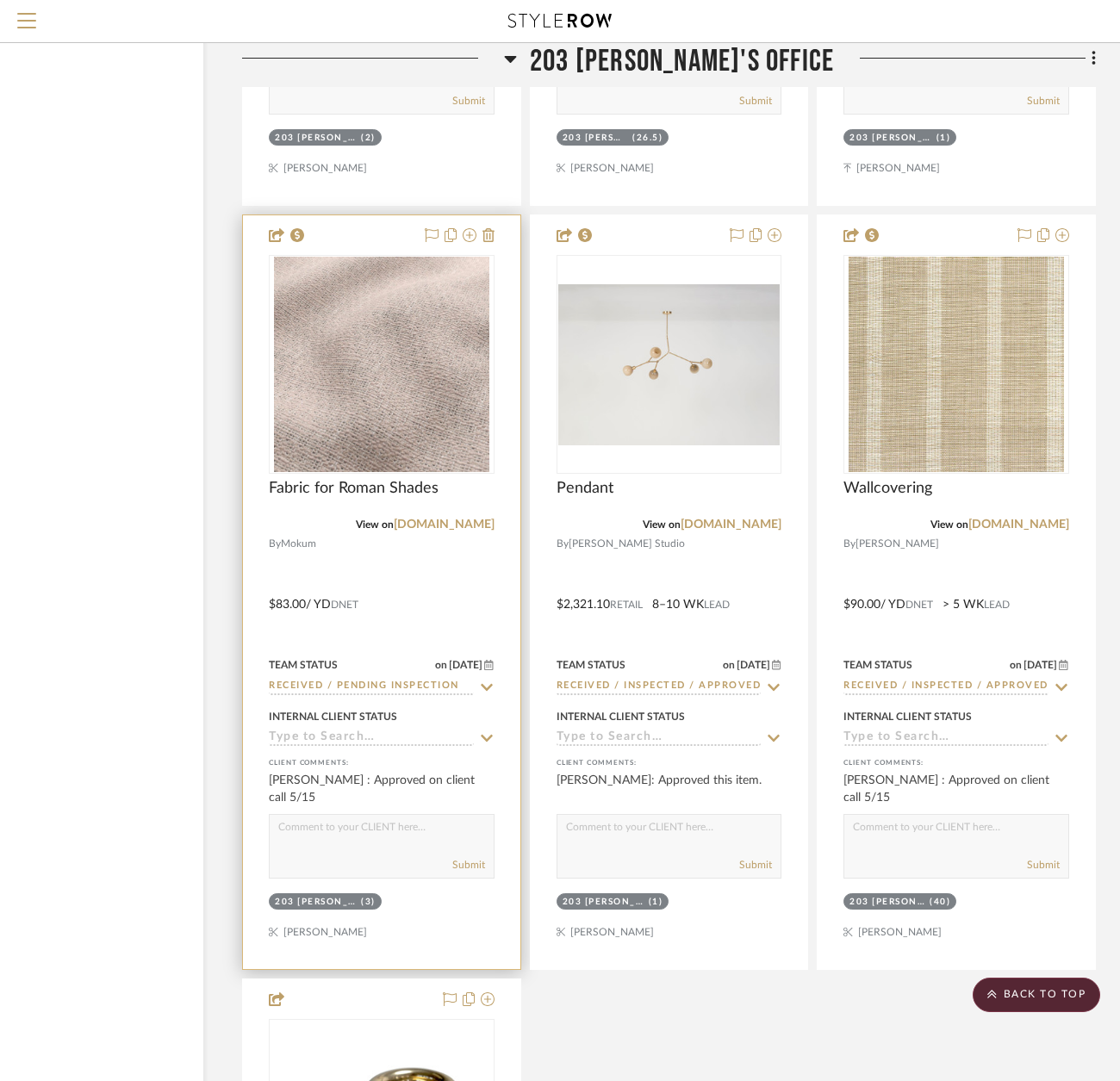
scroll to position [55878, 120]
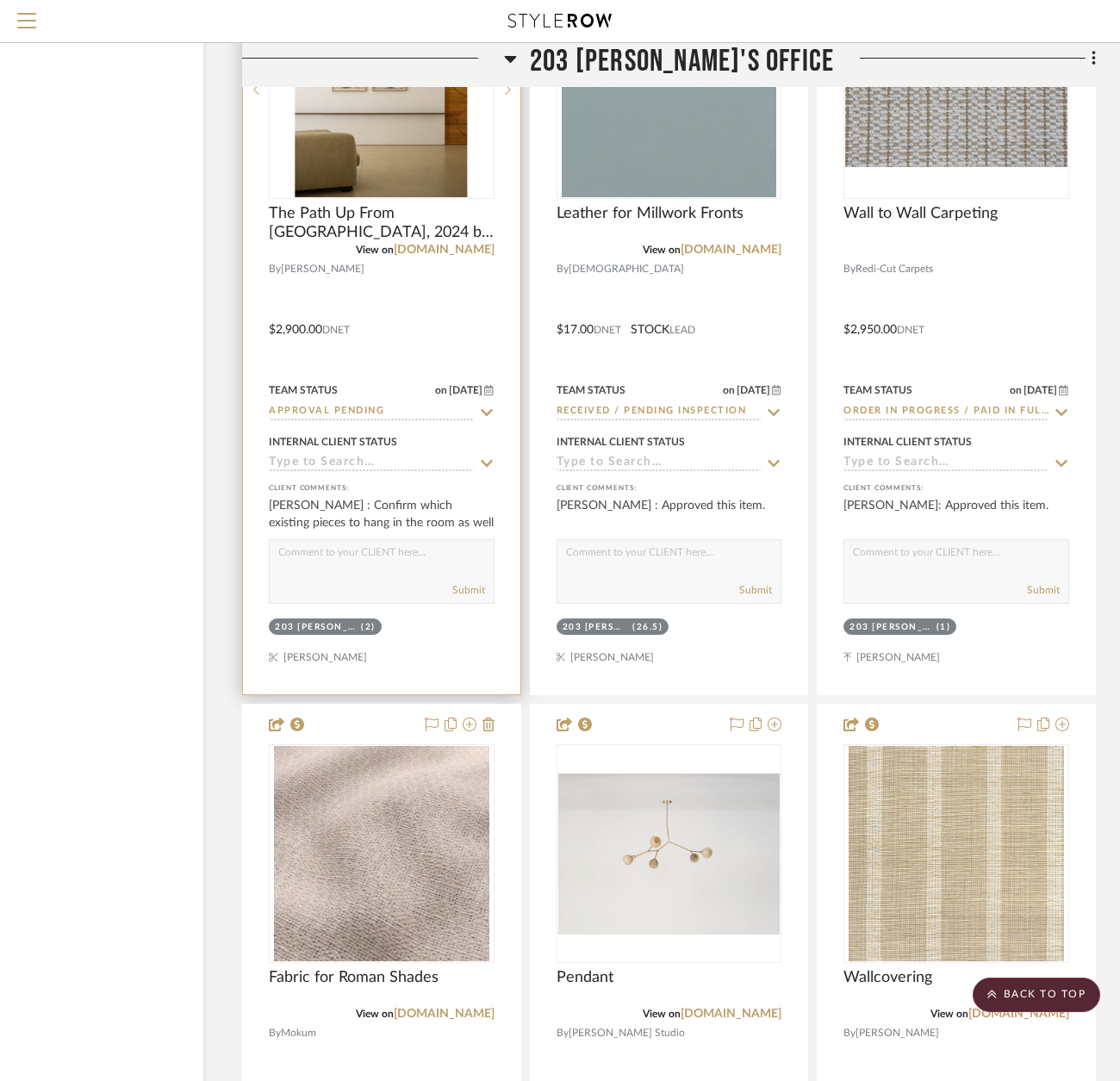
click at [465, 329] on div at bounding box center [382, 318] width 278 height 754
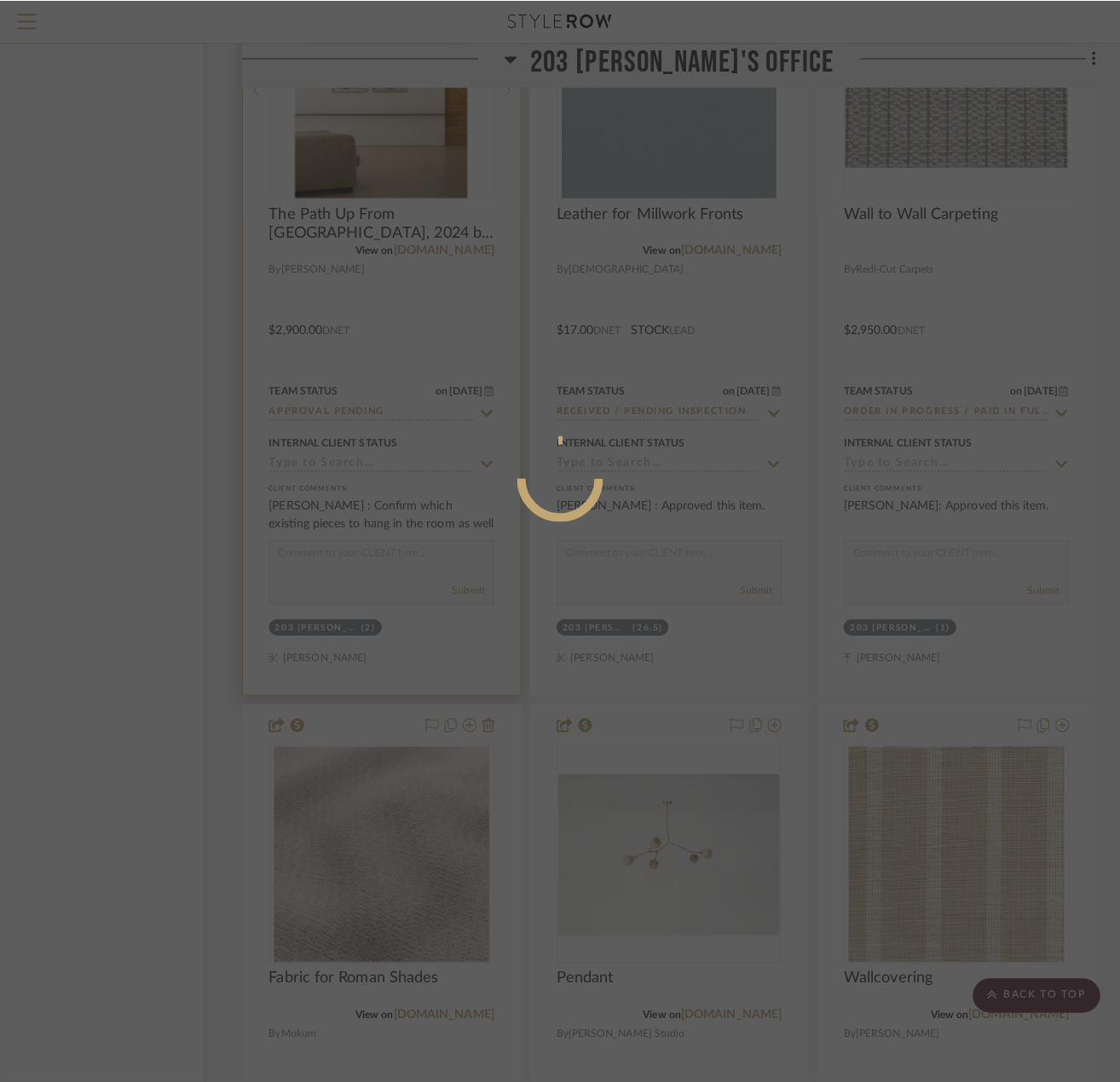
scroll to position [0, 0]
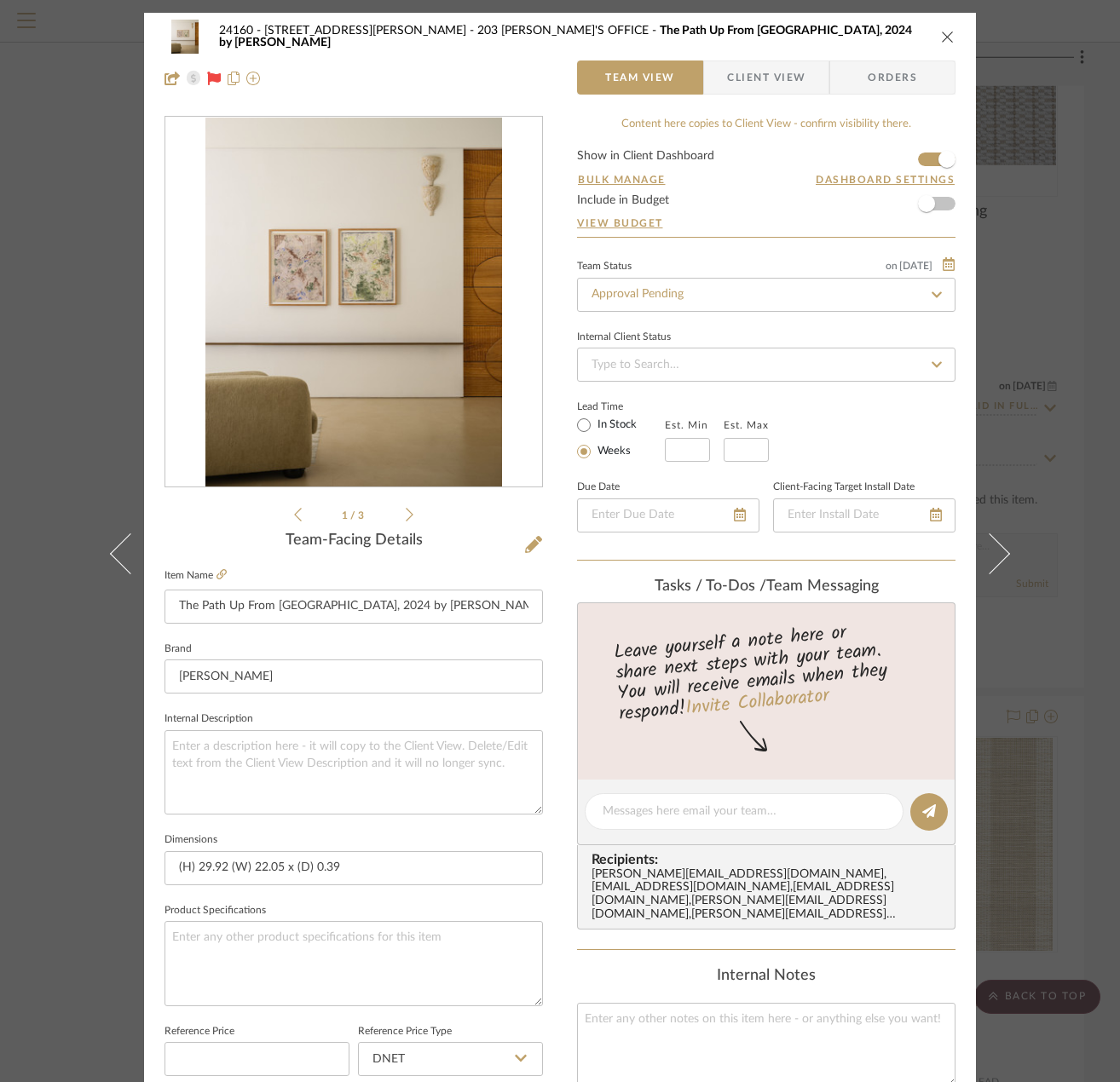
click at [304, 268] on img "0" at bounding box center [353, 302] width 296 height 370
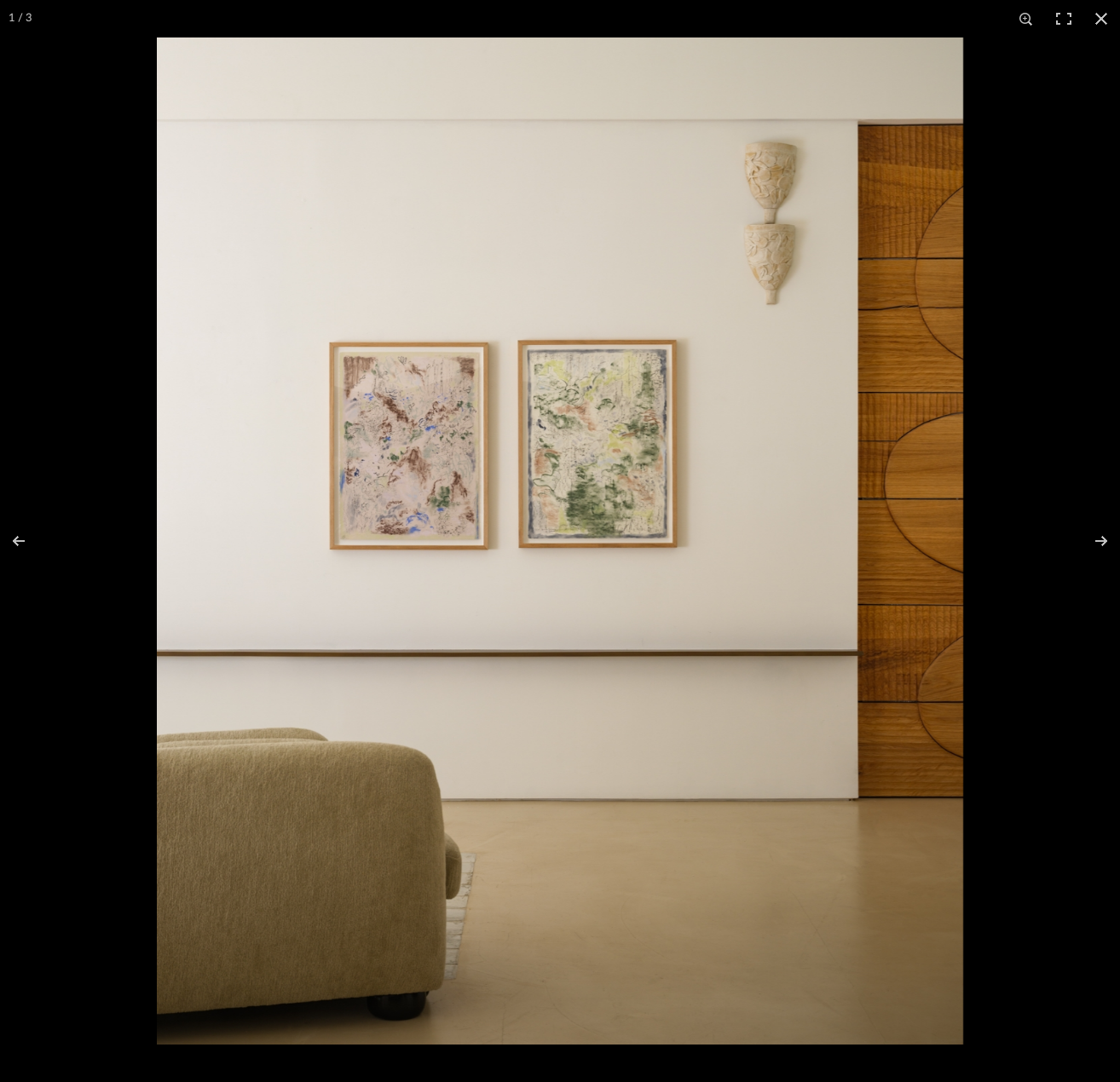
click at [432, 488] on img at bounding box center [560, 541] width 807 height 1007
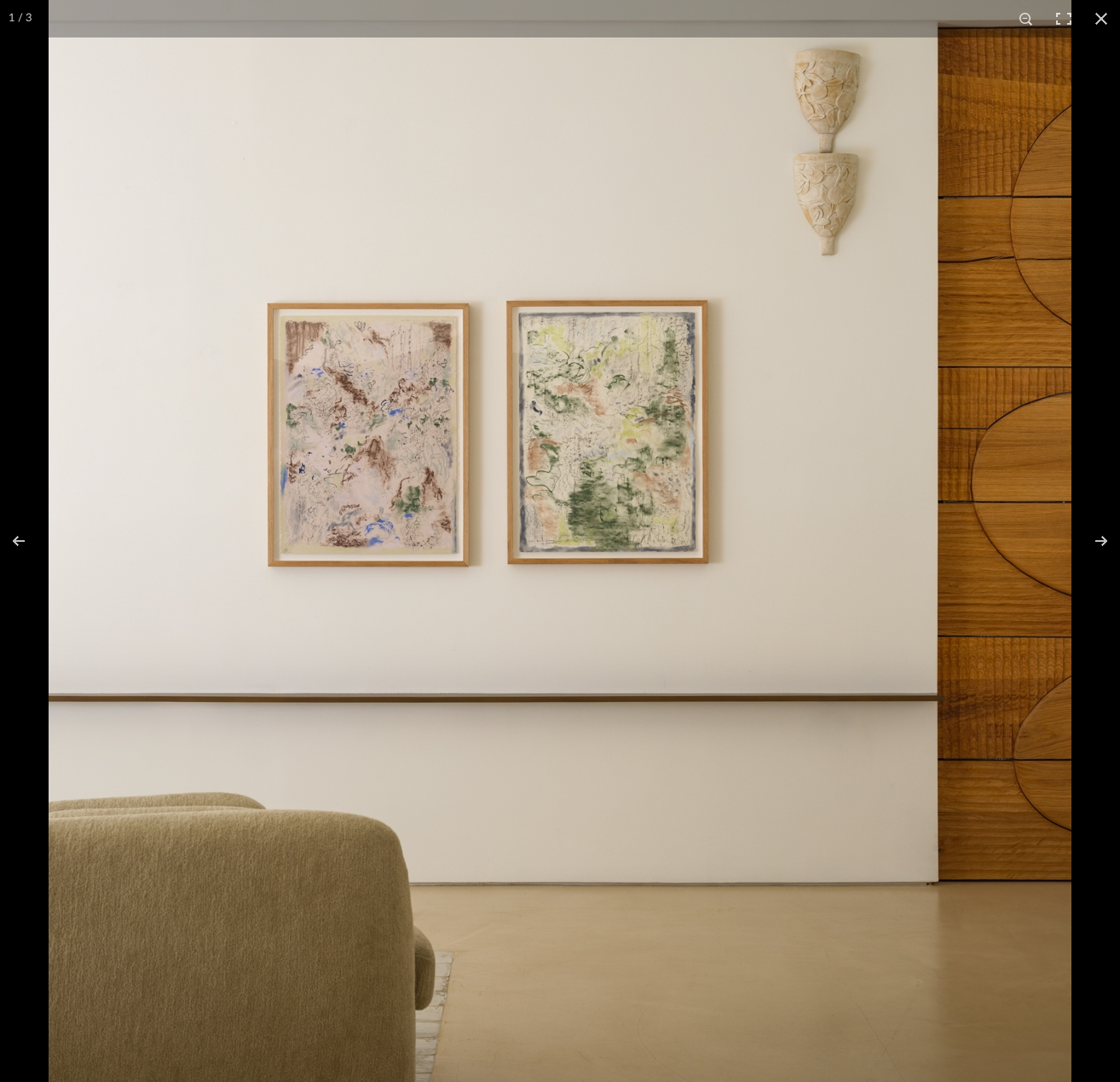
click at [470, 463] on img at bounding box center [560, 555] width 1023 height 1278
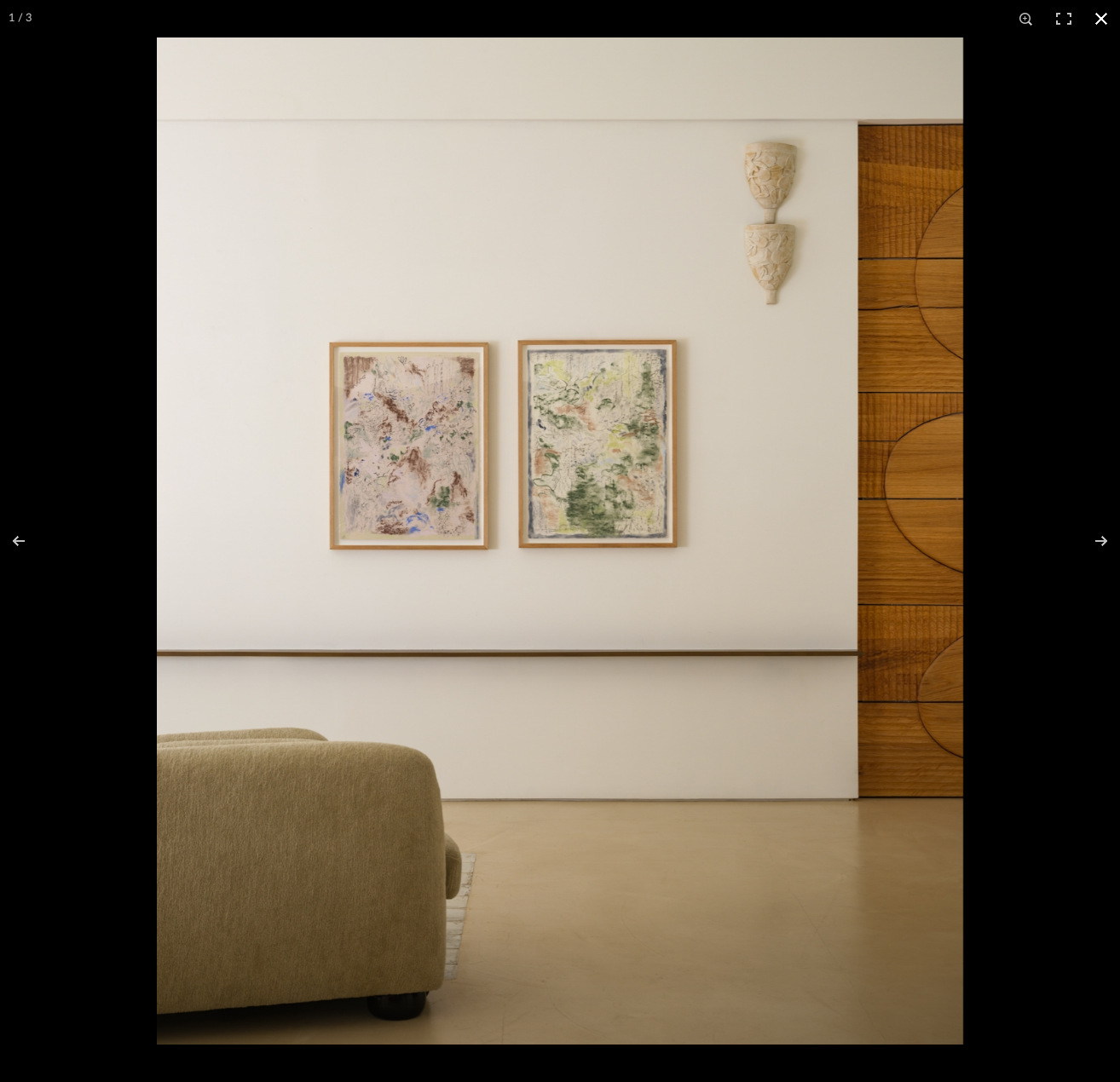
click at [1105, 21] on button at bounding box center [1101, 18] width 38 height 38
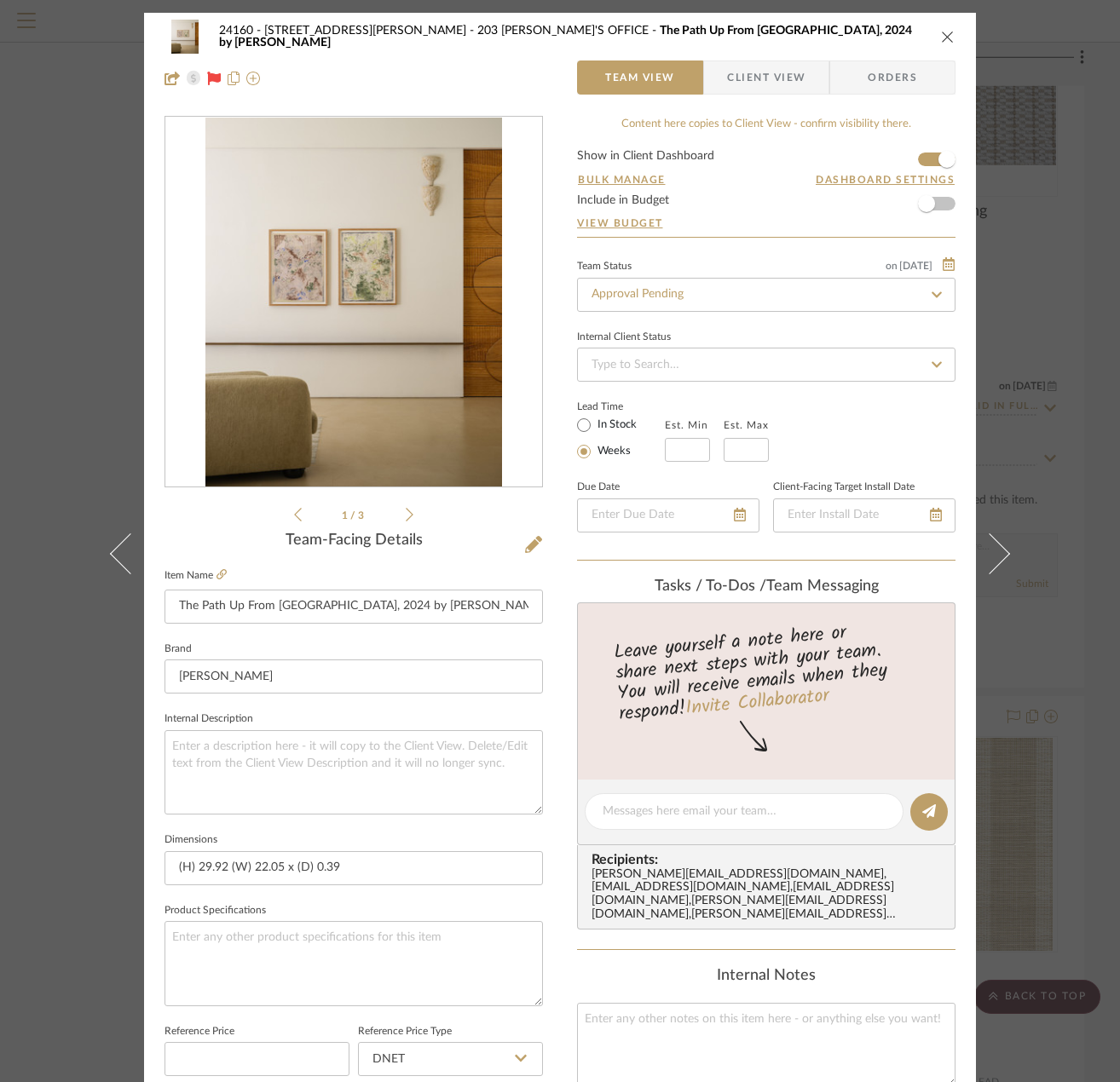
click at [396, 517] on li "1 / 3" at bounding box center [353, 515] width 104 height 20
click at [406, 519] on icon at bounding box center [410, 514] width 7 height 16
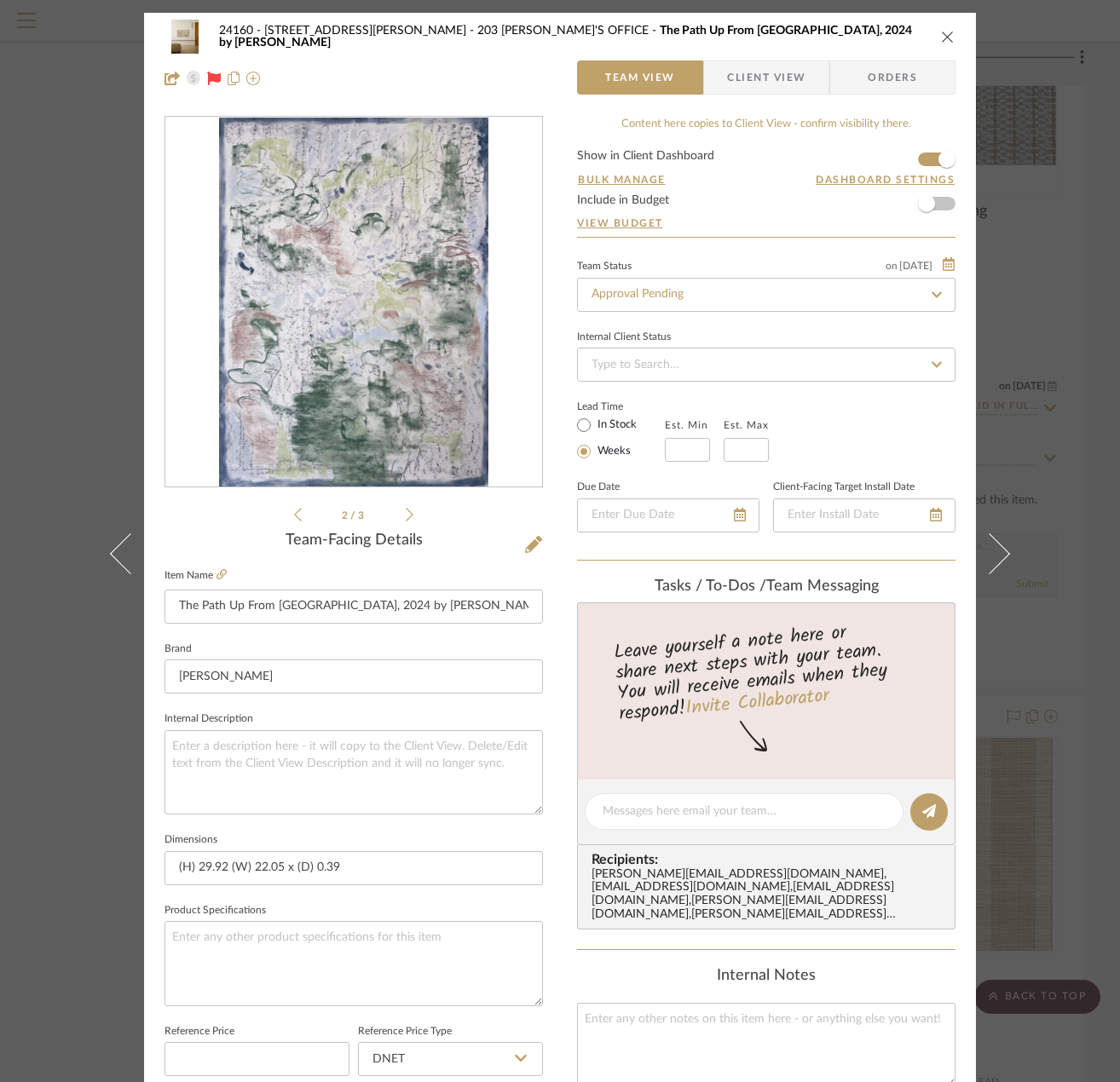
click at [406, 519] on icon at bounding box center [410, 514] width 7 height 16
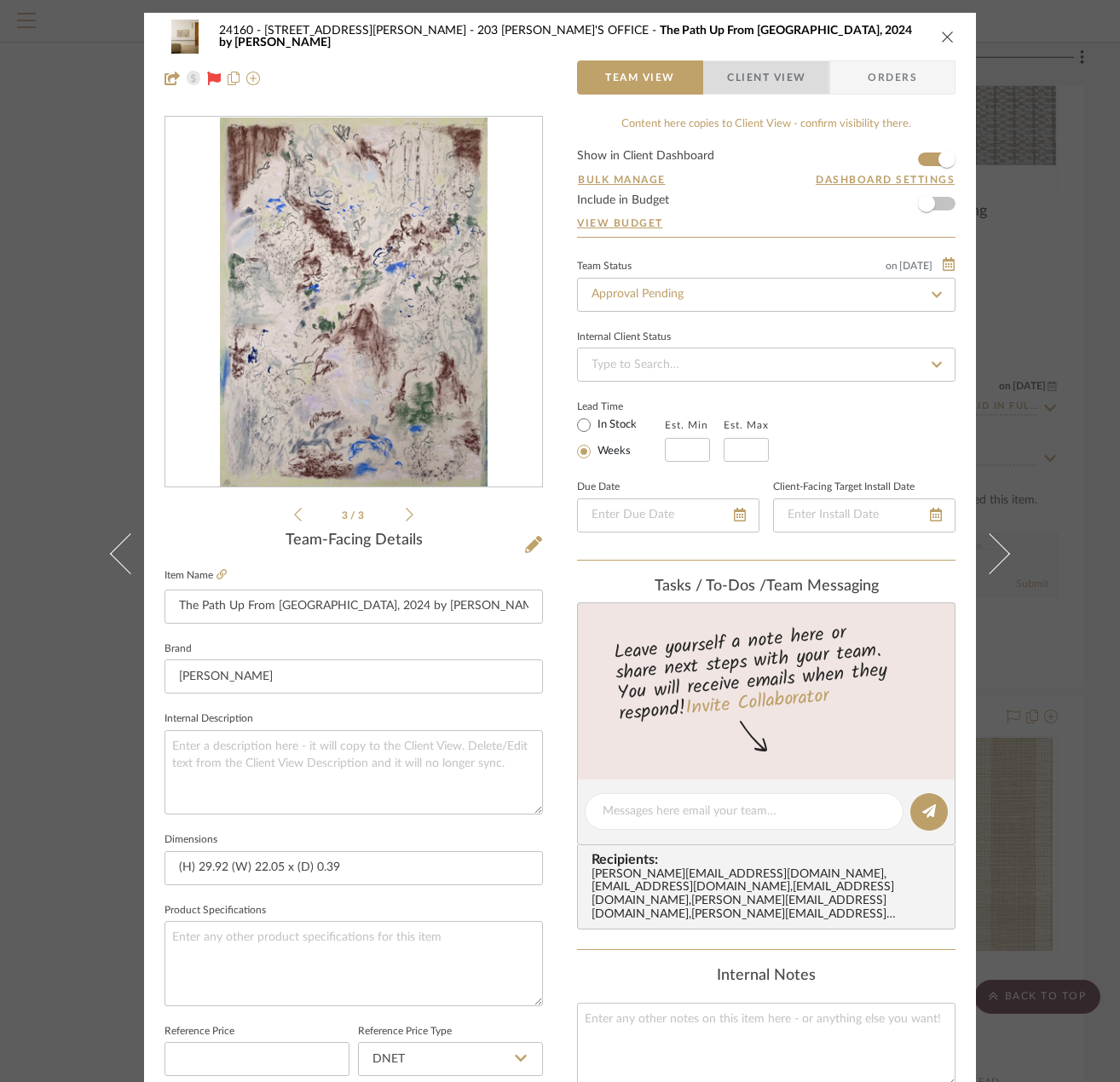
click at [735, 76] on span "Client View" at bounding box center [766, 77] width 79 height 34
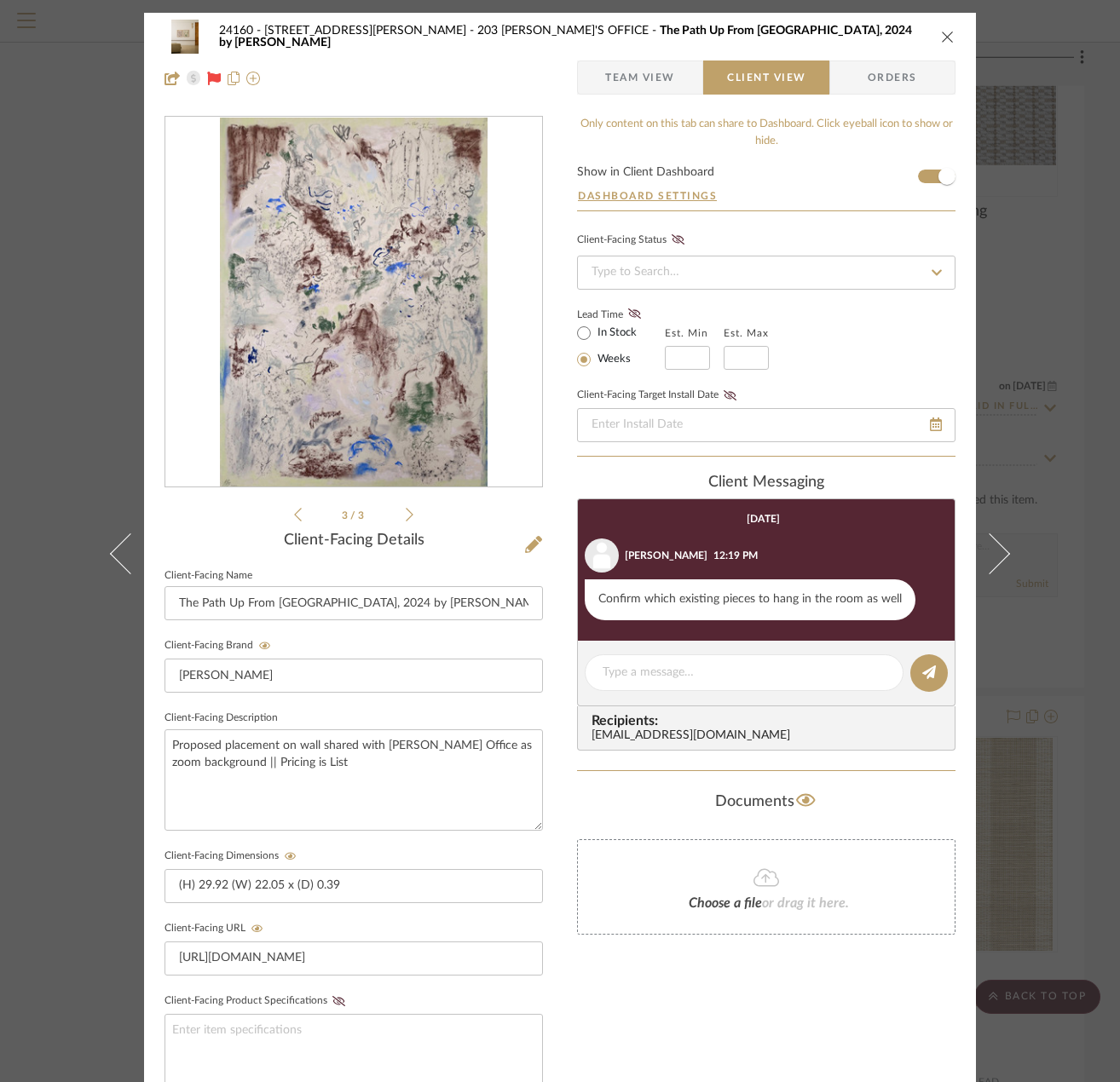
click at [668, 80] on span "Team View" at bounding box center [640, 77] width 70 height 34
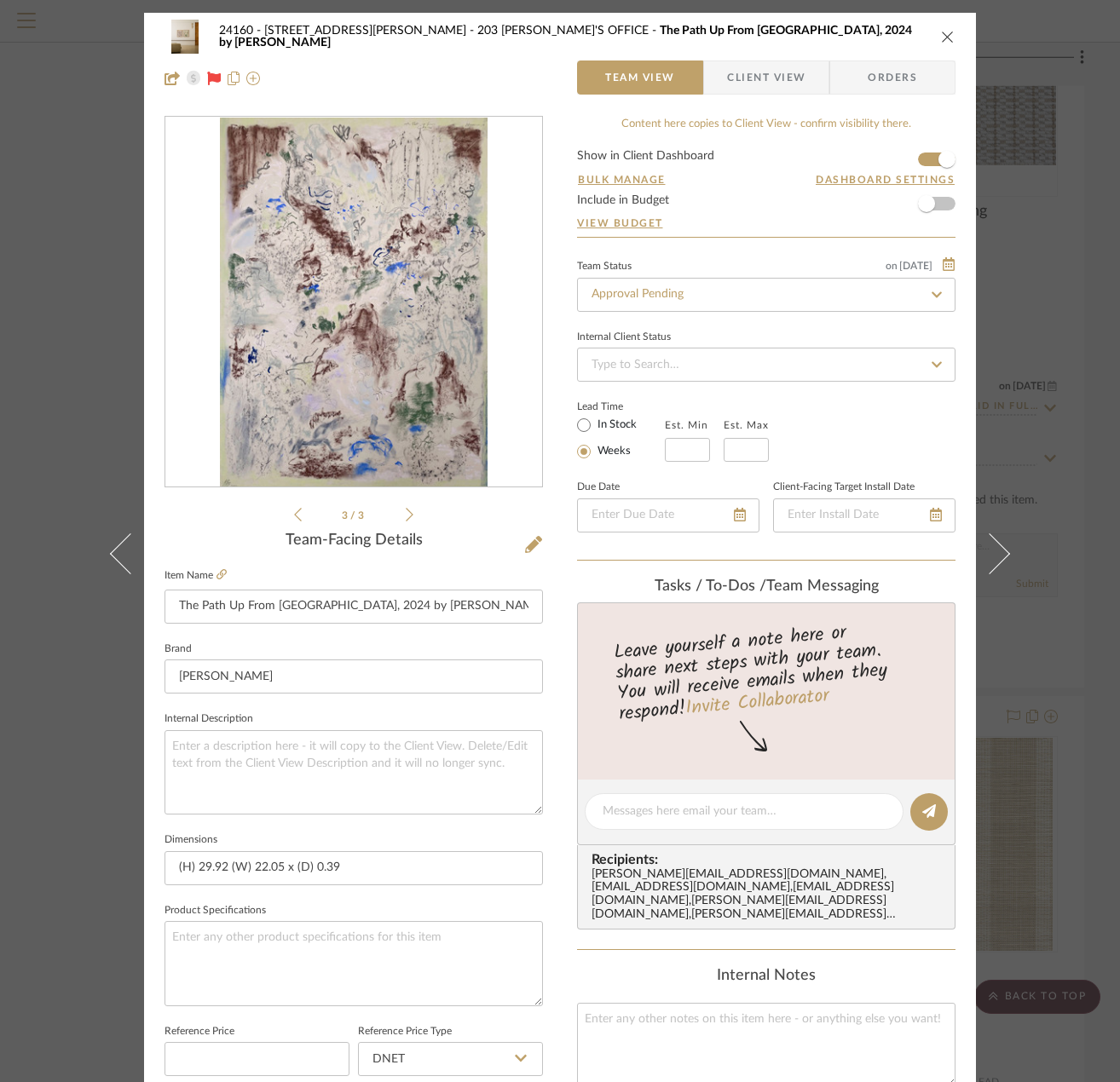
click at [395, 514] on li "3 / 3" at bounding box center [353, 515] width 104 height 20
click at [406, 508] on icon at bounding box center [410, 514] width 7 height 16
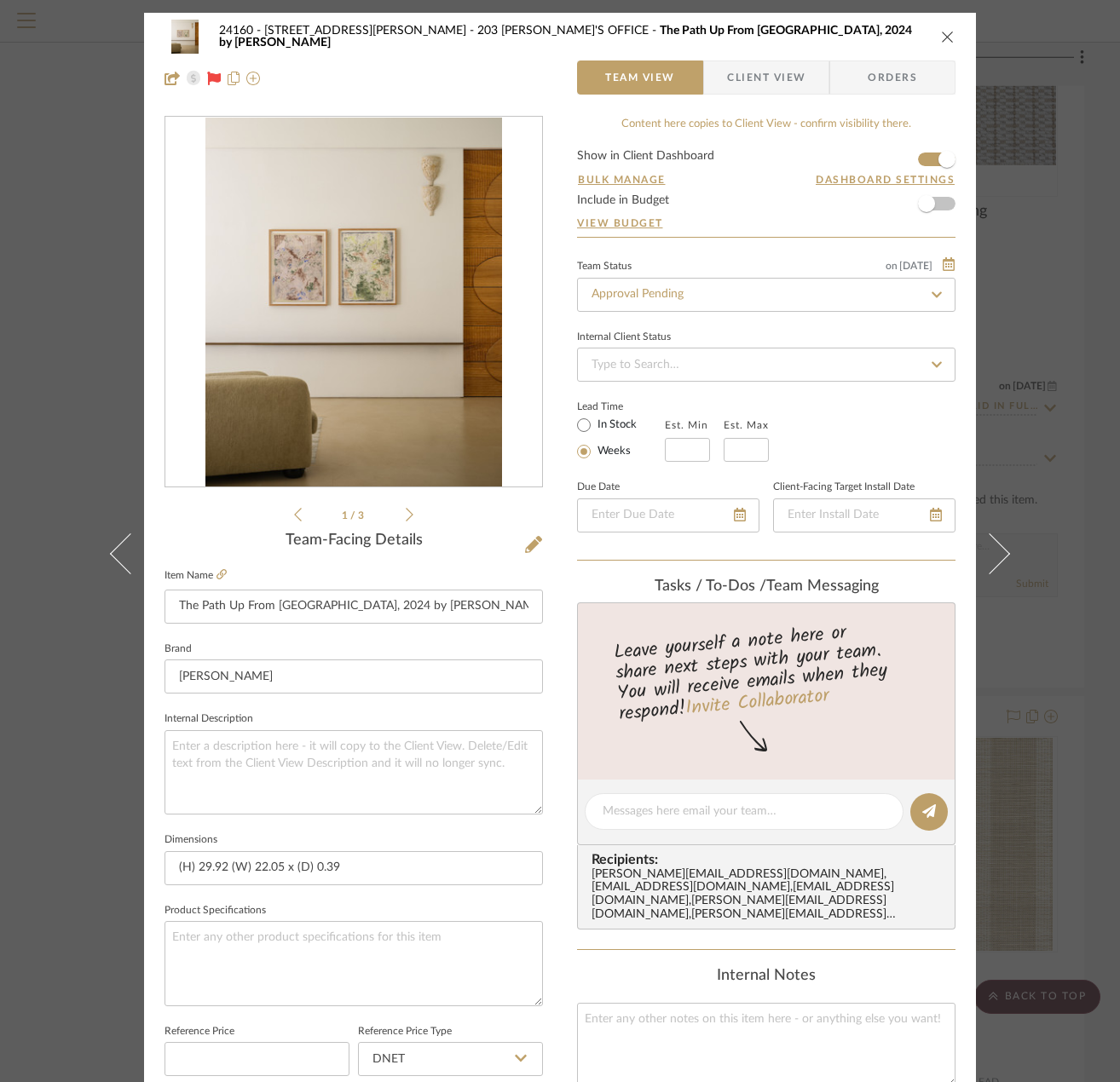
click at [1050, 348] on div "24160 - 214 E 18th Street - Satow Elliot 203 JULIE'S OFFICE The Path Up From Ch…" at bounding box center [560, 541] width 1120 height 1082
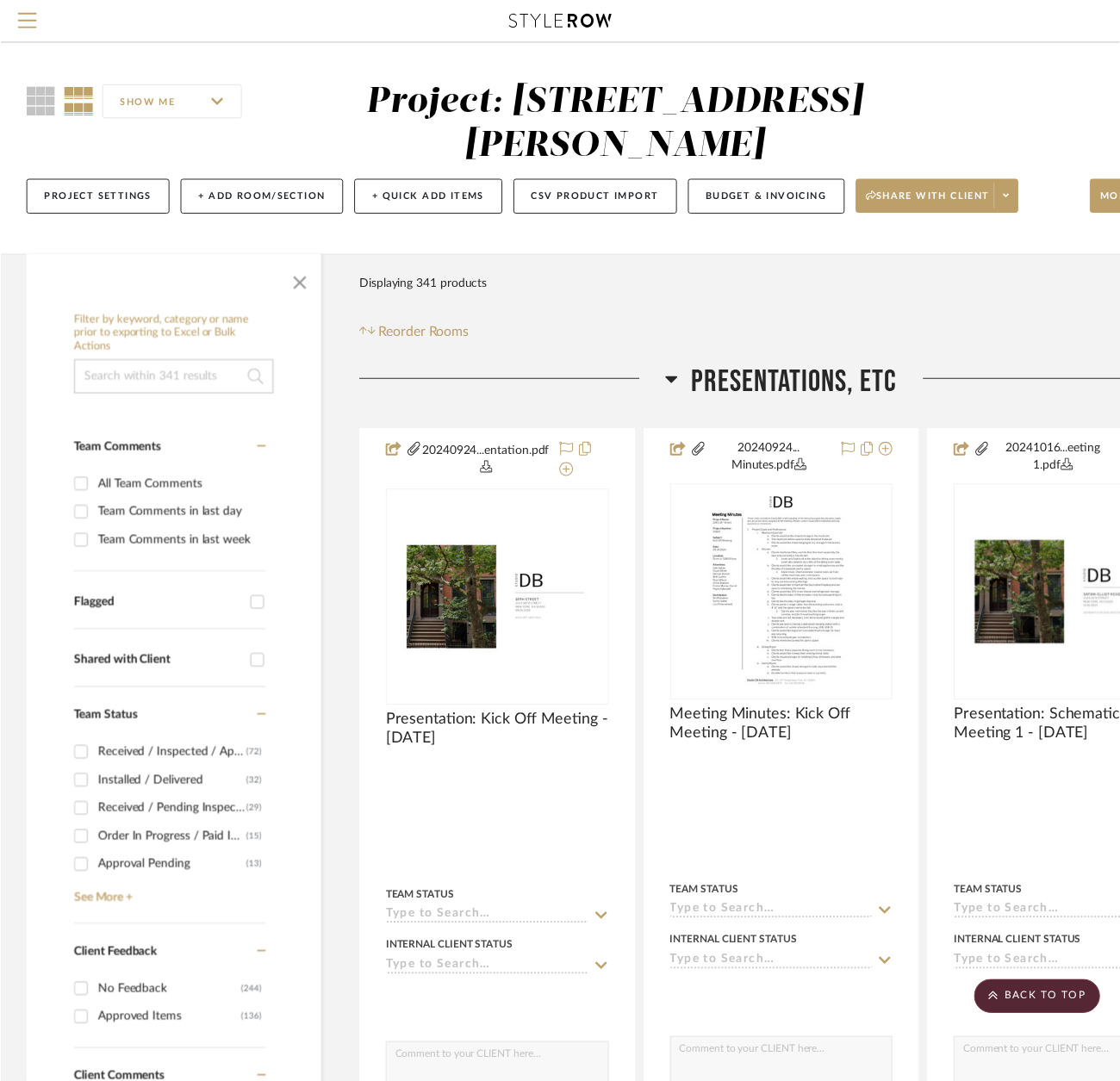
scroll to position [55878, 120]
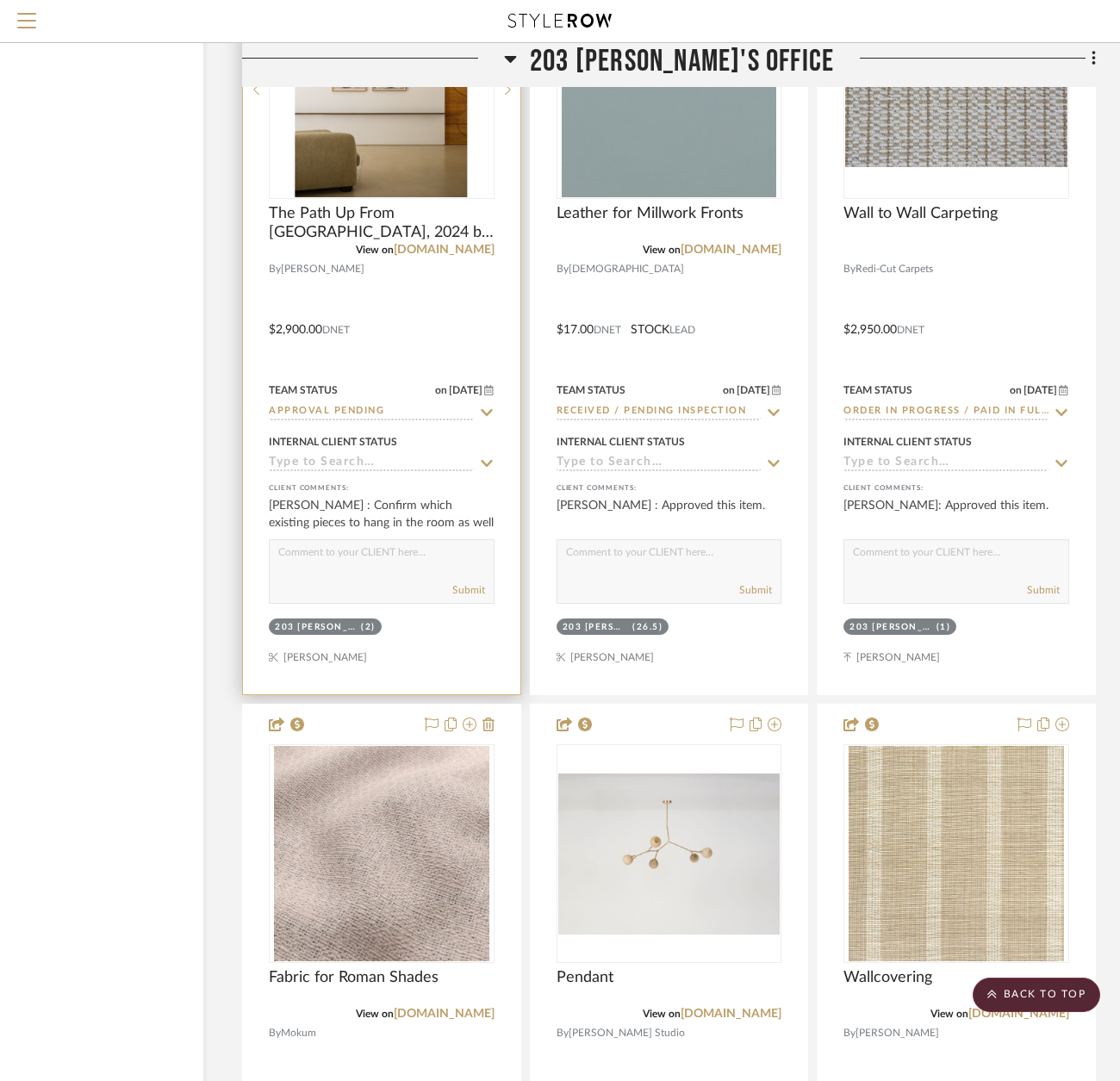
click at [447, 366] on div at bounding box center [382, 318] width 278 height 754
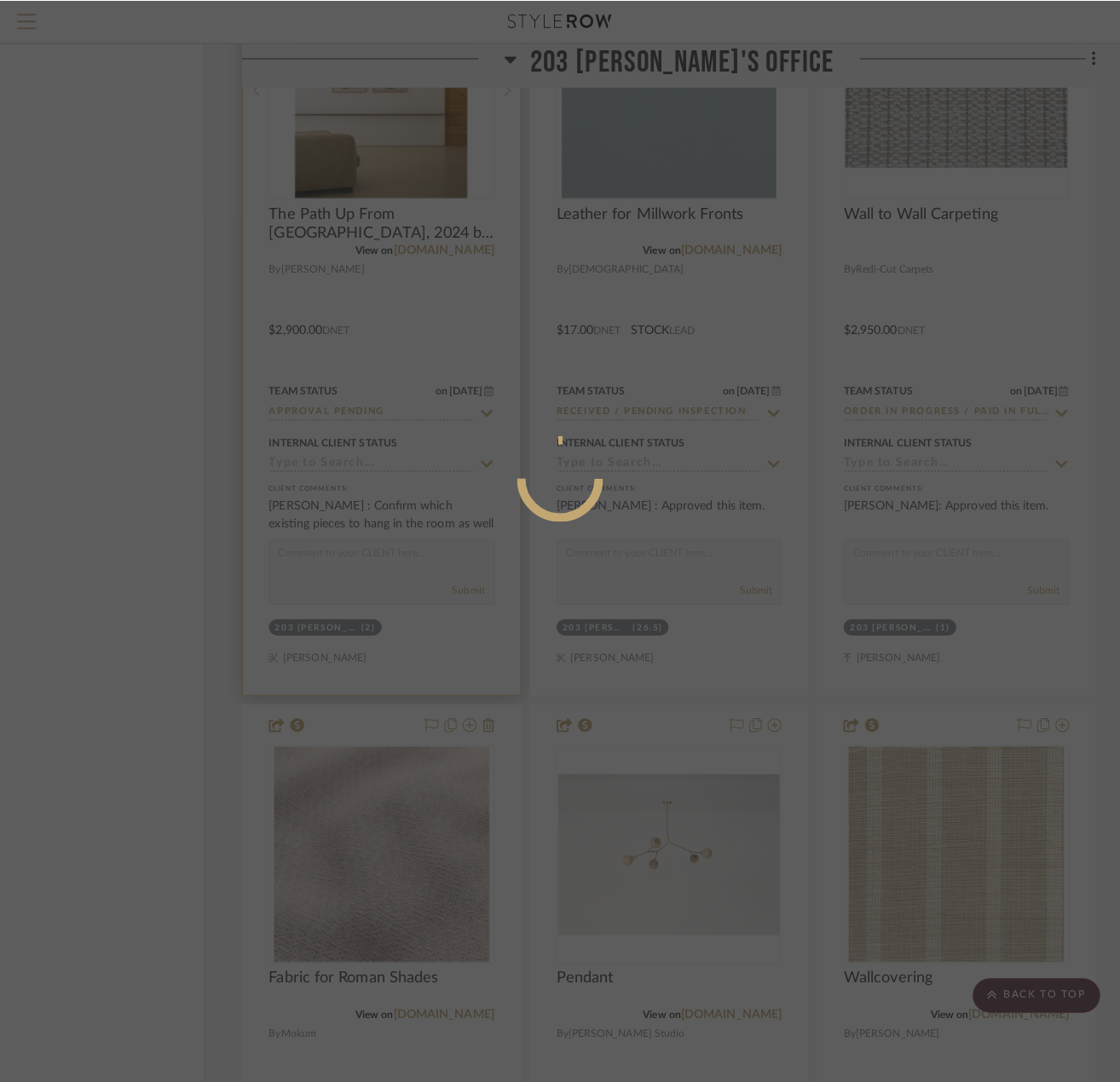
scroll to position [0, 0]
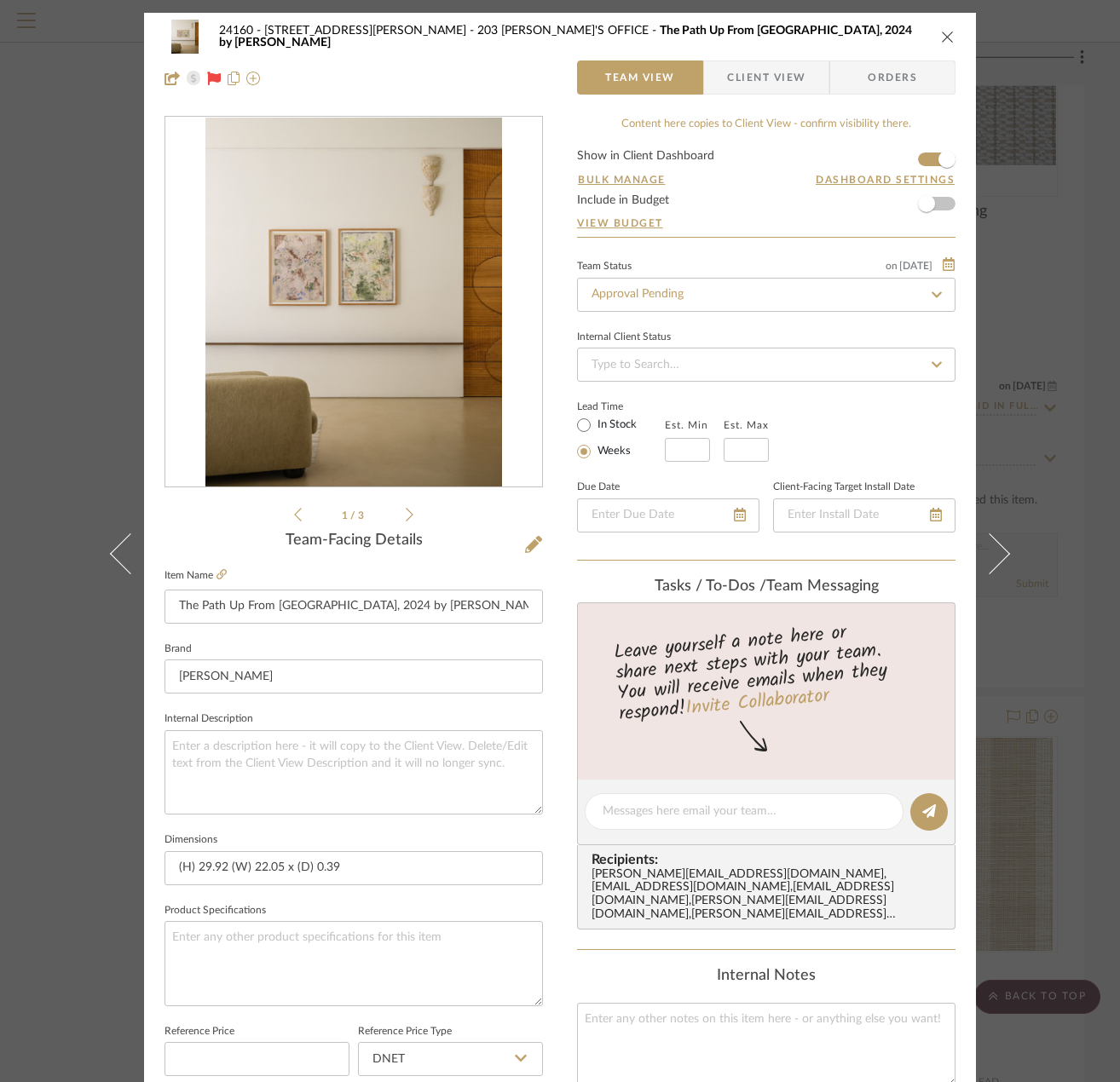
click at [731, 85] on span "Client View" at bounding box center [766, 77] width 79 height 34
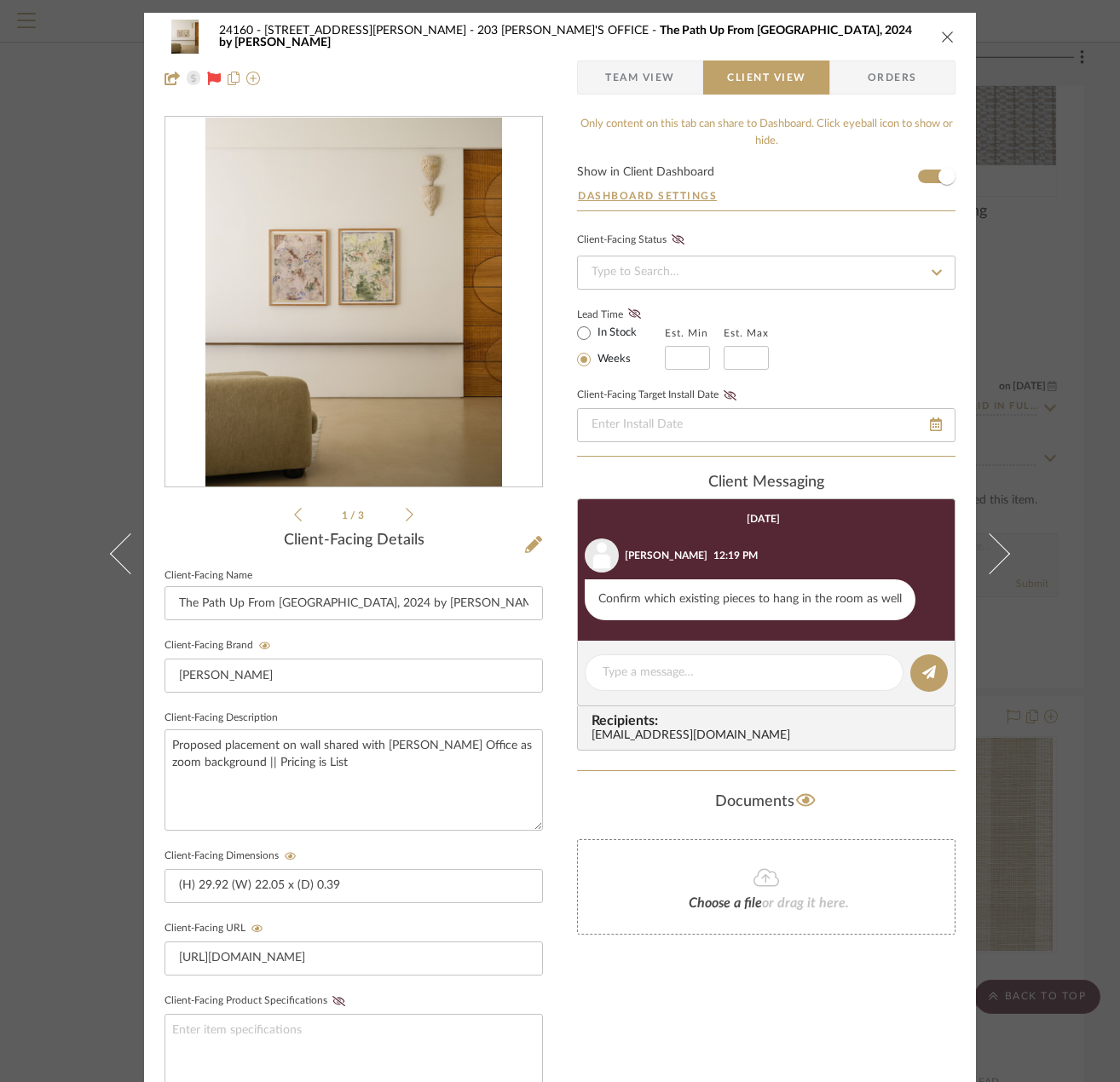
click at [611, 67] on span "Team View" at bounding box center [640, 77] width 70 height 34
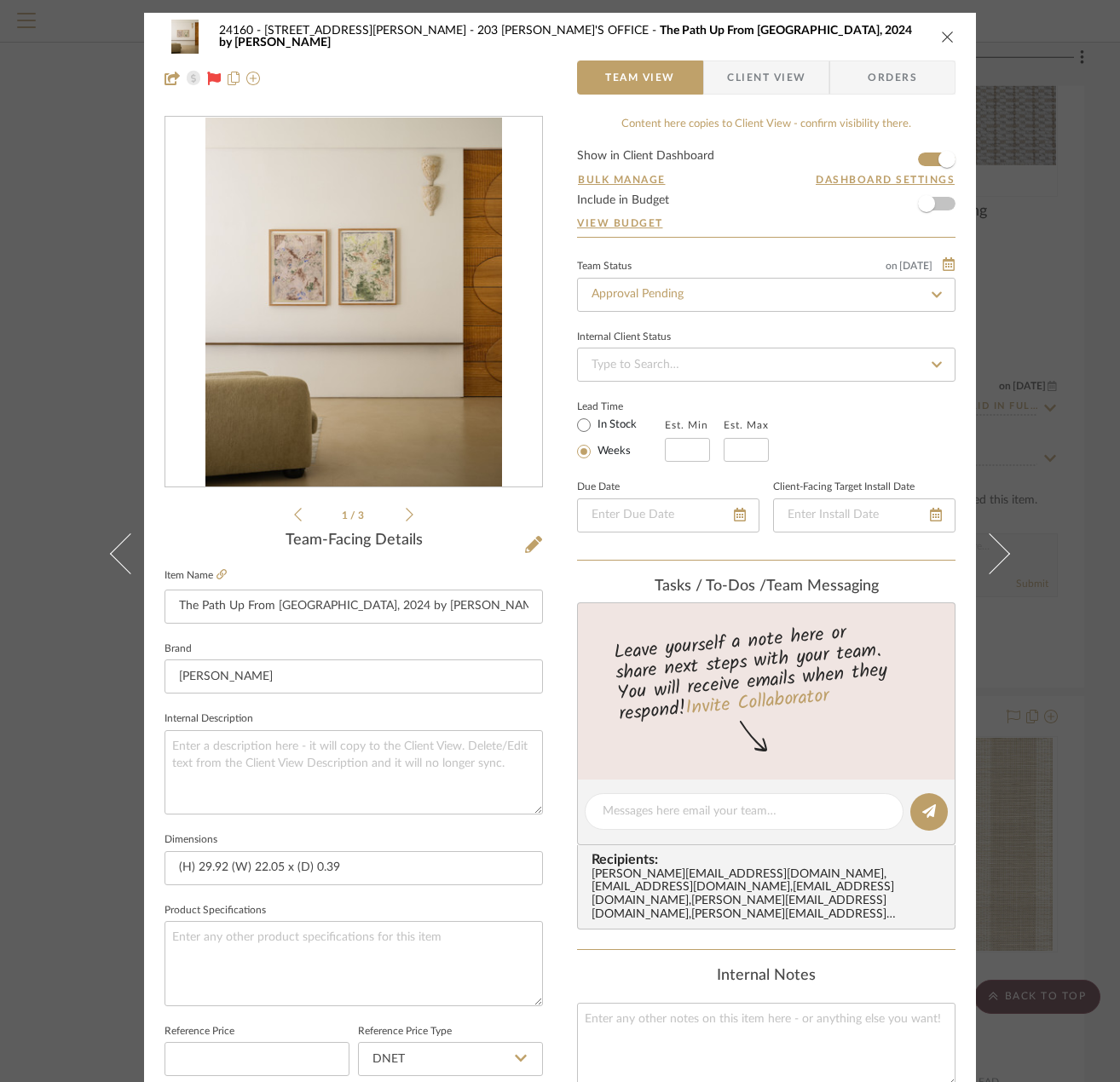
drag, startPoint x: 1005, startPoint y: 240, endPoint x: 1010, endPoint y: 264, distance: 24.5
click at [1006, 240] on button at bounding box center [1000, 553] width 48 height 1082
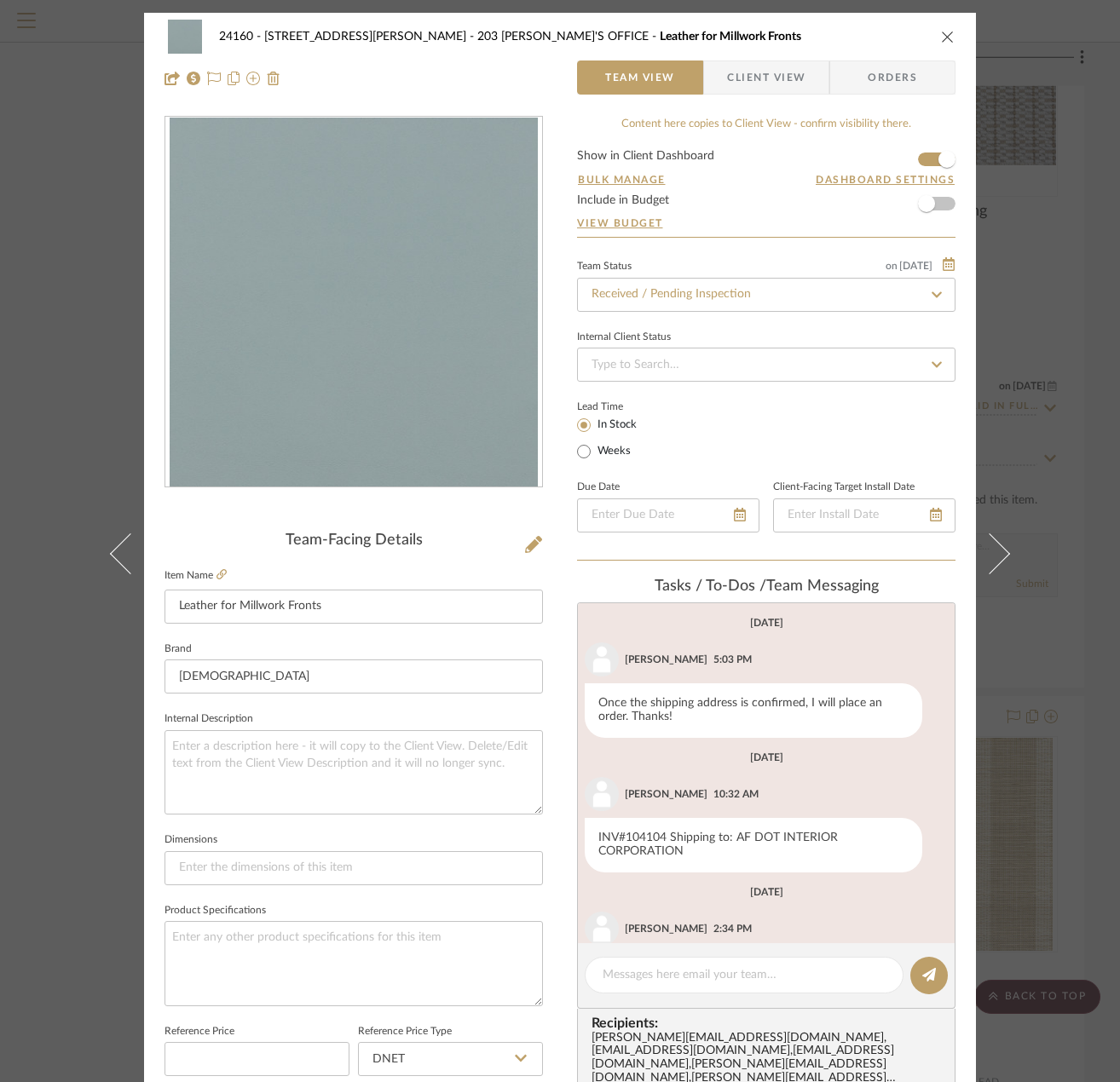
scroll to position [84, 0]
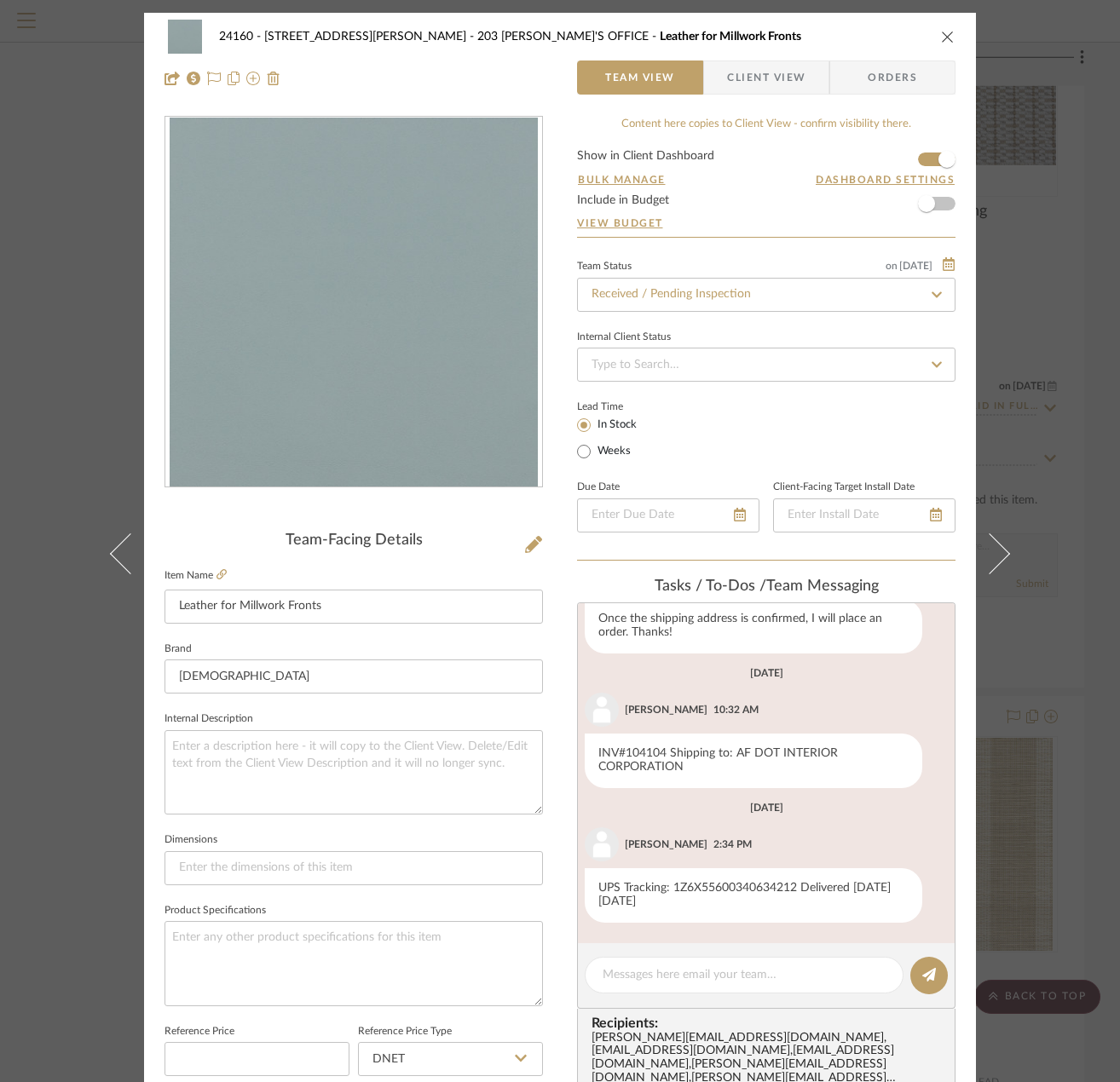
click at [1082, 309] on div "24160 - 214 E 18th Street - Satow Elliot 203 JULIE'S OFFICE Leather for Millwor…" at bounding box center [560, 541] width 1120 height 1082
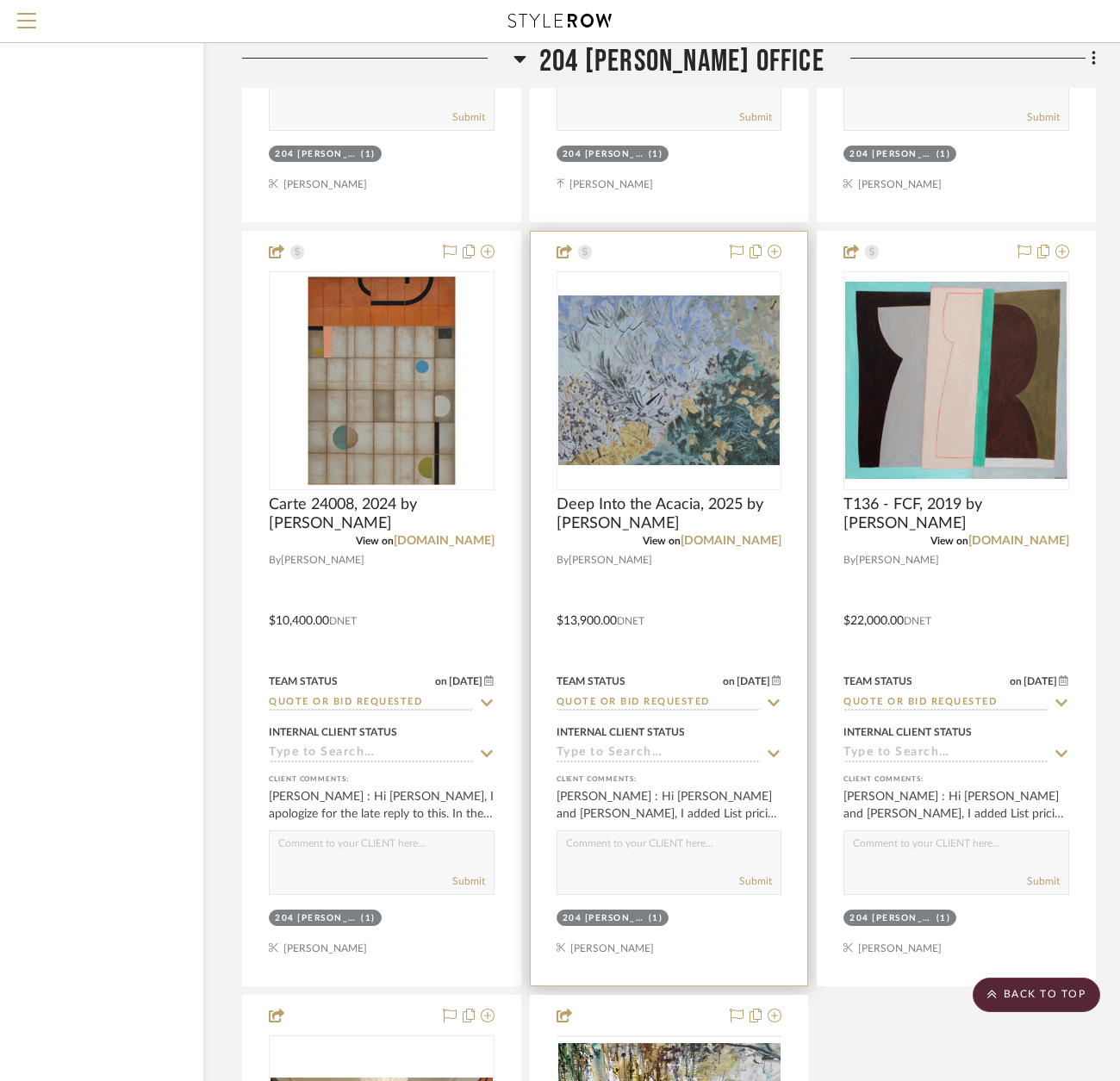
scroll to position [59237, 120]
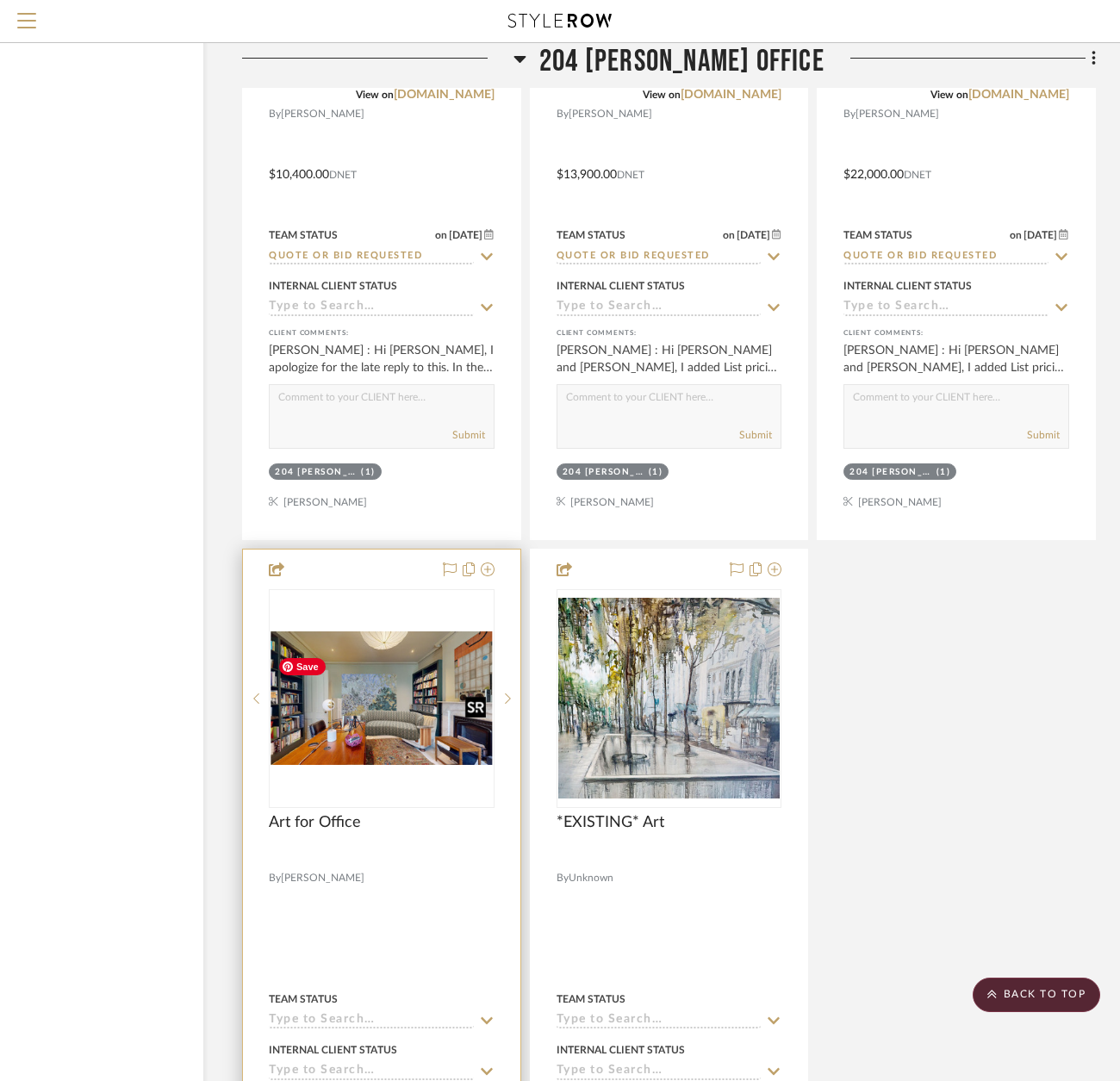
click at [386, 737] on img "0" at bounding box center [382, 698] width 222 height 133
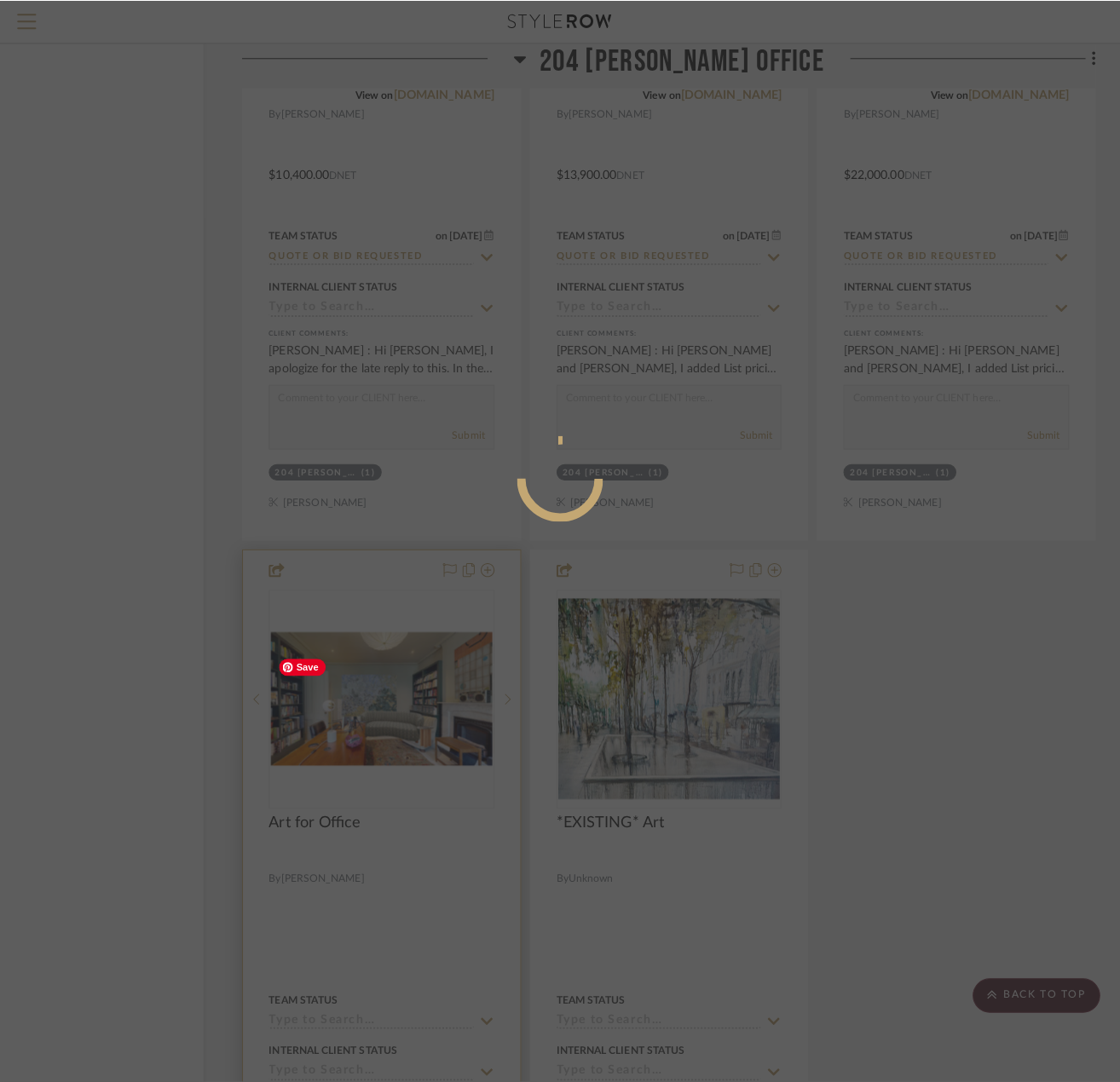
scroll to position [0, 0]
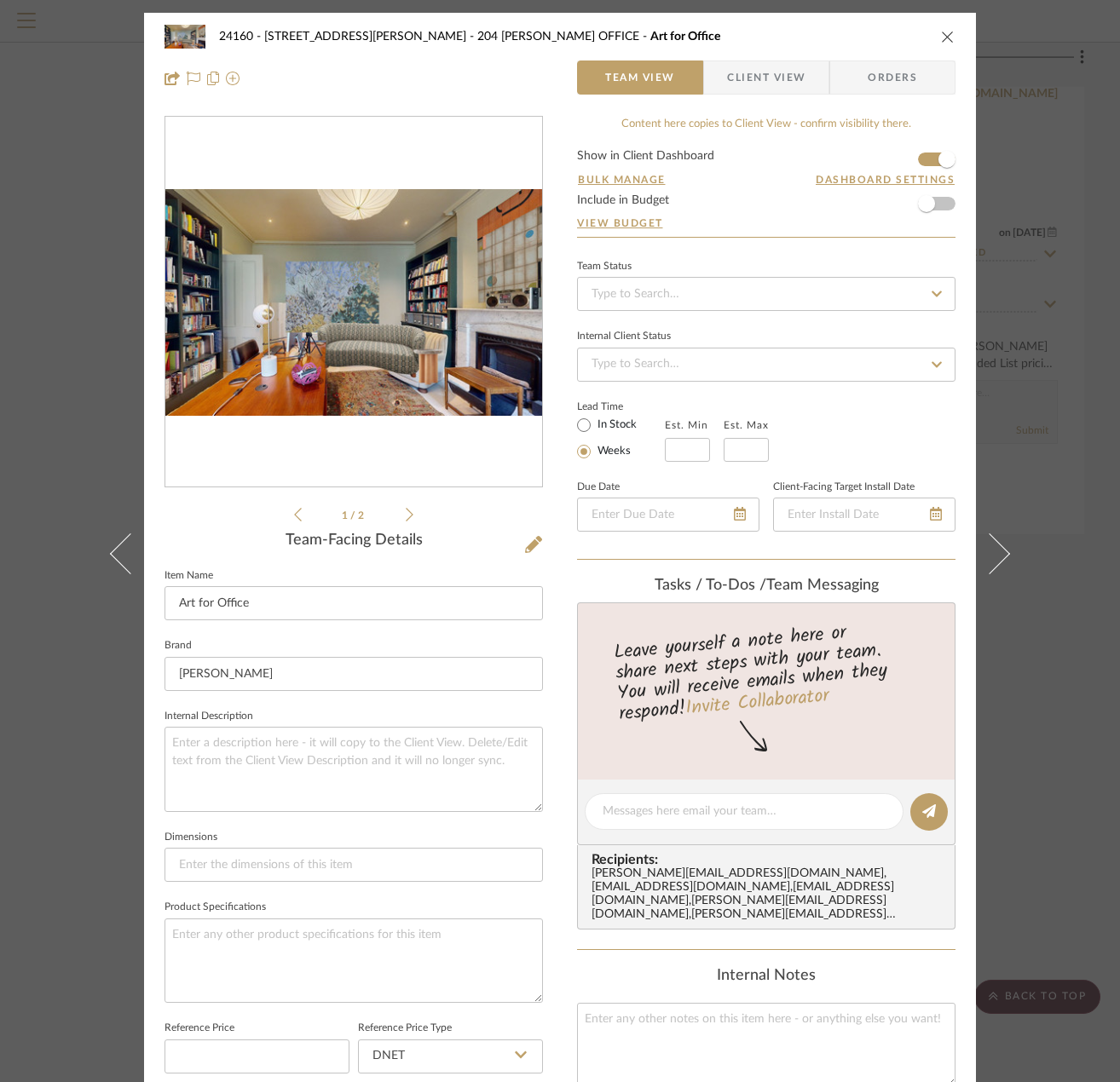
click at [1063, 343] on div "24160 - 214 E 18th Street - Satow Elliot 204 STUART'S OFFICE Art for Office Tea…" at bounding box center [560, 541] width 1120 height 1082
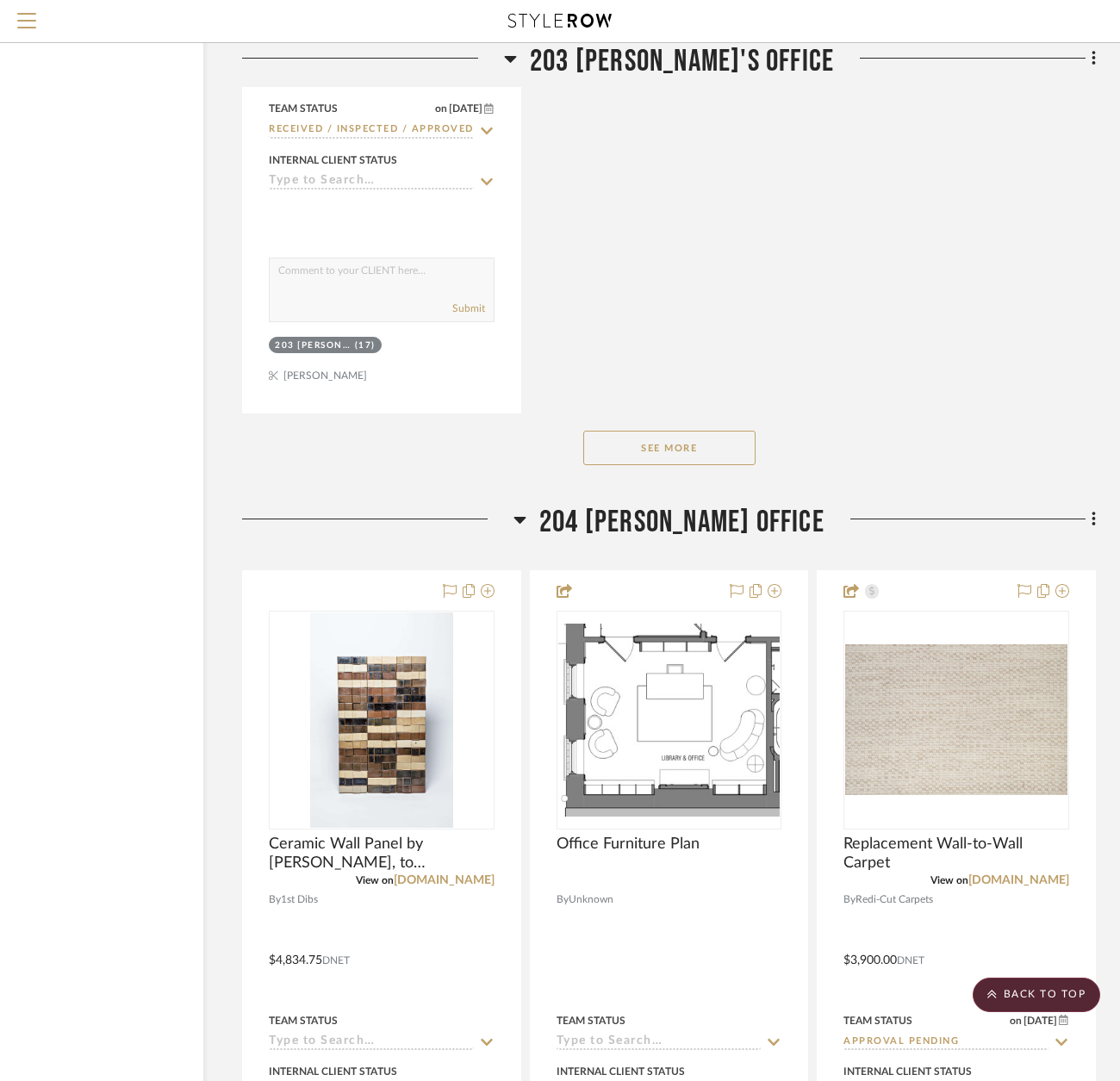
scroll to position [58032, 120]
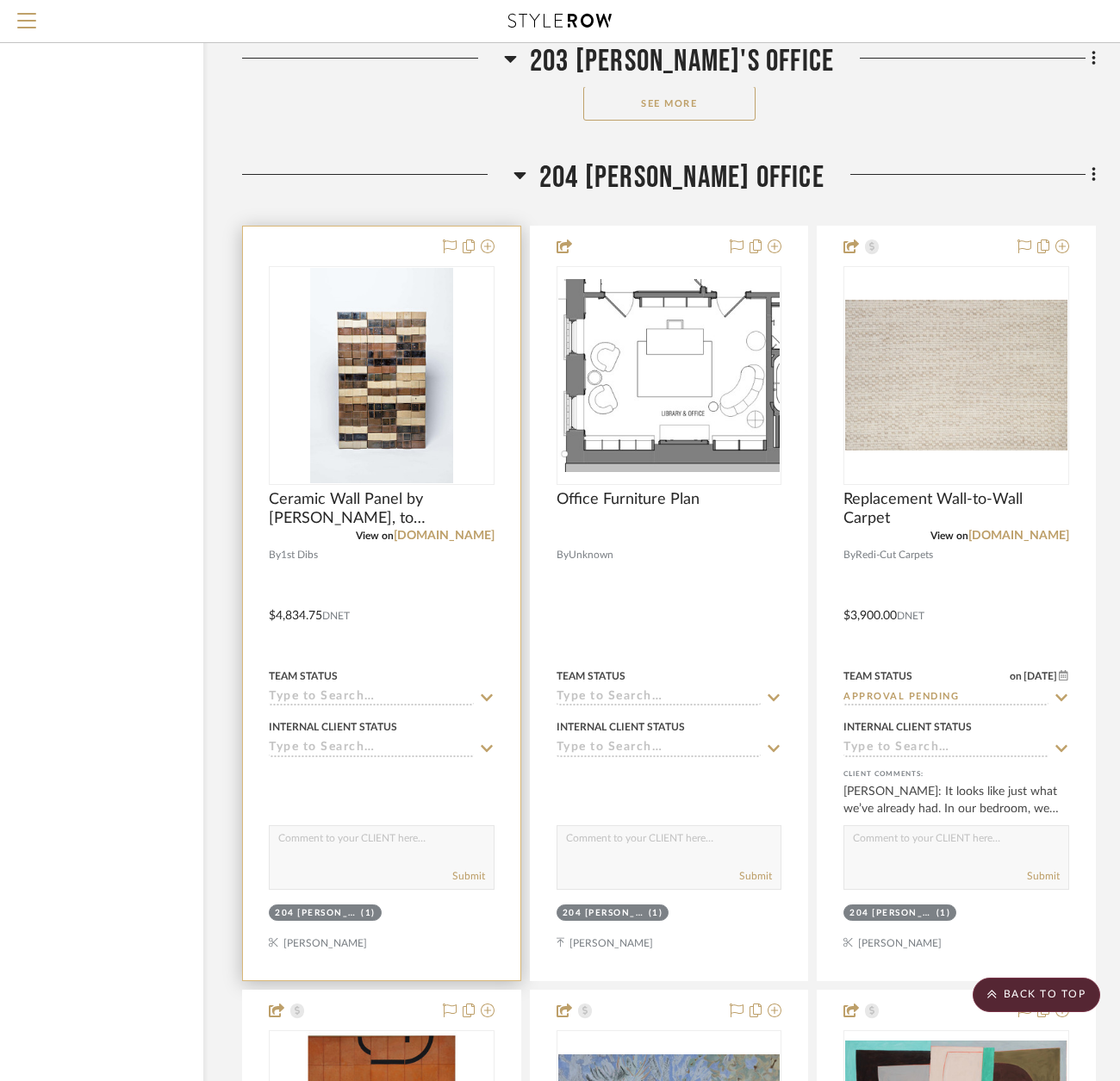
click at [478, 604] on div at bounding box center [382, 604] width 278 height 754
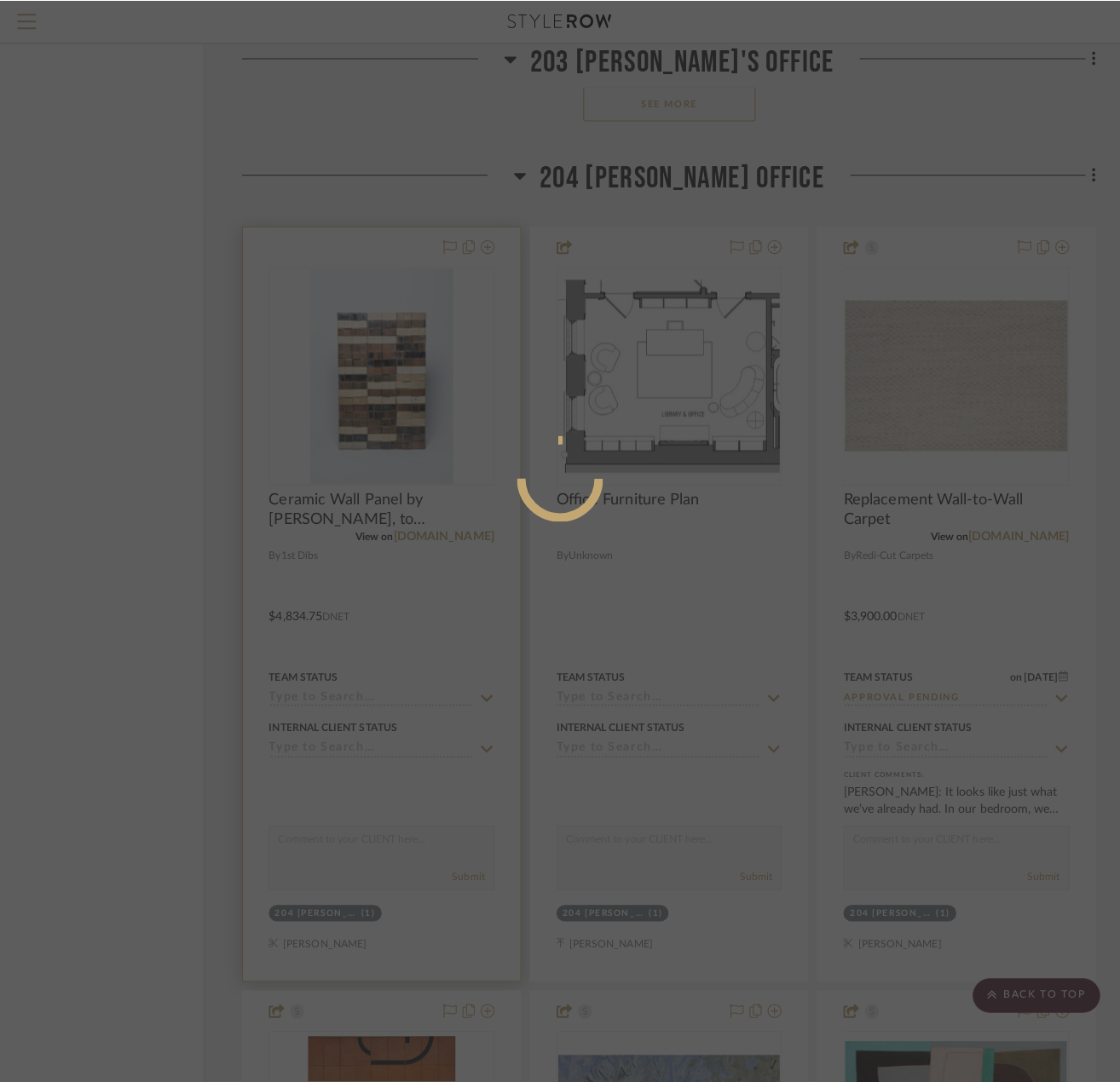
scroll to position [0, 0]
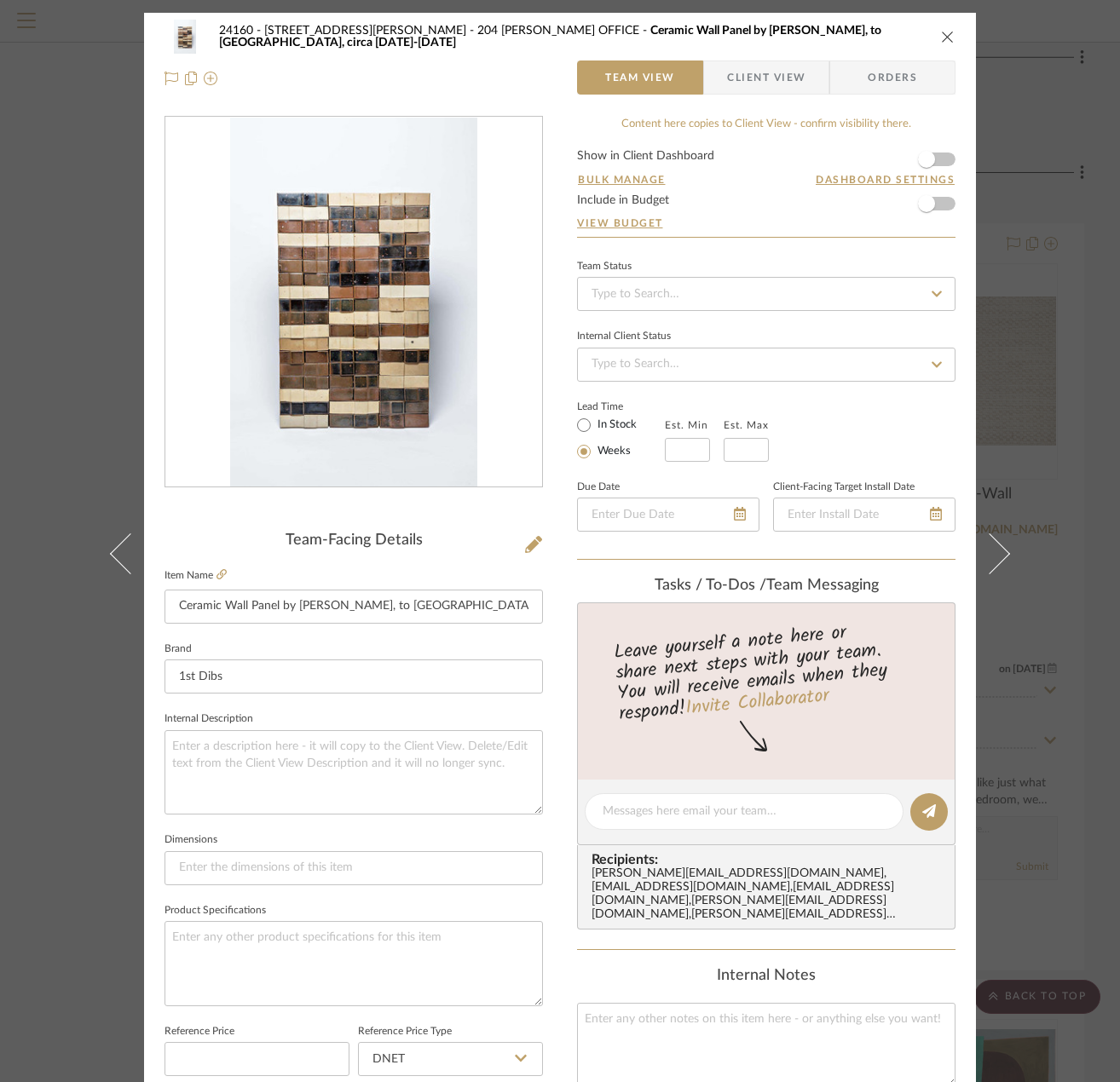
click at [759, 94] on div "24160 - 214 E 18th Street - Satow Elliot 204 STUART'S OFFICE Ceramic Wall Panel…" at bounding box center [560, 58] width 832 height 90
click at [762, 87] on span "Client View" at bounding box center [766, 77] width 79 height 34
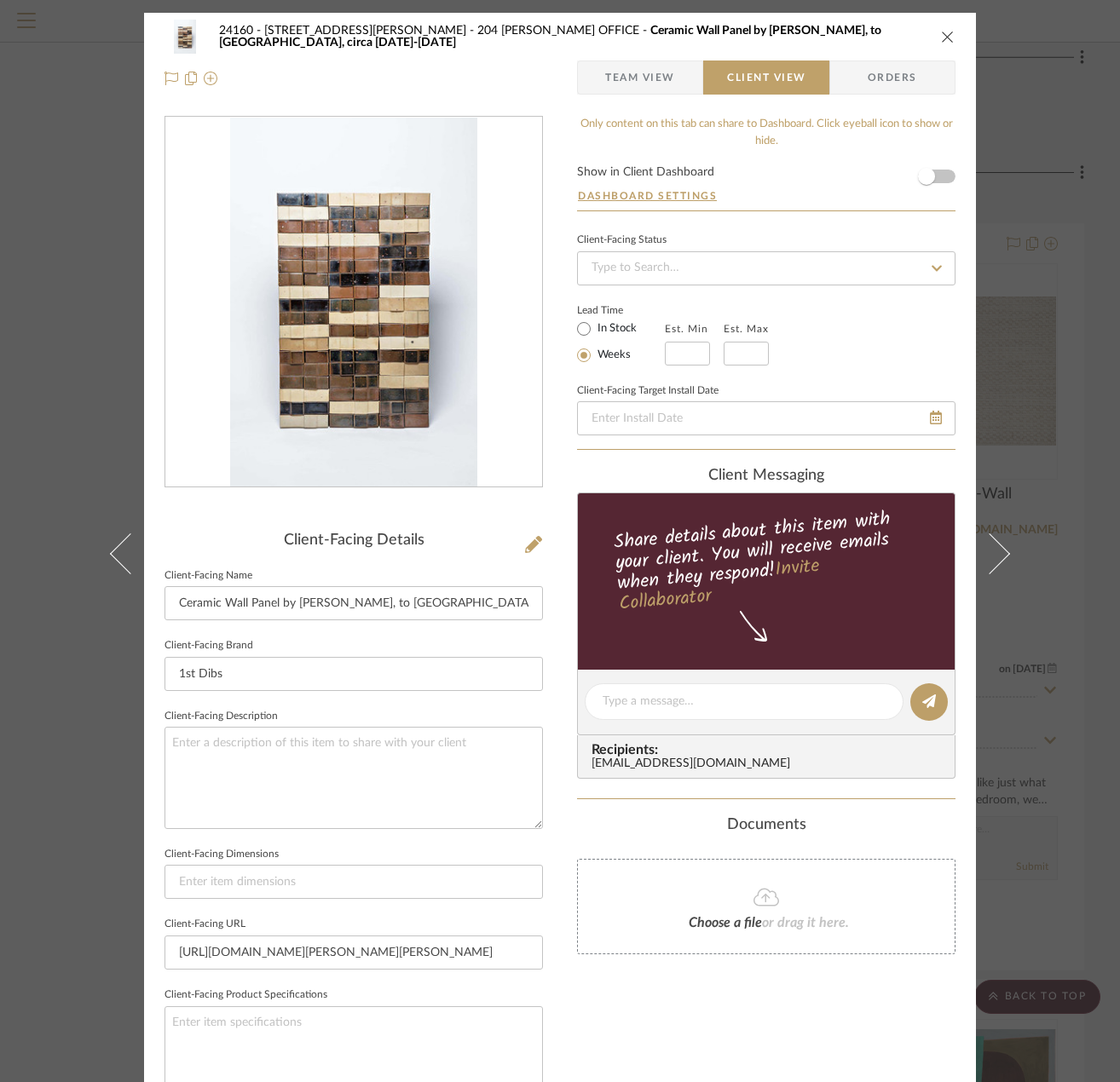
click at [1057, 303] on div "24160 - 214 E 18th Street - Satow Elliot 204 STUART'S OFFICE Ceramic Wall Panel…" at bounding box center [560, 541] width 1120 height 1082
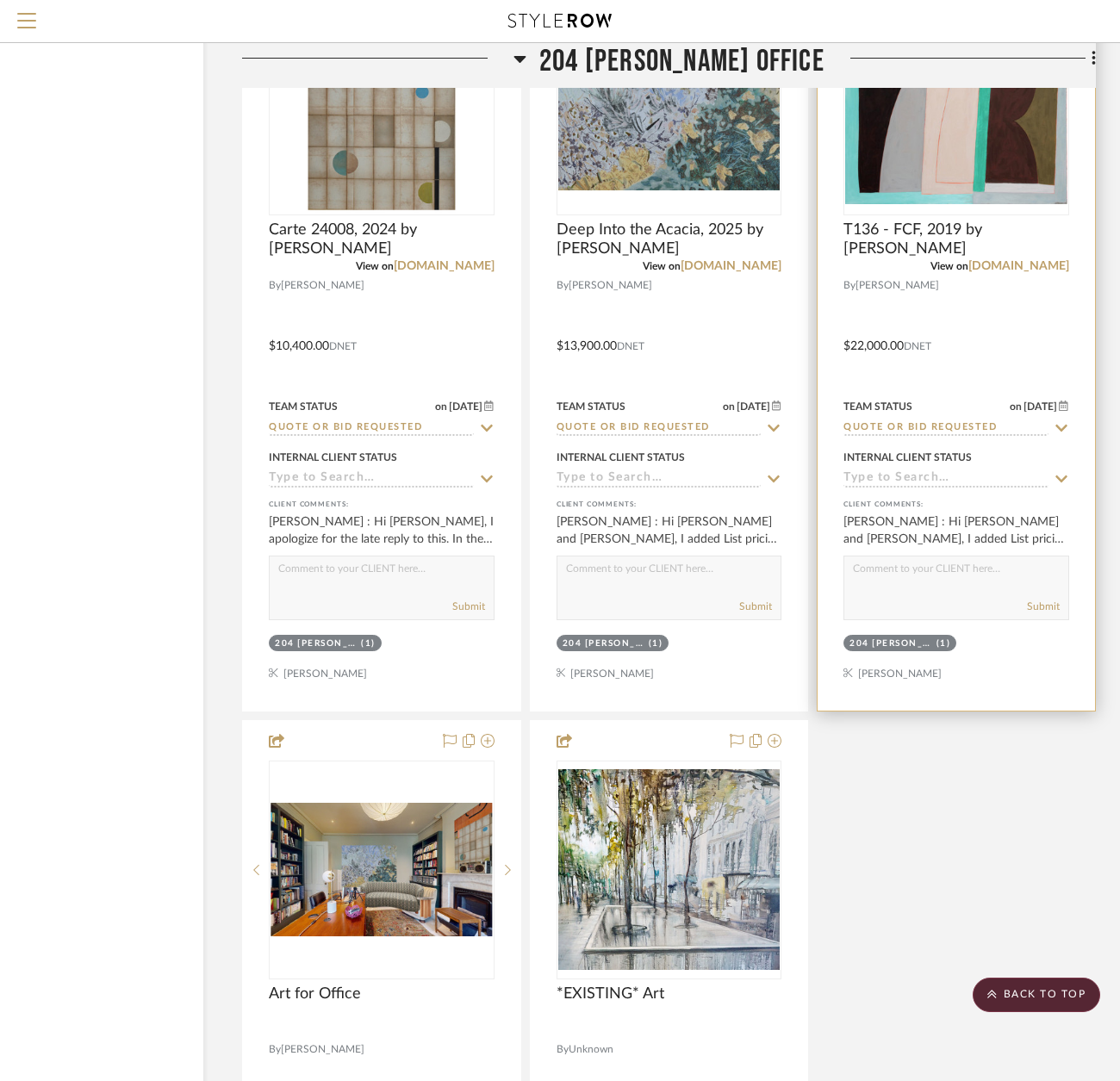
click at [996, 374] on div at bounding box center [957, 333] width 278 height 754
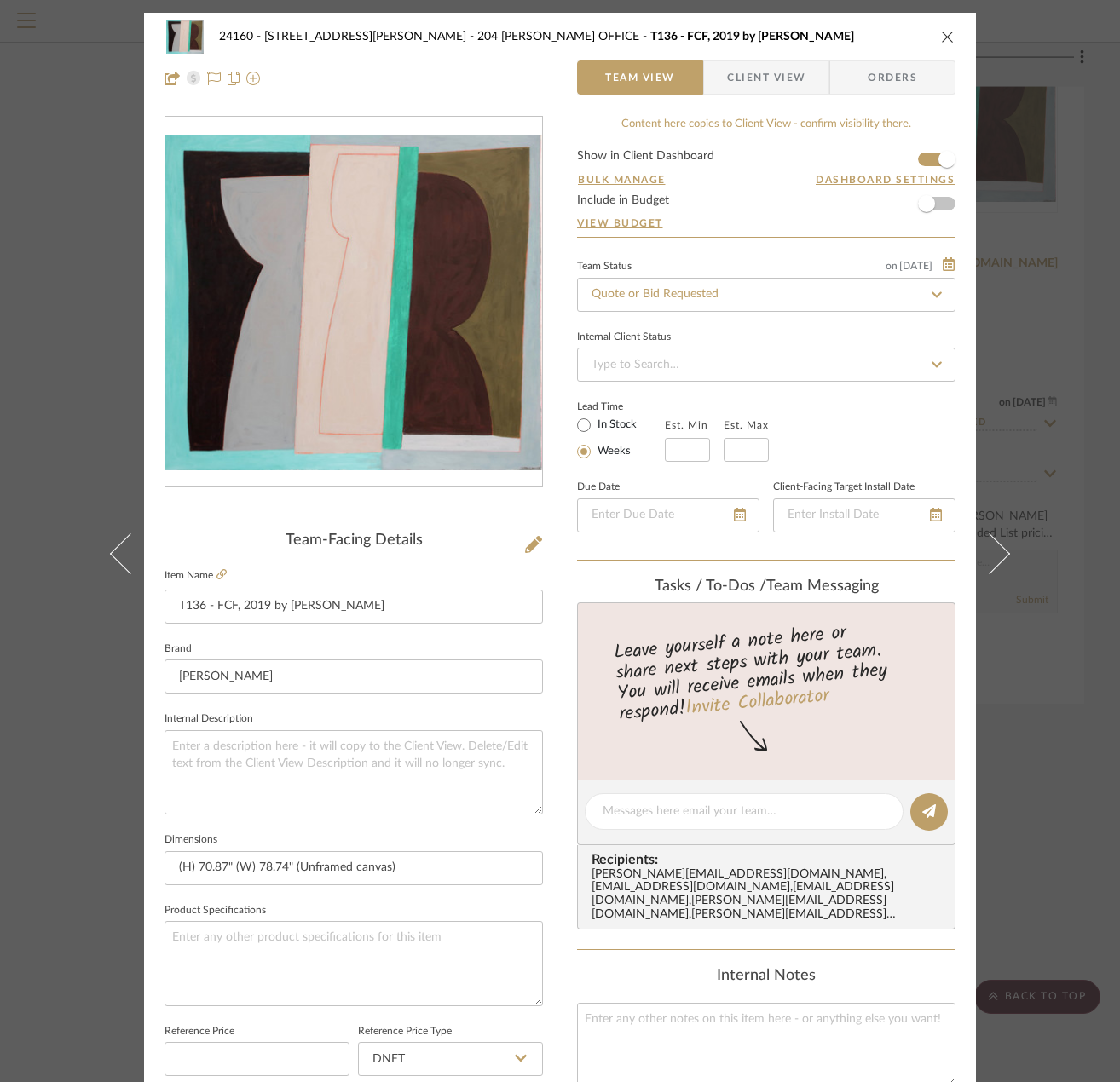
drag, startPoint x: 751, startPoint y: 57, endPoint x: 744, endPoint y: 76, distance: 20.2
click at [752, 60] on div "24160 - 214 E 18th Street - Satow Elliot 204 STUART'S OFFICE T136 - FCF, 2019 b…" at bounding box center [560, 58] width 832 height 90
click at [744, 77] on span "Client View" at bounding box center [766, 77] width 79 height 34
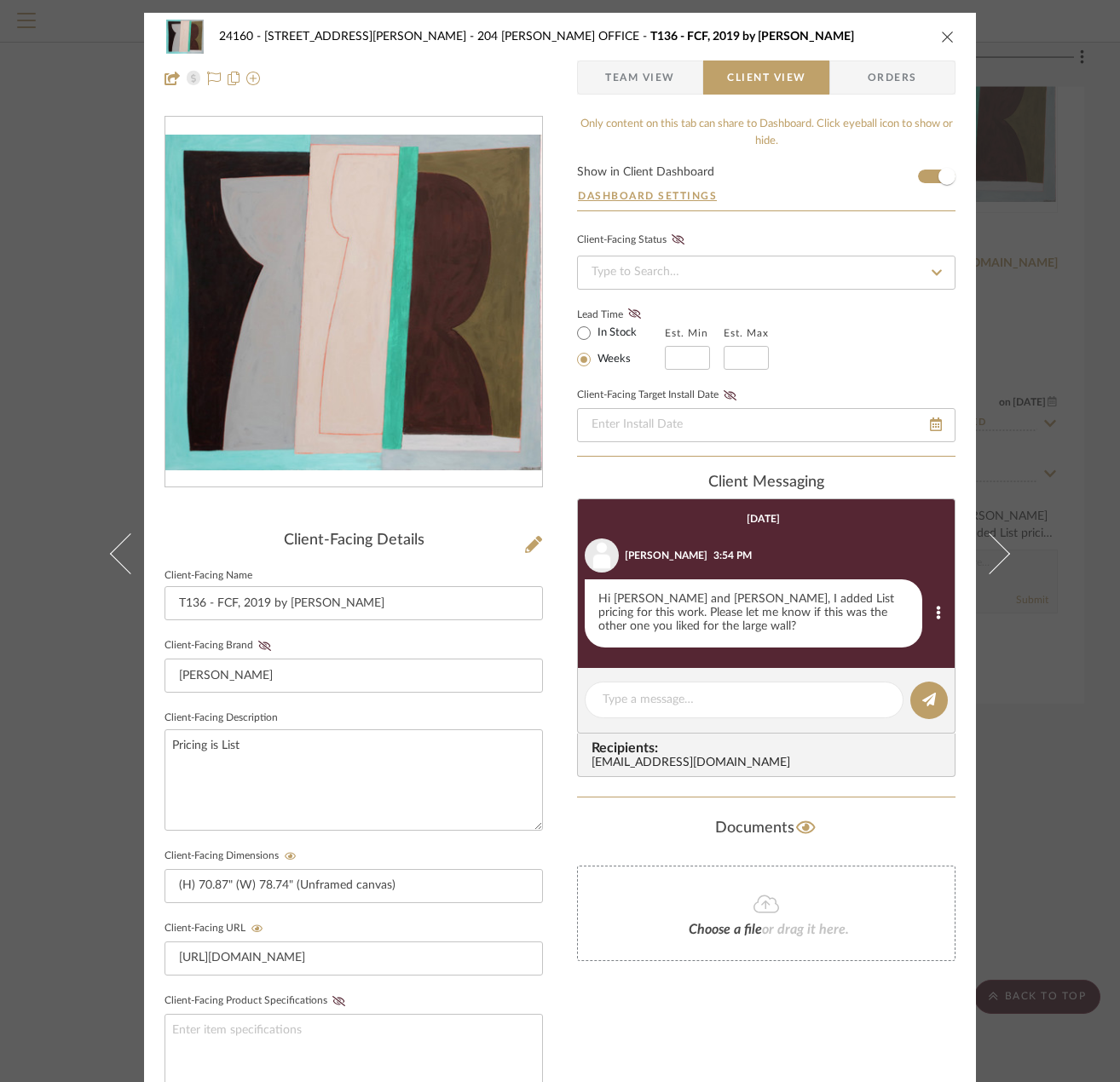
click at [742, 599] on div "Hi Julie and Stuart, I added List pricing for this work. Please let me know if …" at bounding box center [753, 614] width 337 height 68
click at [744, 607] on div "Hi Julie and Stuart, I added List pricing for this work. Please let me know if …" at bounding box center [753, 614] width 337 height 68
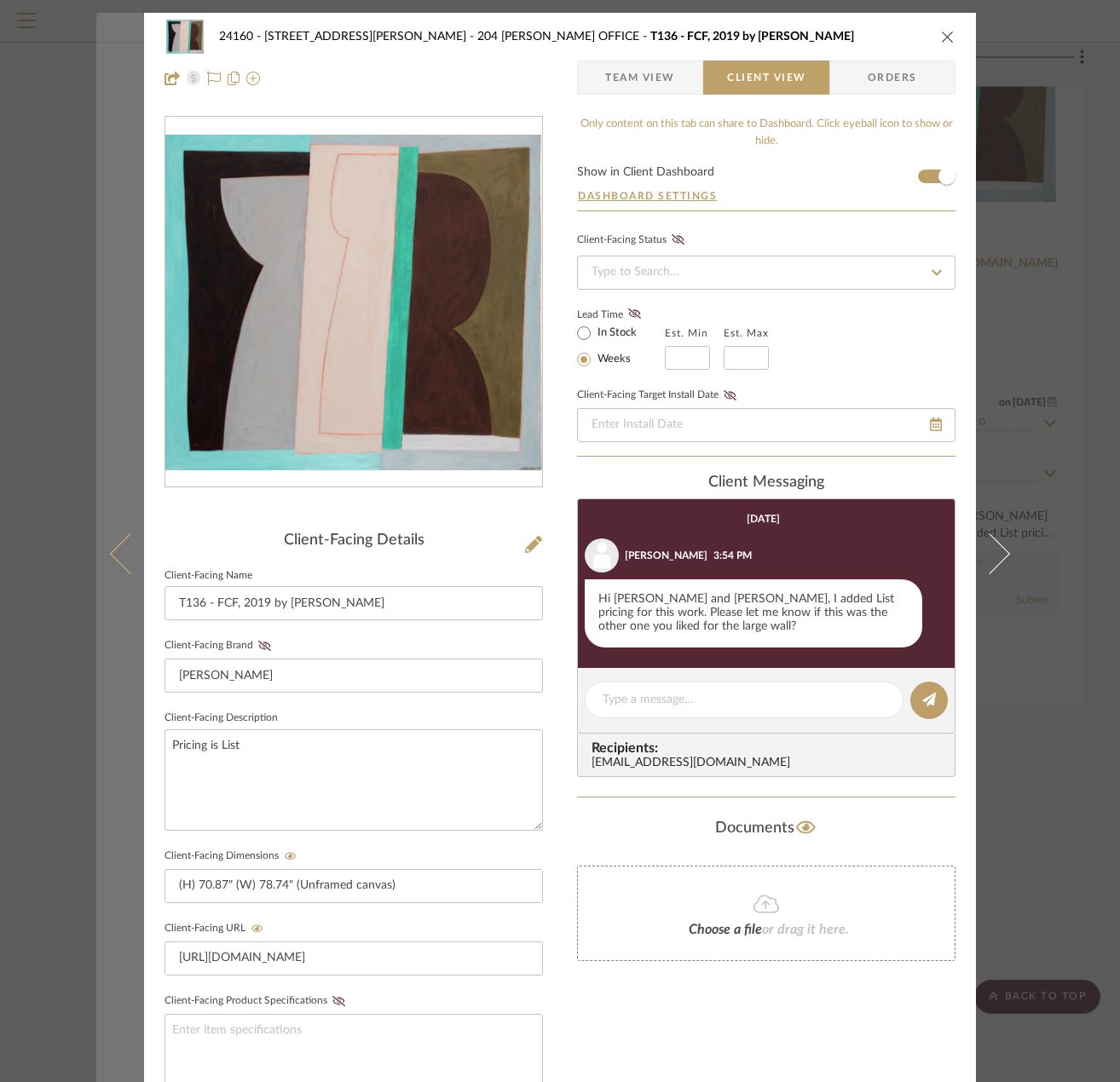
click at [110, 553] on icon at bounding box center [130, 553] width 41 height 41
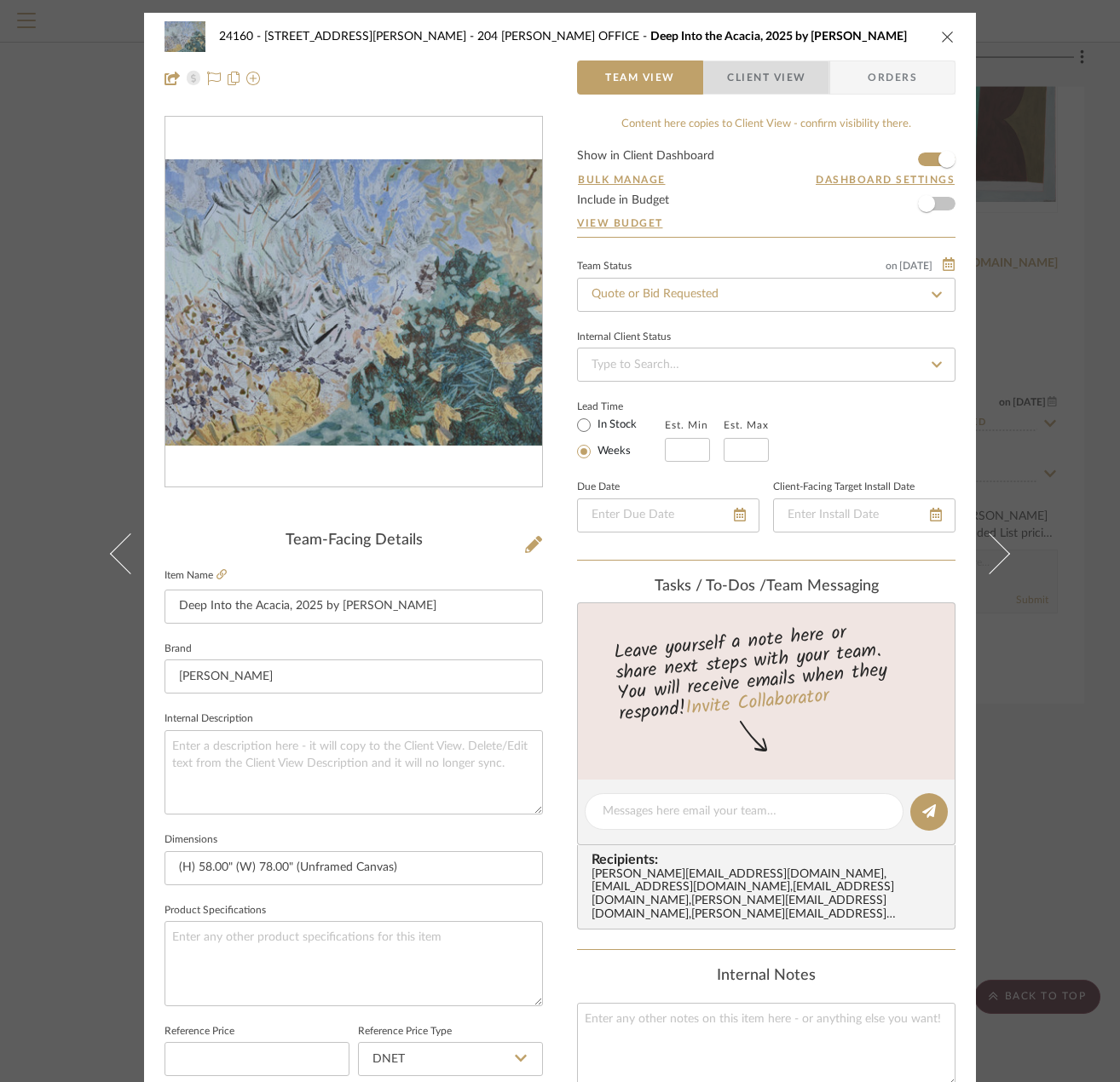
click at [741, 86] on span "Client View" at bounding box center [766, 77] width 79 height 34
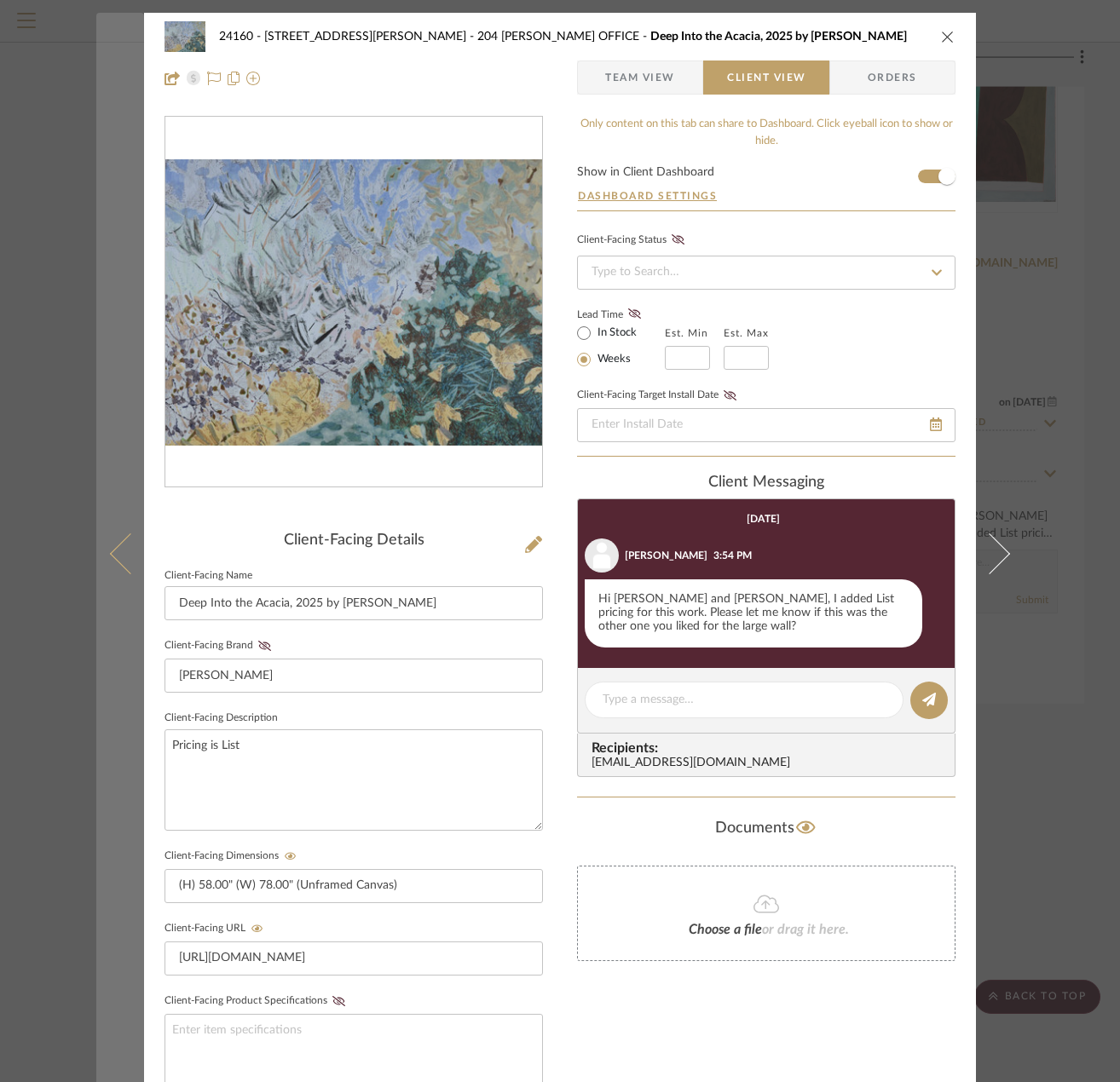
click at [102, 555] on button at bounding box center [120, 553] width 48 height 1082
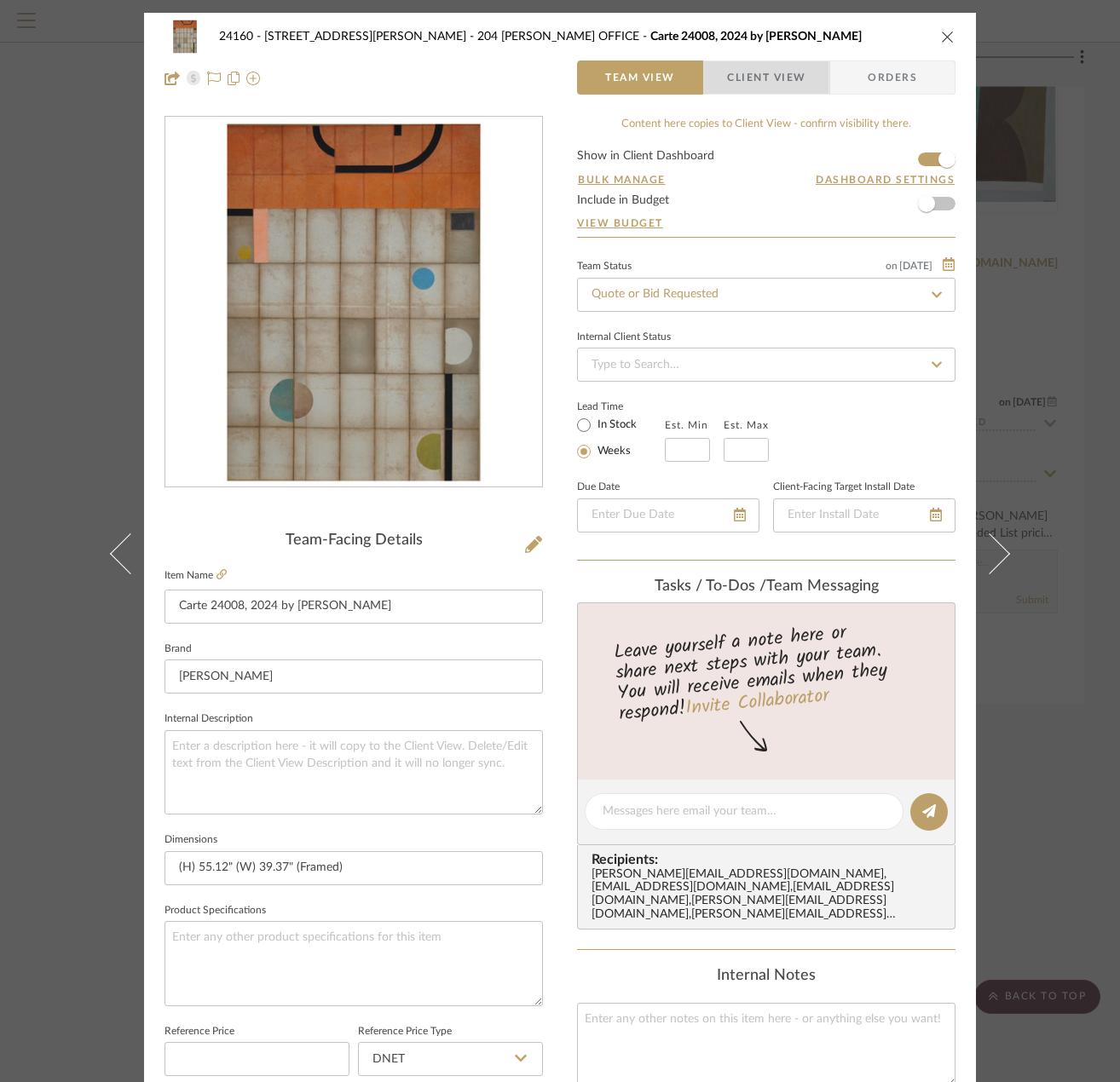
click at [737, 83] on span "Client View" at bounding box center [766, 77] width 79 height 34
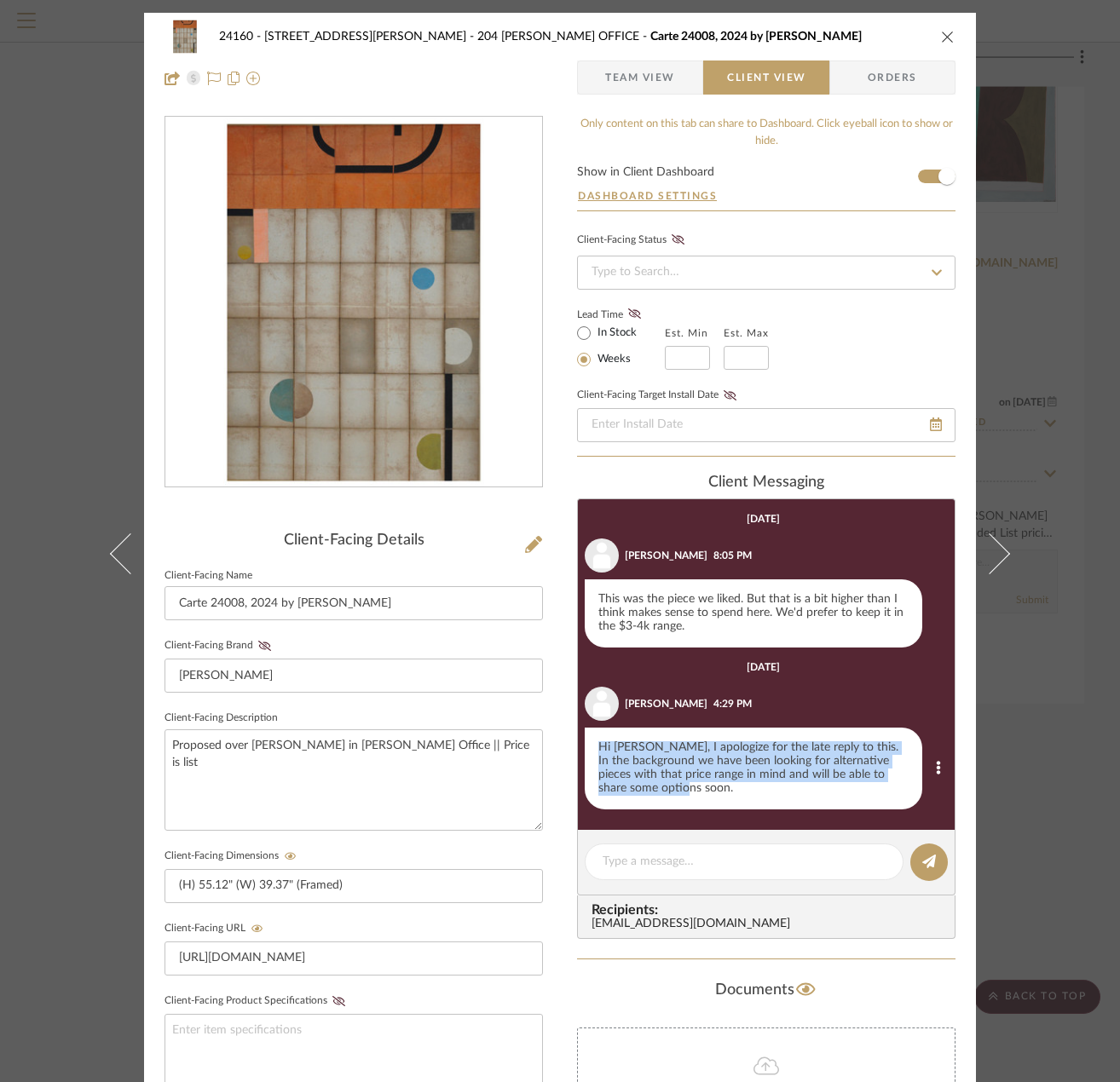
drag, startPoint x: 582, startPoint y: 747, endPoint x: 878, endPoint y: 795, distance: 299.9
click at [878, 795] on div "Hi Julie, I apologize for the late reply to this. In the background we have bee…" at bounding box center [753, 768] width 337 height 82
click at [761, 773] on div "Hi Julie, I apologize for the late reply to this. In the background we have bee…" at bounding box center [753, 768] width 337 height 82
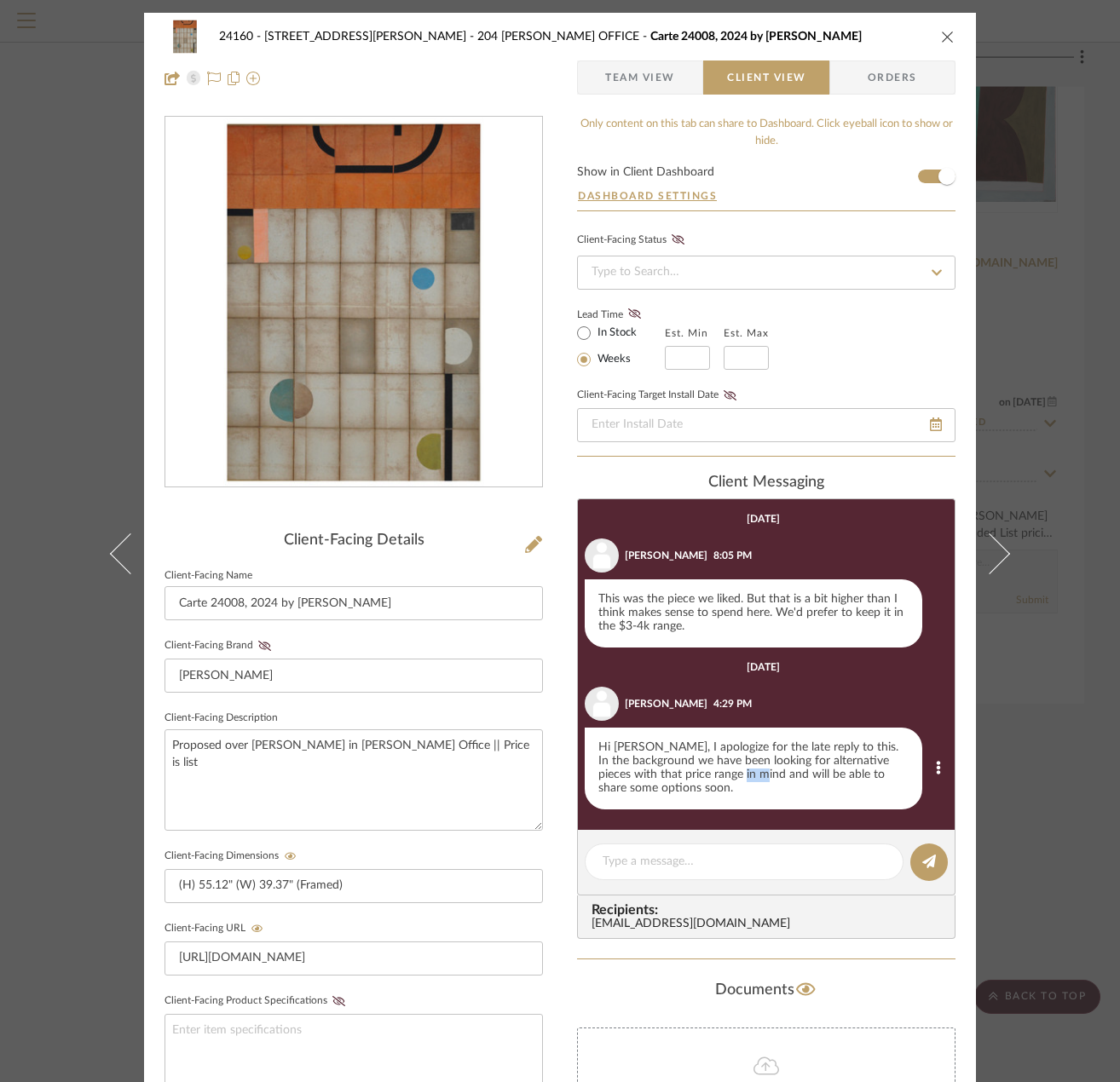
click at [761, 773] on div "Hi Julie, I apologize for the late reply to this. In the background we have bee…" at bounding box center [753, 768] width 337 height 82
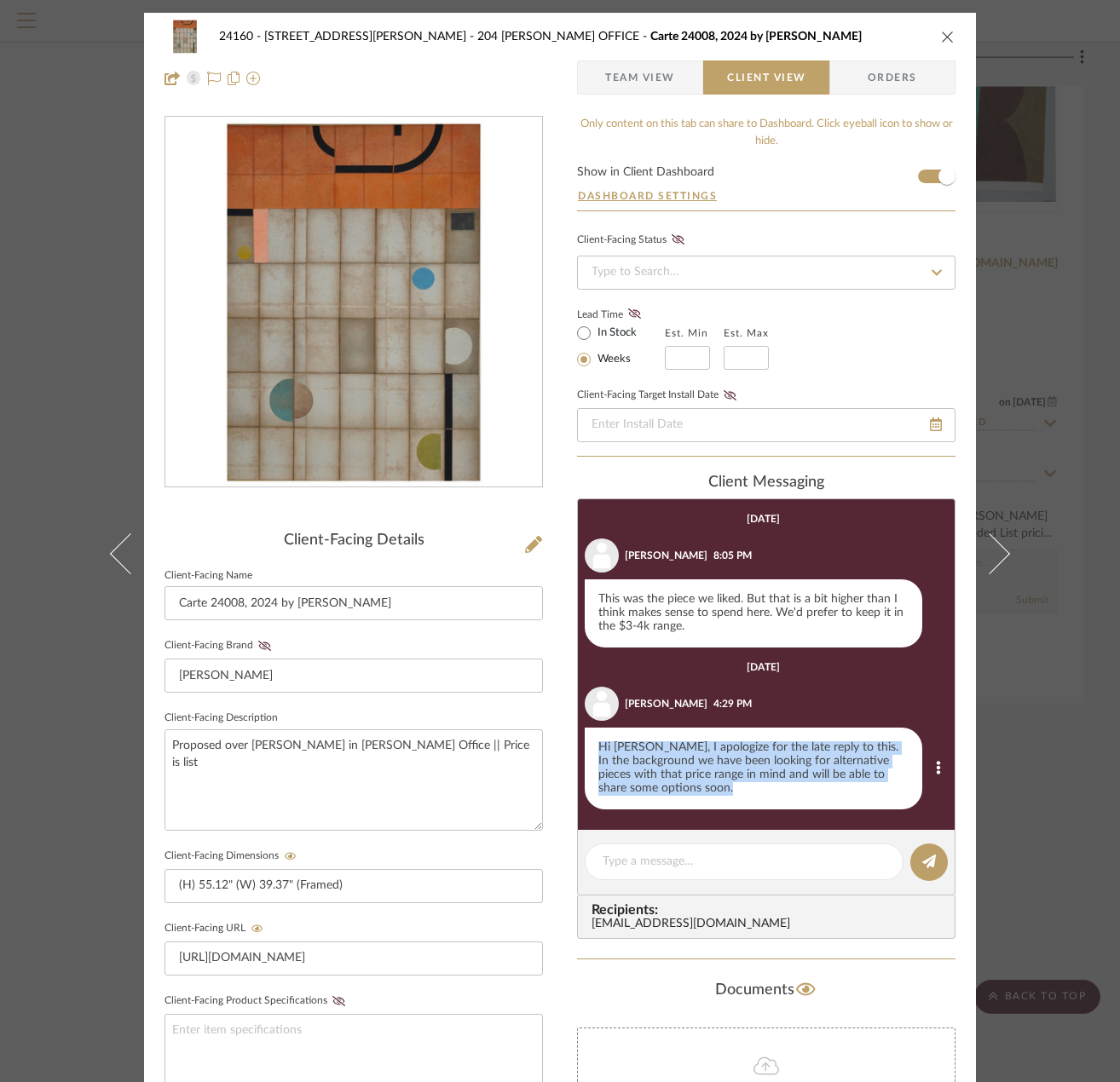
click at [761, 773] on div "Hi Julie, I apologize for the late reply to this. In the background we have bee…" at bounding box center [753, 768] width 337 height 82
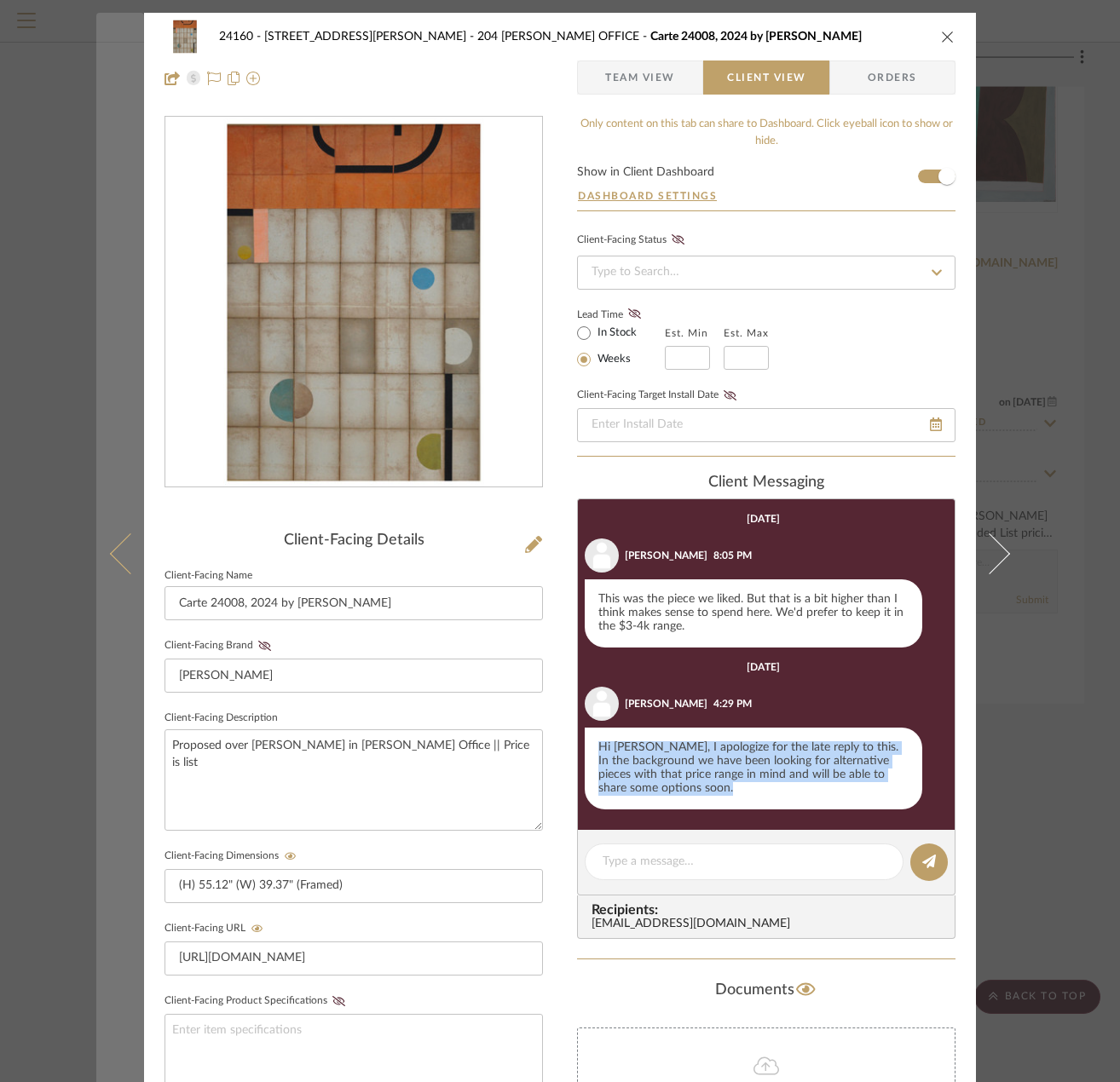
click at [115, 552] on icon at bounding box center [130, 553] width 41 height 41
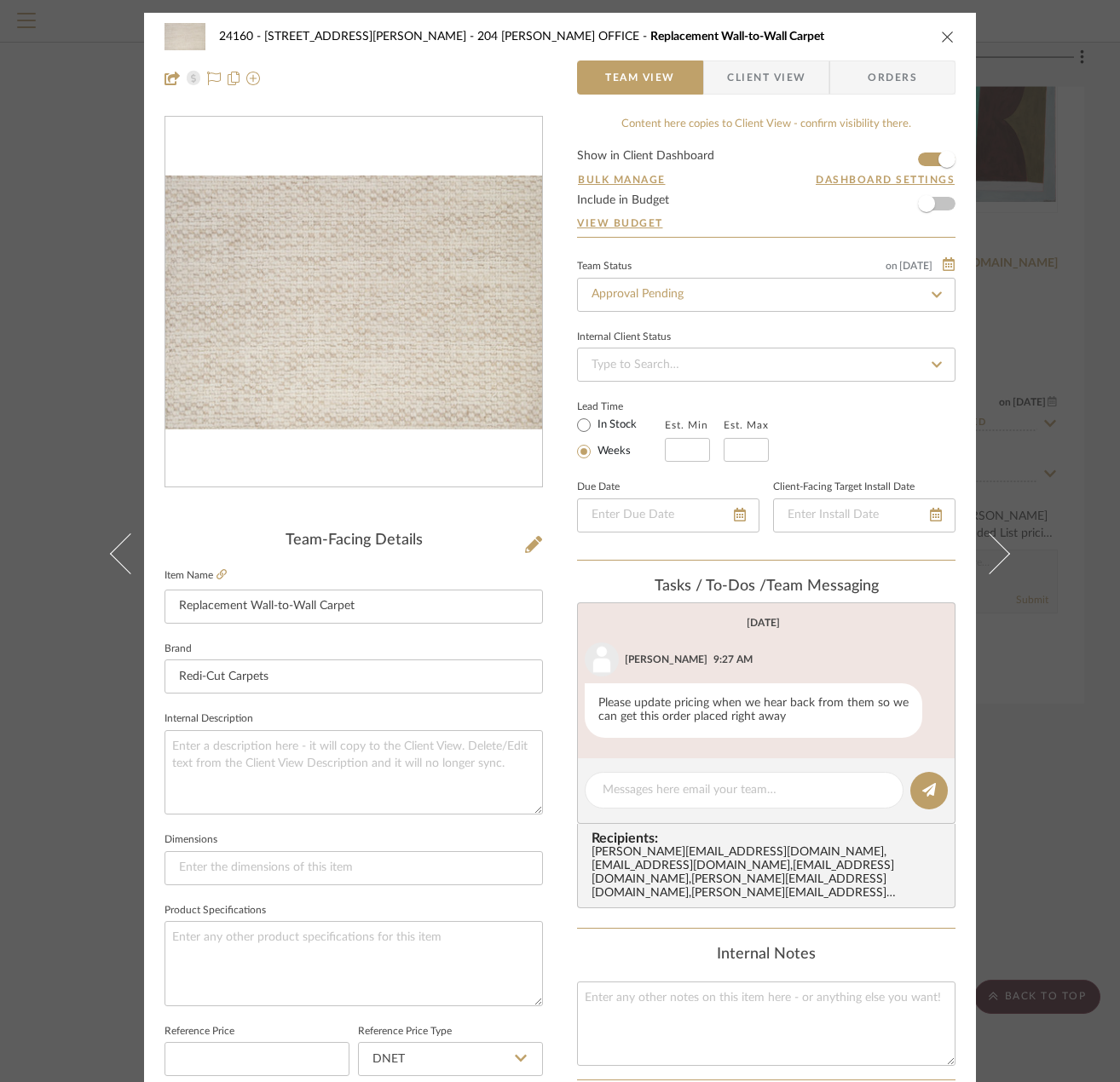
click at [115, 552] on icon at bounding box center [130, 553] width 41 height 41
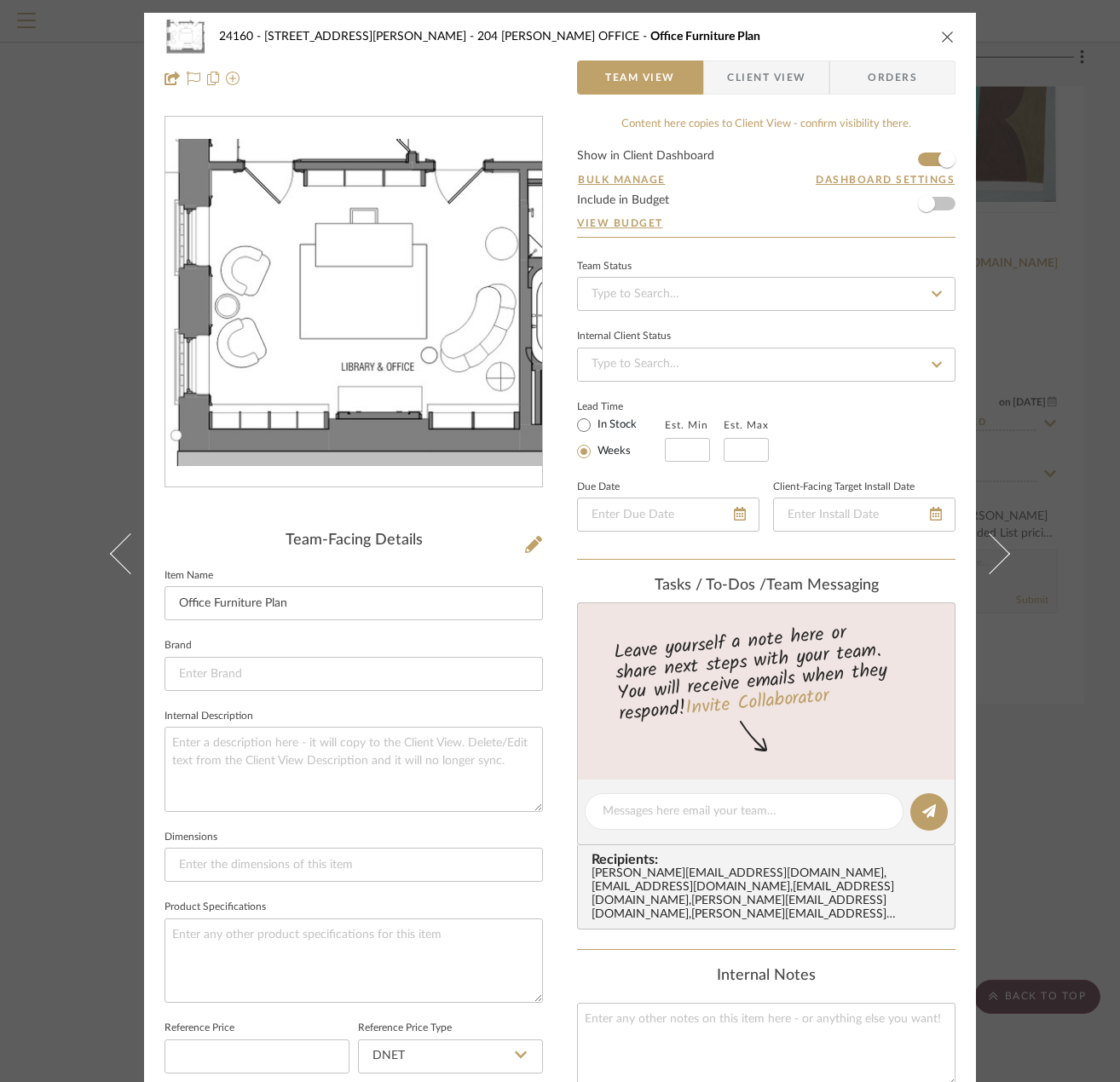
click at [115, 552] on icon at bounding box center [130, 553] width 41 height 41
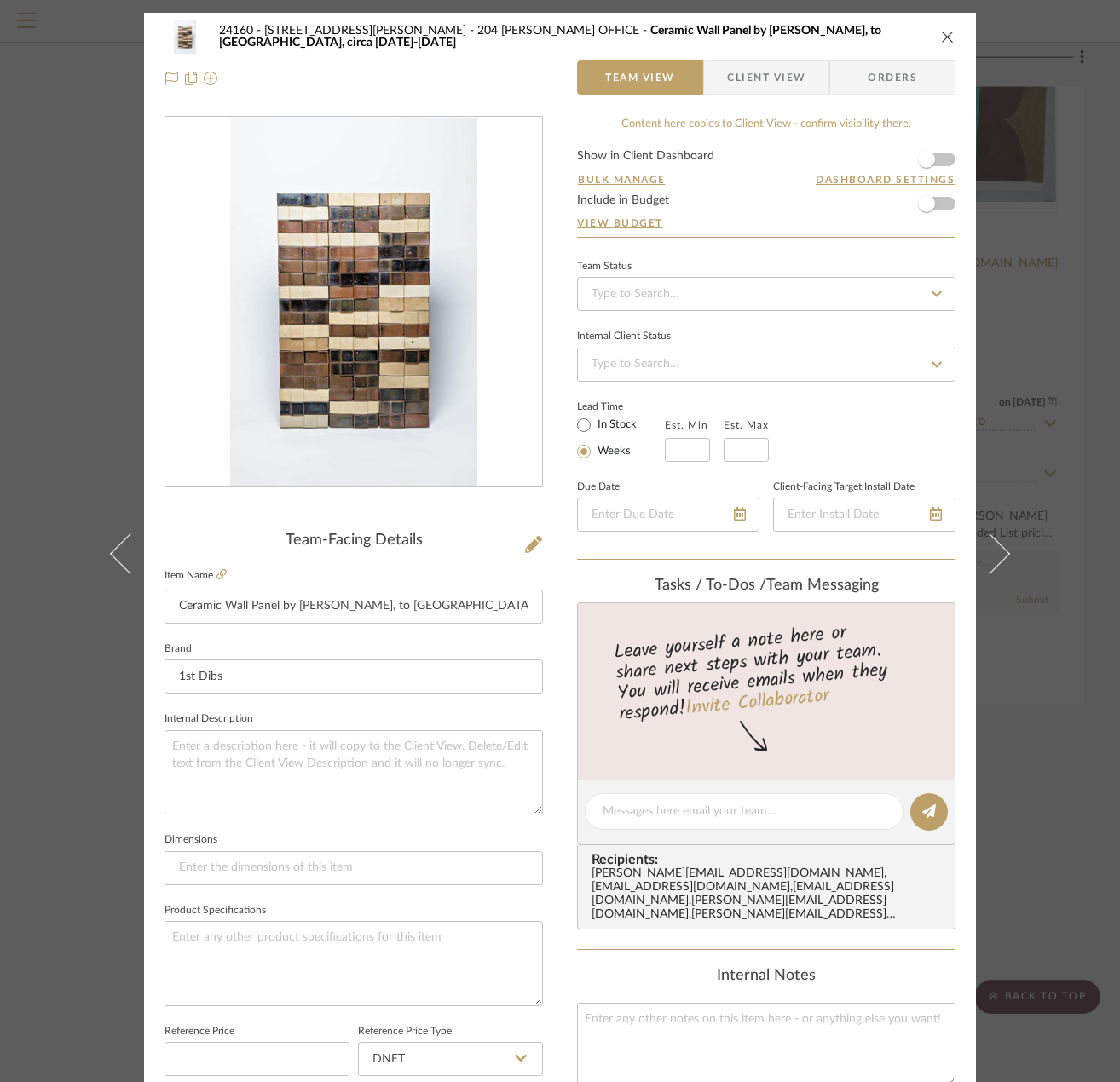
click at [115, 552] on icon at bounding box center [130, 553] width 41 height 41
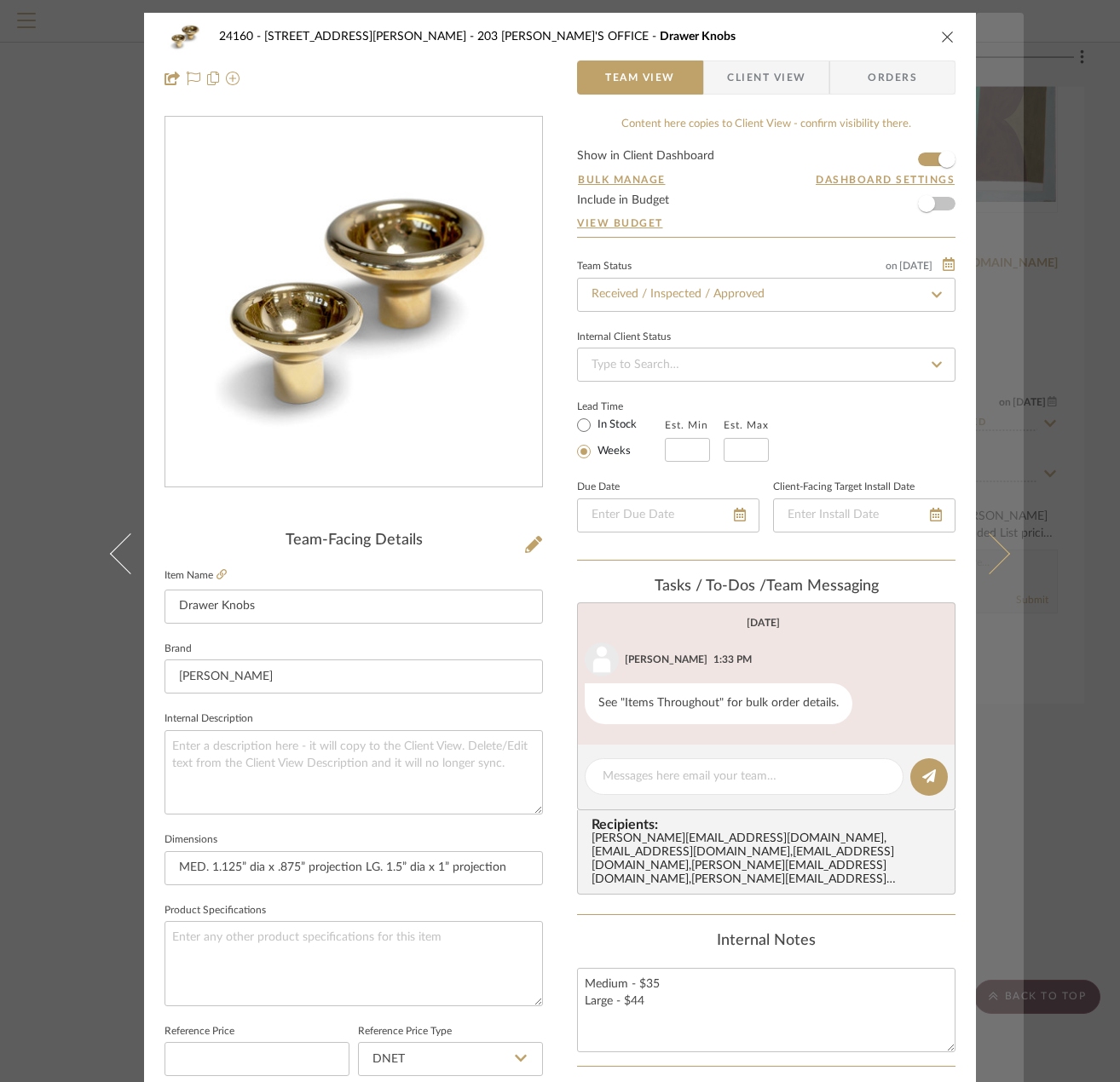
click at [1005, 565] on button at bounding box center [1000, 553] width 48 height 1082
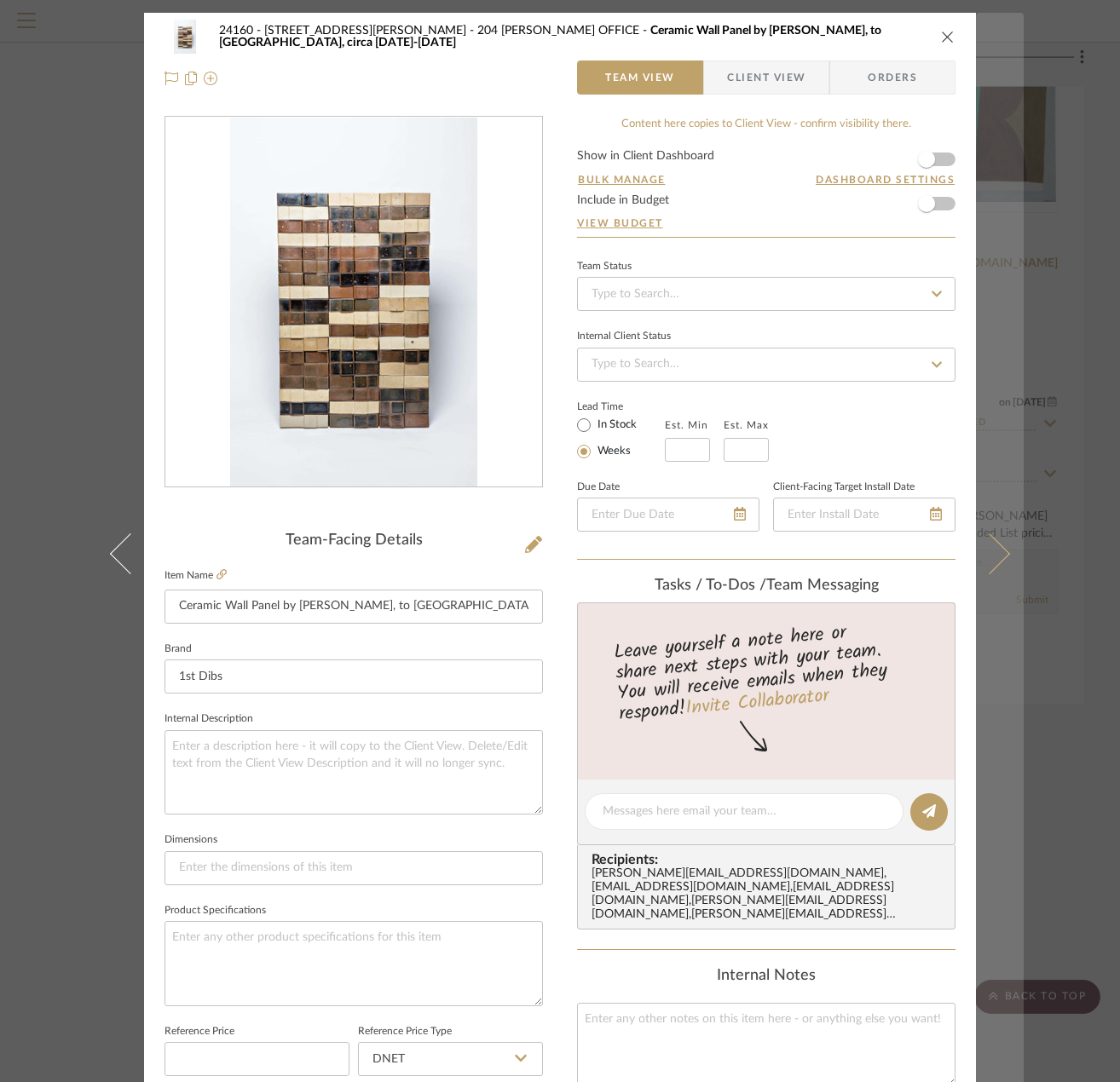
click at [1016, 353] on button at bounding box center [1000, 553] width 48 height 1082
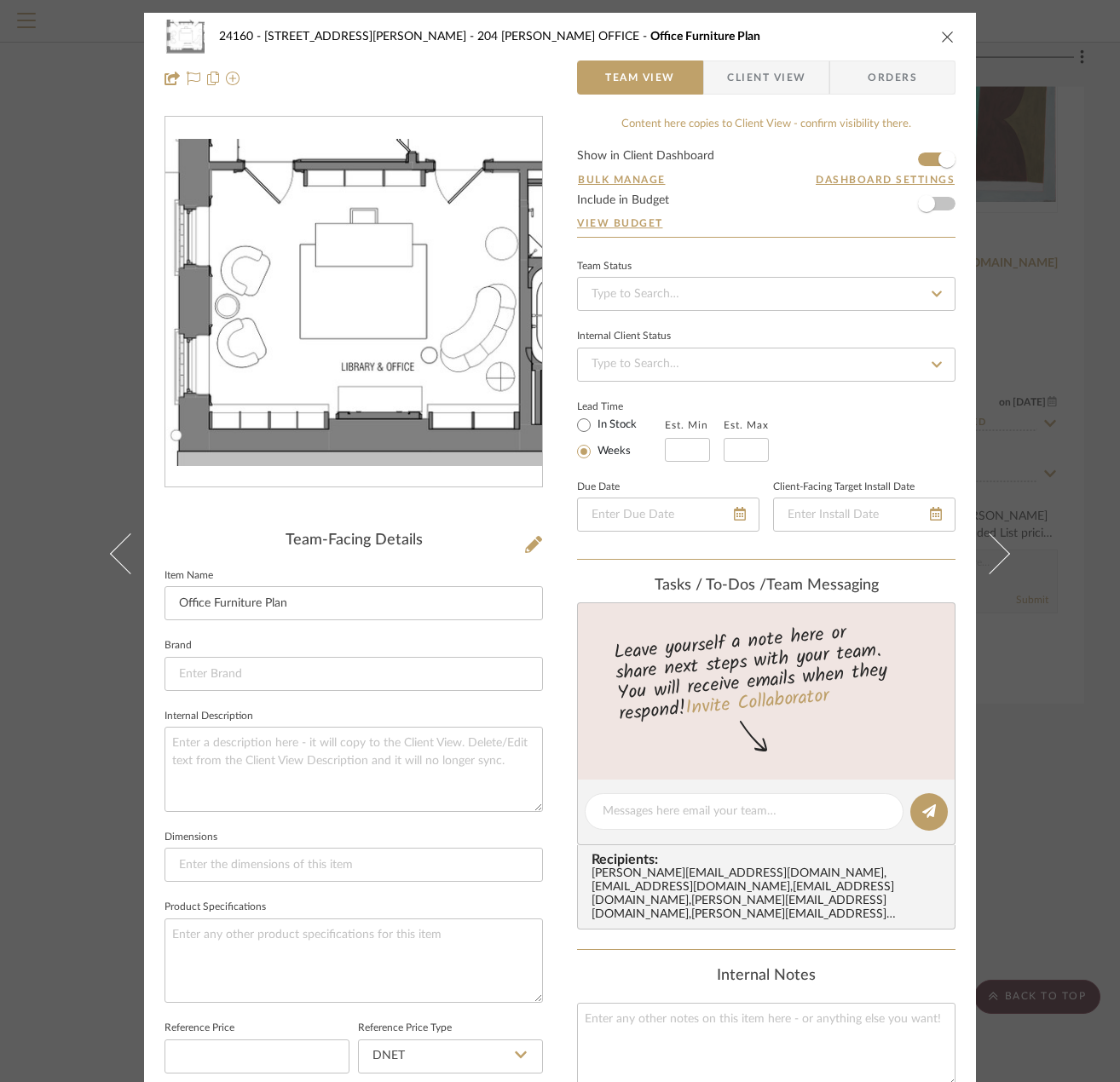
click at [1064, 360] on div "24160 - 214 E 18th Street - Satow Elliot 204 STUART'S OFFICE Office Furniture P…" at bounding box center [560, 541] width 1120 height 1082
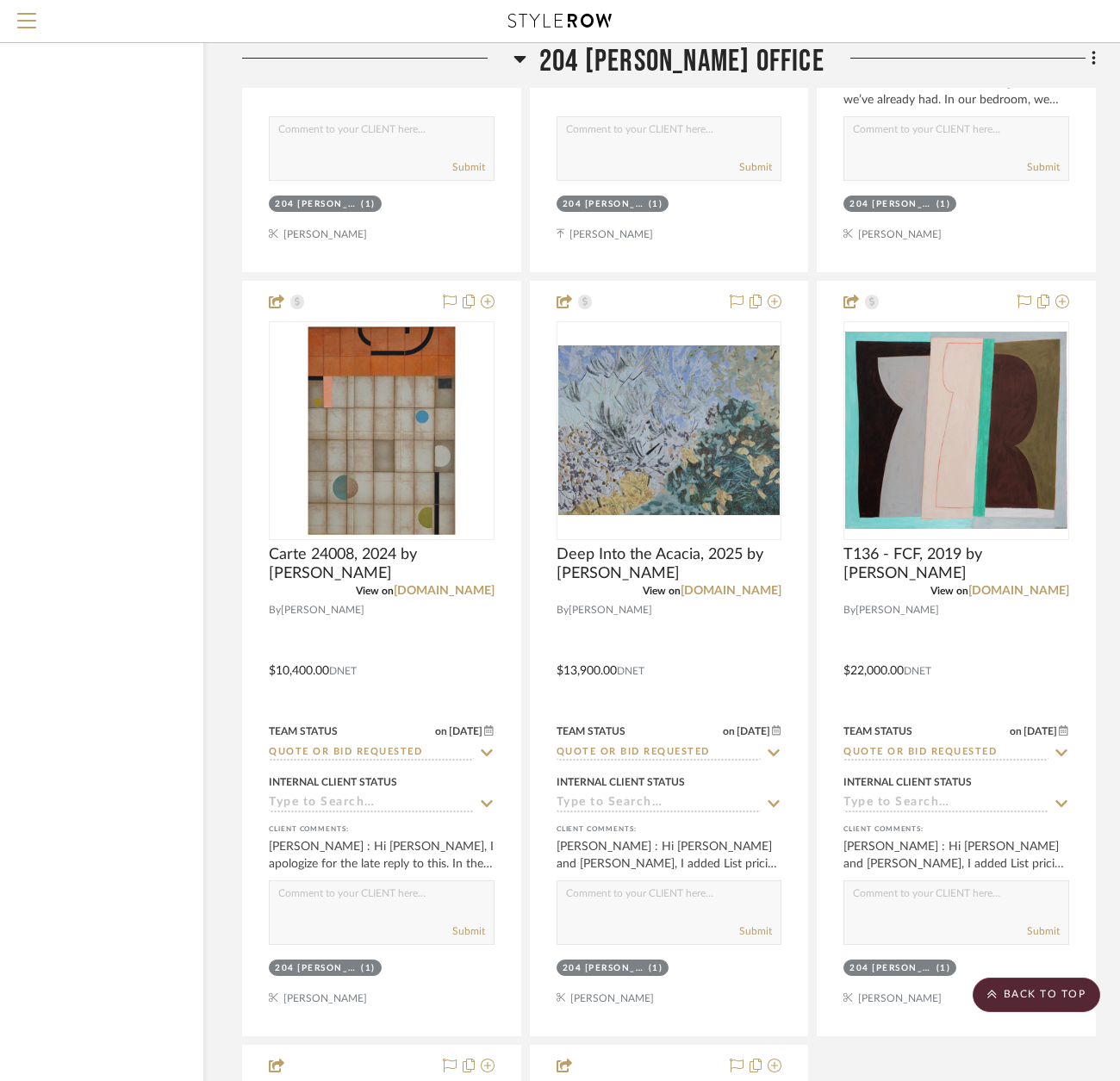
scroll to position [58721, 120]
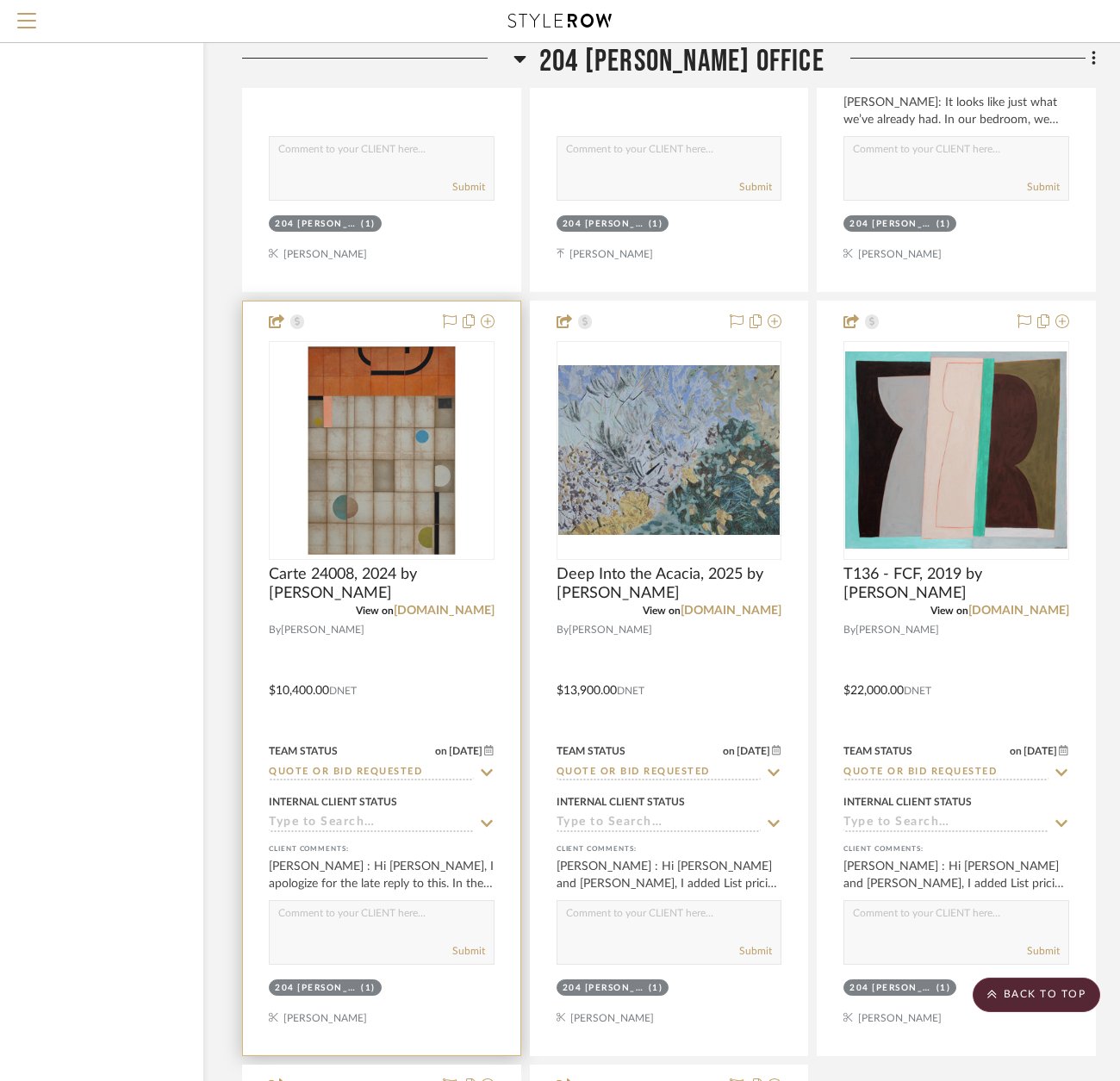
click at [443, 696] on div at bounding box center [382, 679] width 278 height 754
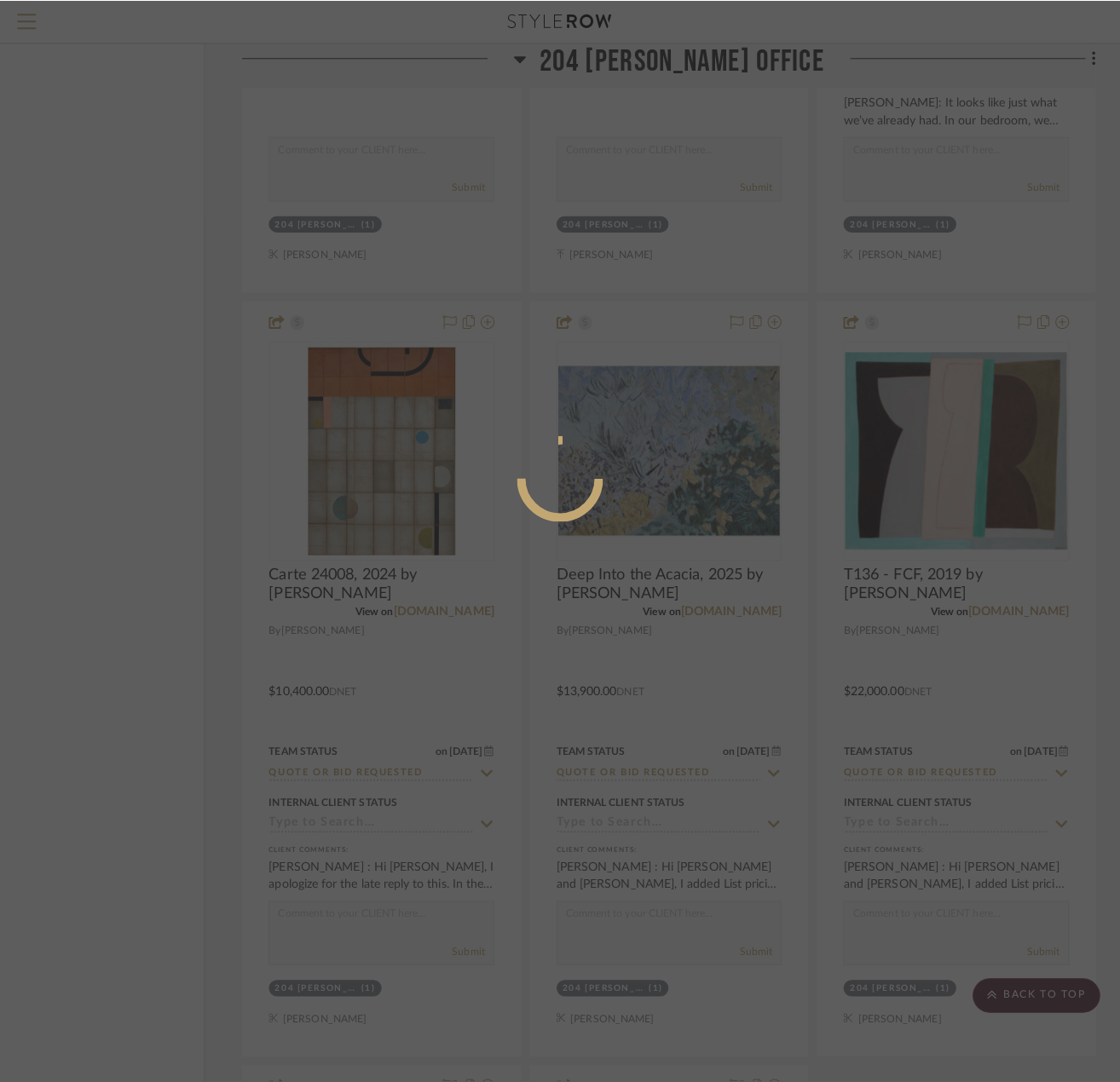
scroll to position [0, 0]
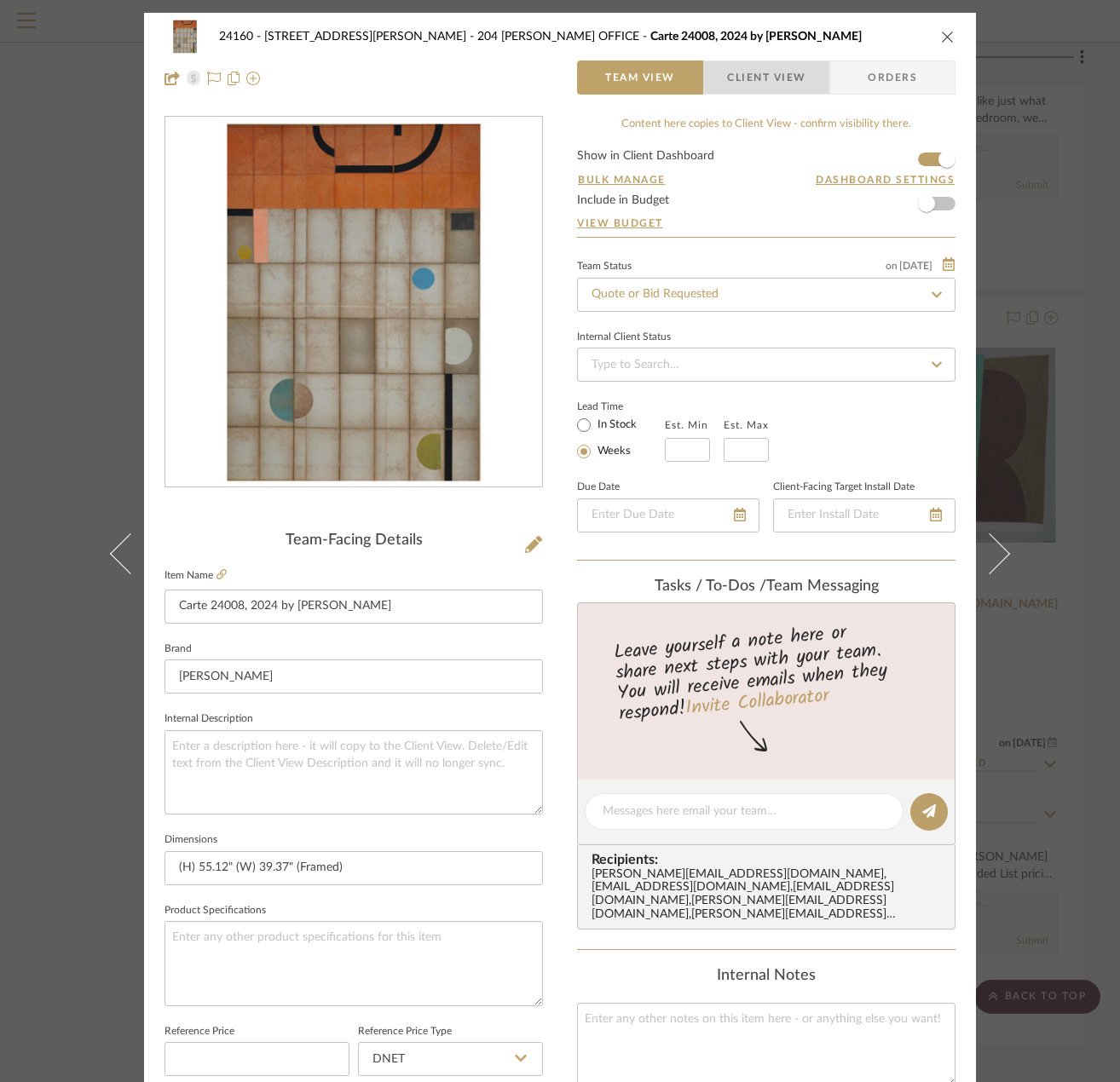
click at [751, 68] on span "Client View" at bounding box center [766, 77] width 79 height 34
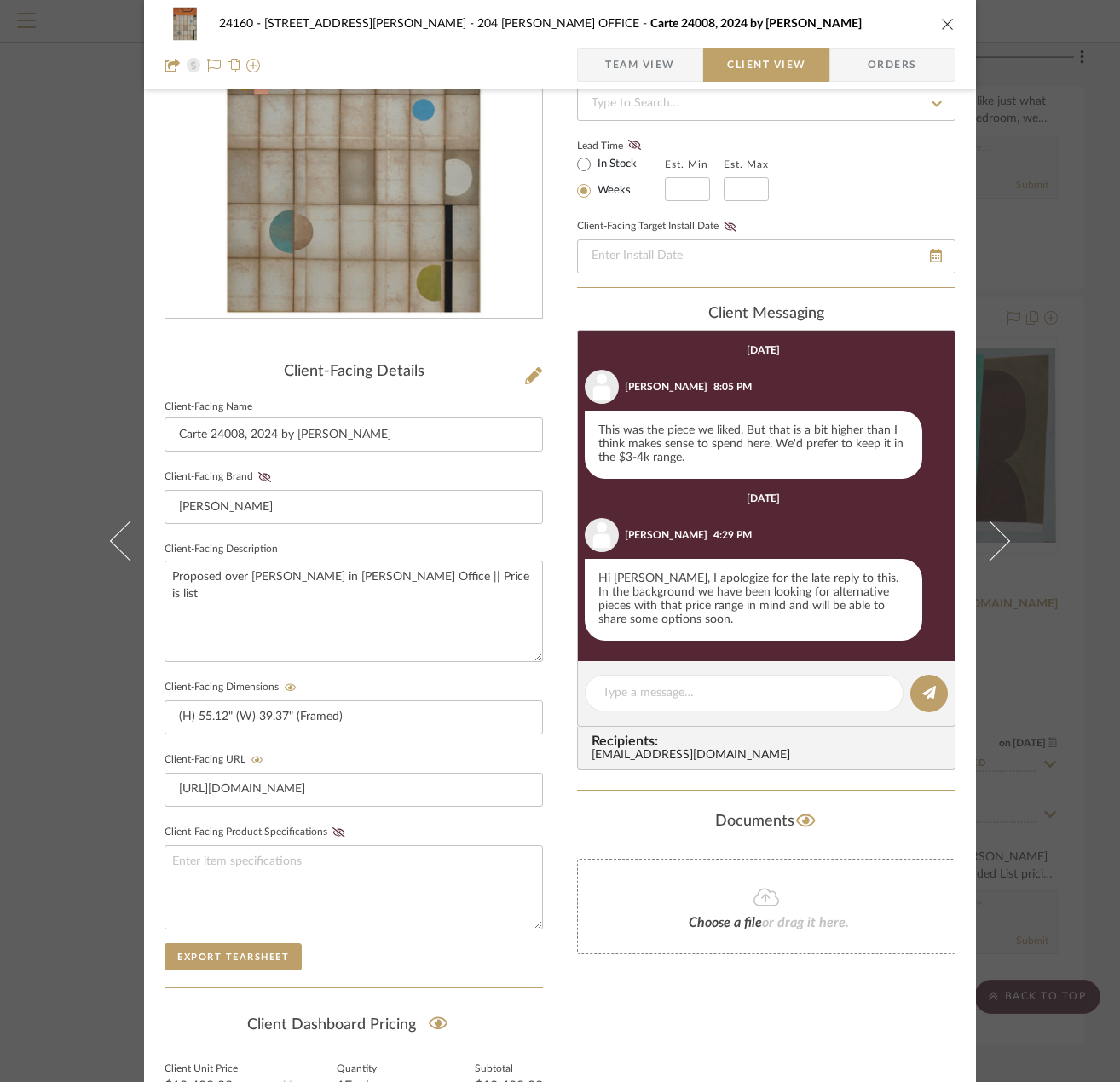
scroll to position [170, 0]
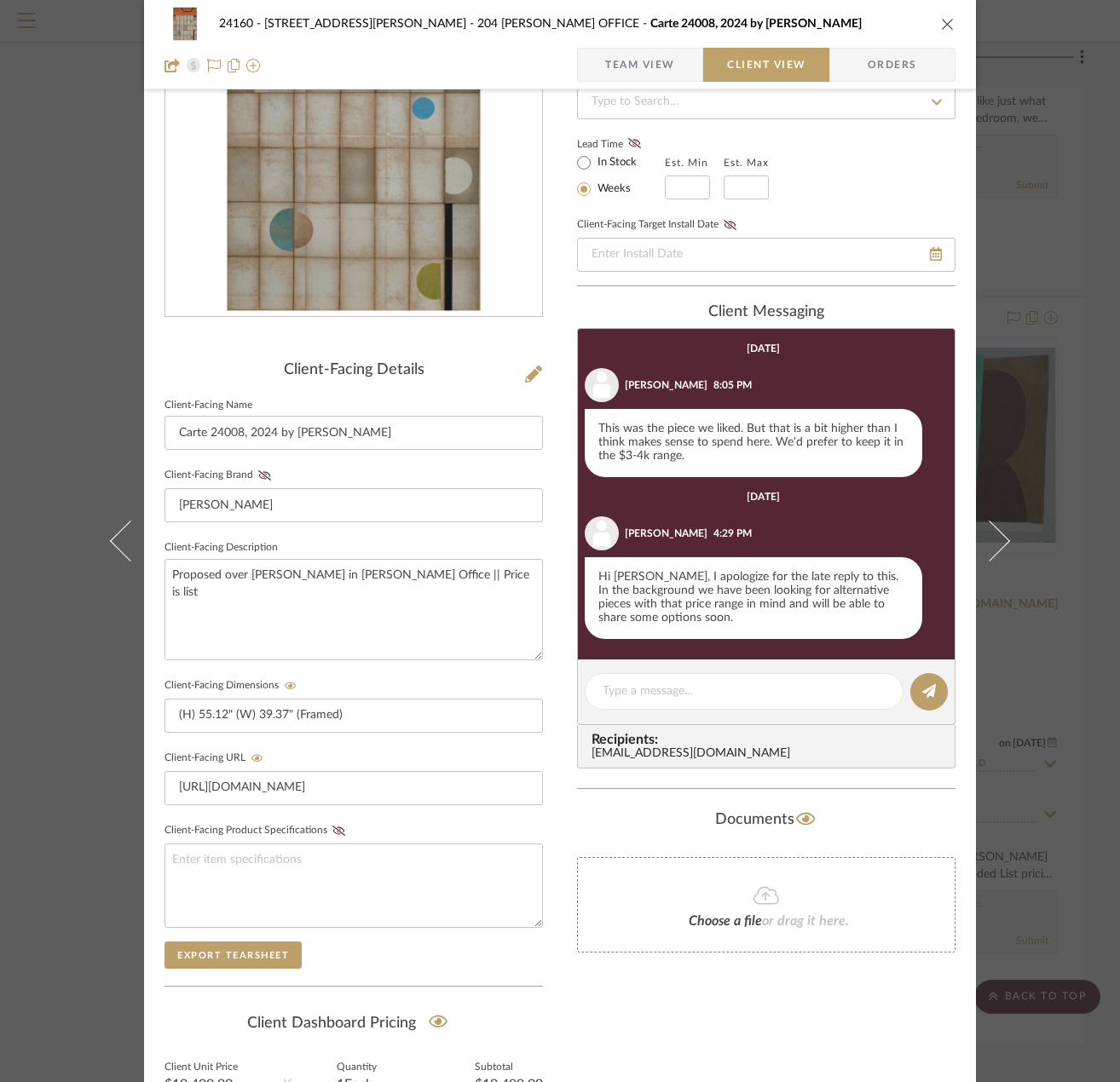
click at [1061, 456] on div "24160 - 214 E 18th Street - Satow Elliot 204 STUART'S OFFICE Carte 24008, 2024 …" at bounding box center [560, 541] width 1120 height 1082
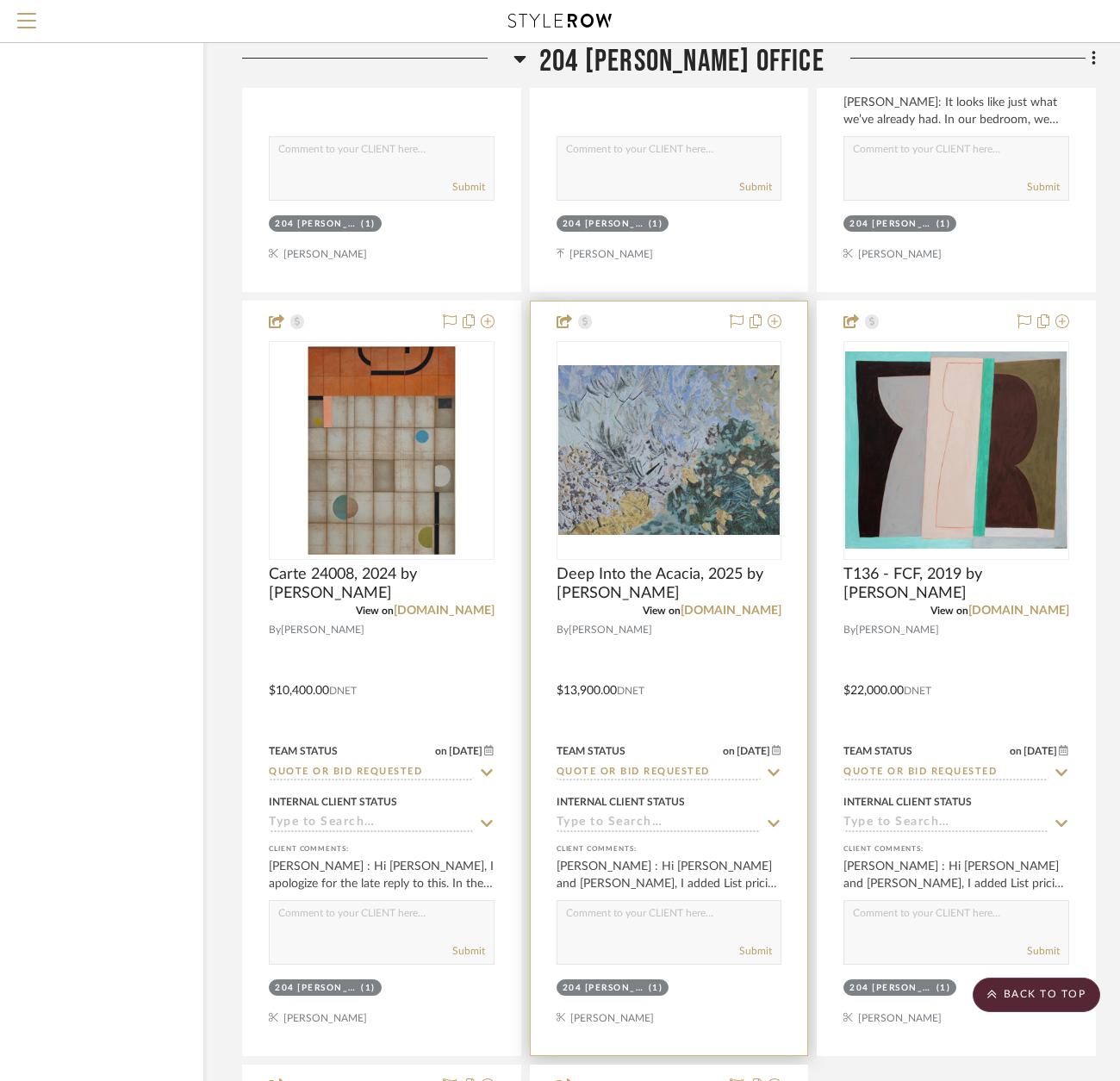
click at [754, 685] on div at bounding box center [670, 679] width 278 height 754
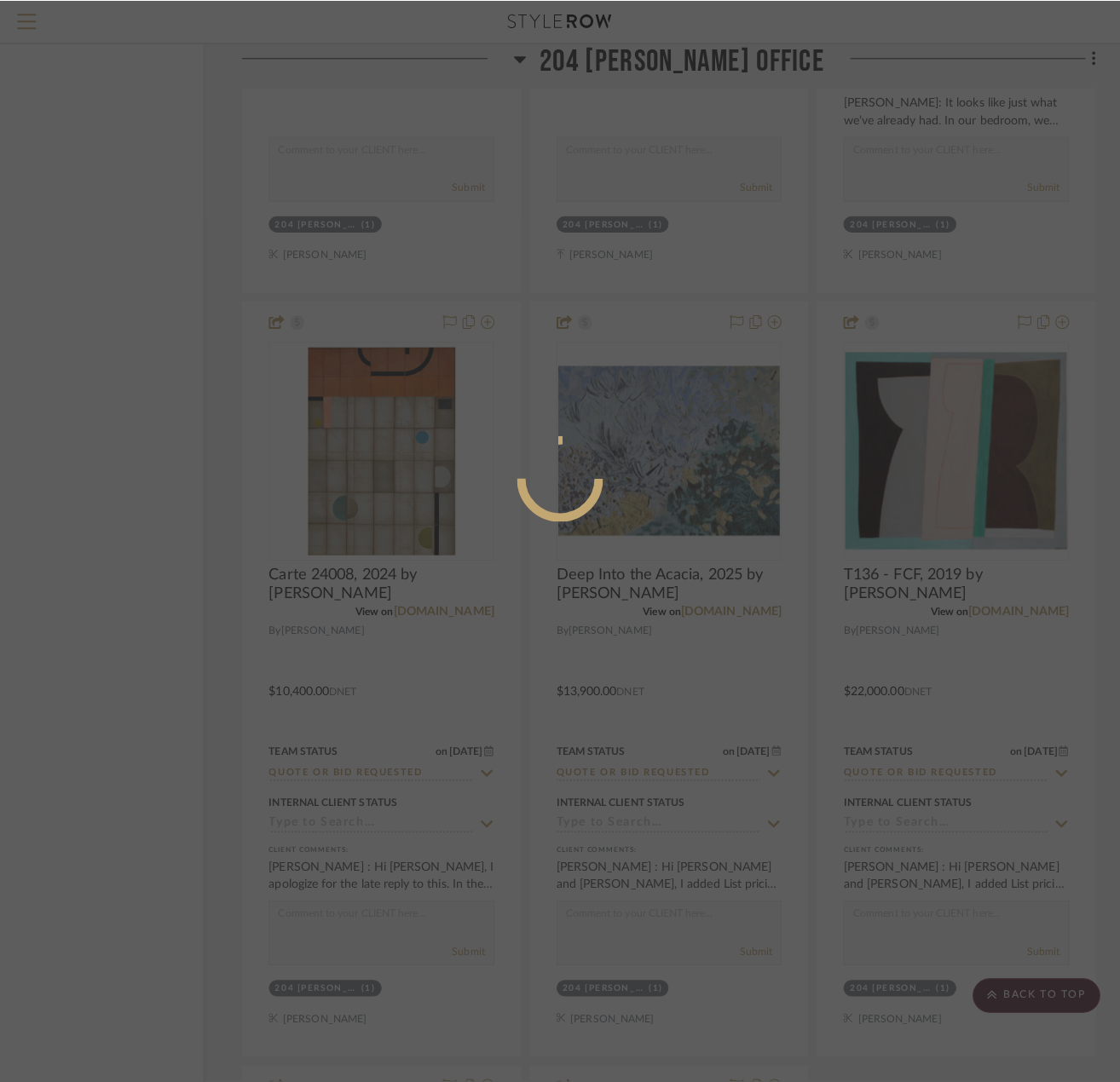
scroll to position [0, 0]
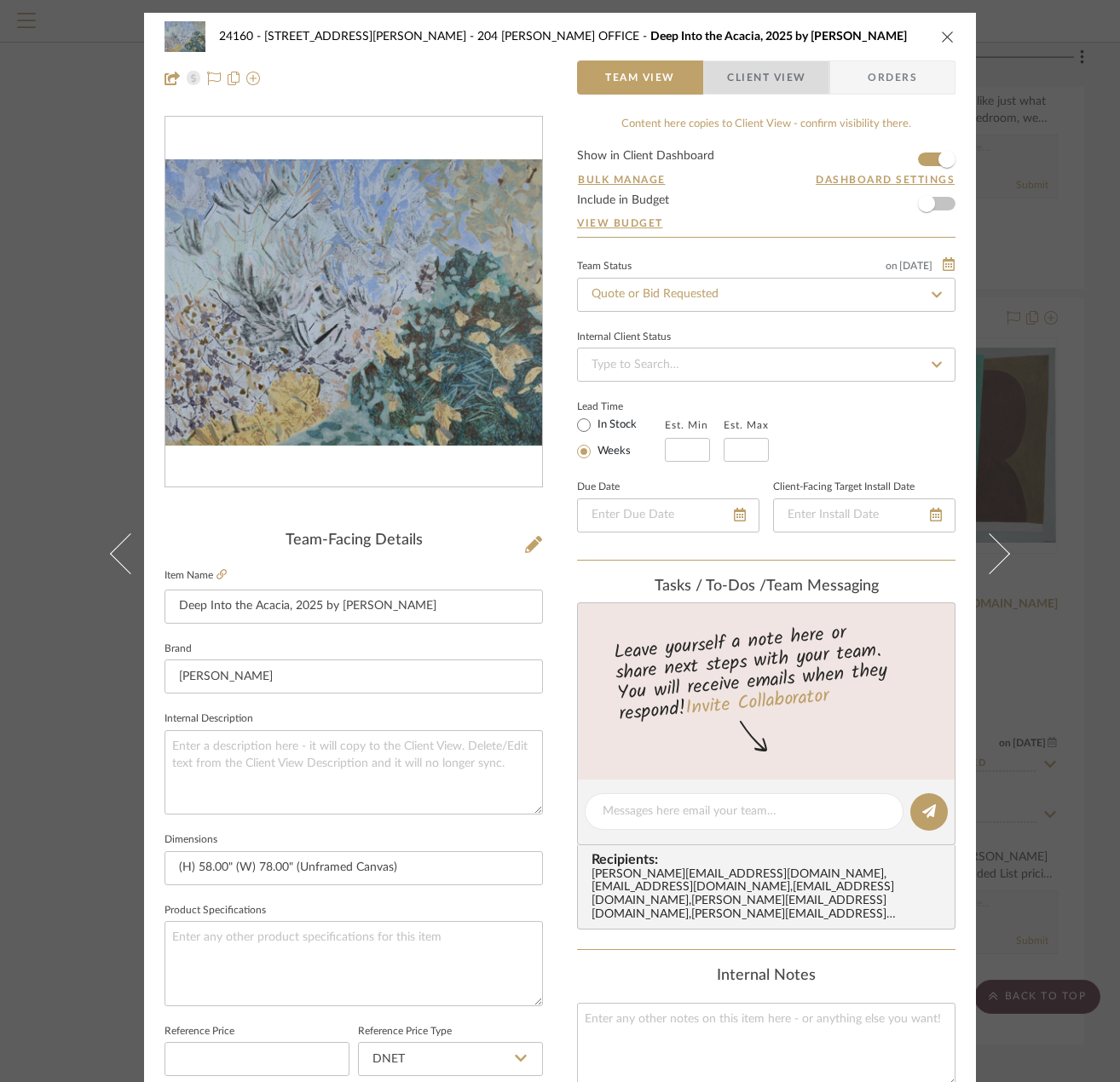
click at [749, 81] on span "Client View" at bounding box center [766, 77] width 79 height 34
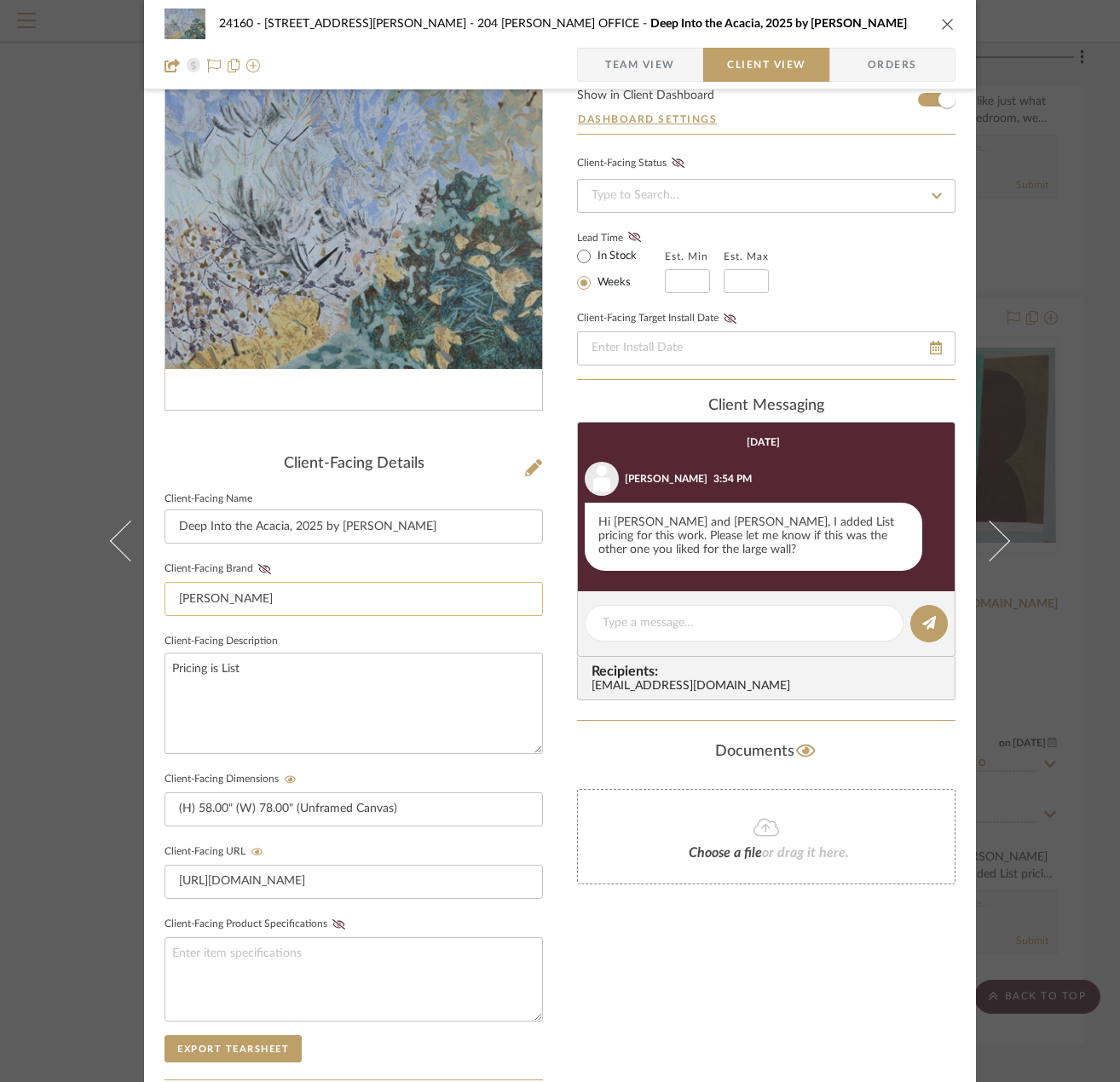
scroll to position [170, 0]
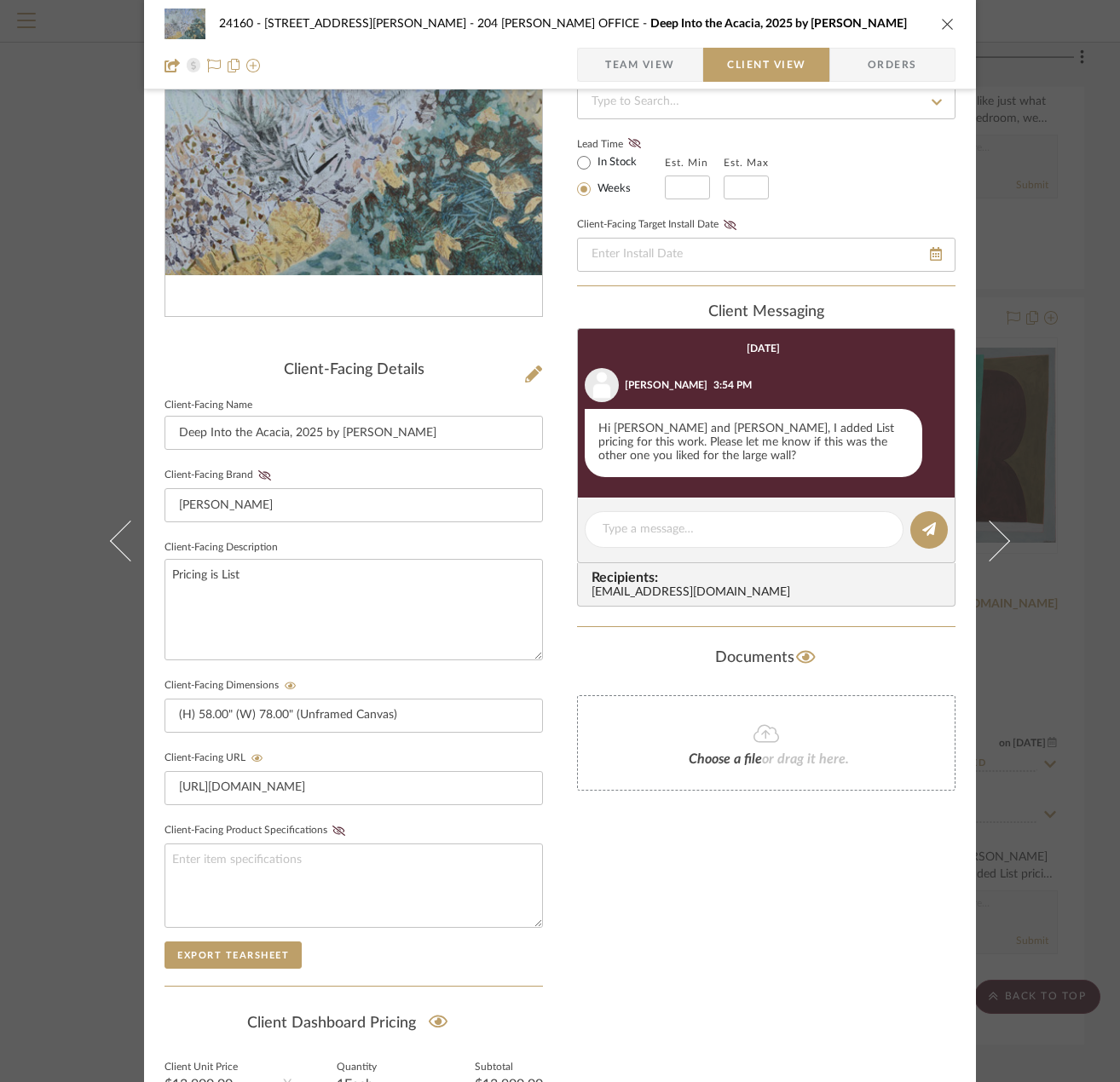
click at [1065, 272] on div "24160 - 214 E 18th Street - Satow Elliot 204 STUART'S OFFICE Deep Into the Acac…" at bounding box center [560, 541] width 1120 height 1082
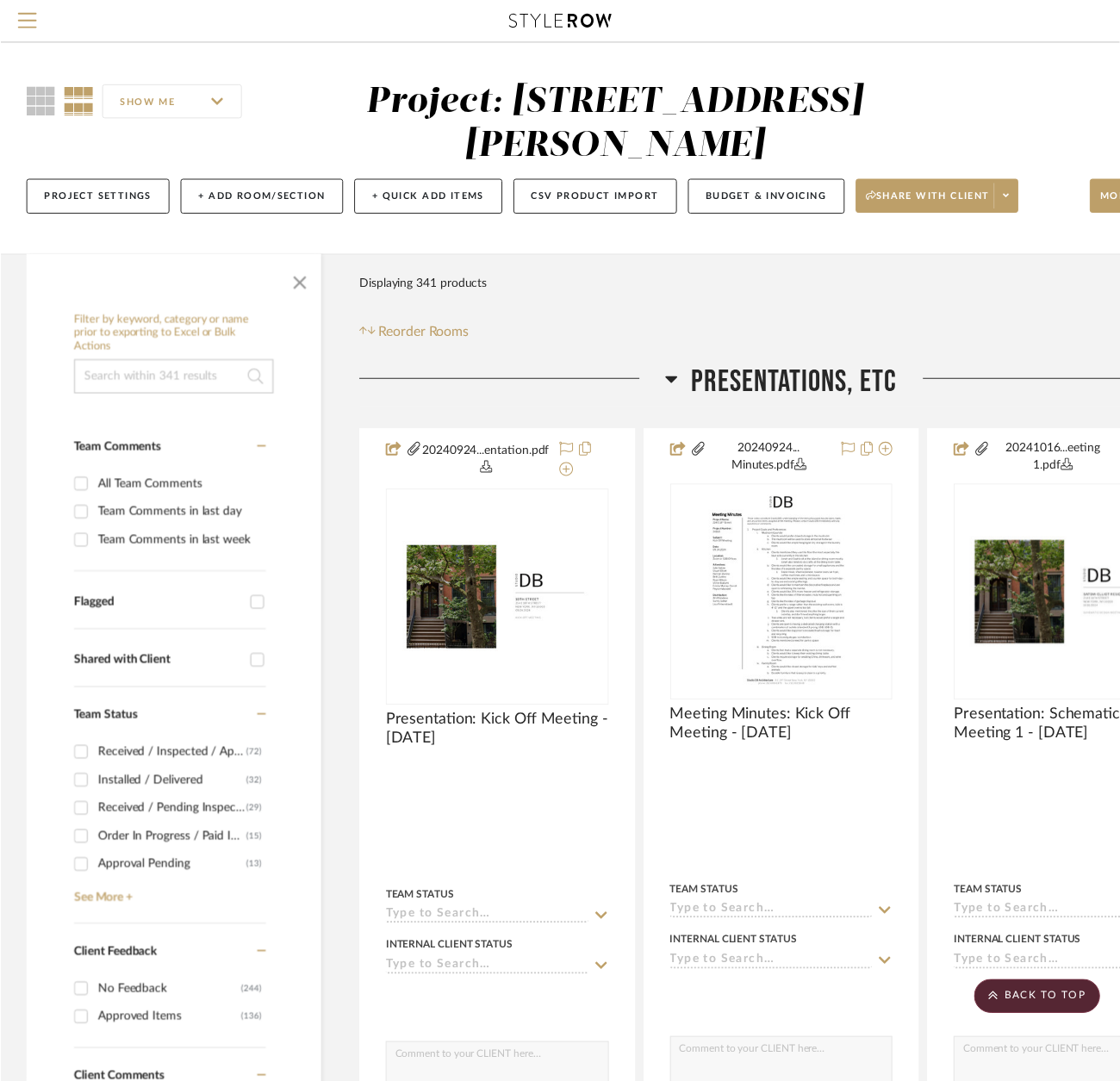
scroll to position [58721, 120]
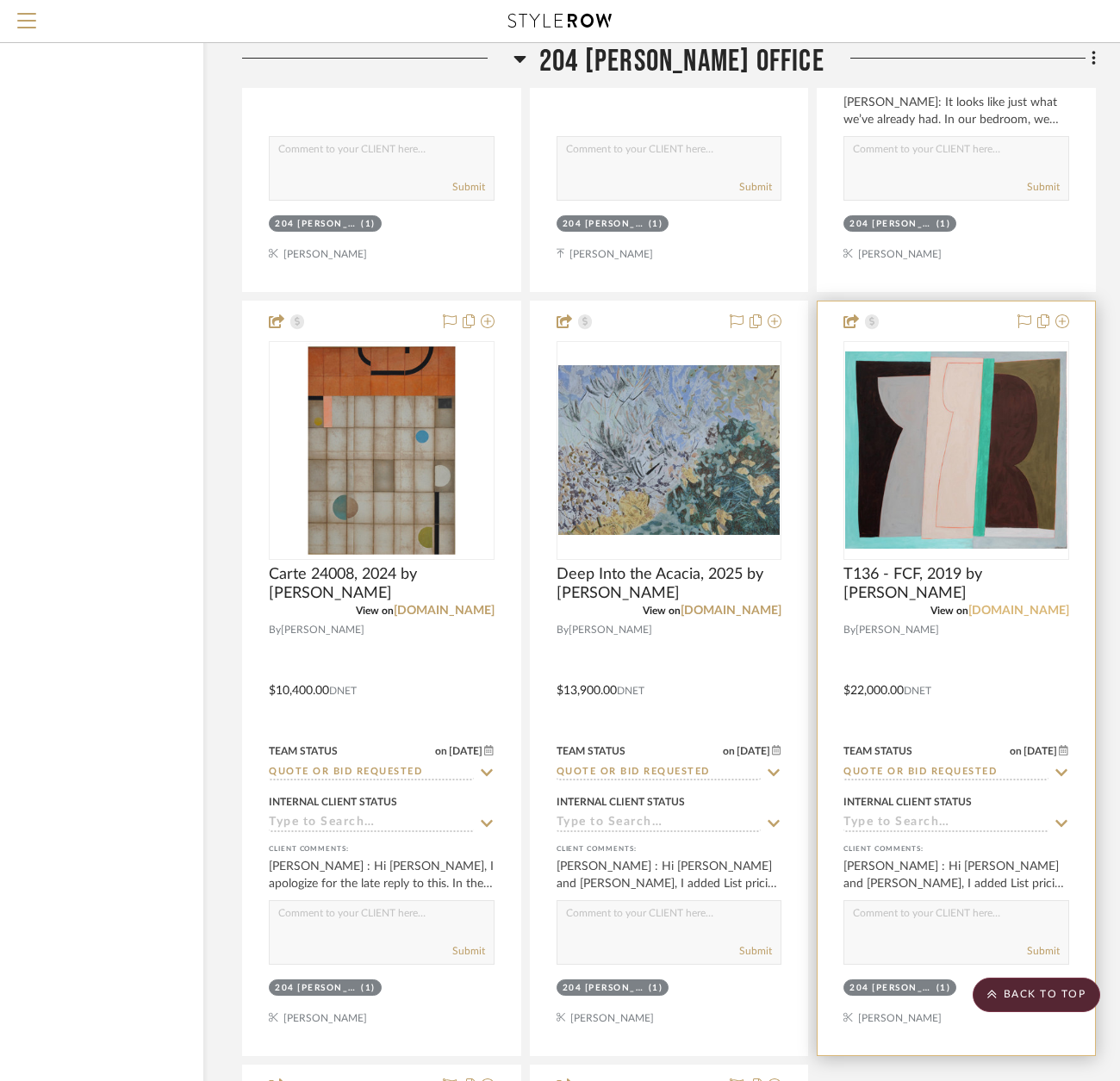
click at [1000, 617] on link "[DOMAIN_NAME]" at bounding box center [1019, 610] width 101 height 12
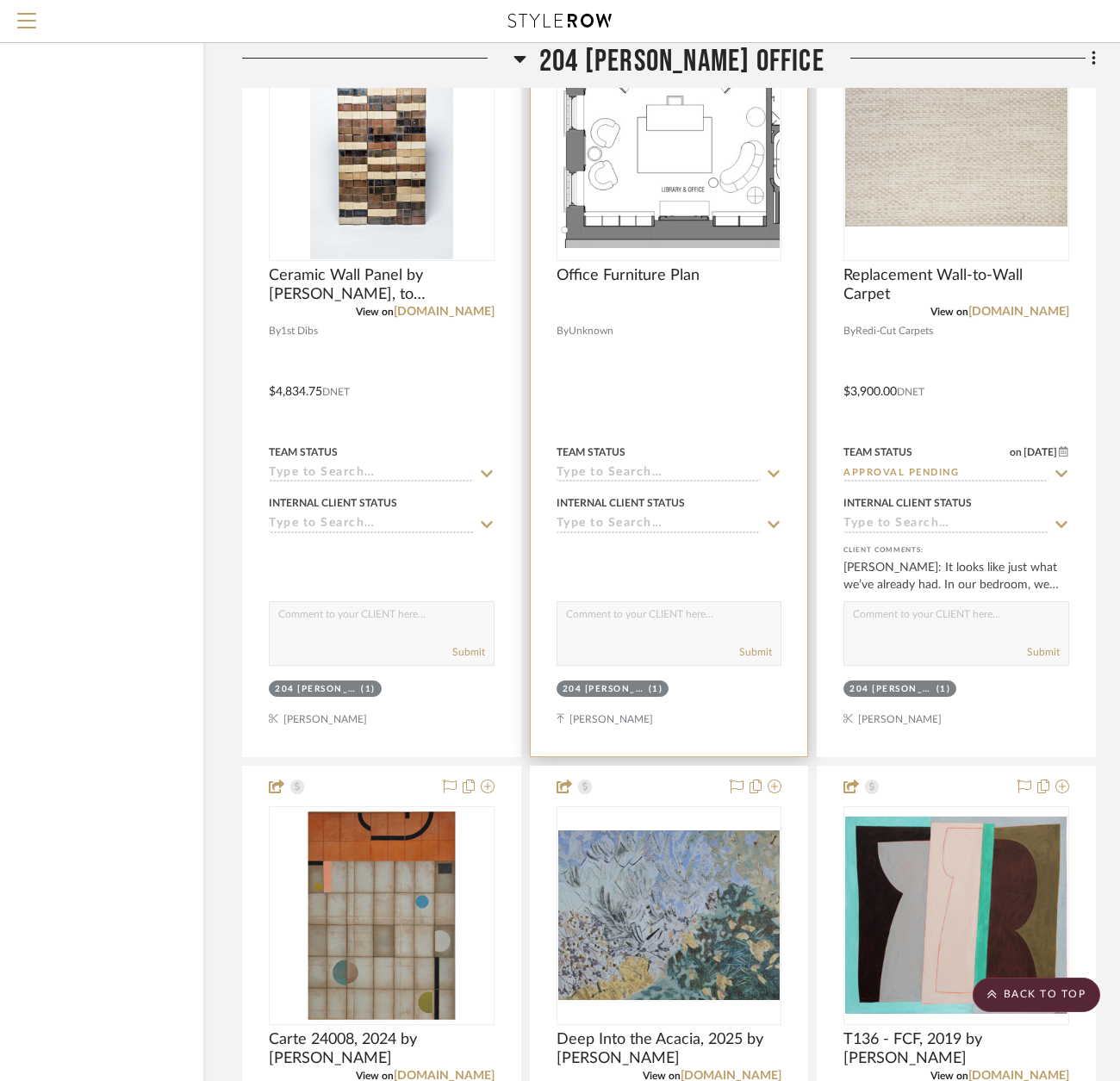
scroll to position [58204, 120]
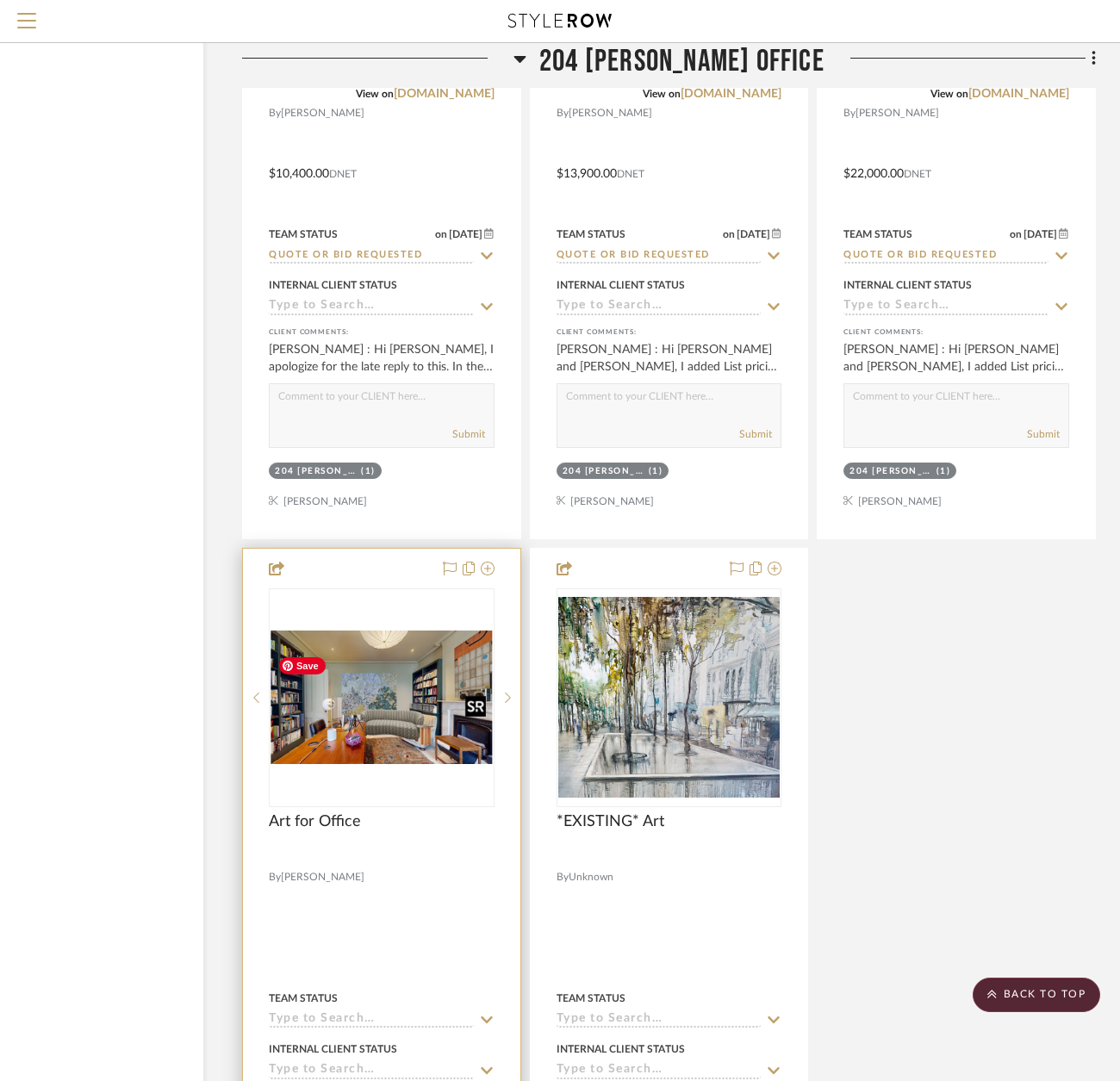
click at [393, 711] on img "0" at bounding box center [382, 698] width 222 height 133
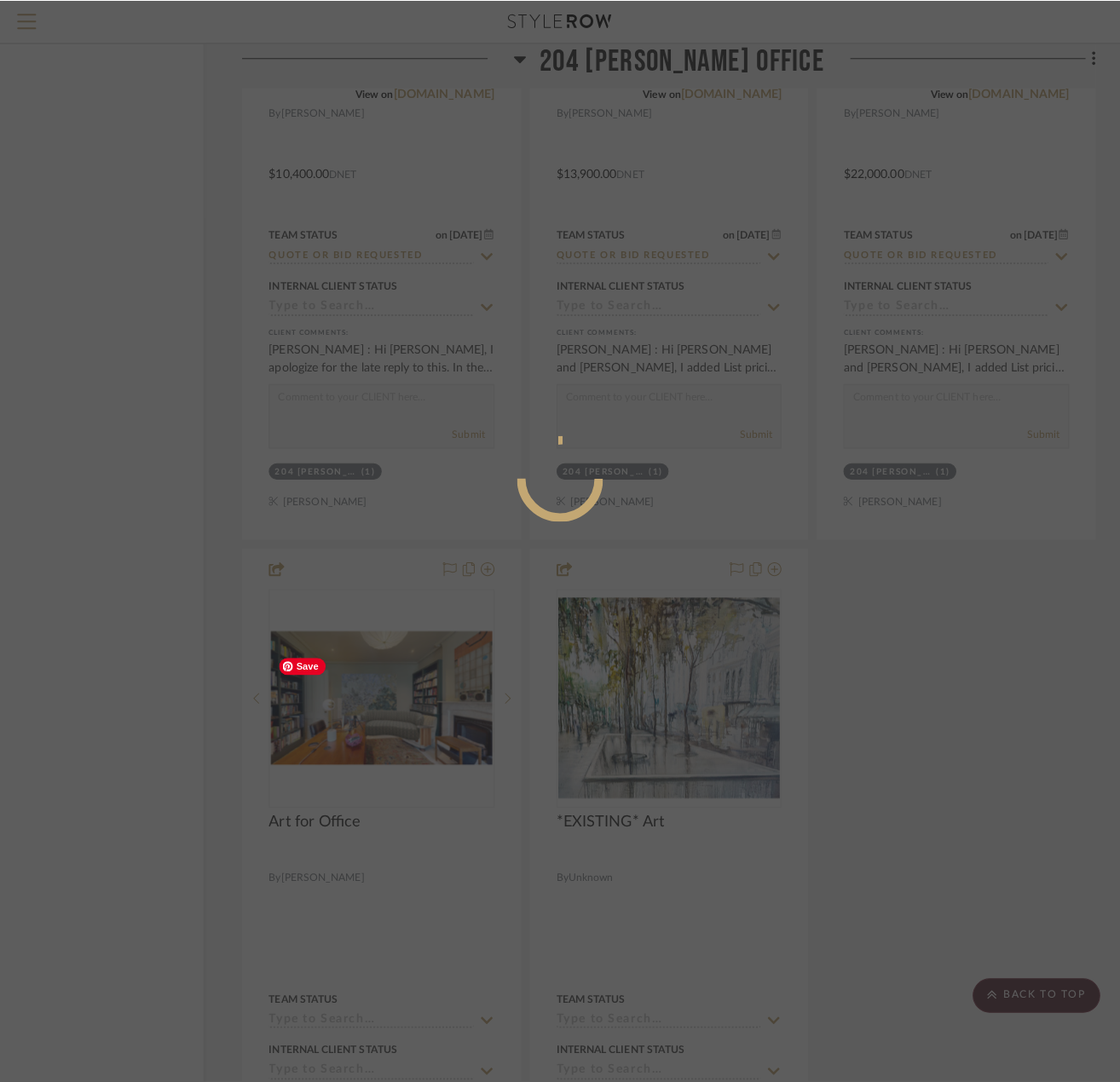
scroll to position [0, 0]
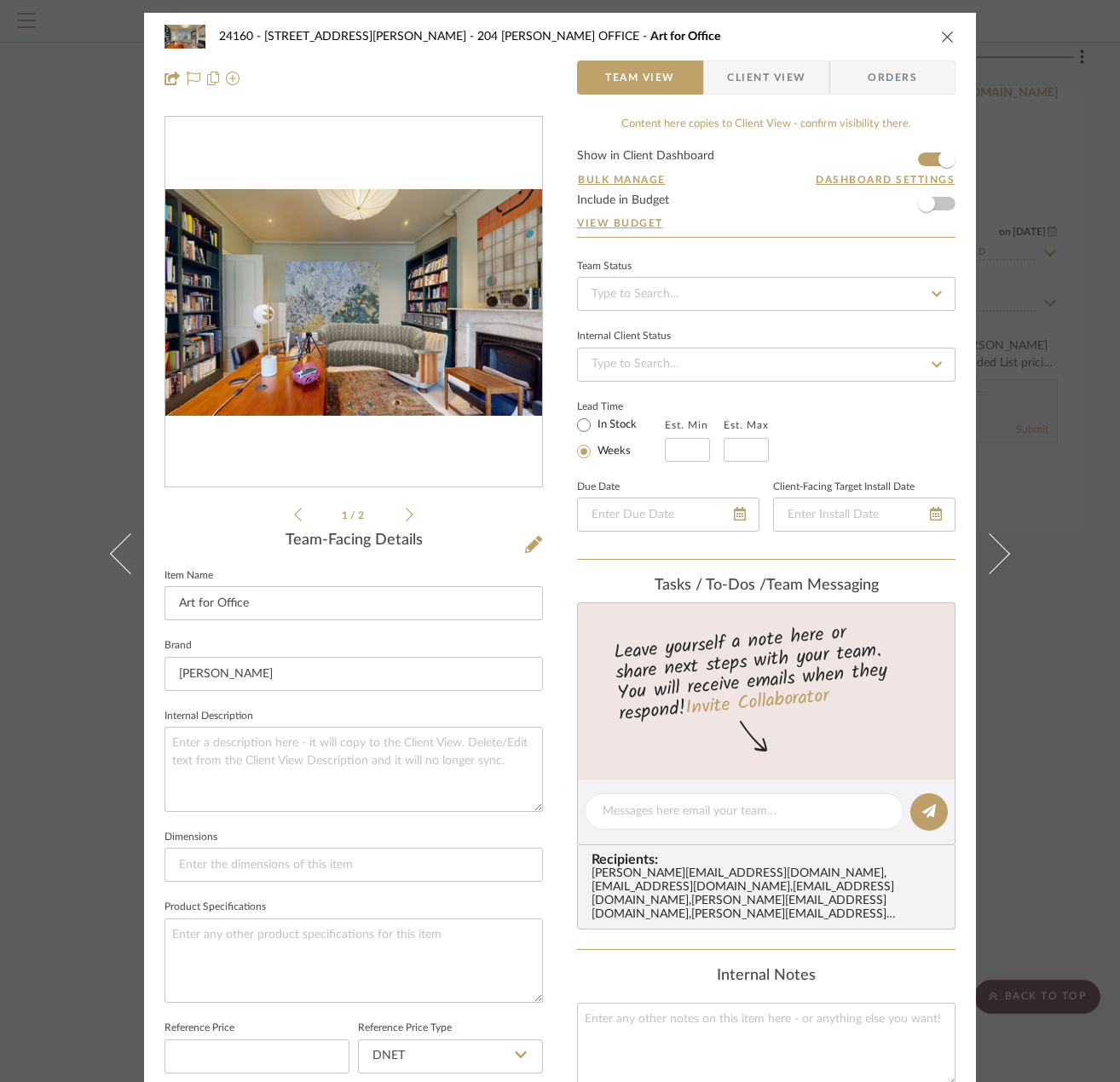
click at [406, 510] on icon at bounding box center [410, 514] width 7 height 16
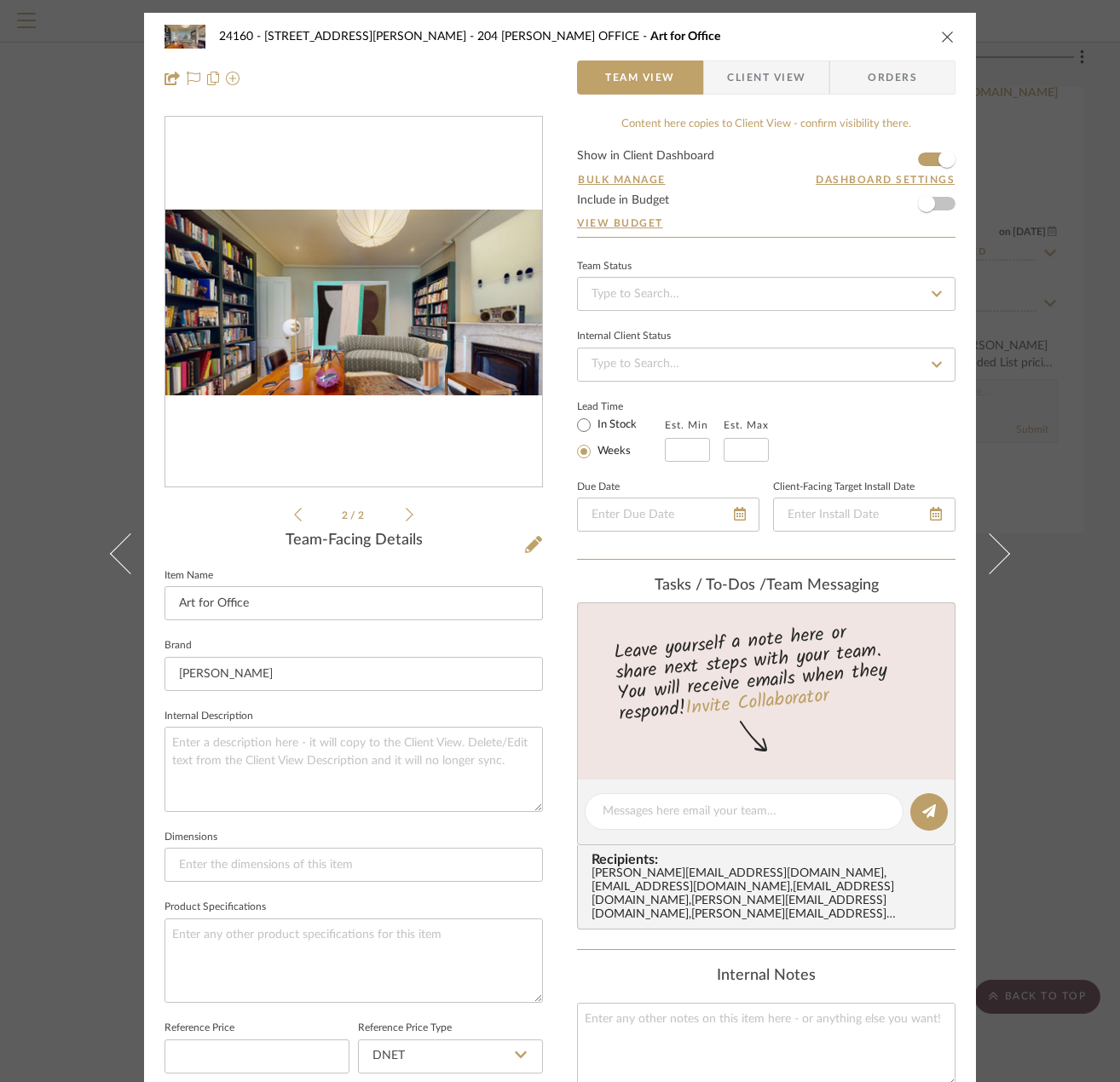
click at [294, 519] on icon at bounding box center [298, 514] width 7 height 16
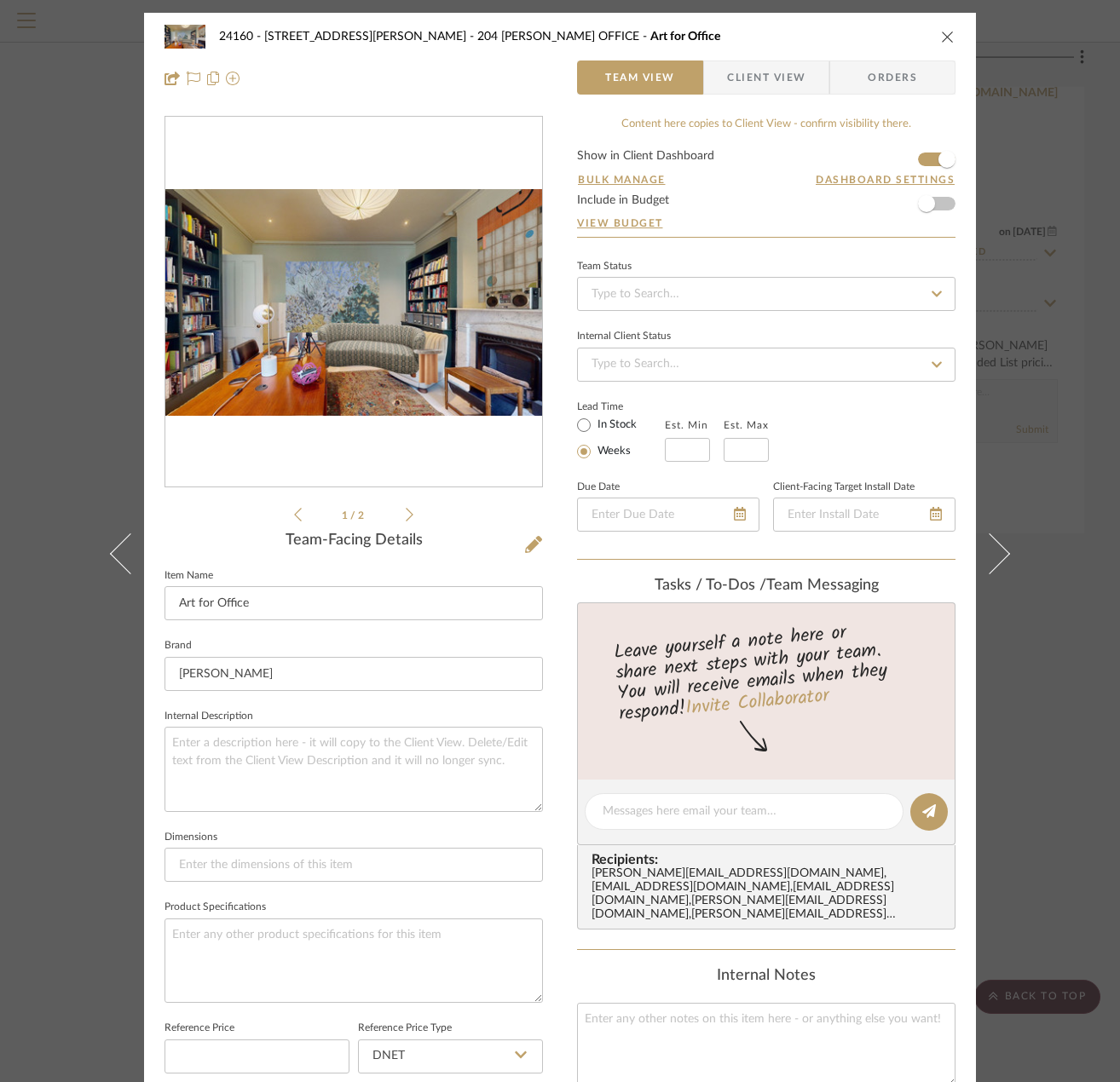
click at [1048, 305] on div "24160 - 214 E 18th Street - Satow Elliot 204 STUART'S OFFICE Art for Office Tea…" at bounding box center [560, 541] width 1120 height 1082
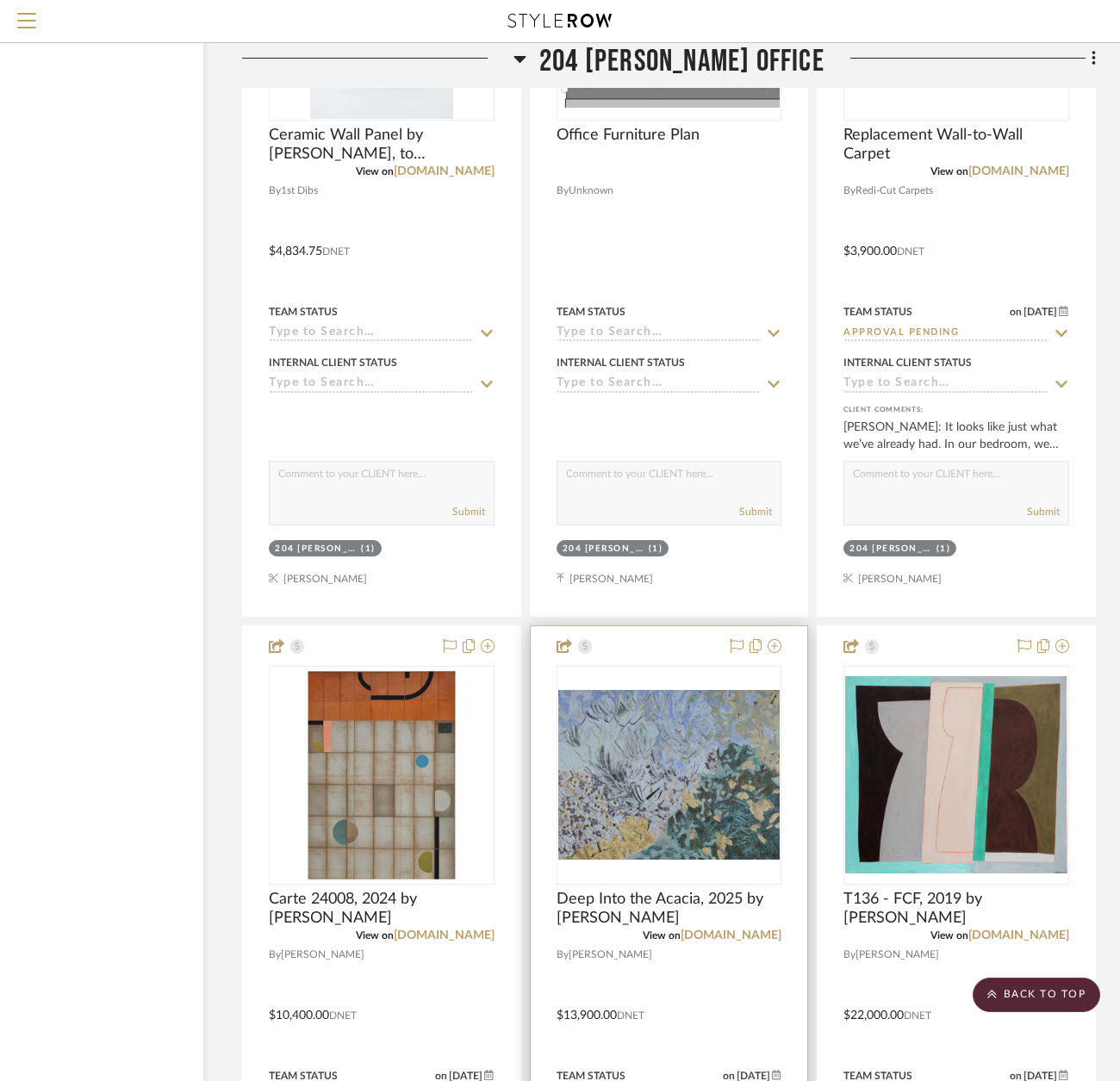
scroll to position [58204, 120]
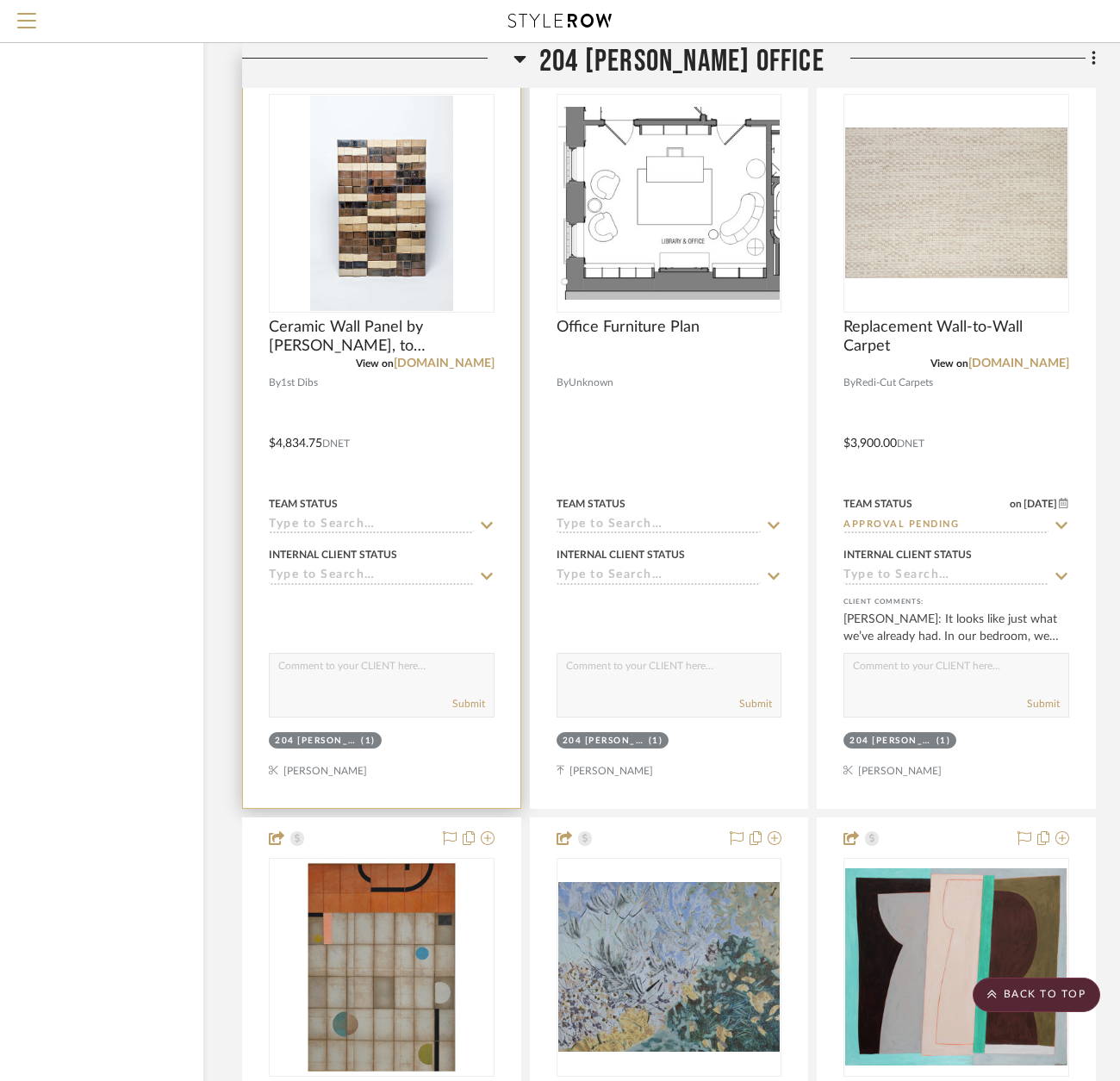
click at [454, 435] on div at bounding box center [382, 432] width 278 height 754
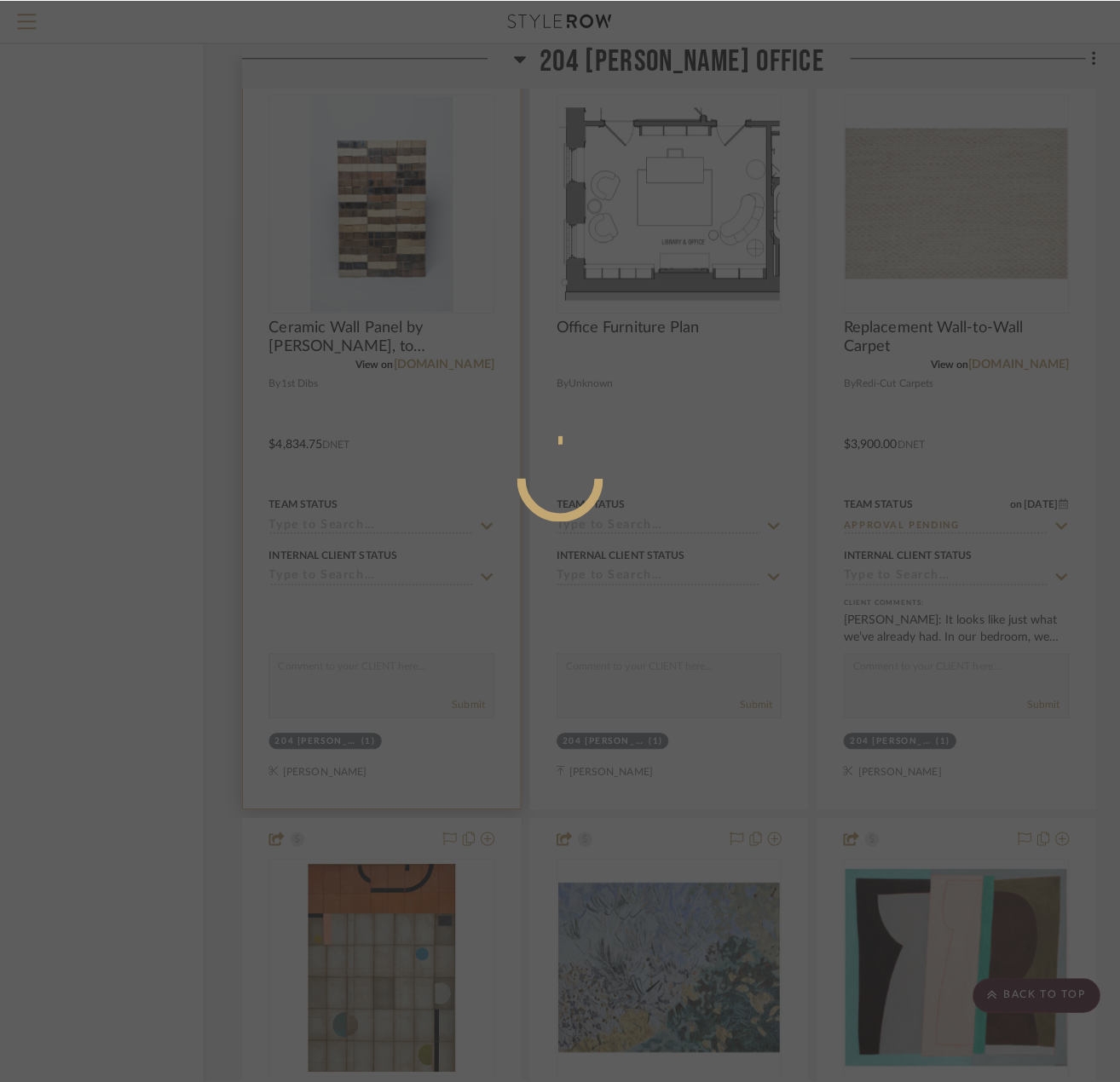
scroll to position [0, 0]
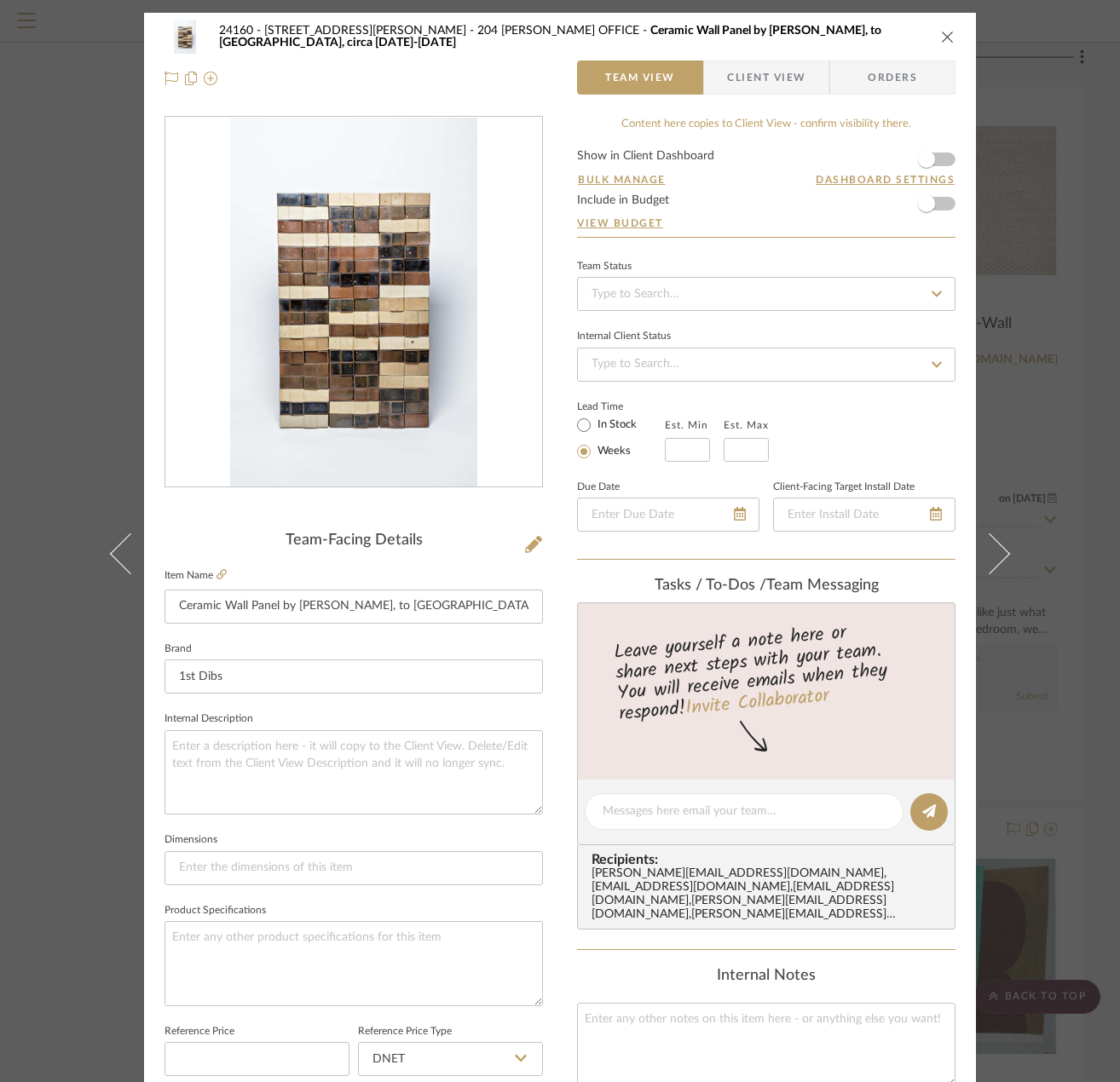
click at [1031, 232] on div "24160 - 214 E 18th Street - Satow Elliot 204 STUART'S OFFICE Ceramic Wall Panel…" at bounding box center [560, 541] width 1120 height 1082
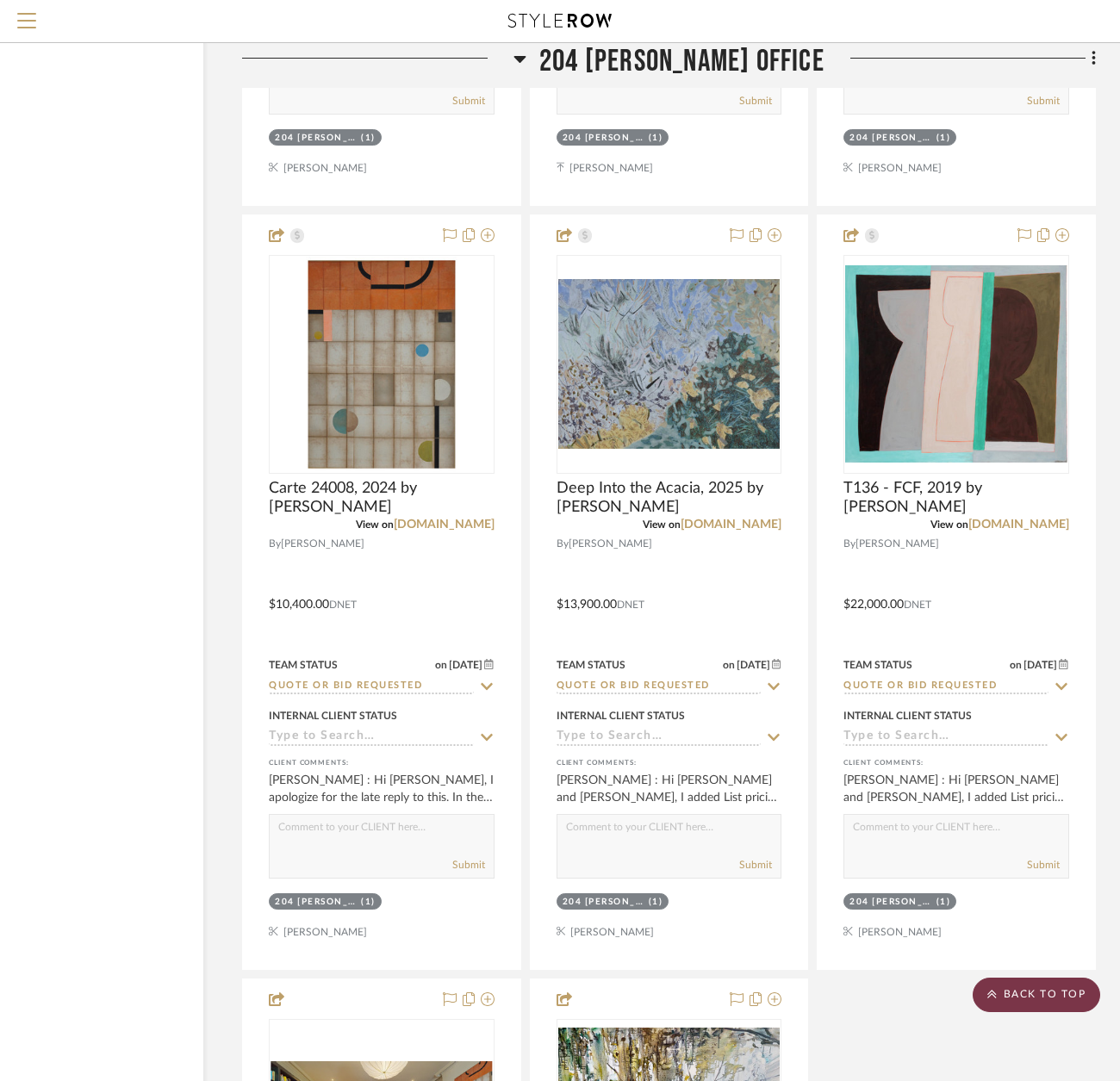
click at [1037, 993] on scroll-to-top-button "BACK TO TOP" at bounding box center [1037, 995] width 128 height 34
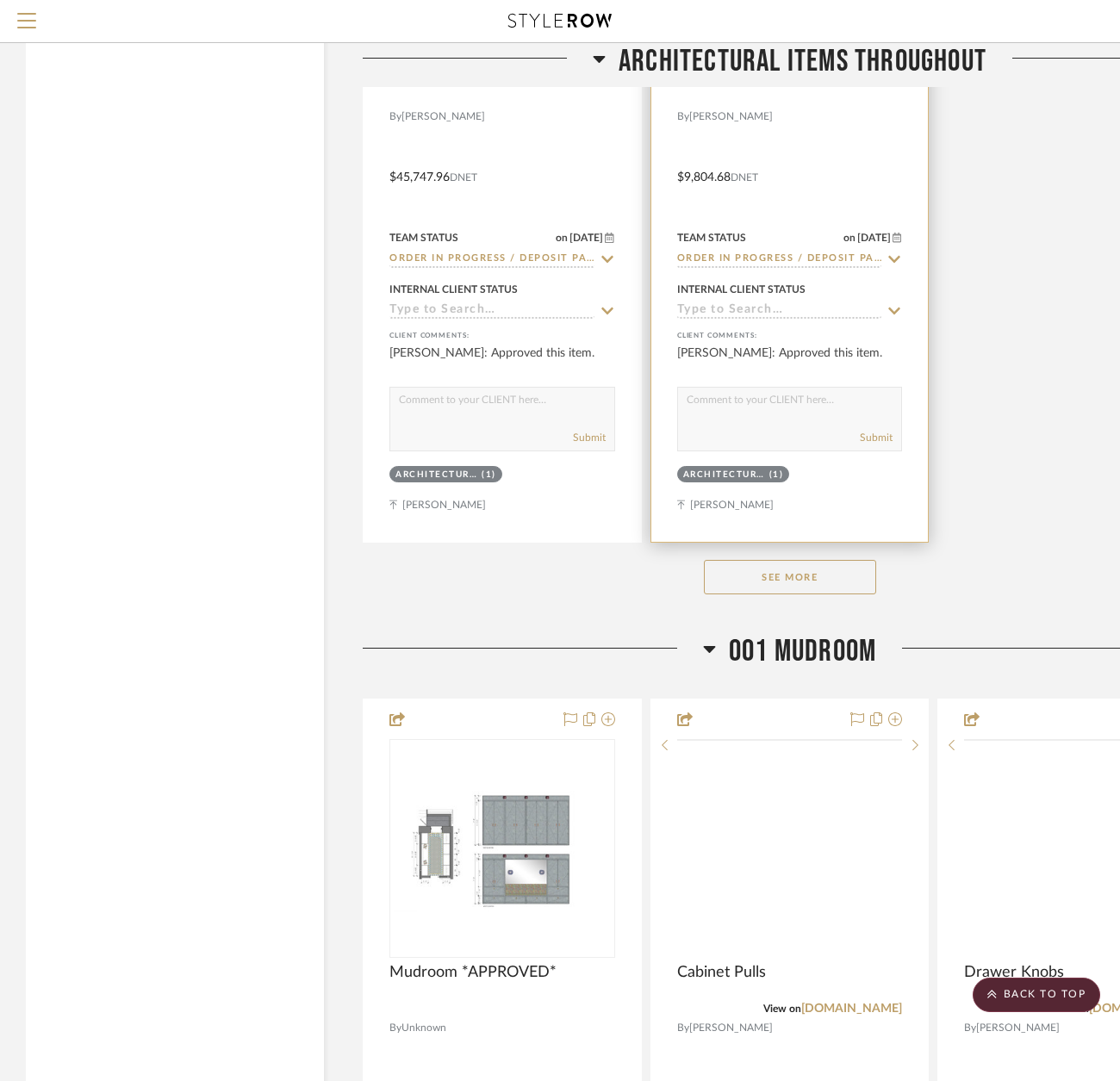
scroll to position [7410, 0]
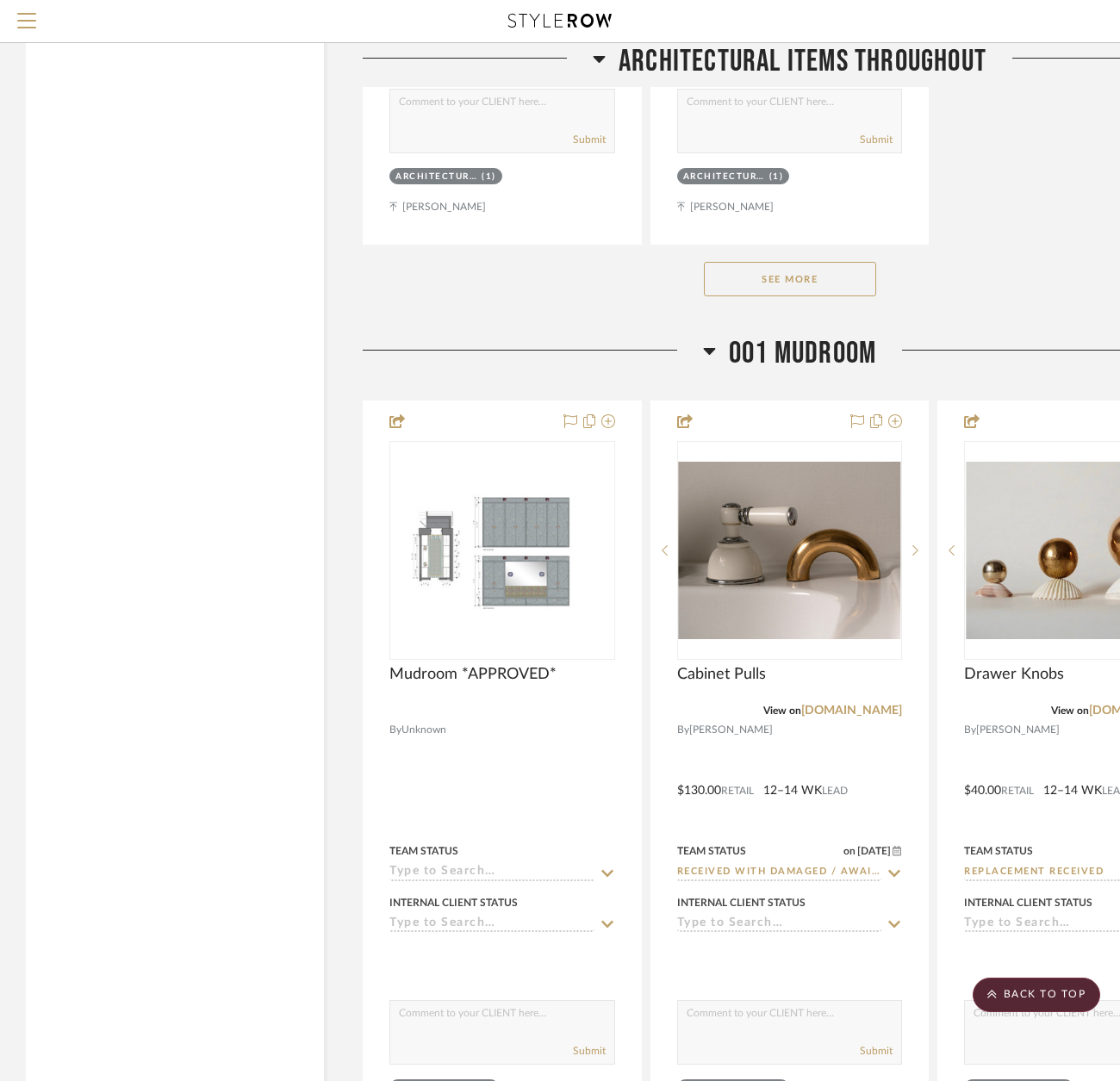
drag, startPoint x: 894, startPoint y: 57, endPoint x: 931, endPoint y: 130, distance: 81.8
click at [894, 58] on span "Architectural Items Throughout" at bounding box center [802, 62] width 368 height 37
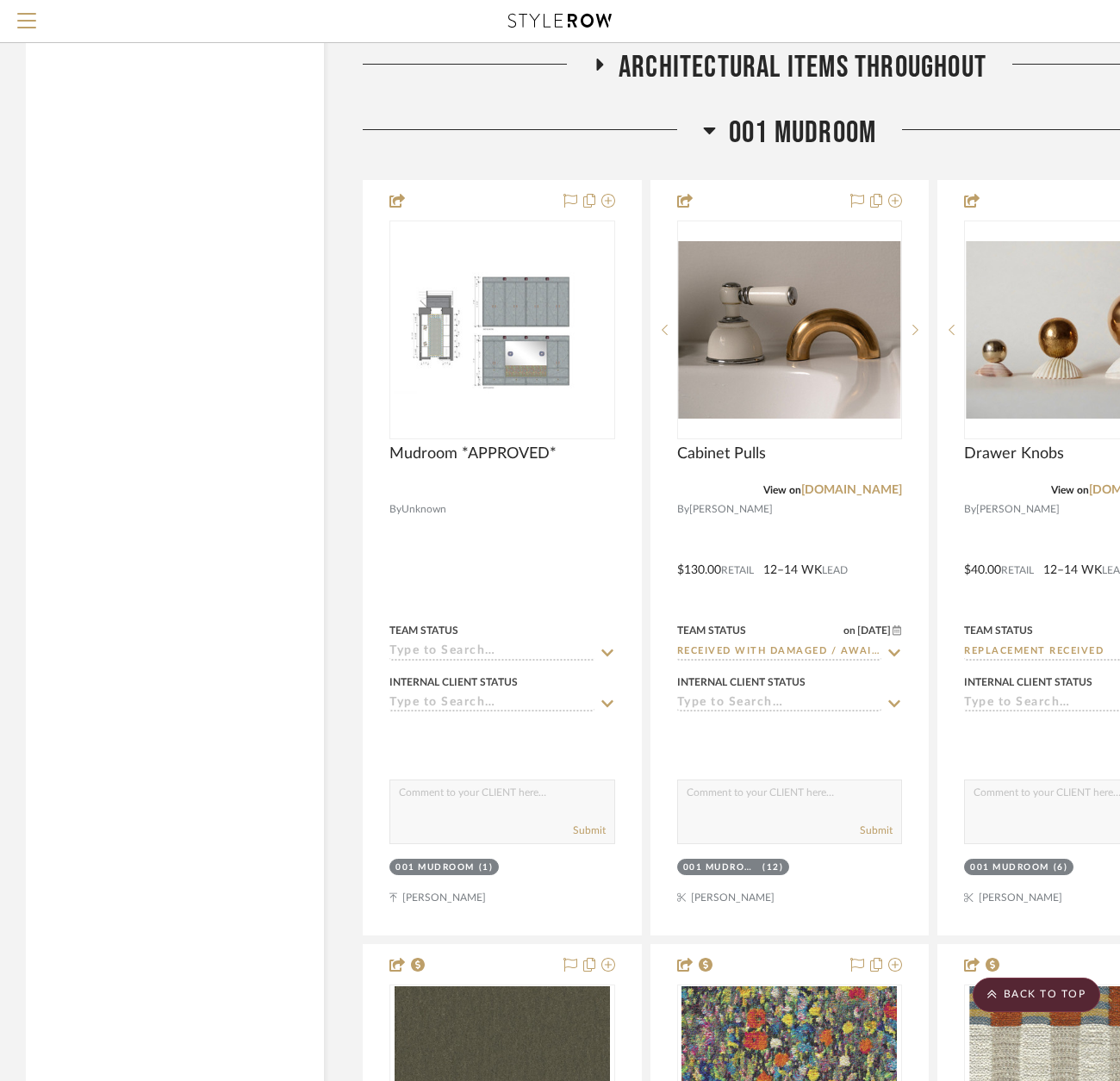
scroll to position [4825, 0]
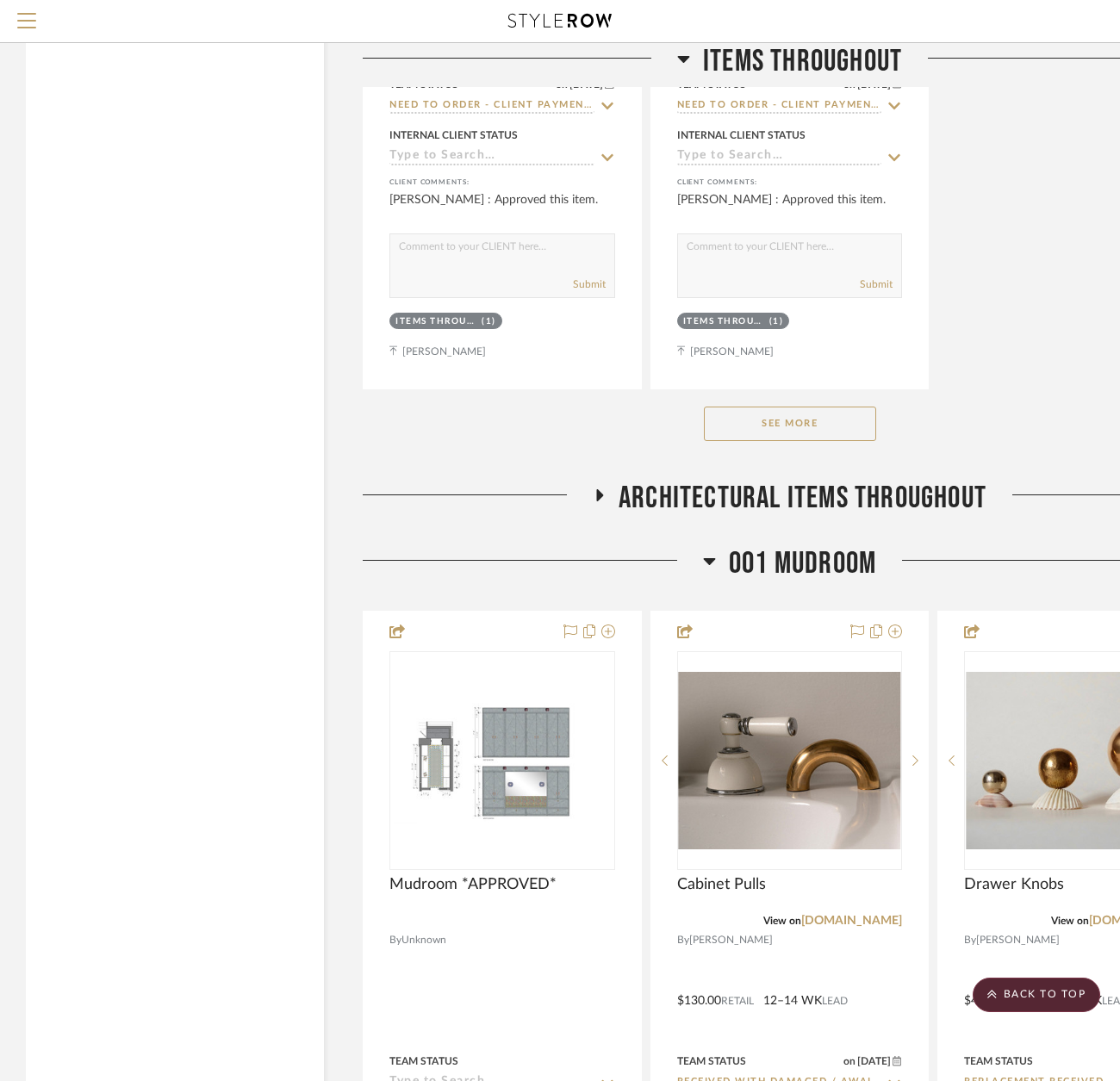
click at [818, 554] on span "001 MUDROOM" at bounding box center [802, 564] width 147 height 37
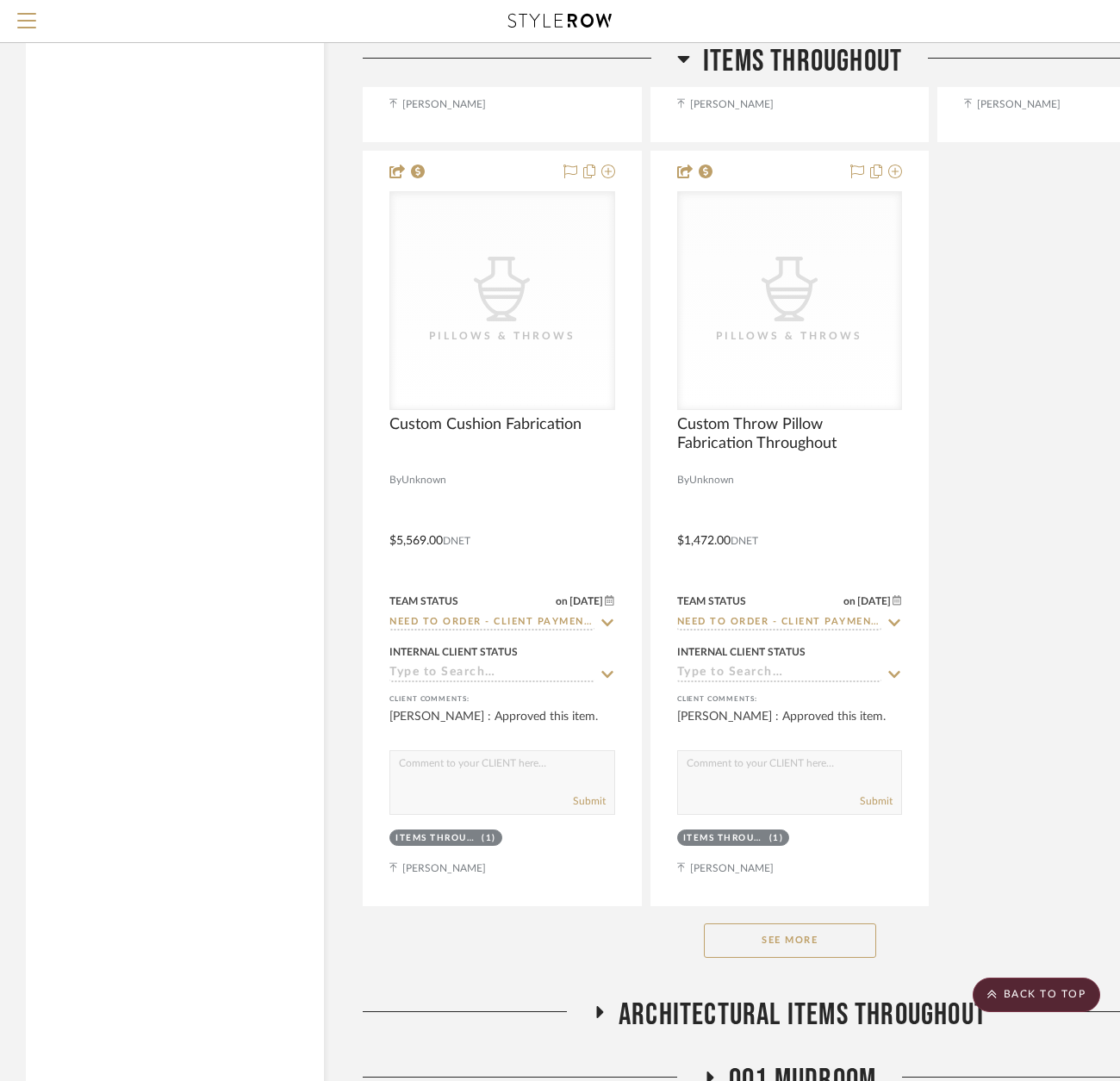
click at [830, 68] on span "Items Throughout" at bounding box center [802, 62] width 199 height 37
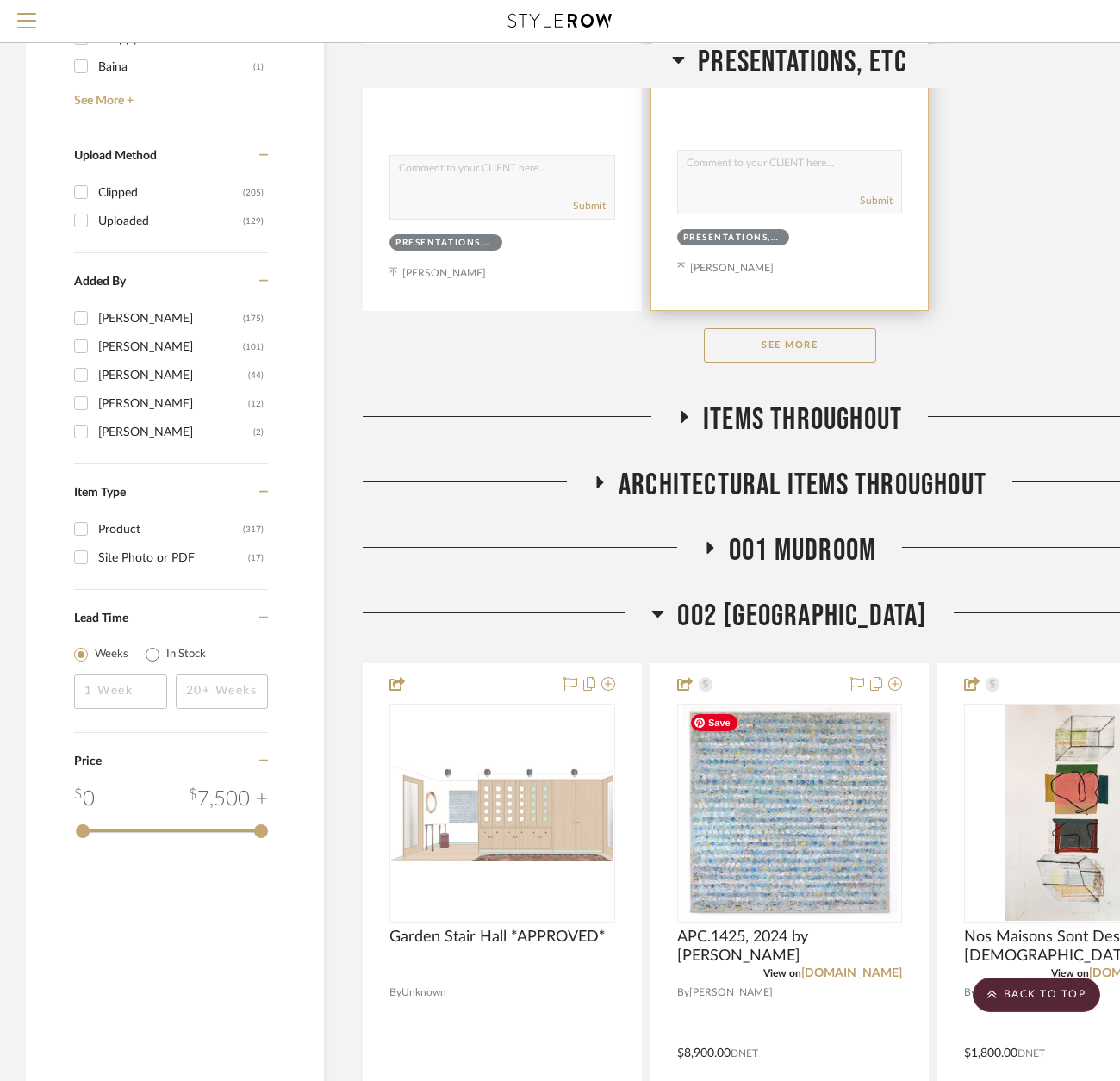
scroll to position [2327, 0]
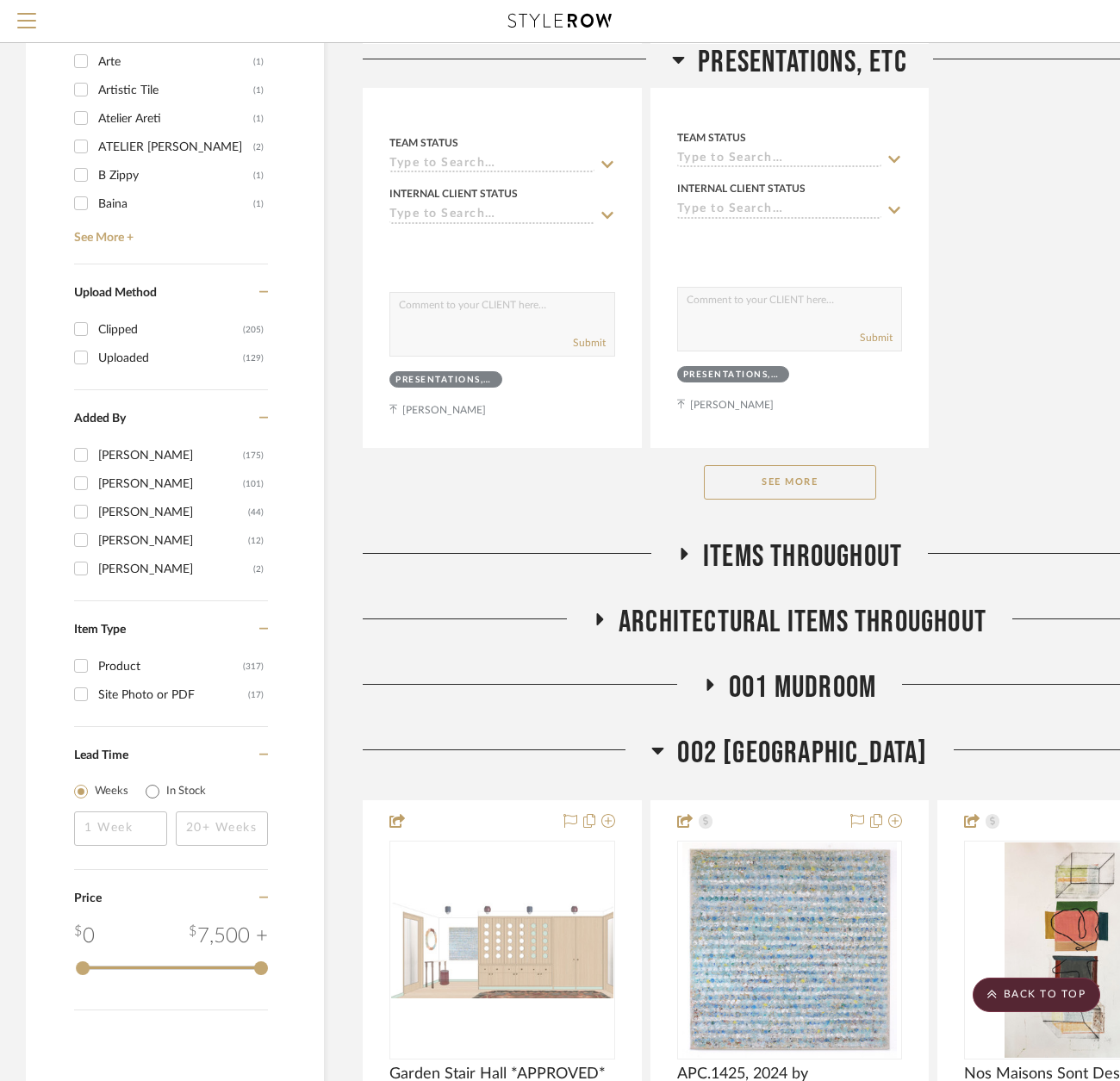
click at [820, 66] on span "Presentations, ETC" at bounding box center [802, 62] width 209 height 37
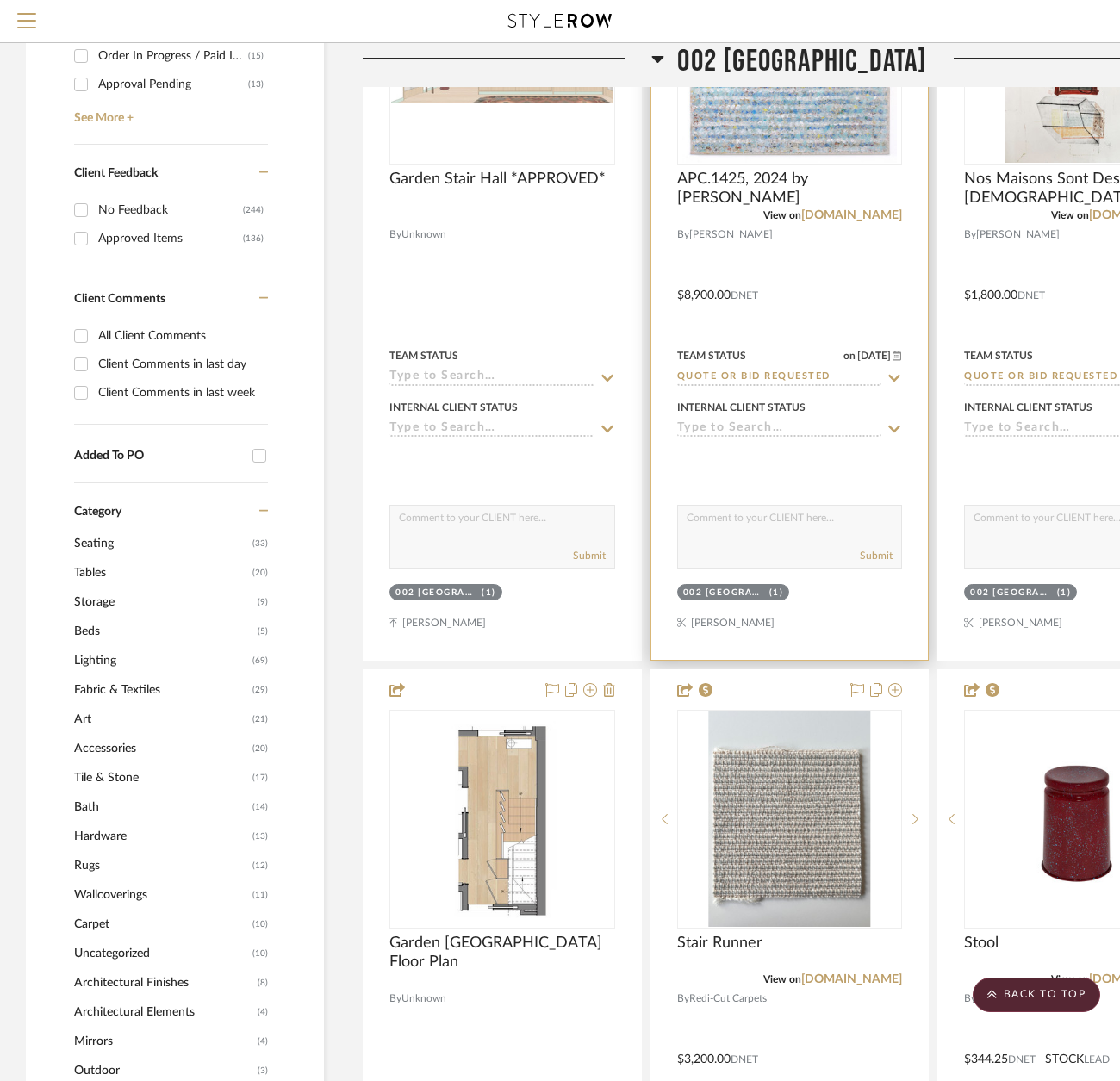
scroll to position [689, 0]
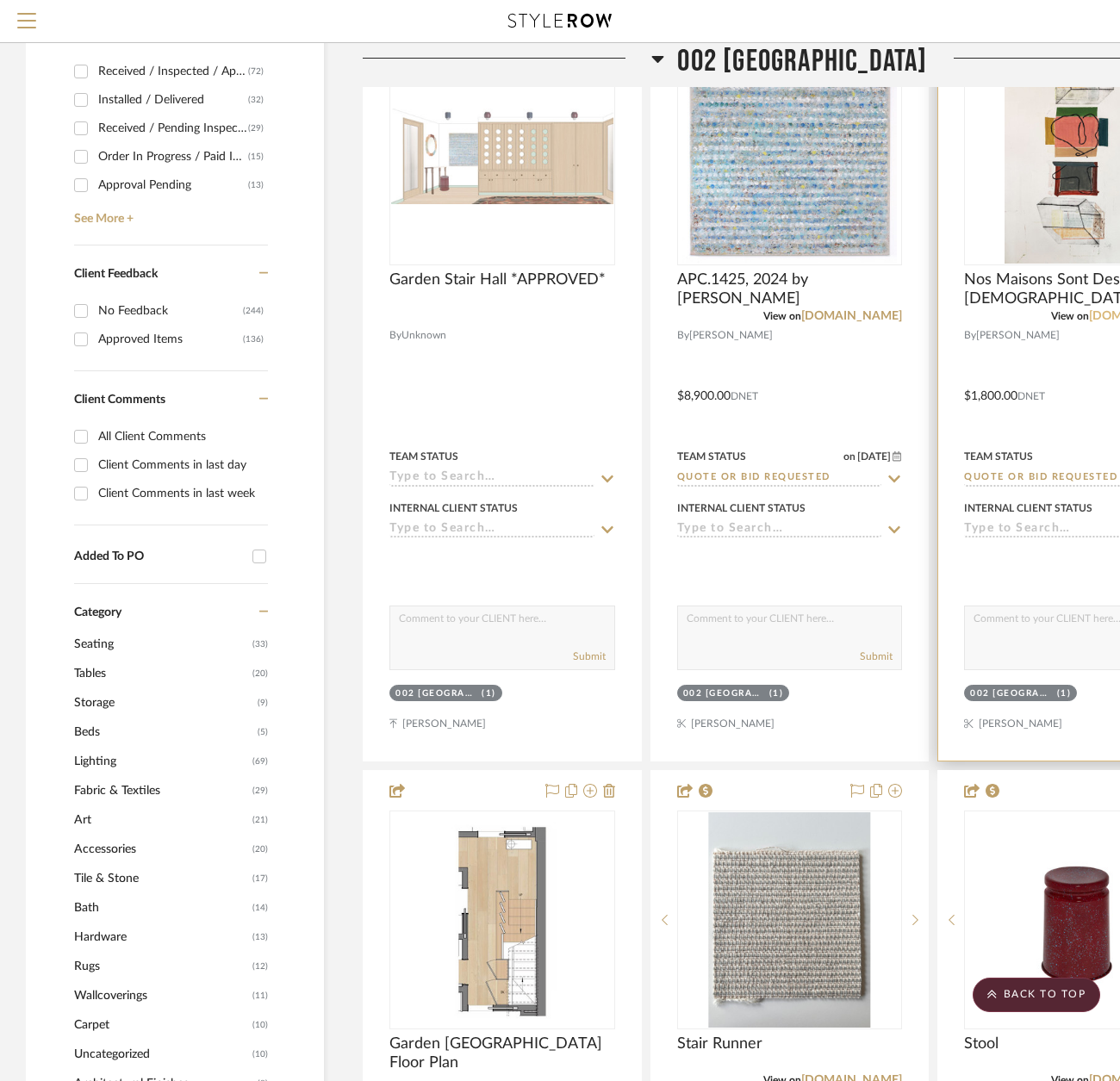
click at [1101, 319] on link "[DOMAIN_NAME]" at bounding box center [1139, 316] width 101 height 12
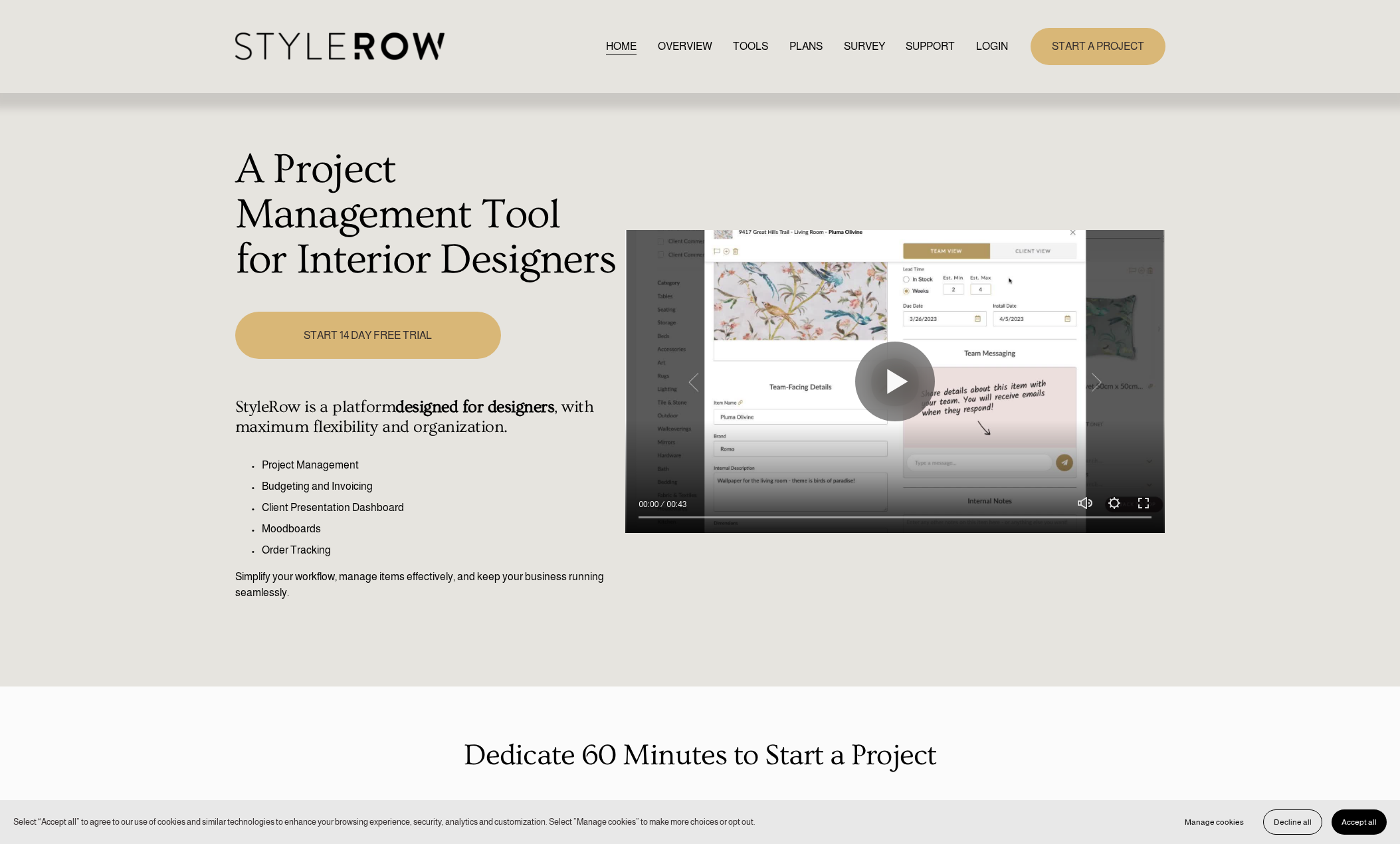
click at [989, 40] on link "LOGIN" at bounding box center [991, 46] width 32 height 18
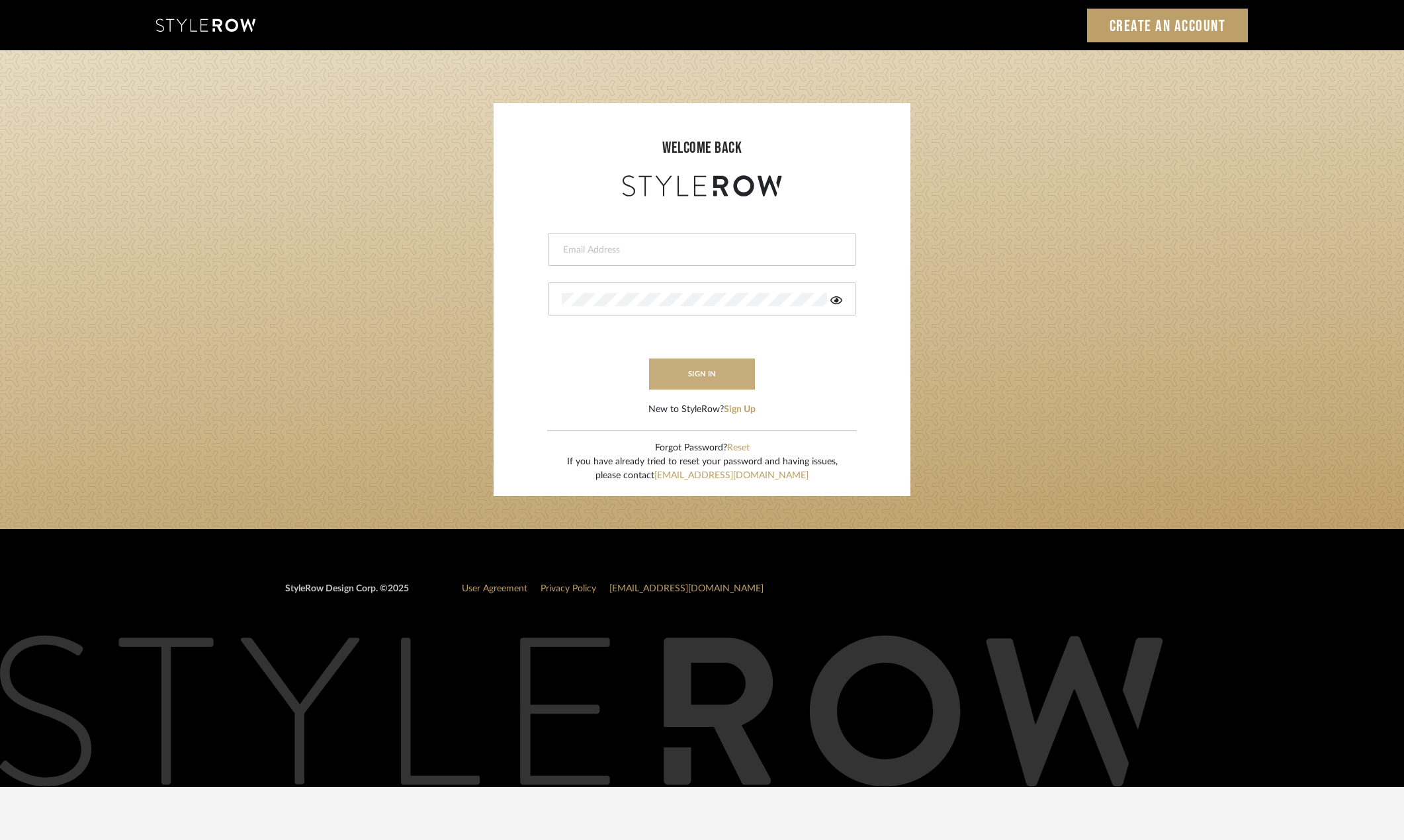
type input "madeleine@studiodb.com"
click at [669, 383] on button "sign in" at bounding box center [702, 374] width 106 height 31
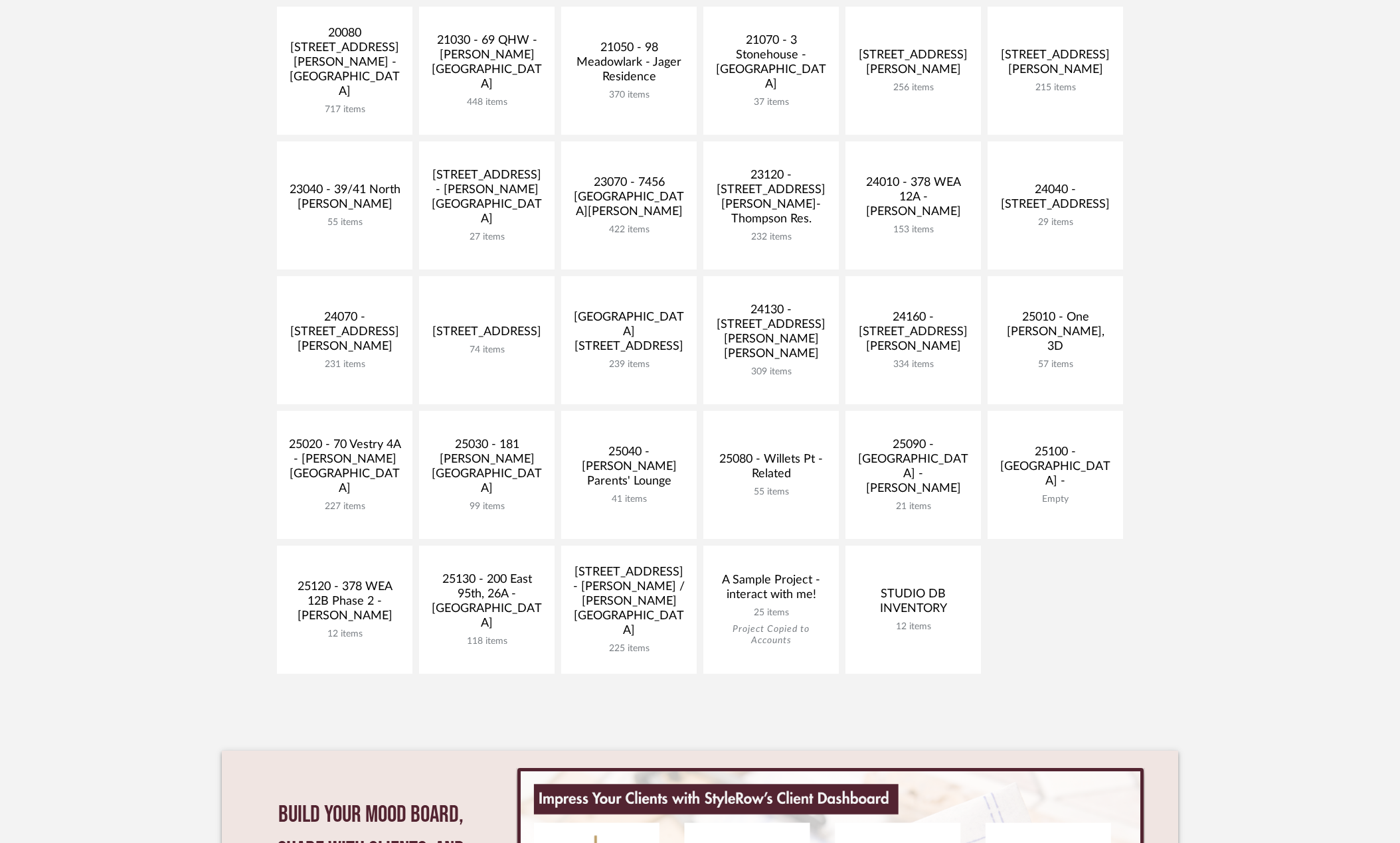
scroll to position [582, 0]
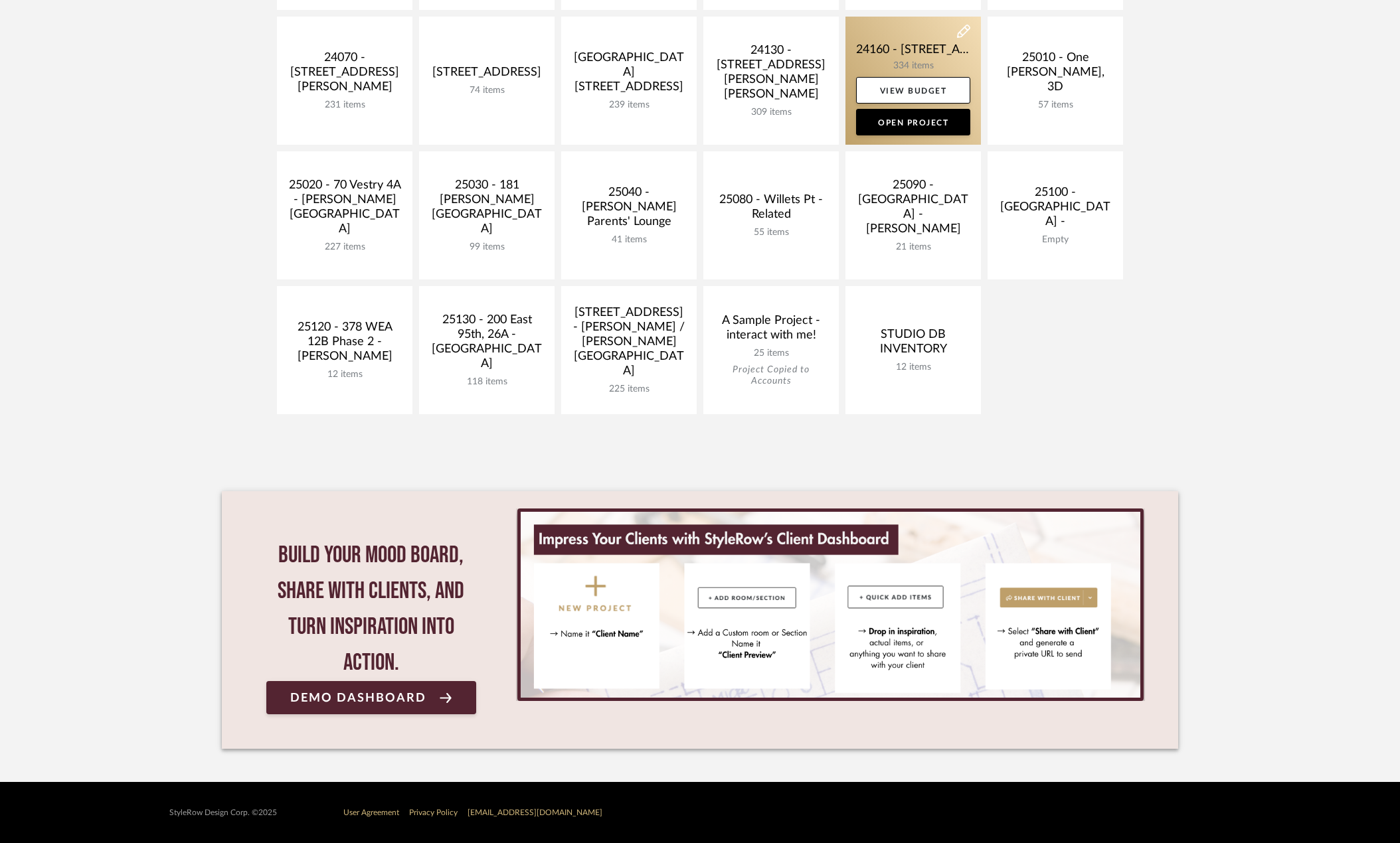
click at [926, 53] on link at bounding box center [913, 81] width 136 height 128
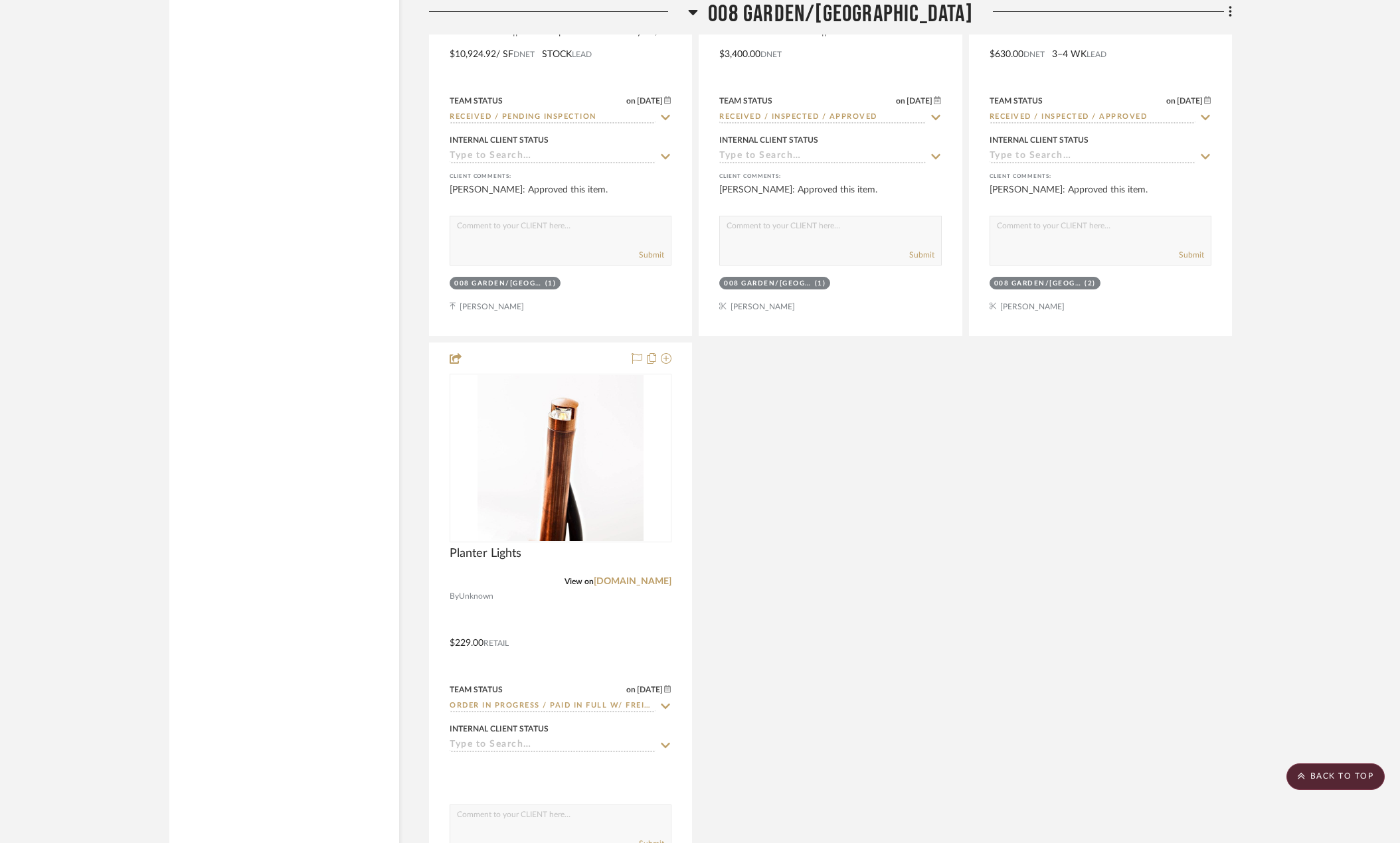
scroll to position [9960, 0]
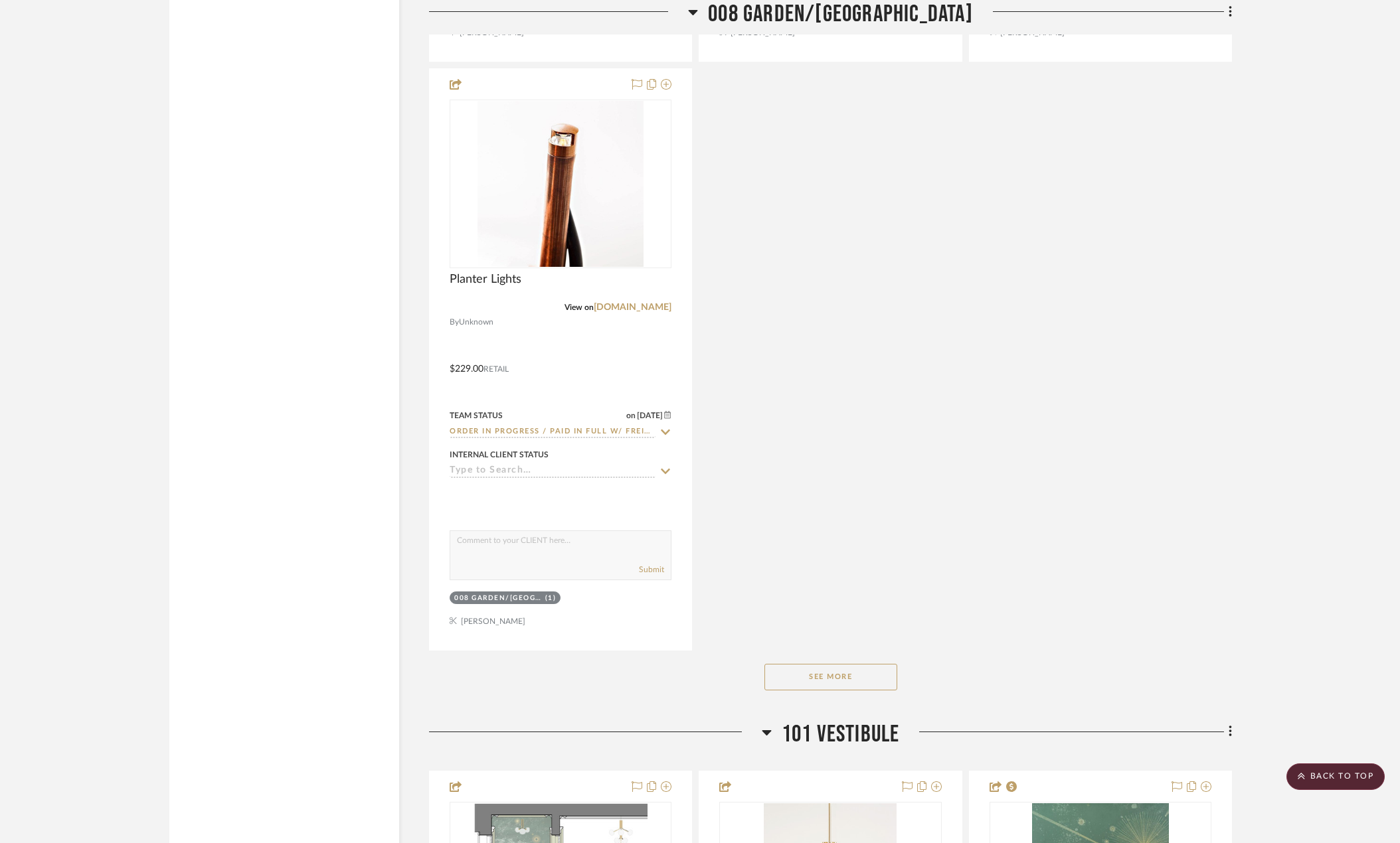
click at [837, 680] on button "See More" at bounding box center [831, 677] width 133 height 26
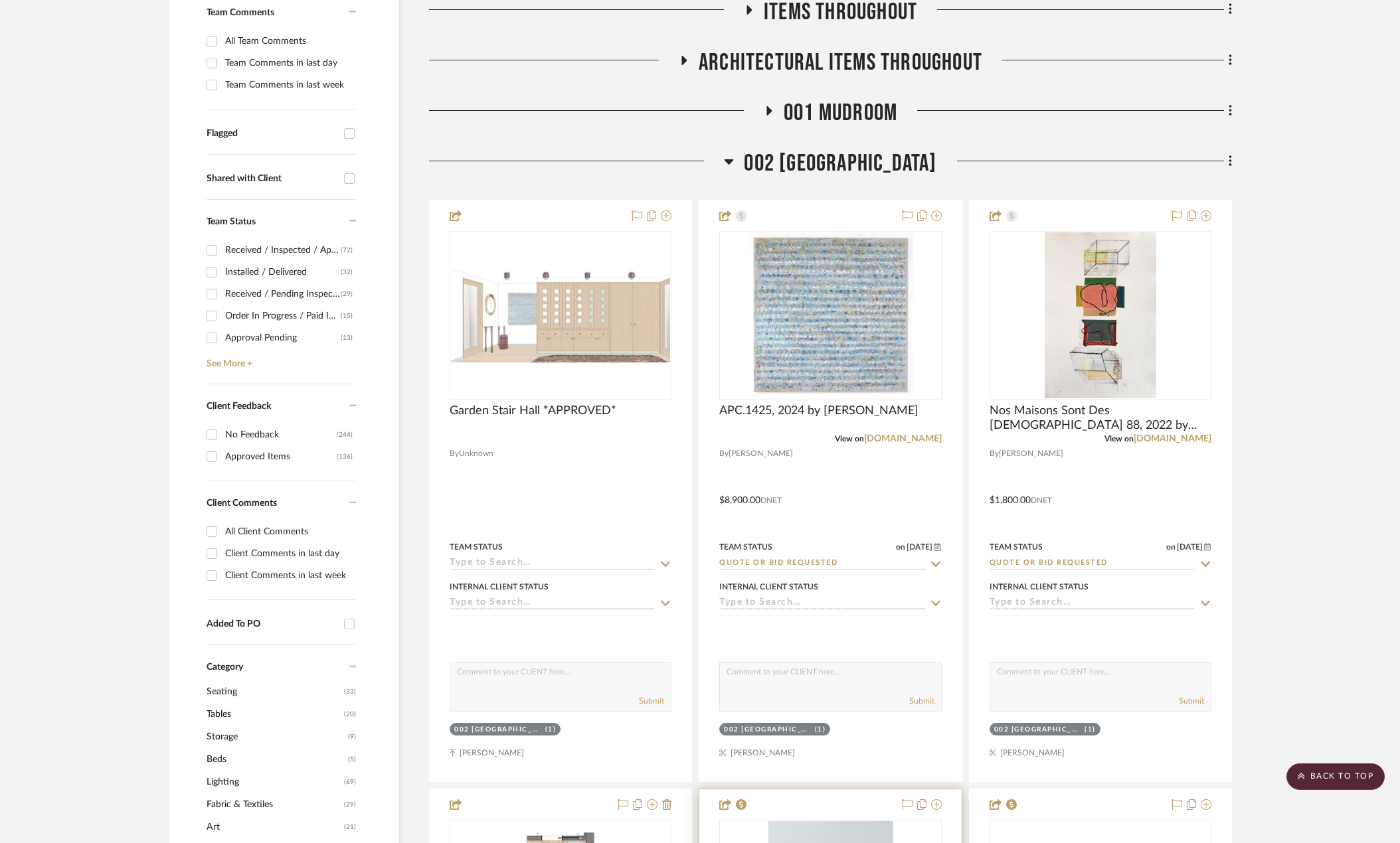
scroll to position [0, 0]
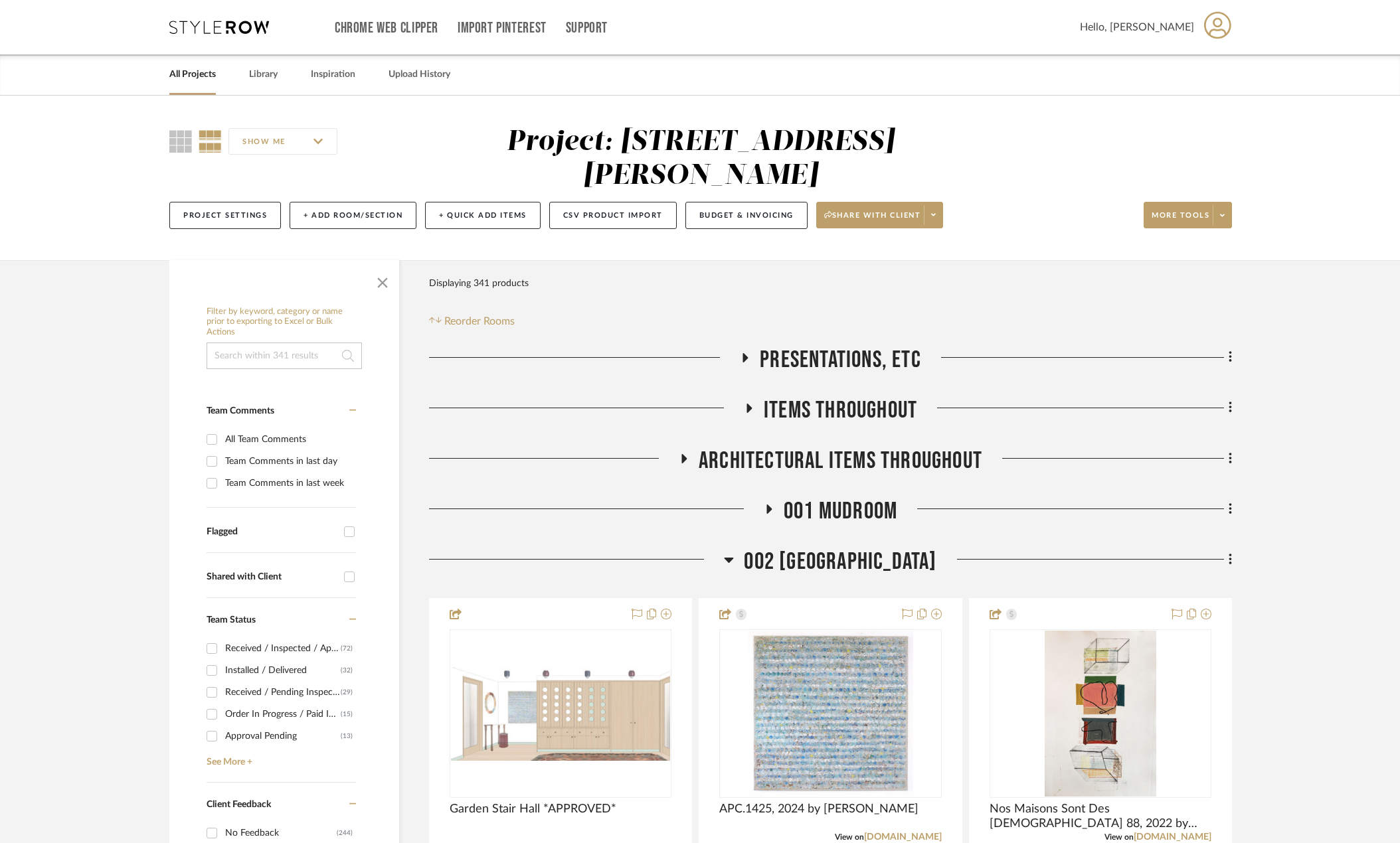
click at [827, 408] on span "Items Throughout" at bounding box center [840, 410] width 153 height 29
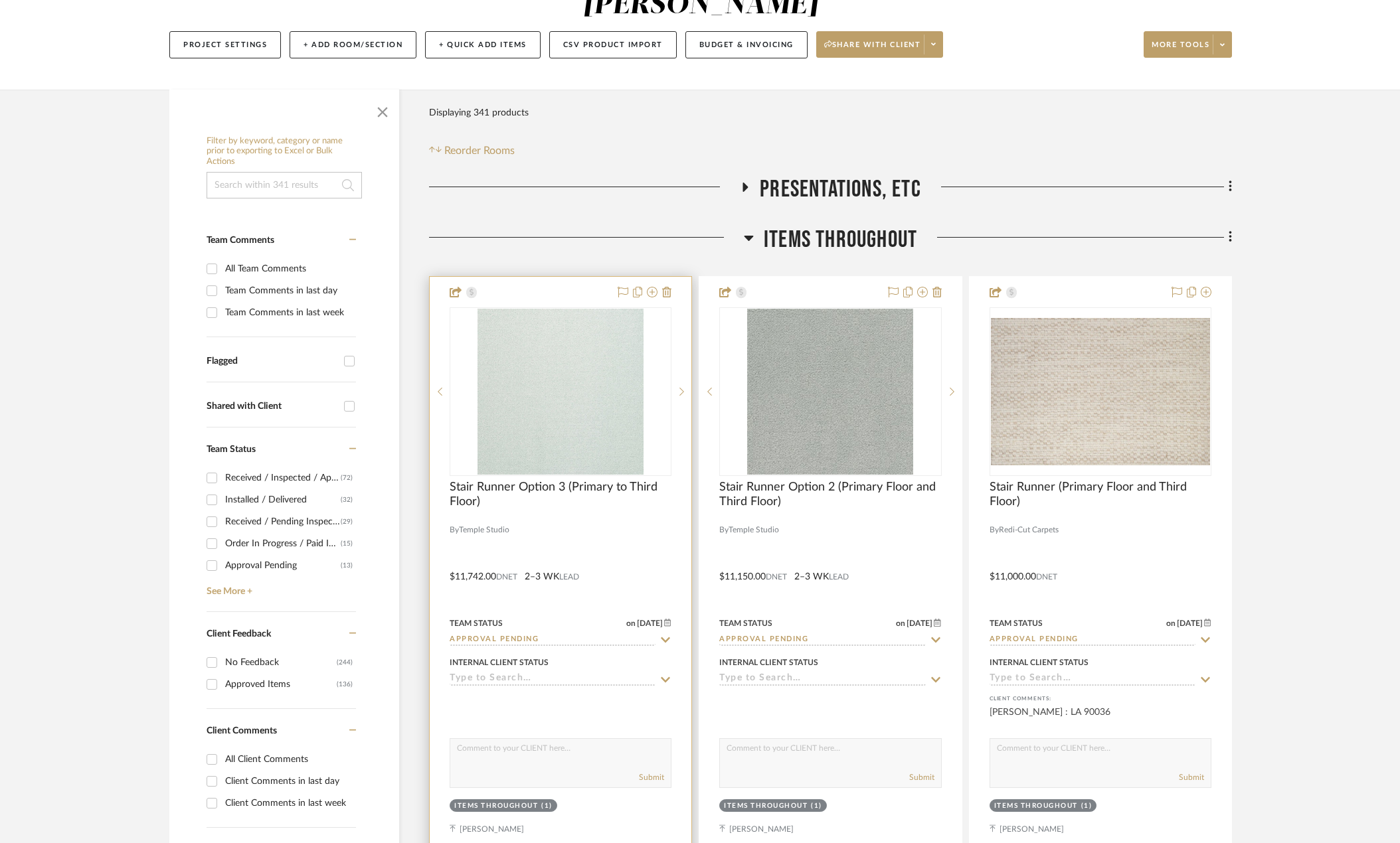
scroll to position [332, 0]
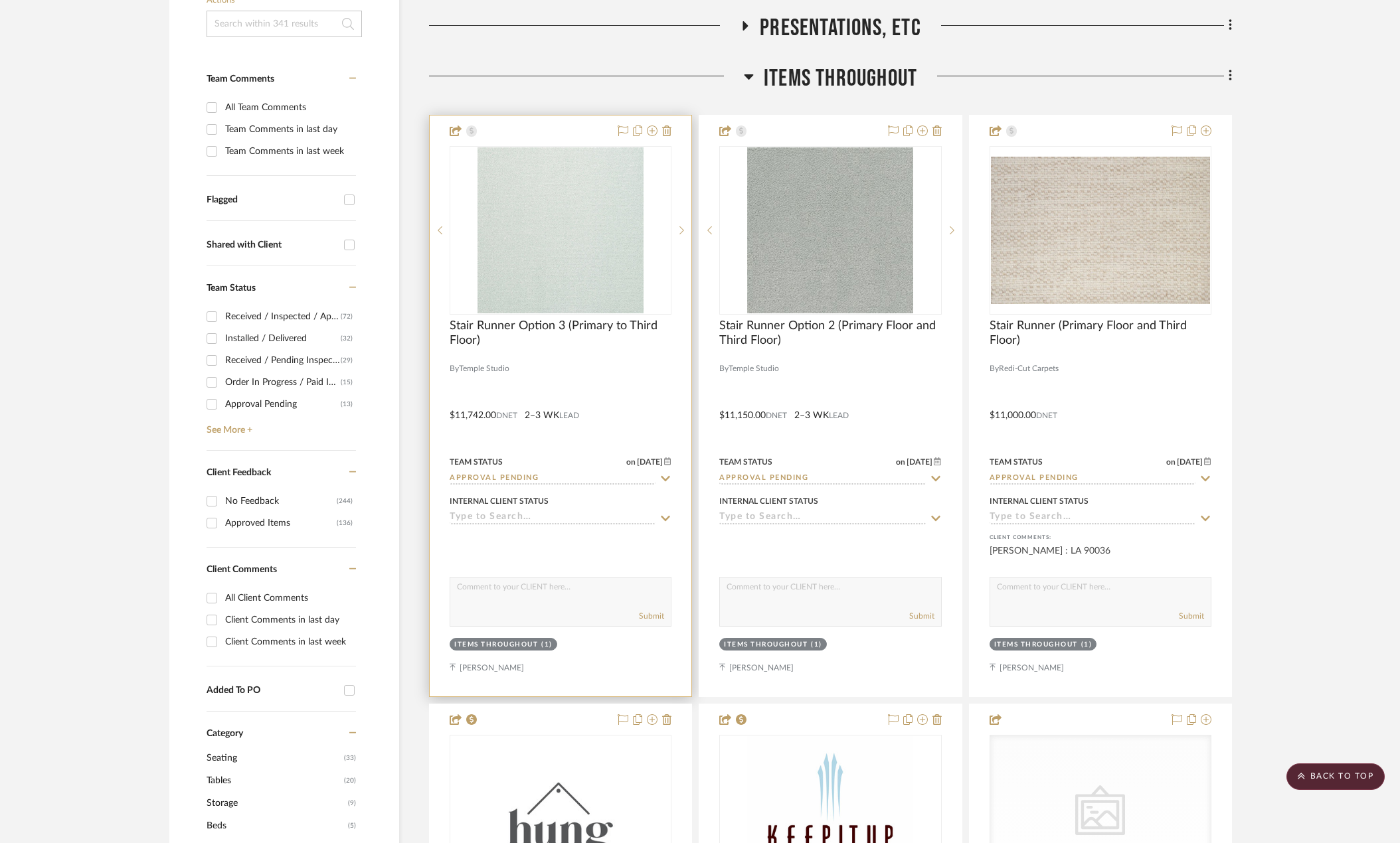
click at [630, 385] on div at bounding box center [560, 406] width 261 height 581
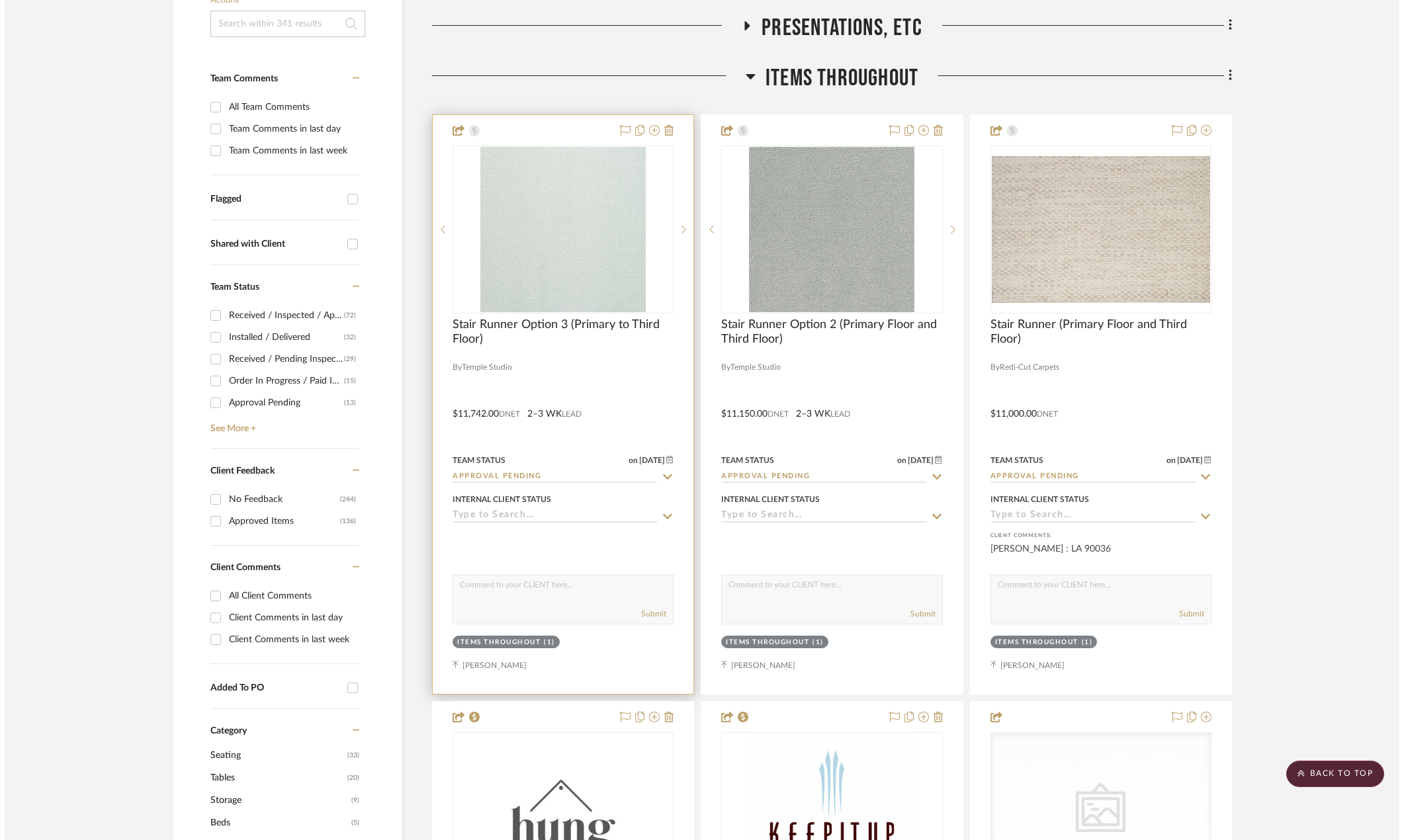
scroll to position [0, 0]
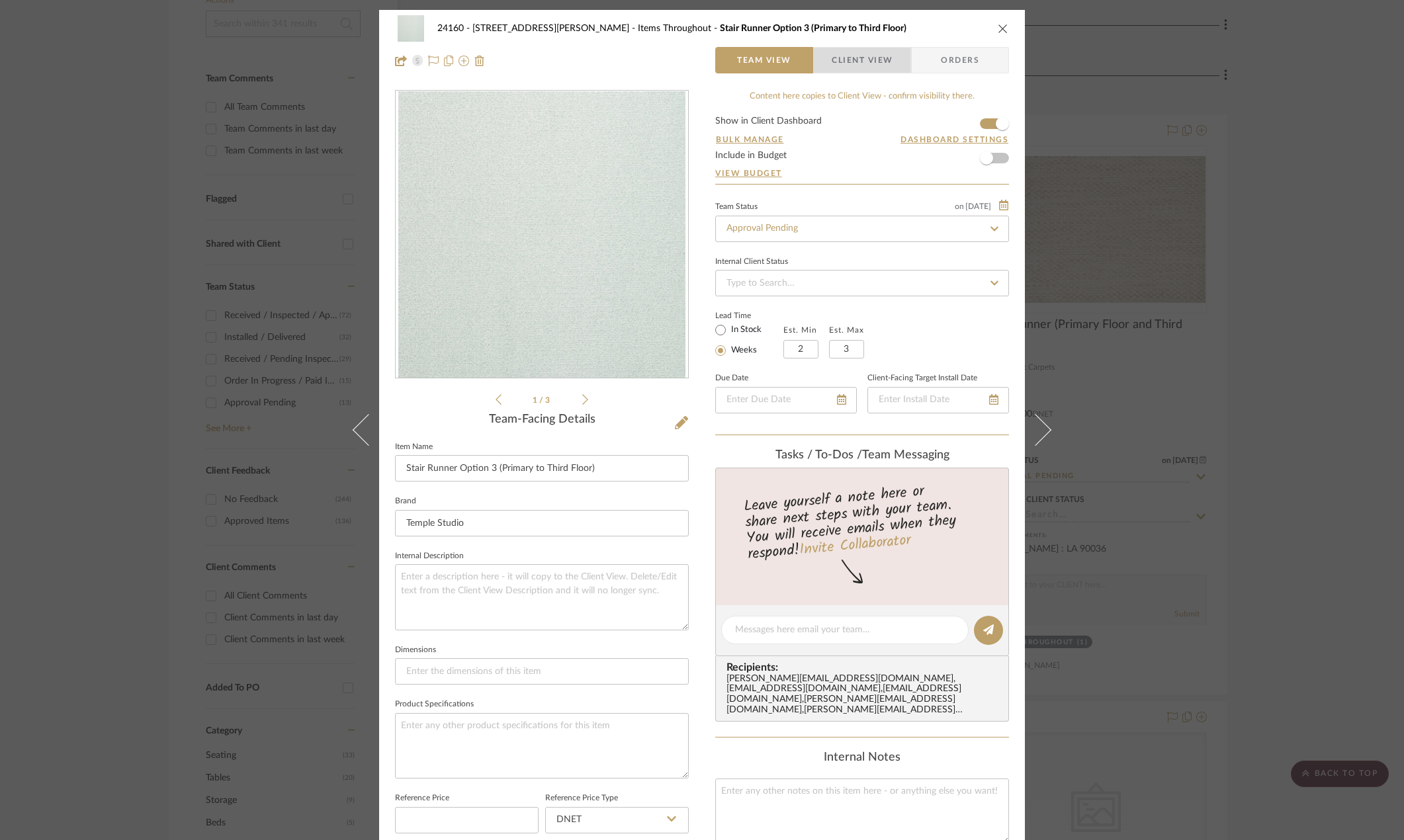
drag, startPoint x: 860, startPoint y: 63, endPoint x: 831, endPoint y: 125, distance: 68.4
click at [860, 63] on span "Client View" at bounding box center [862, 60] width 61 height 26
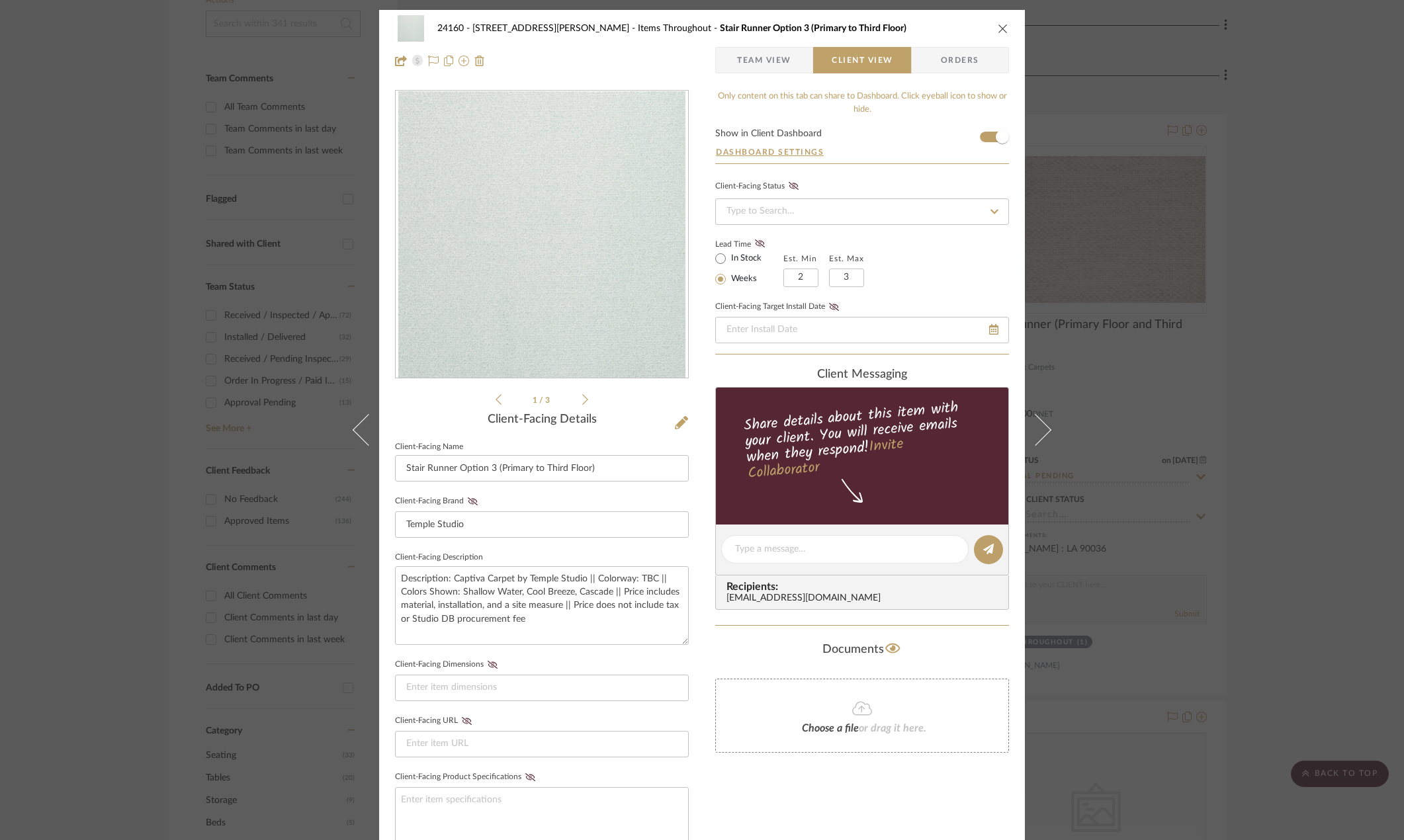
click at [1042, 398] on button at bounding box center [1043, 430] width 37 height 840
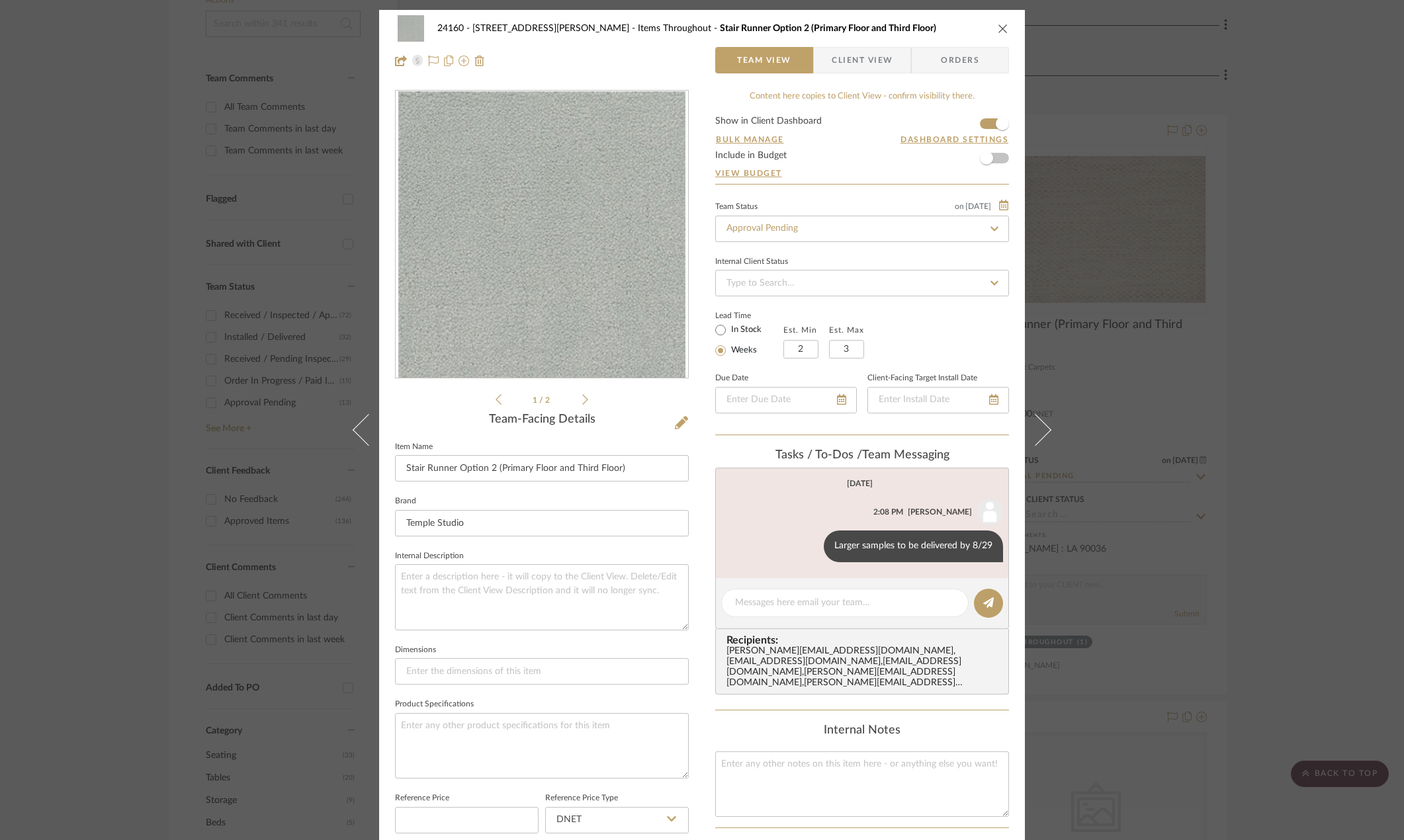
click at [841, 62] on span "Client View" at bounding box center [862, 60] width 61 height 26
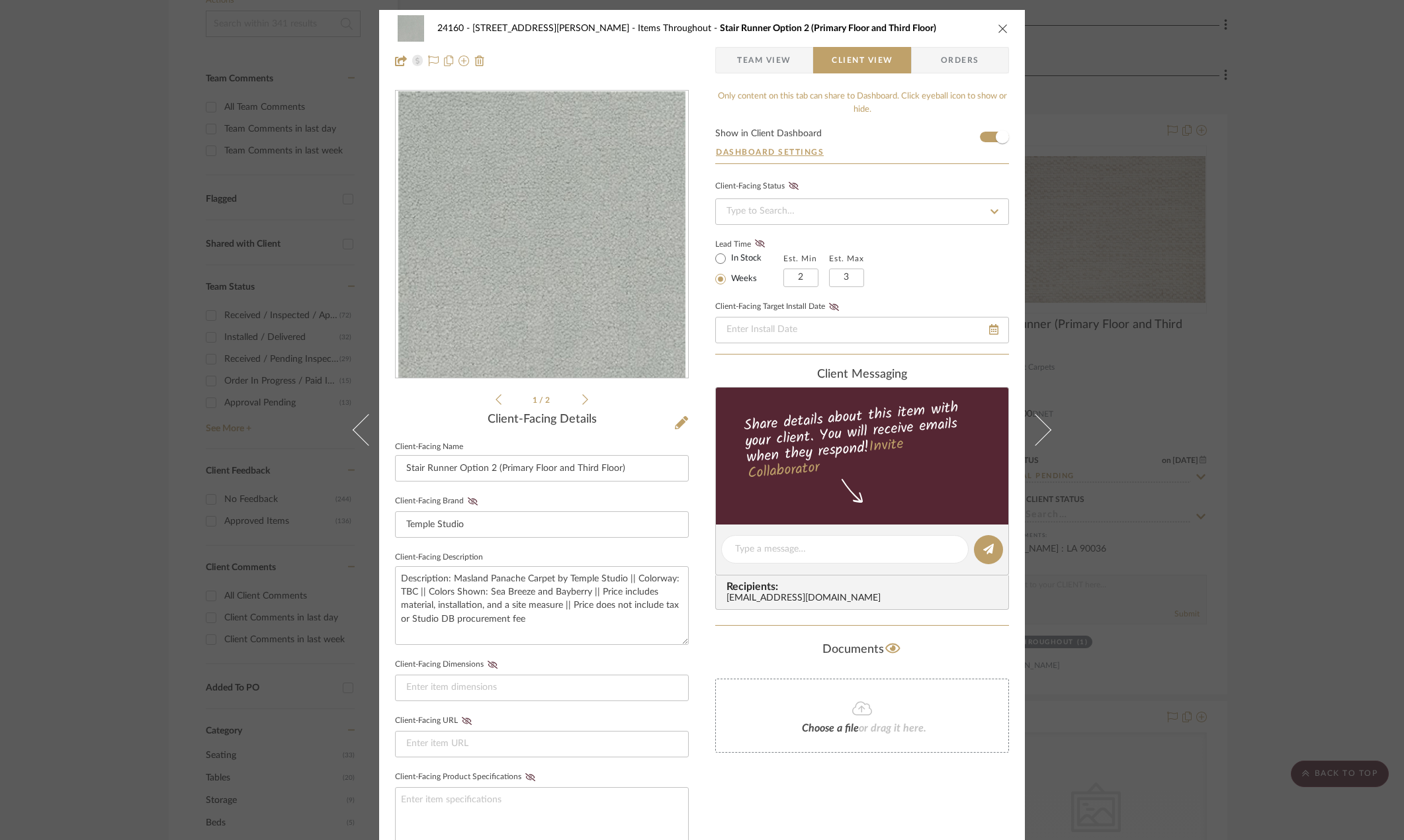
click at [1126, 308] on div "24160 - [STREET_ADDRESS] - [PERSON_NAME] Items Throughout Stair Runner Option 2…" at bounding box center [702, 420] width 1404 height 840
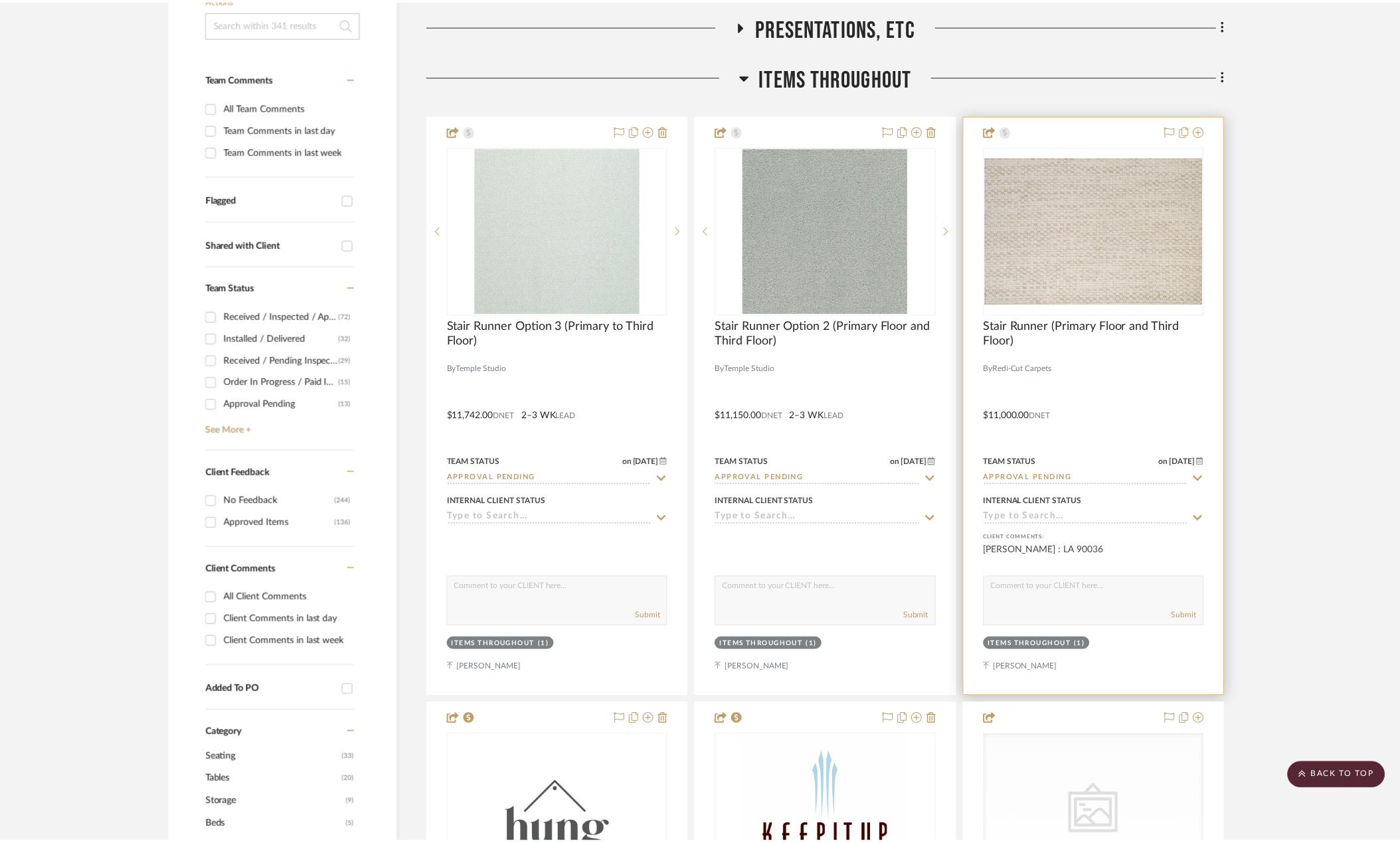
scroll to position [332, 0]
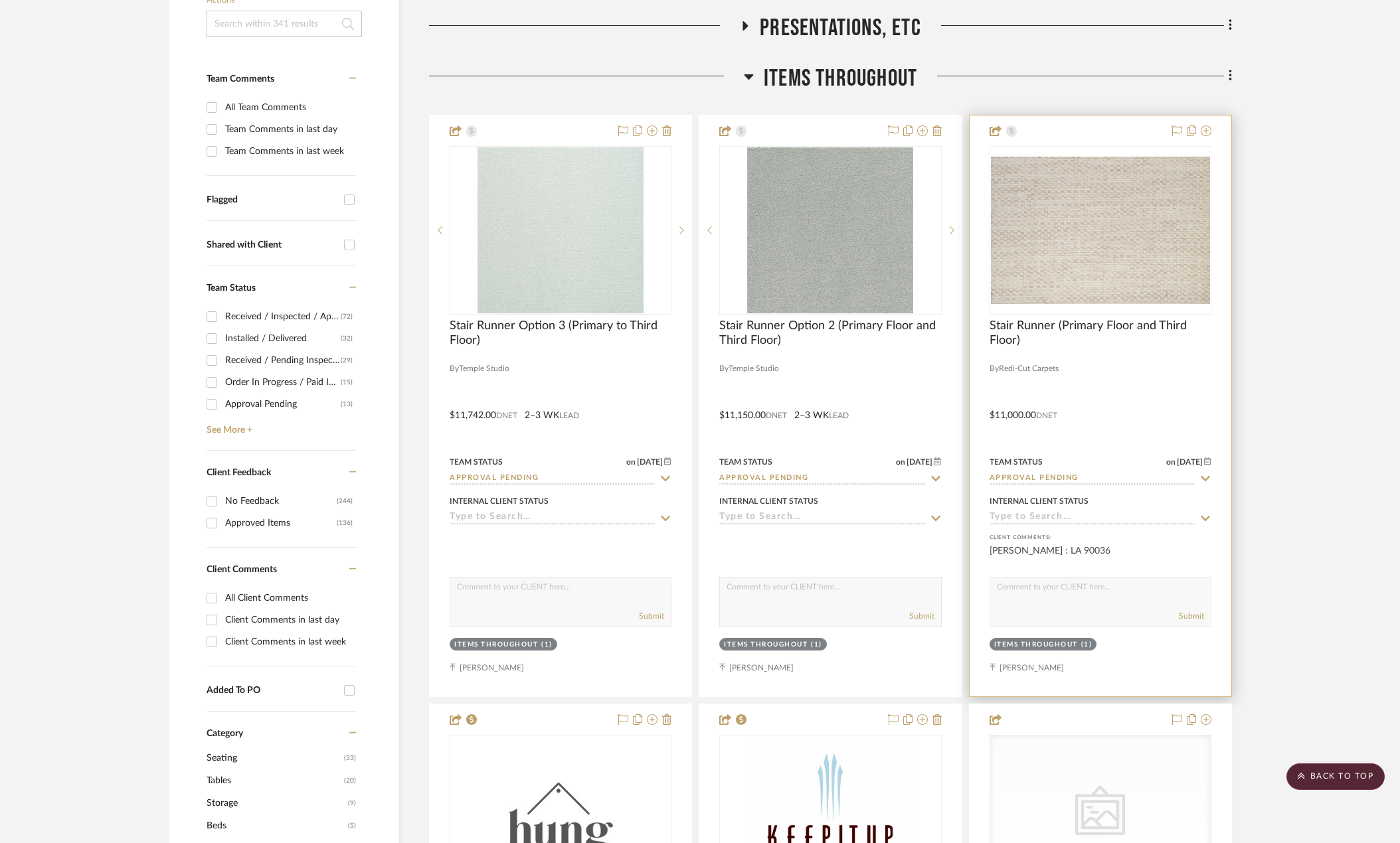
click at [1074, 348] on div at bounding box center [1100, 353] width 222 height 12
click at [1074, 330] on span "Stair Runner (Primary Floor and Third Floor)" at bounding box center [1100, 333] width 222 height 29
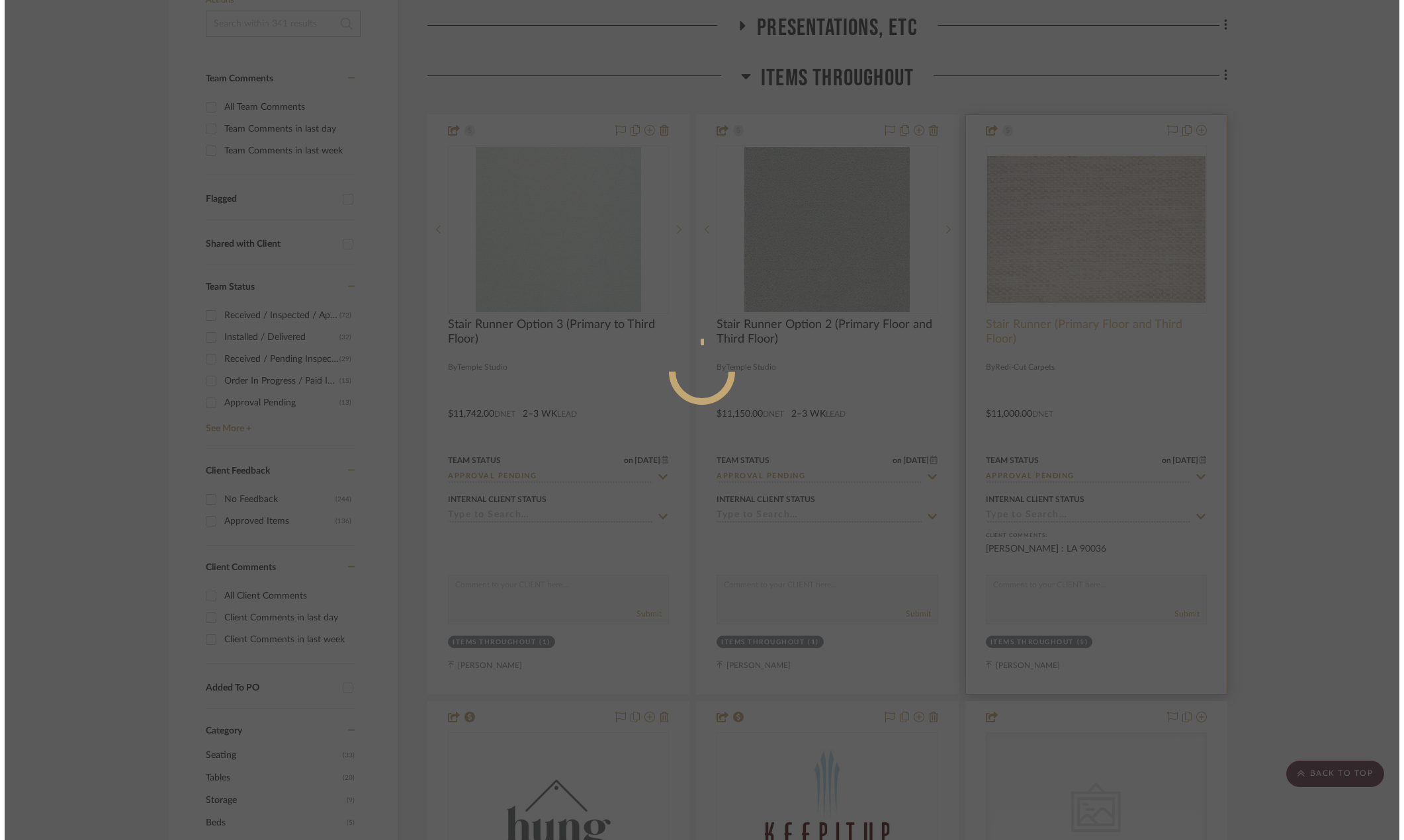
scroll to position [0, 0]
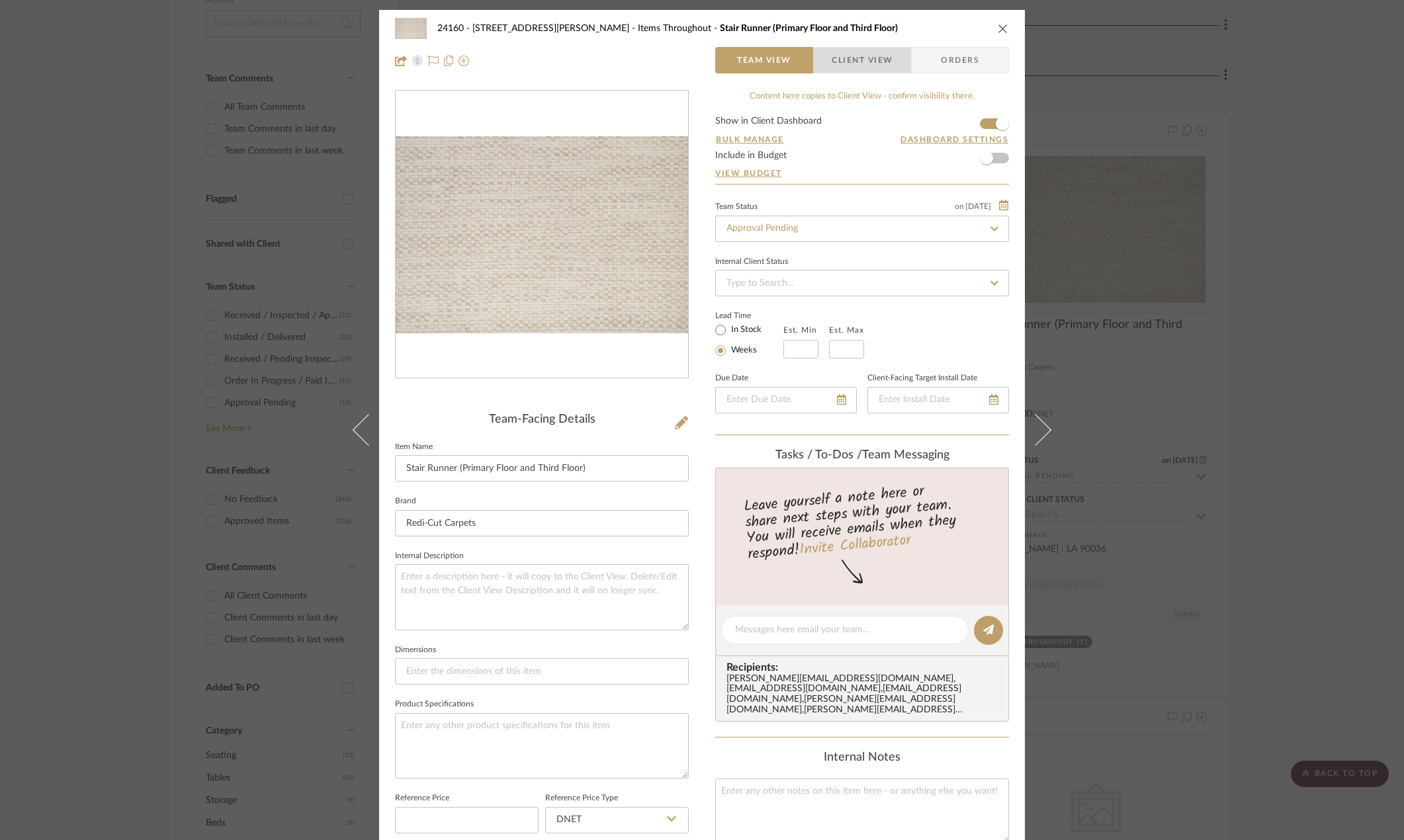
click at [840, 69] on span "Client View" at bounding box center [862, 60] width 61 height 26
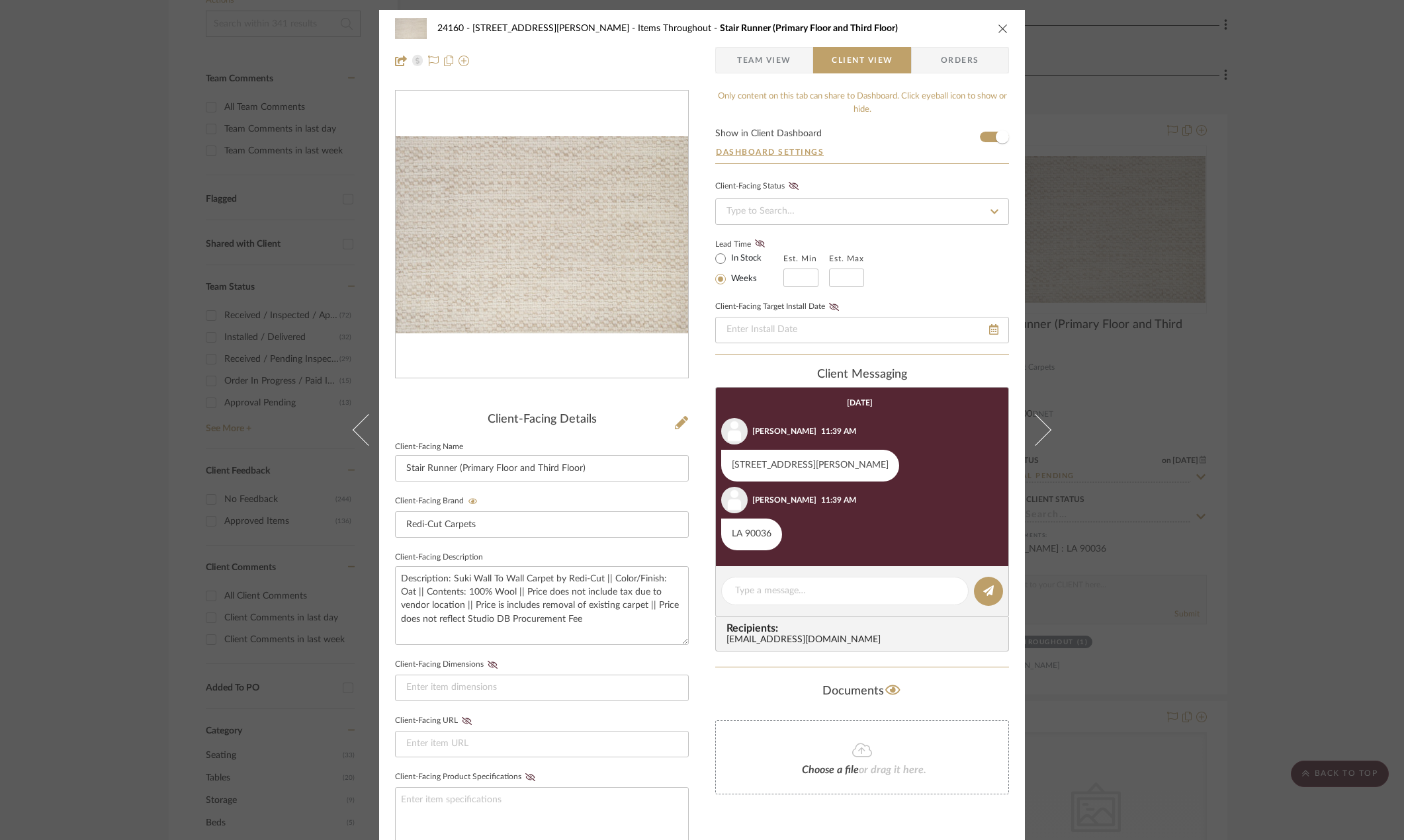
click at [1218, 422] on div "24160 - [STREET_ADDRESS] - [PERSON_NAME] Items Throughout Stair Runner (Primary…" at bounding box center [702, 420] width 1404 height 840
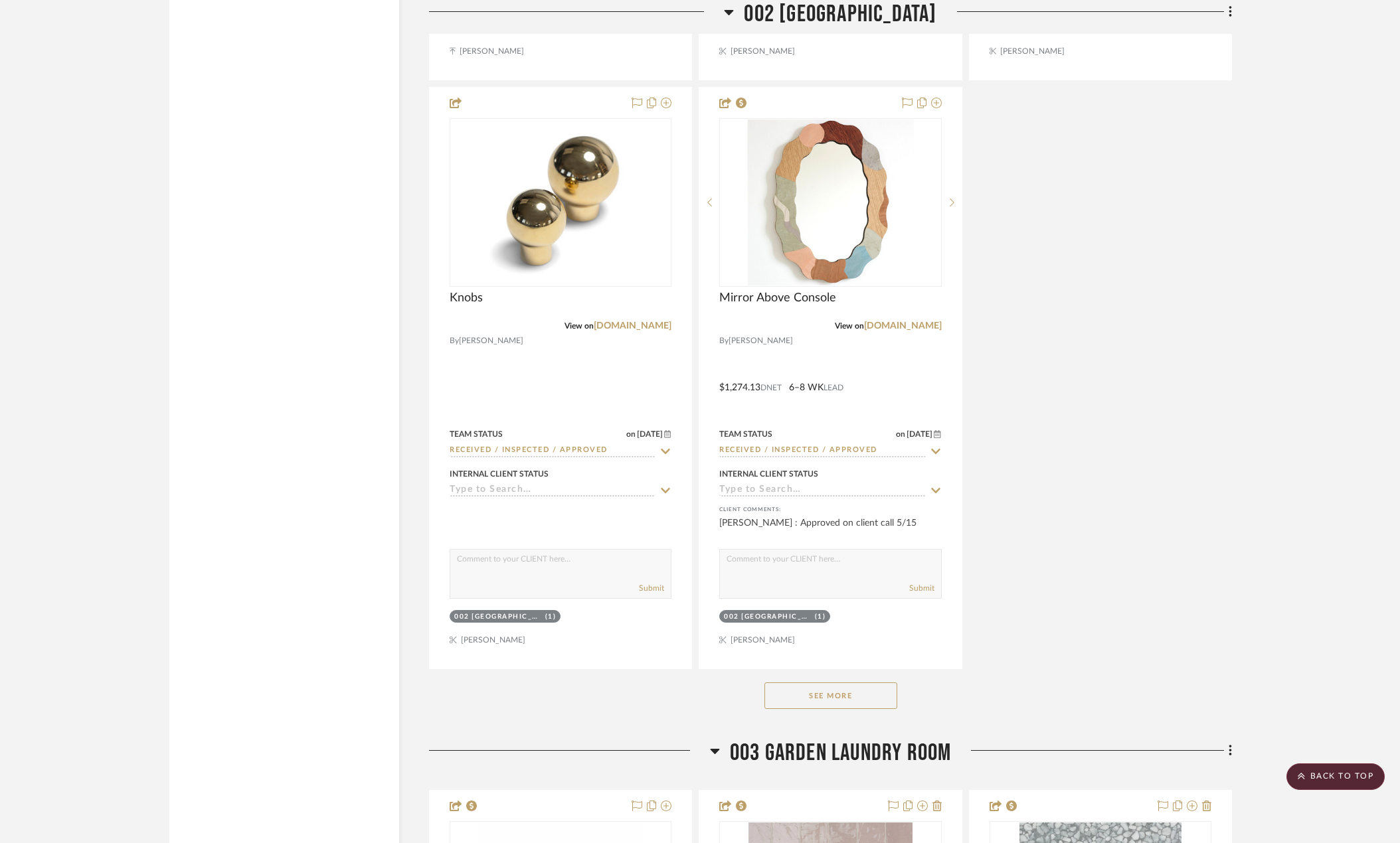
scroll to position [3984, 0]
